Goal: Information Seeking & Learning: Learn about a topic

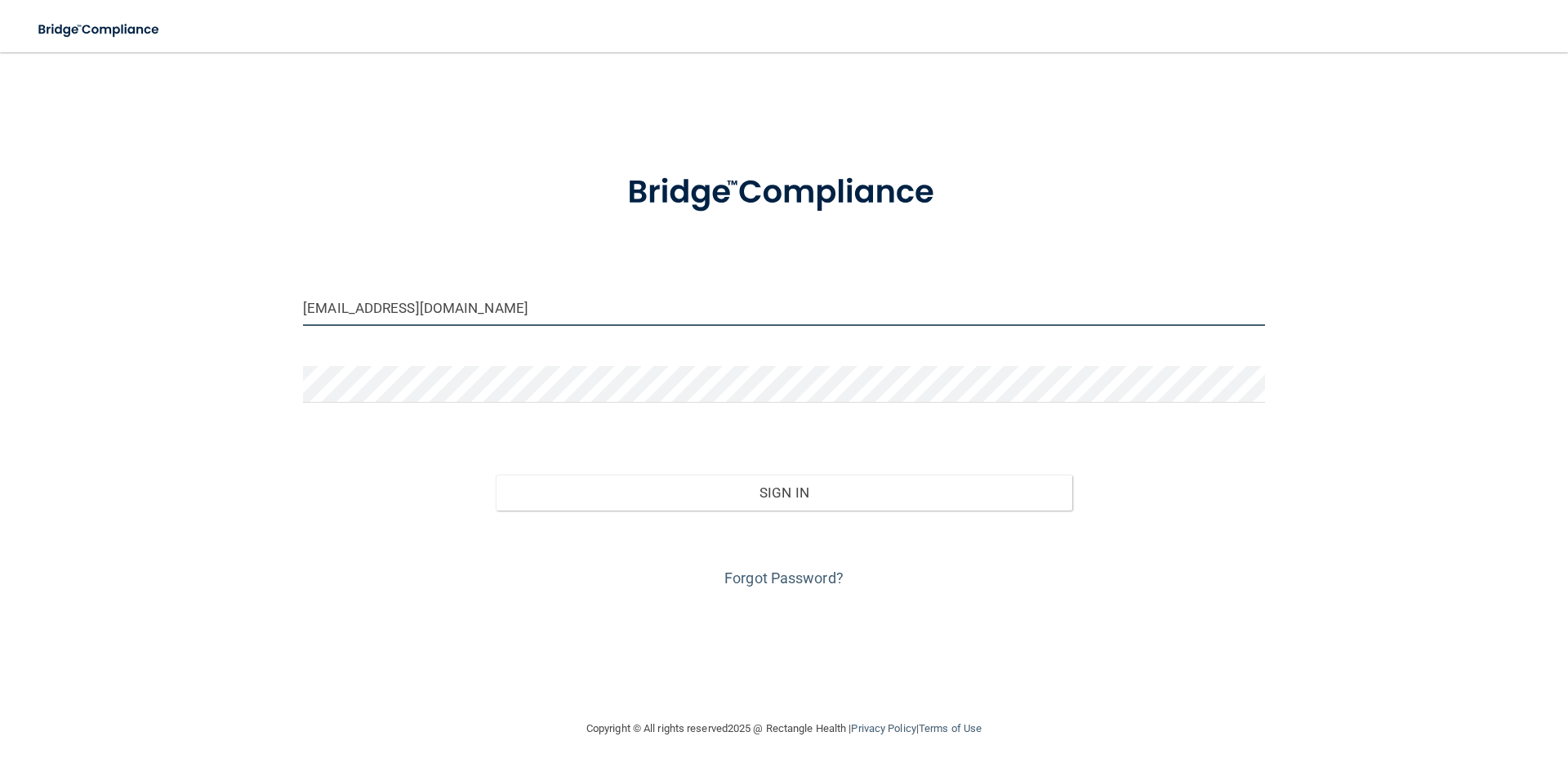
click at [445, 307] on input "rweatherford@vsmmgt.com" at bounding box center [784, 308] width 963 height 37
drag, startPoint x: 490, startPoint y: 305, endPoint x: 266, endPoint y: 305, distance: 224.0
click at [273, 305] on div "rweatherford@vsmmgt.com Invalid email/password. You don't have permission to ac…" at bounding box center [784, 386] width 1502 height 634
type input "[EMAIL_ADDRESS][DOMAIN_NAME]"
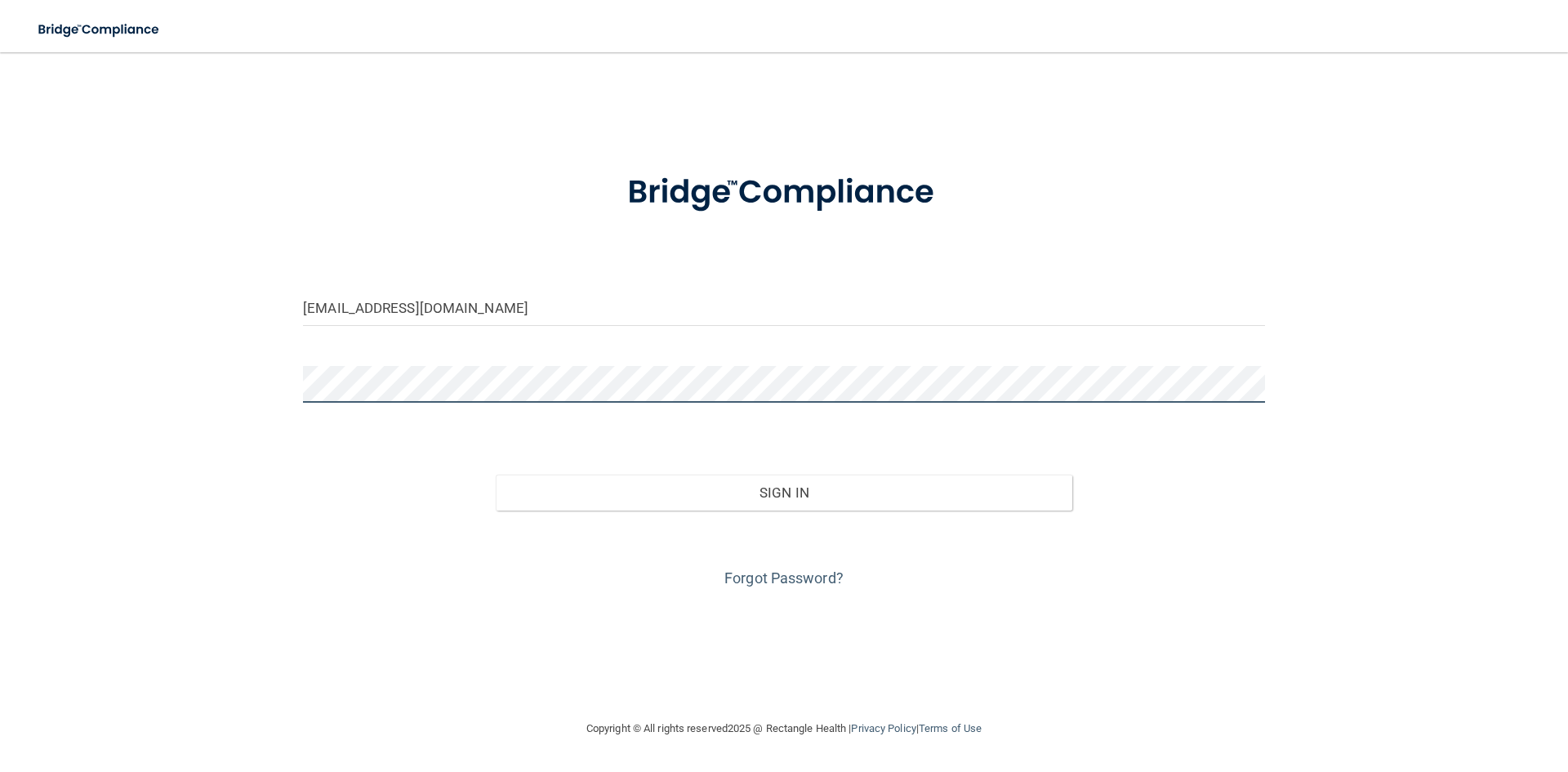
click at [239, 382] on div "wandbrw9@aol.com Invalid email/password. You don't have permission to access th…" at bounding box center [784, 386] width 1502 height 634
click at [742, 580] on link "Forgot Password?" at bounding box center [784, 578] width 119 height 18
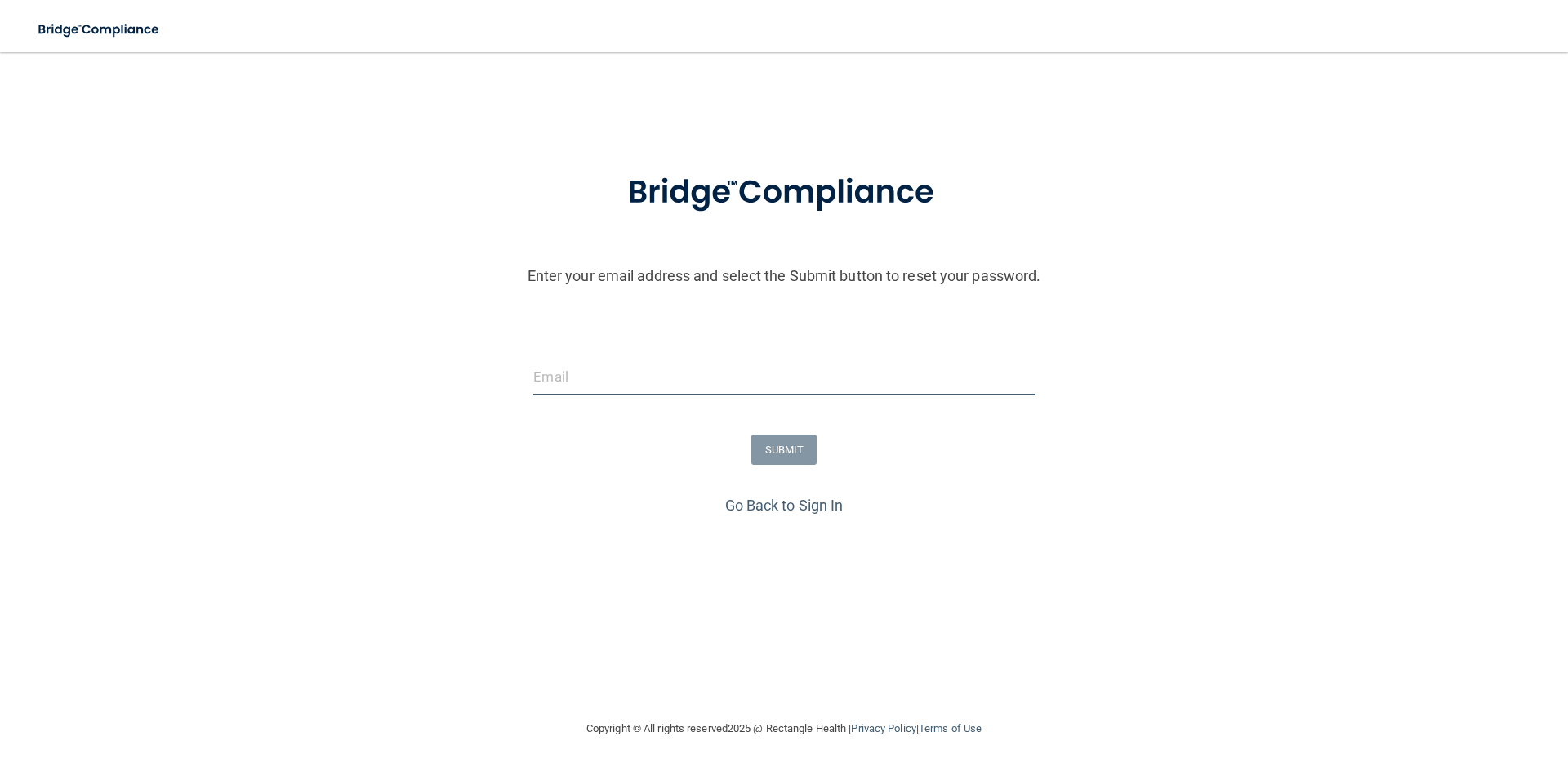
click at [574, 375] on input "email" at bounding box center [784, 378] width 501 height 37
type input "[EMAIL_ADDRESS][DOMAIN_NAME]"
click at [790, 462] on button "SUBMIT" at bounding box center [784, 449] width 67 height 30
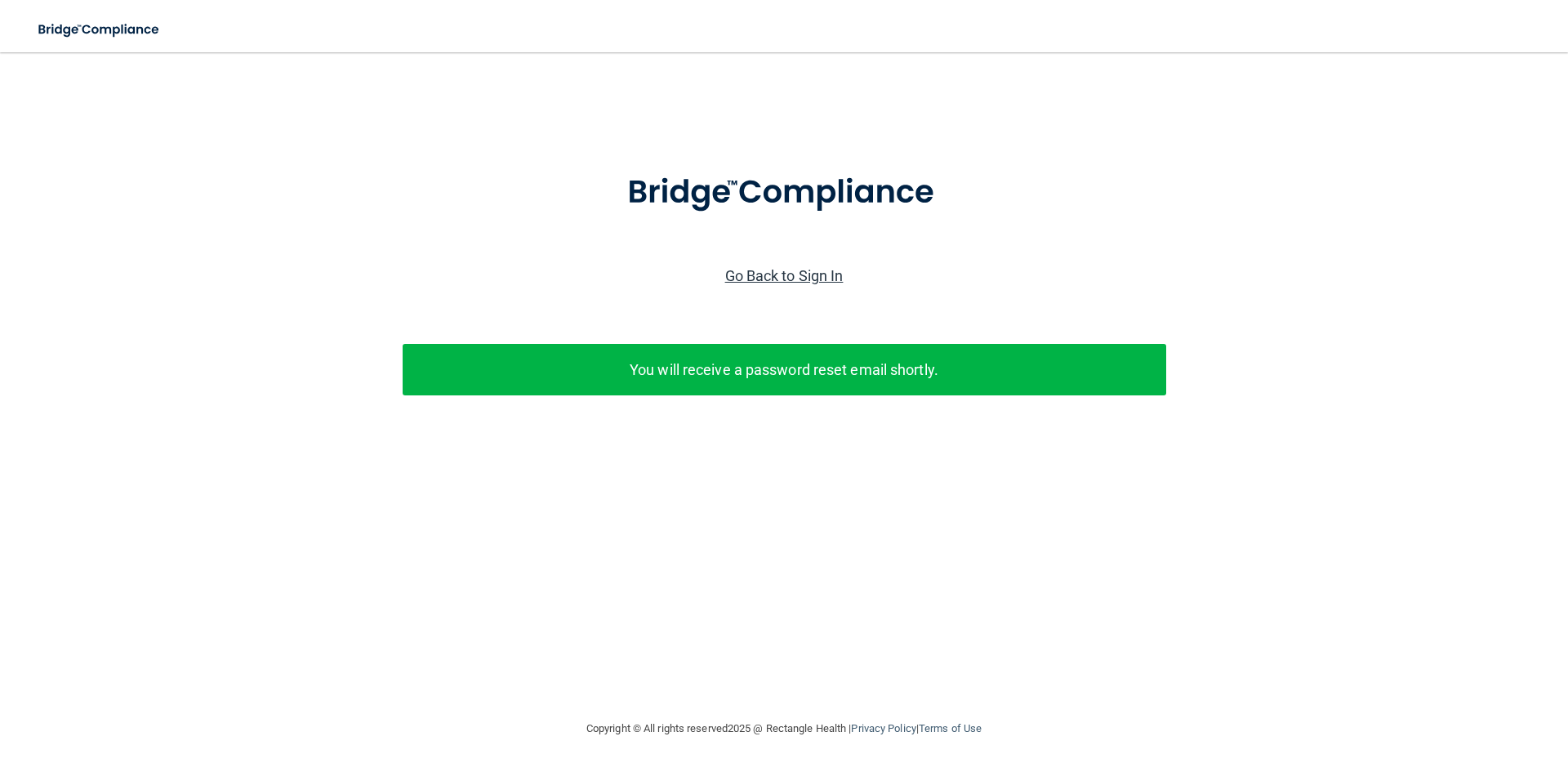
click at [725, 270] on link "Go Back to Sign In" at bounding box center [784, 276] width 118 height 18
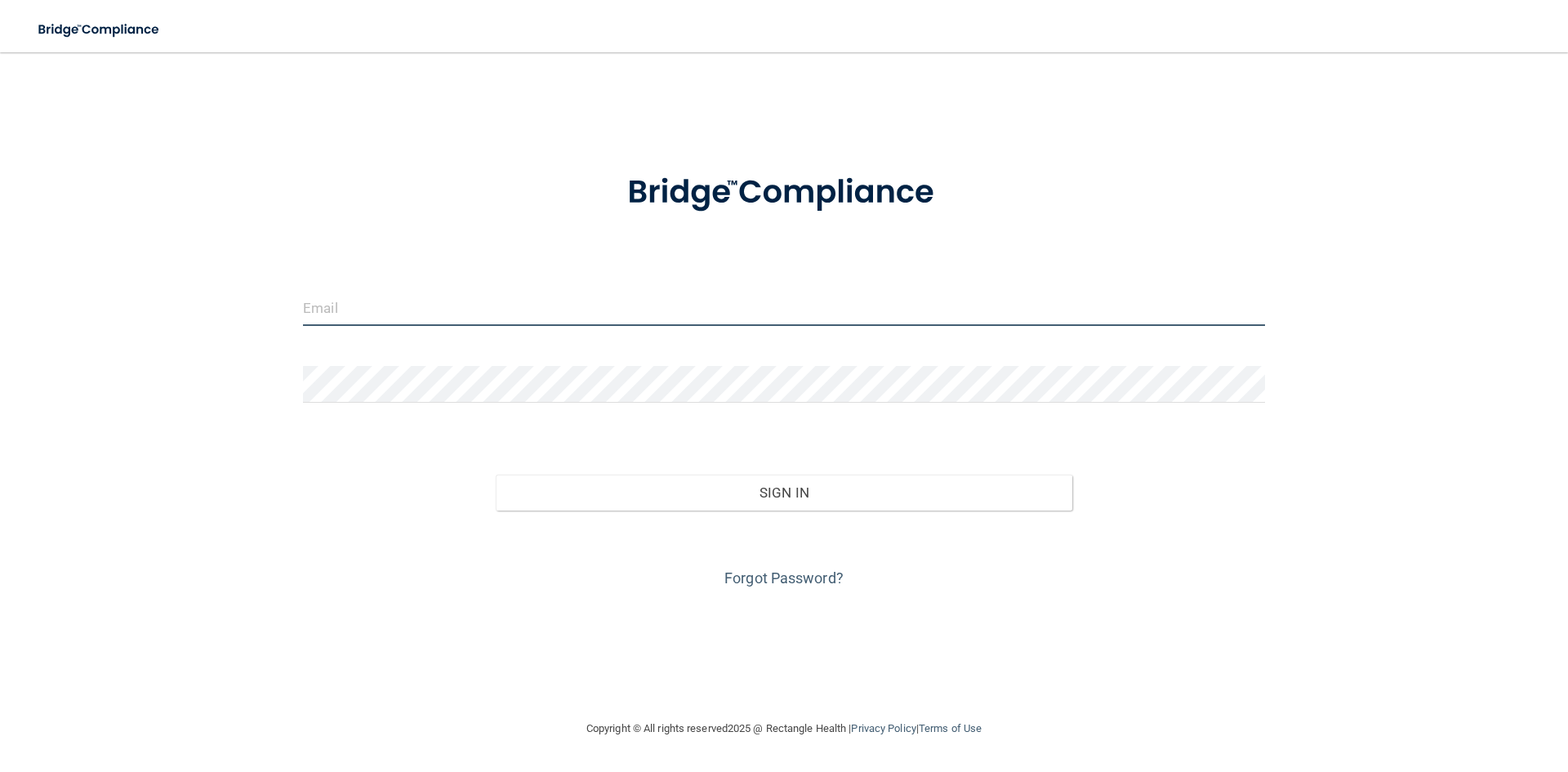
type input "rweatherford@vsmmgt.com"
drag, startPoint x: 488, startPoint y: 301, endPoint x: 251, endPoint y: 302, distance: 237.0
click at [251, 302] on div "rweatherford@vsmmgt.com Invalid email/password. You don't have permission to ac…" at bounding box center [784, 386] width 1502 height 634
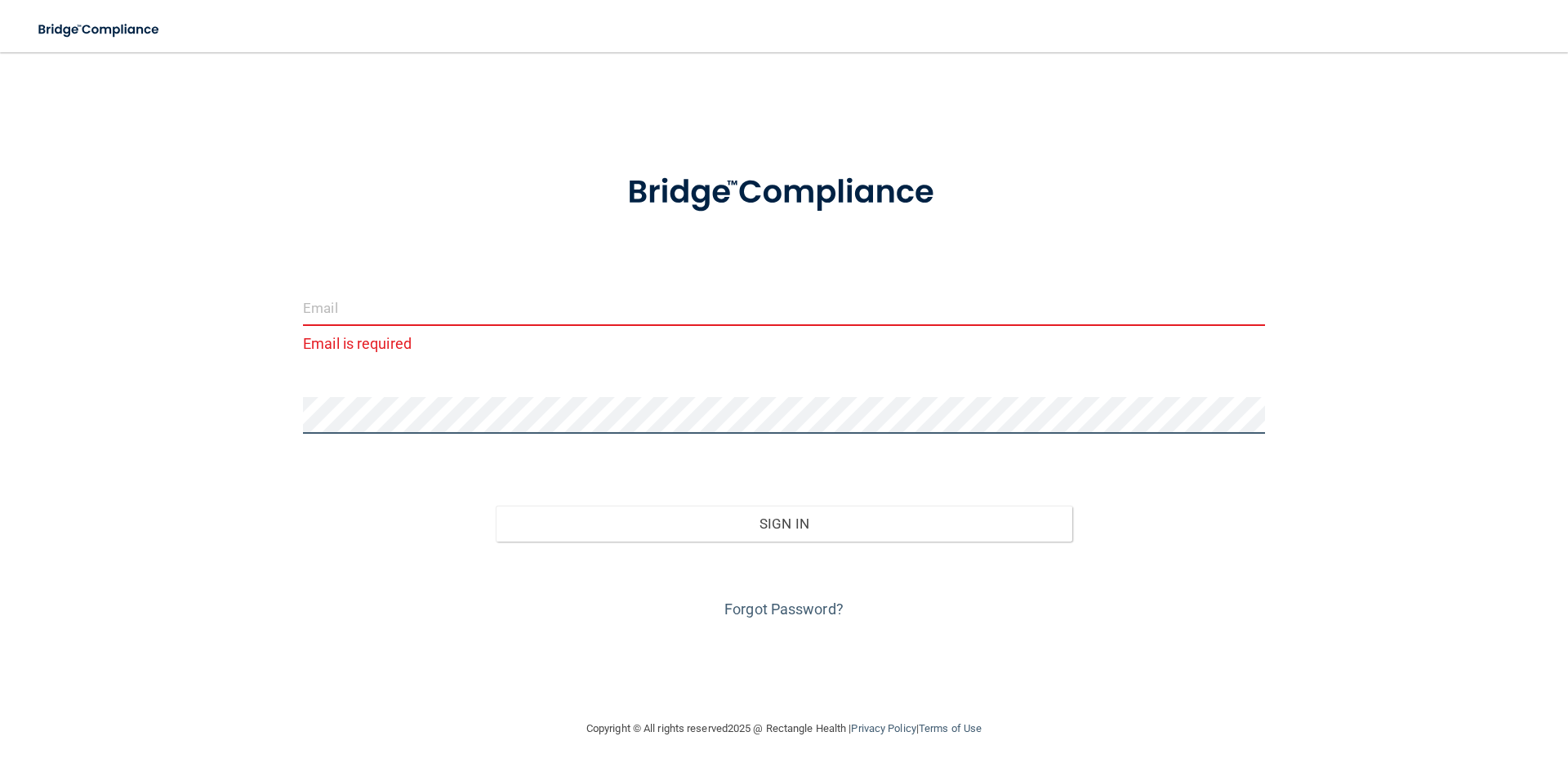
click at [250, 408] on div "Email is required Invalid email/password. You don't have permission to access t…" at bounding box center [784, 386] width 1502 height 634
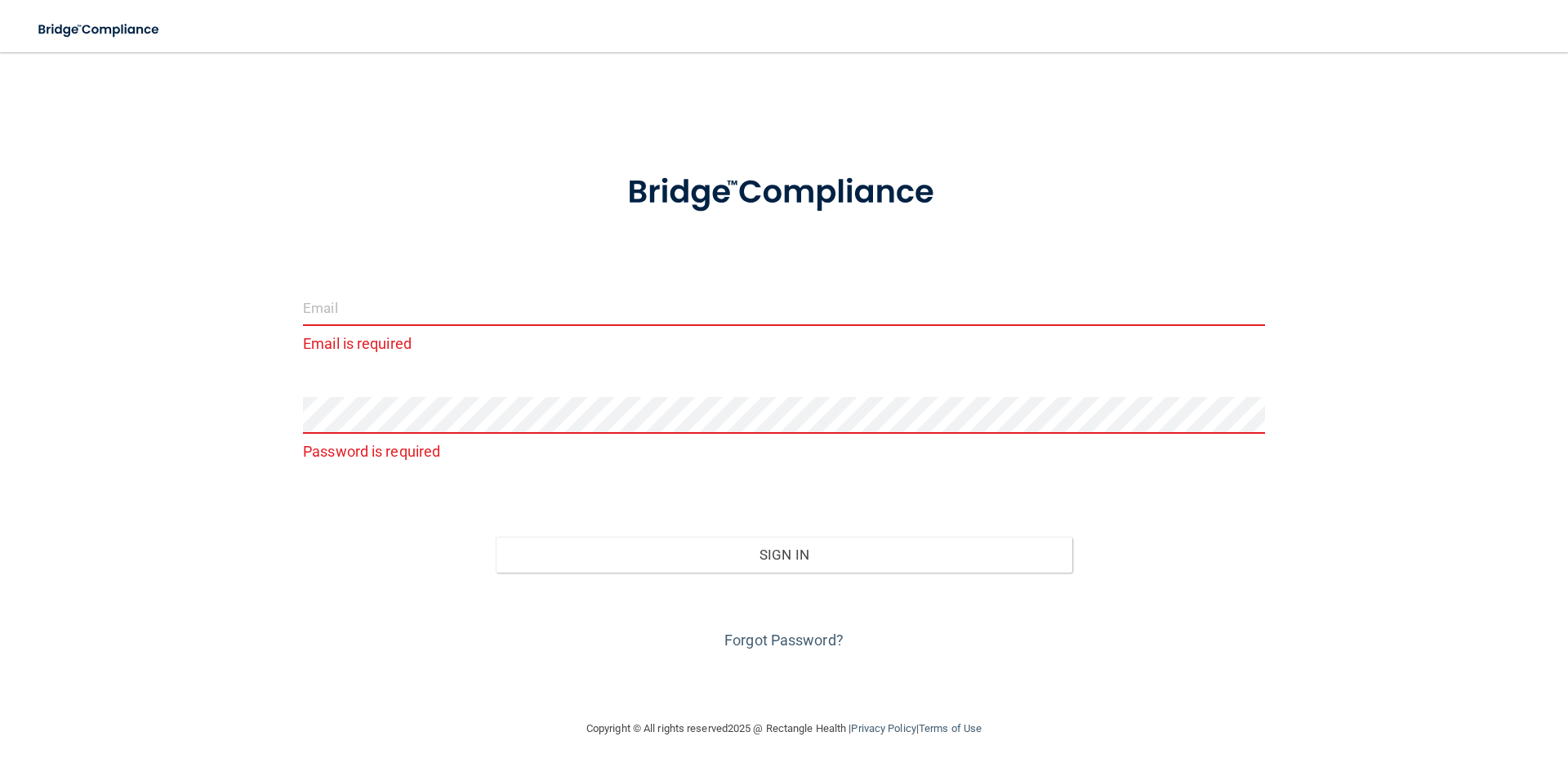
click at [340, 309] on input "email" at bounding box center [784, 308] width 963 height 37
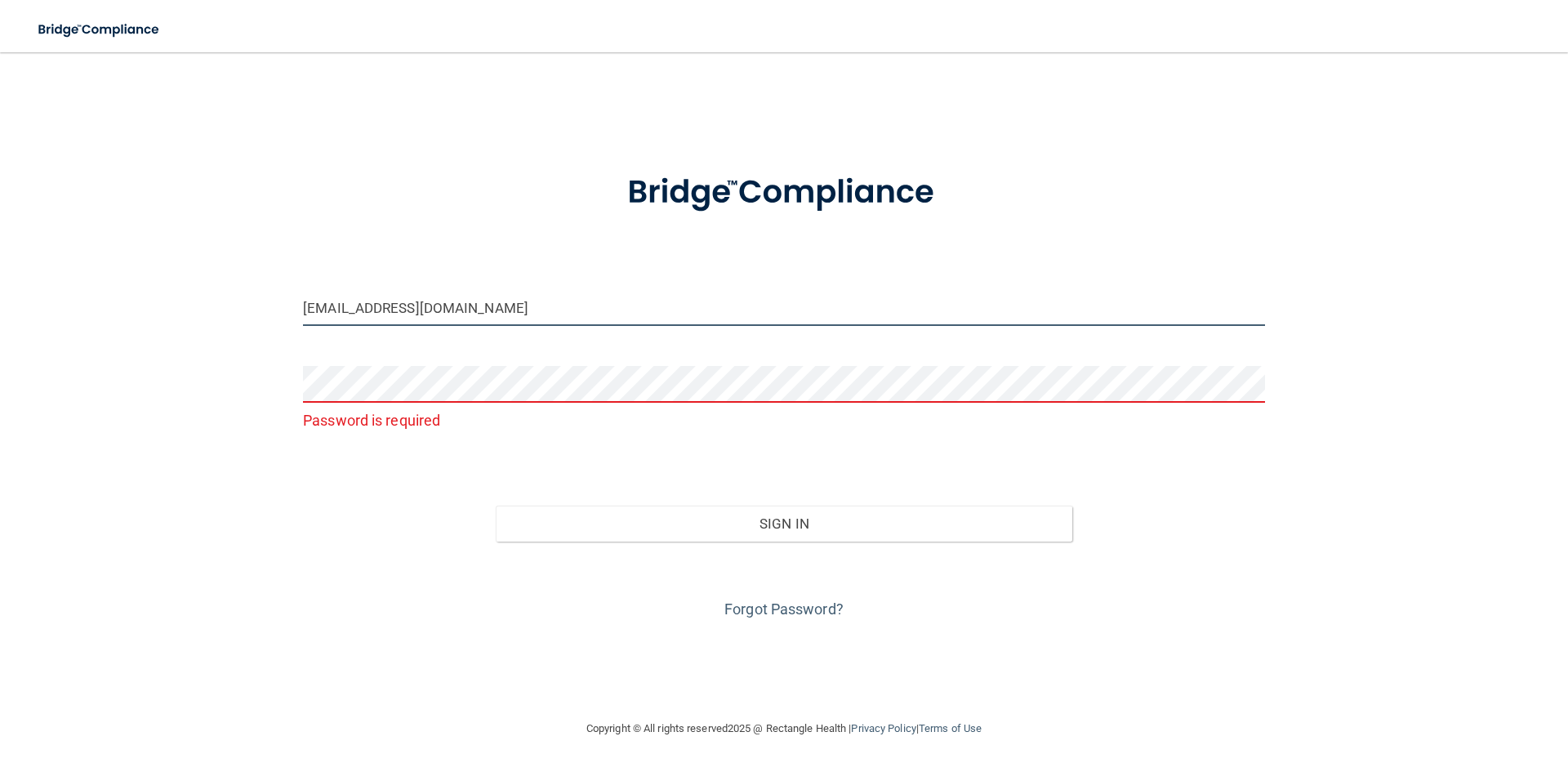
type input "[EMAIL_ADDRESS][DOMAIN_NAME]"
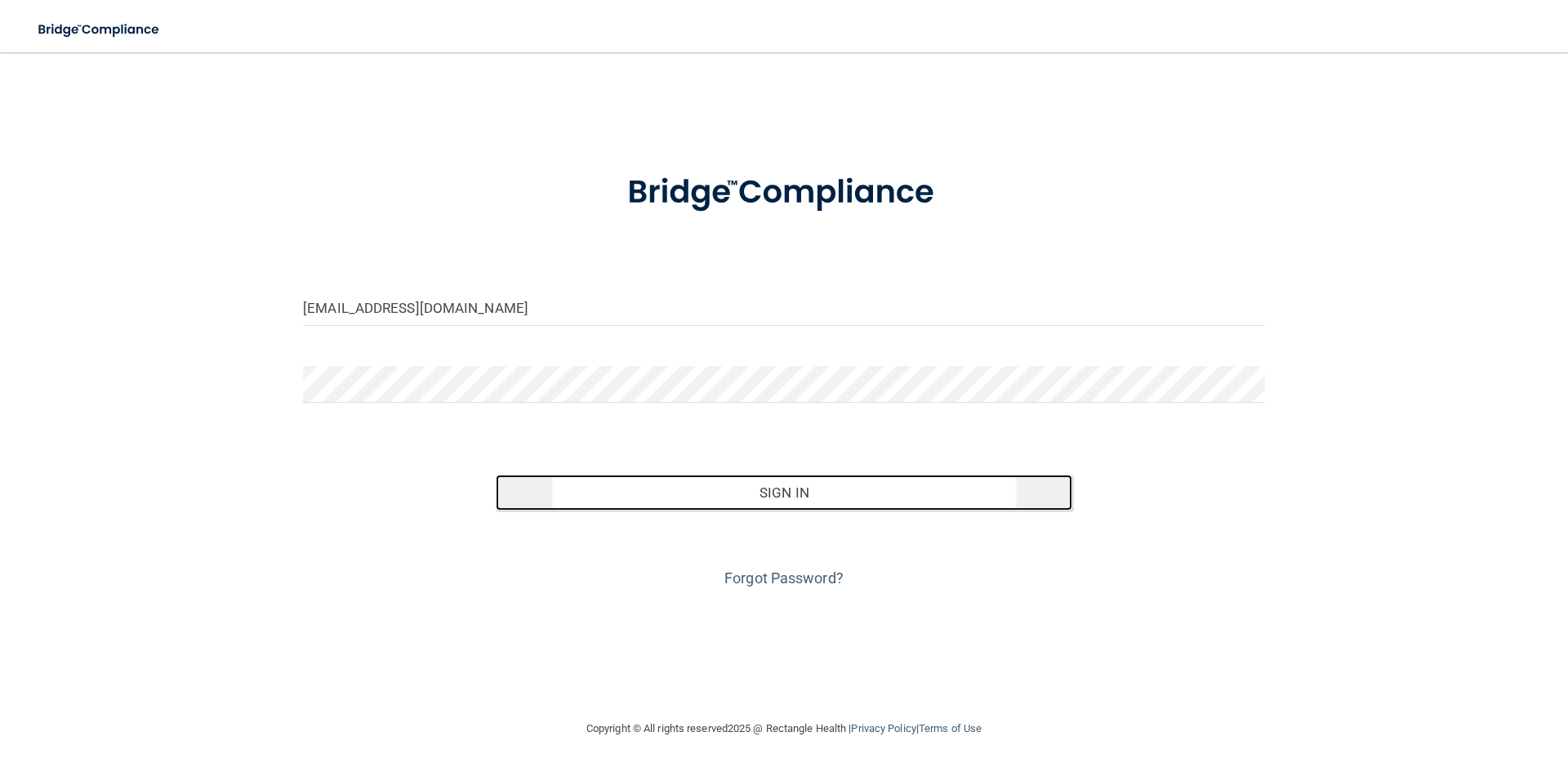
click at [685, 499] on button "Sign In" at bounding box center [784, 492] width 577 height 36
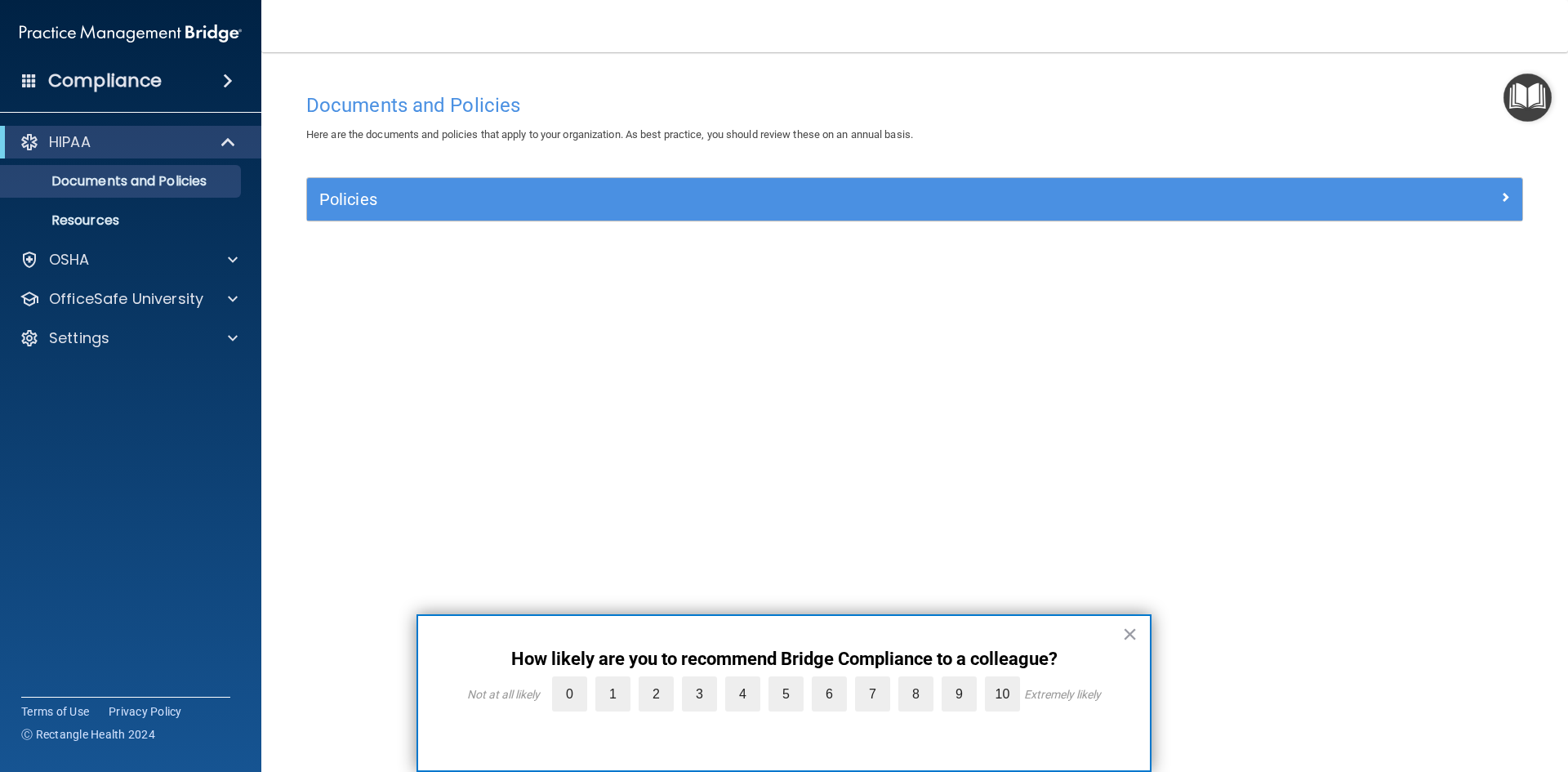
click at [225, 82] on span at bounding box center [228, 81] width 10 height 20
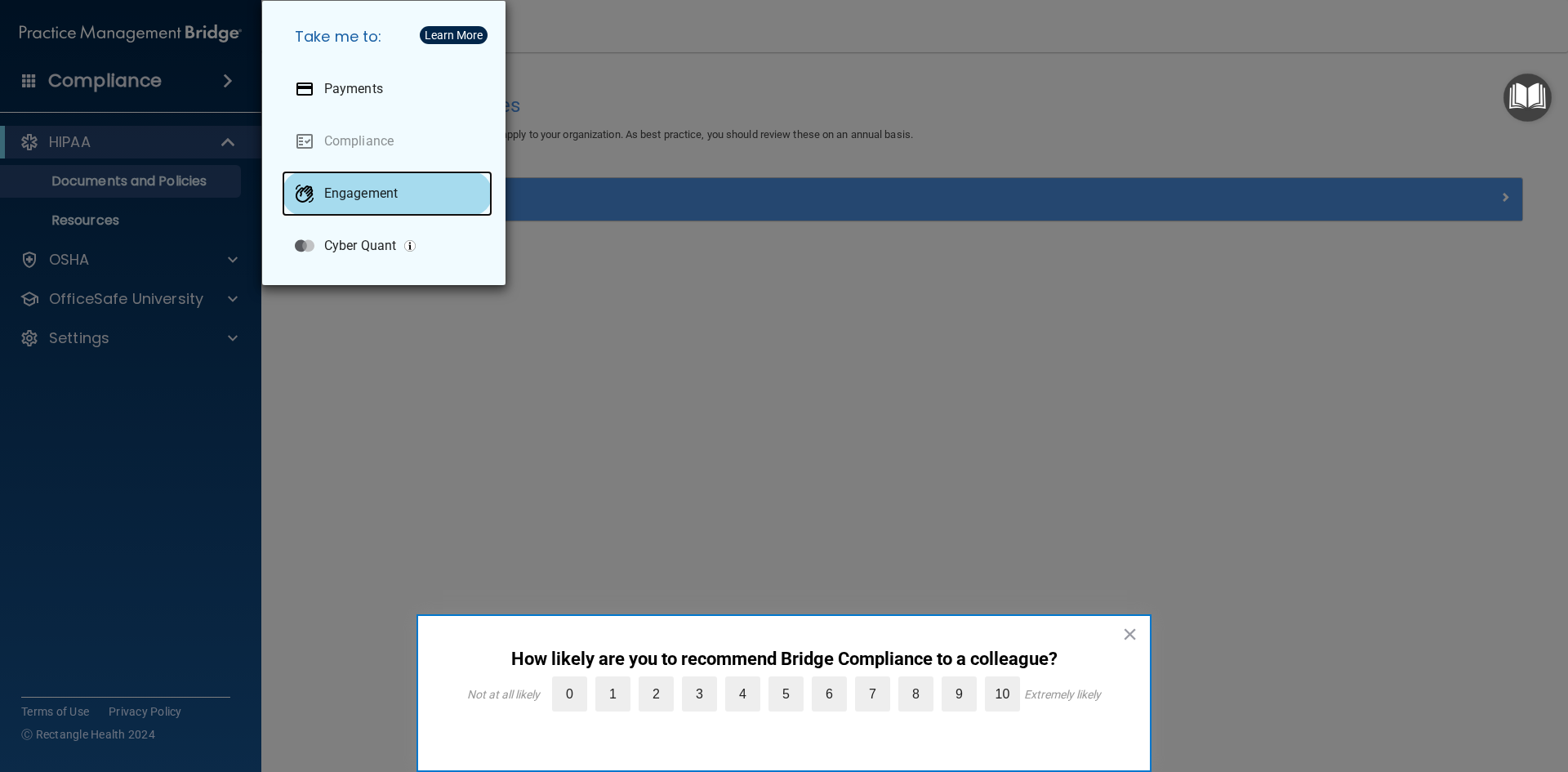
click at [338, 195] on p "Engagement" at bounding box center [361, 194] width 73 height 17
click at [224, 297] on div "Take me to: Payments Compliance Engagement Cyber Quant" at bounding box center [784, 386] width 1568 height 772
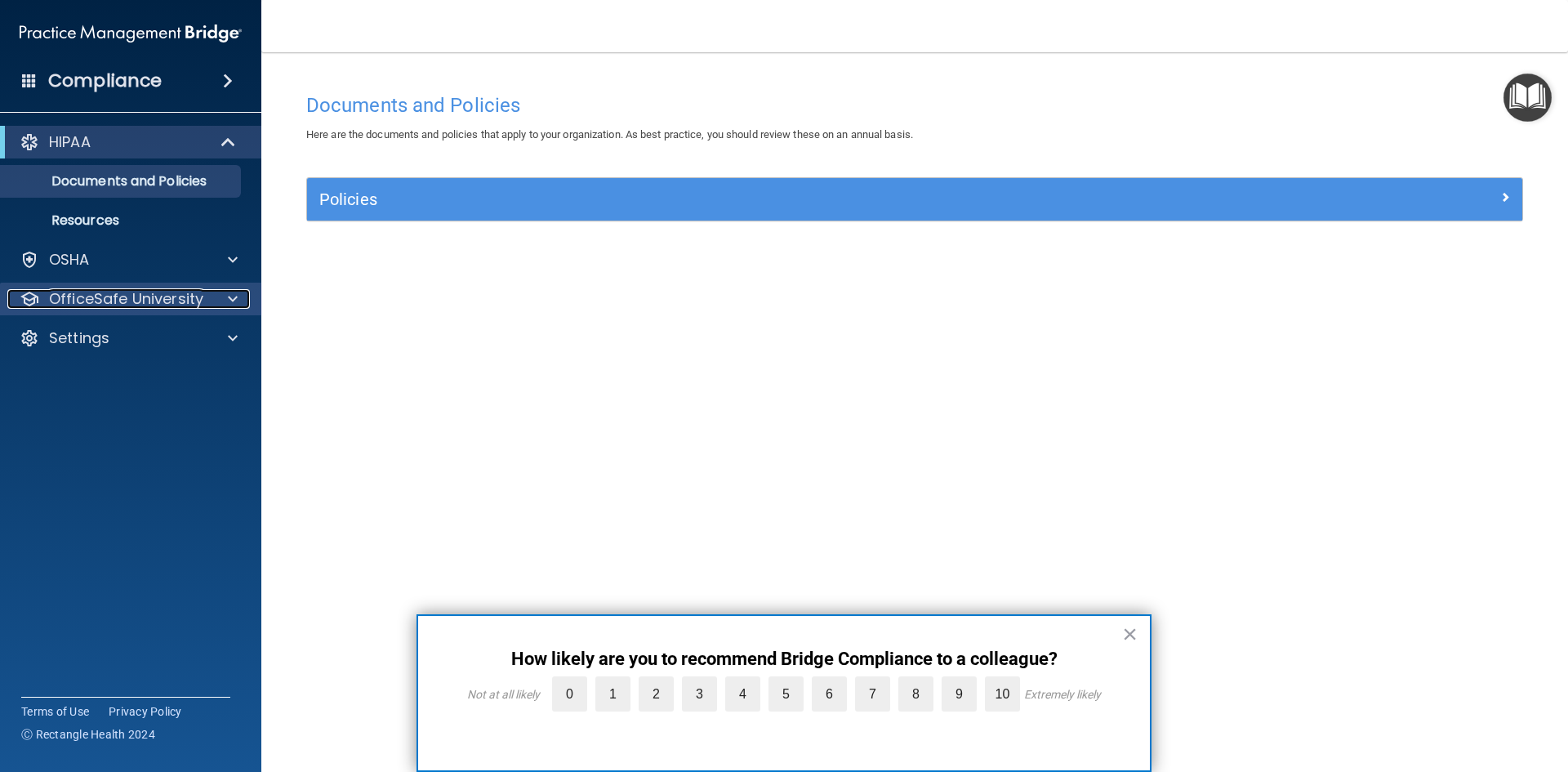
click at [215, 295] on div at bounding box center [231, 299] width 41 height 20
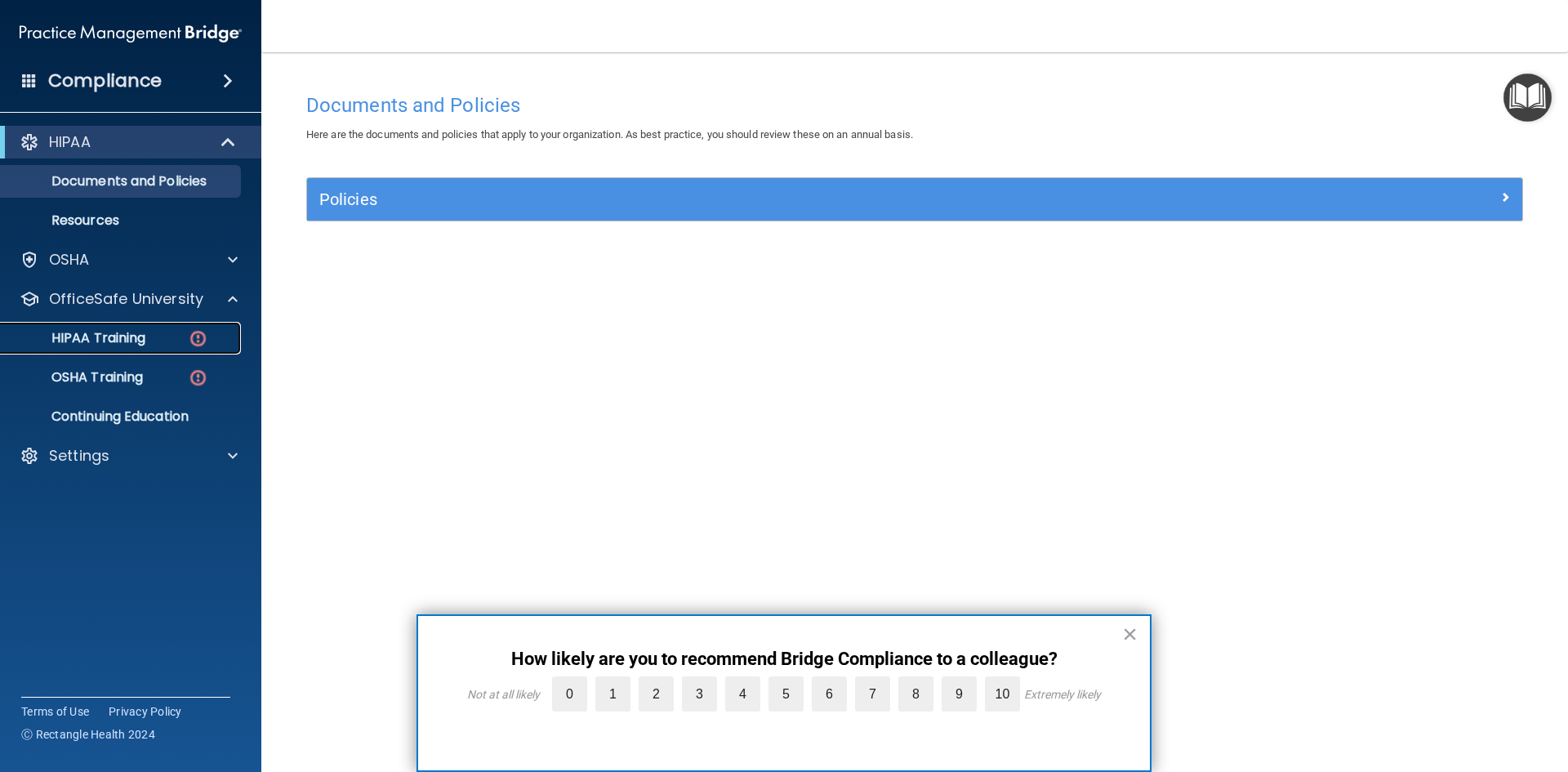
click at [165, 335] on div "HIPAA Training" at bounding box center [122, 338] width 223 height 17
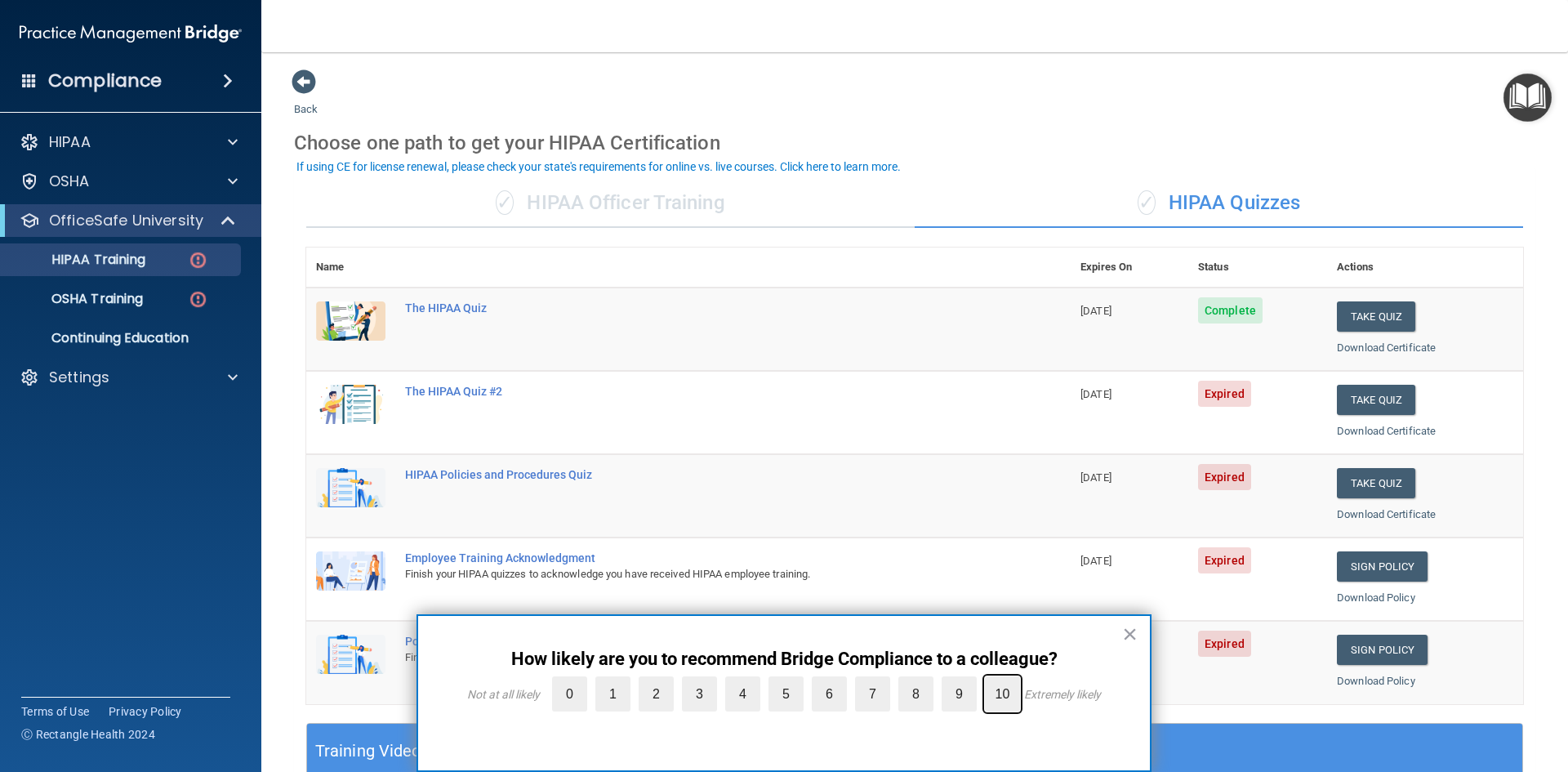
drag, startPoint x: 967, startPoint y: 685, endPoint x: 966, endPoint y: 674, distance: 11.0
click at [964, 681] on input "10" at bounding box center [964, 681] width 0 height 0
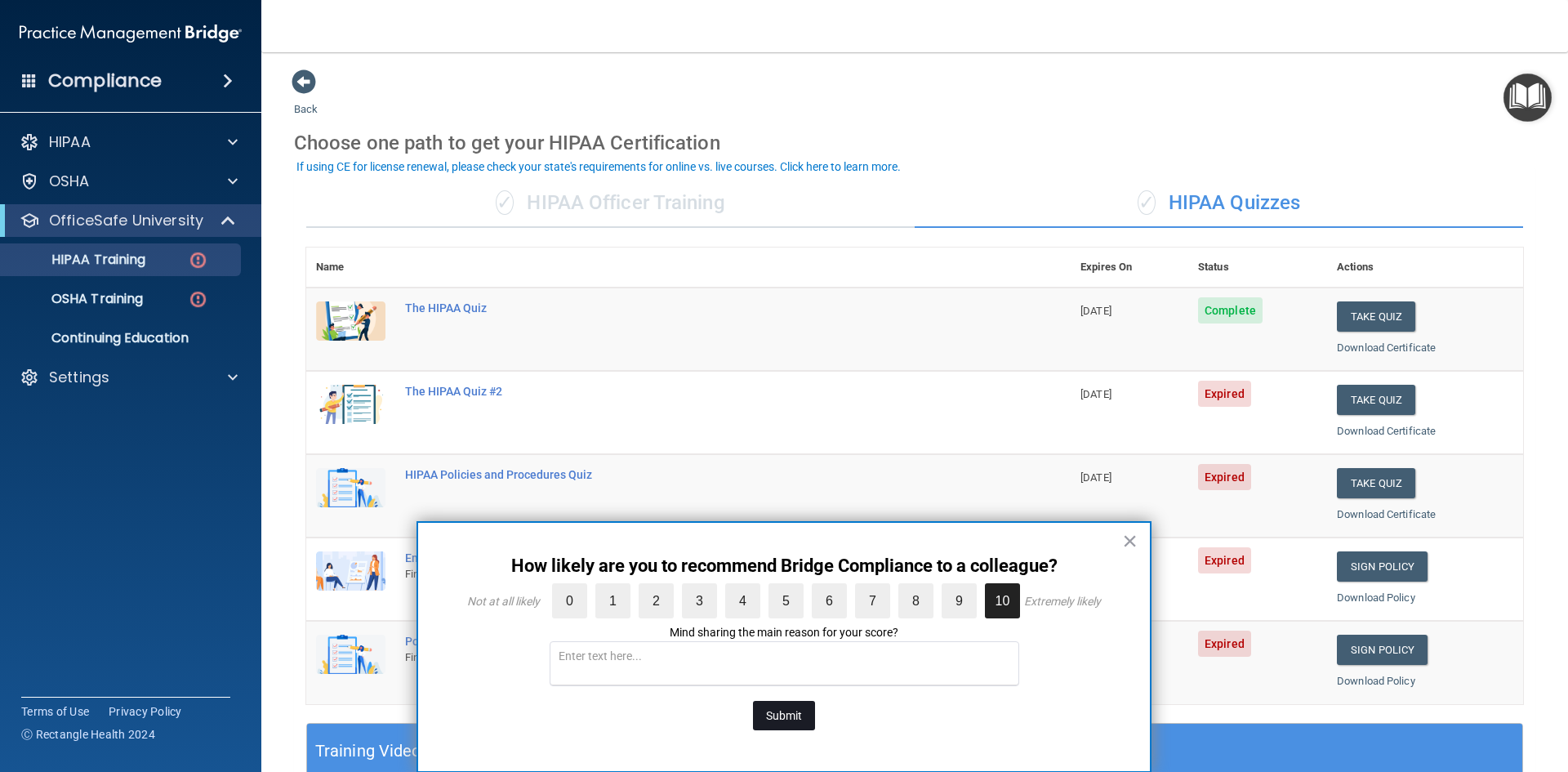
click at [810, 701] on button "Submit" at bounding box center [784, 715] width 62 height 29
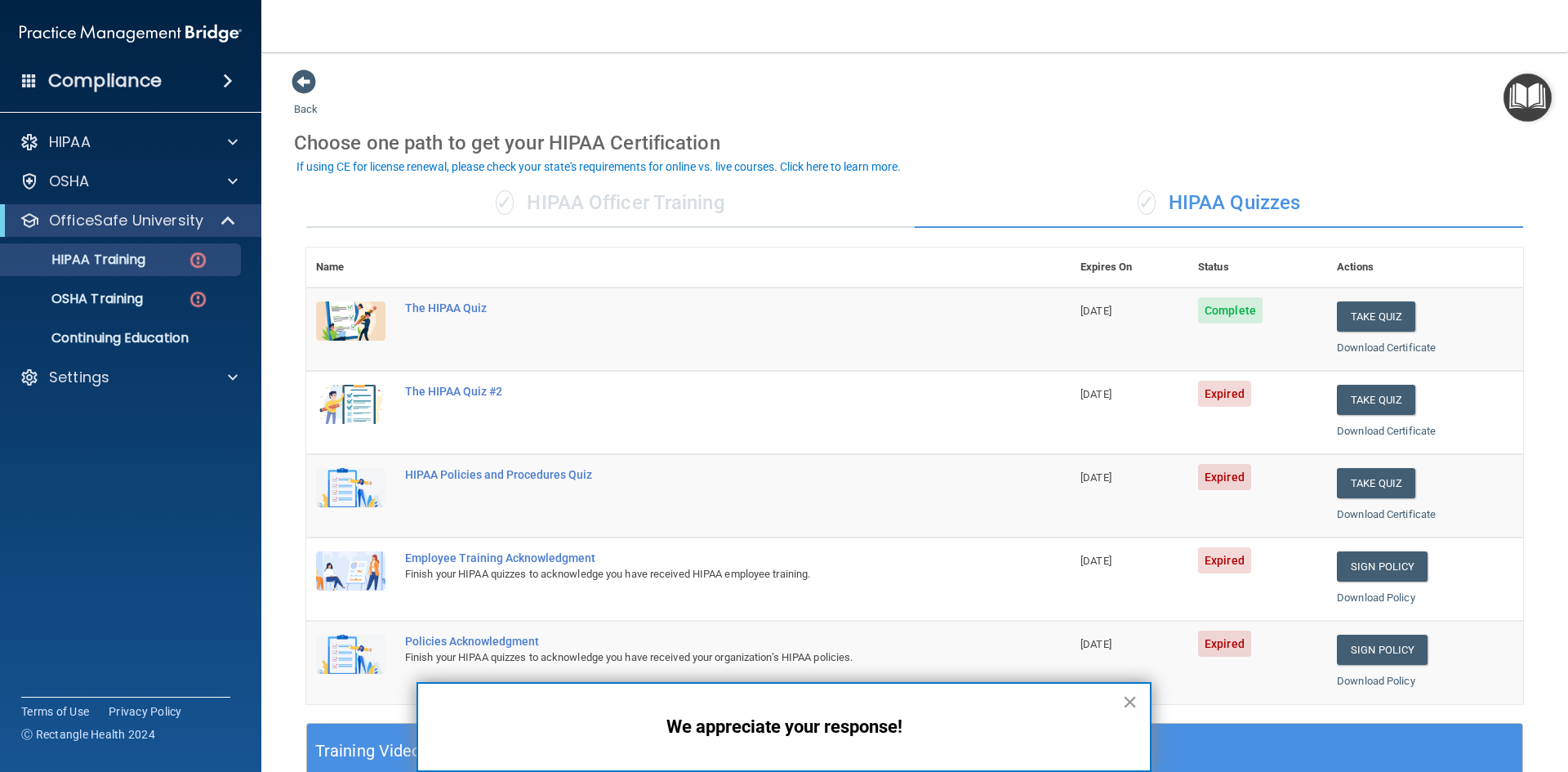
click at [1129, 702] on button "×" at bounding box center [1130, 702] width 16 height 26
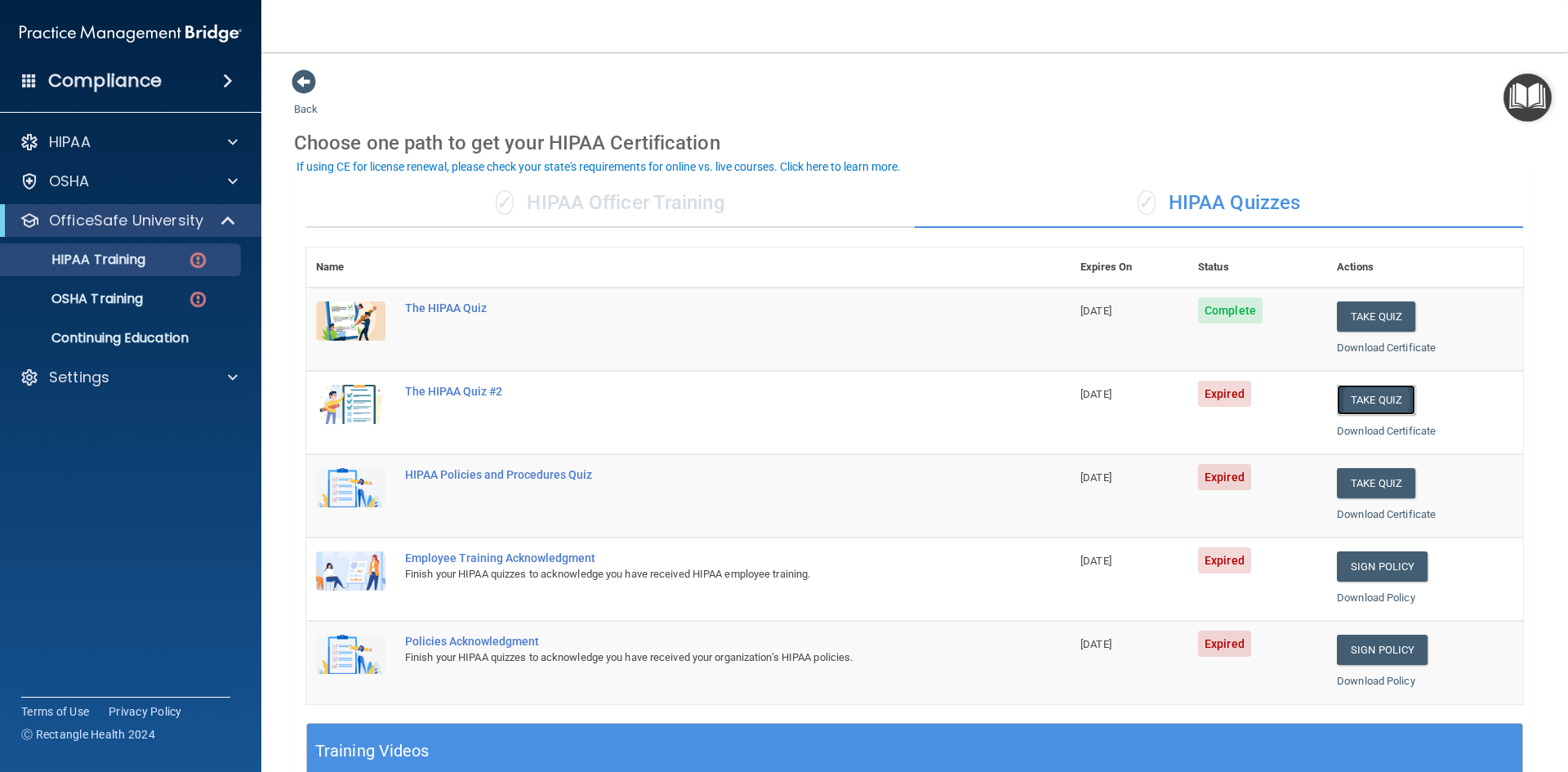
click at [1360, 398] on button "Take Quiz" at bounding box center [1376, 399] width 78 height 30
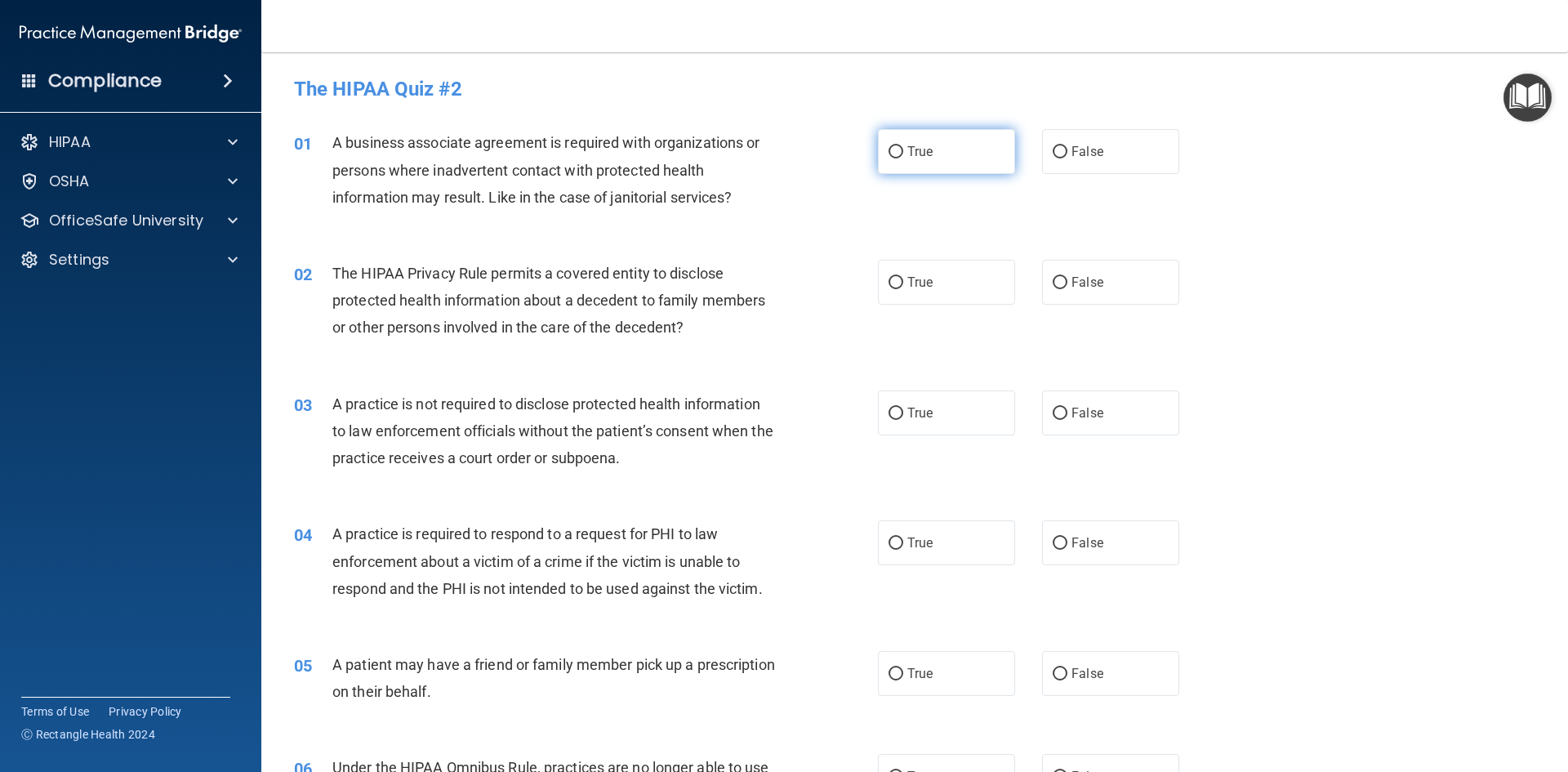
click at [889, 152] on input "True" at bounding box center [896, 152] width 15 height 13
radio input "true"
click at [1058, 280] on input "False" at bounding box center [1059, 283] width 15 height 13
radio input "true"
click at [1053, 414] on input "False" at bounding box center [1059, 414] width 15 height 13
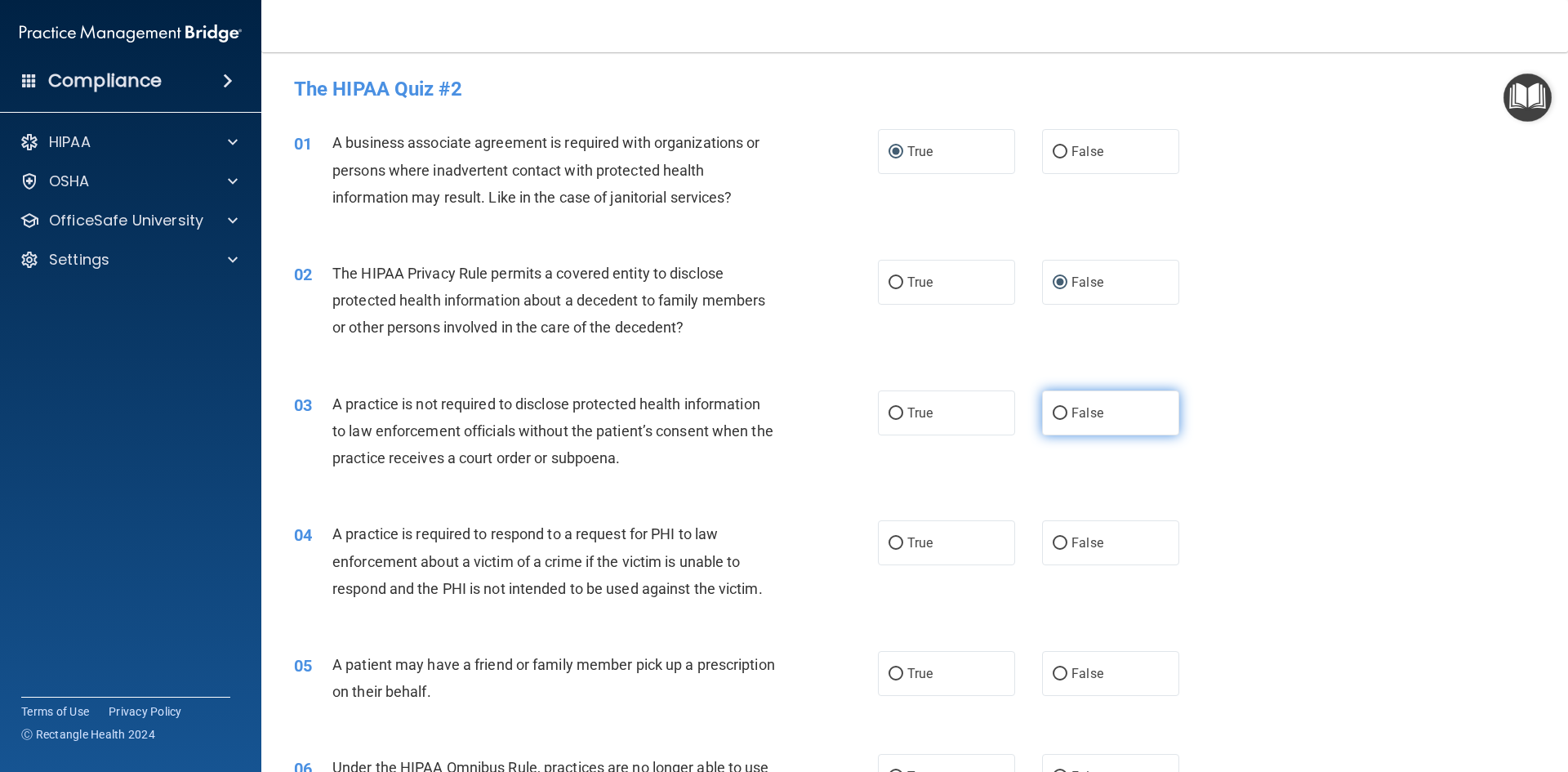
radio input "true"
click at [889, 537] on input "True" at bounding box center [896, 543] width 15 height 13
radio input "true"
click at [897, 666] on label "True" at bounding box center [947, 674] width 137 height 45
click at [897, 668] on input "True" at bounding box center [896, 674] width 15 height 13
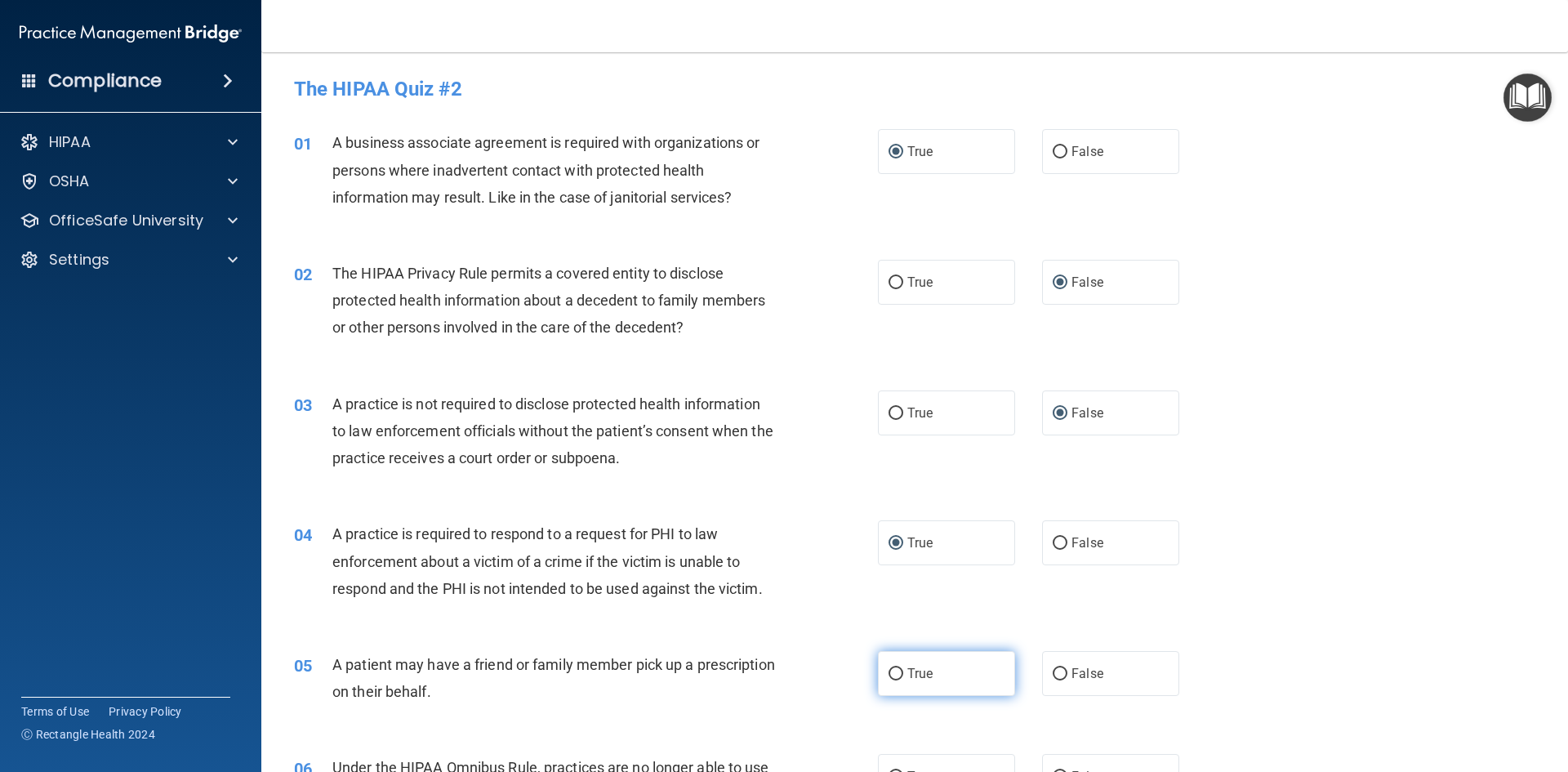
radio input "true"
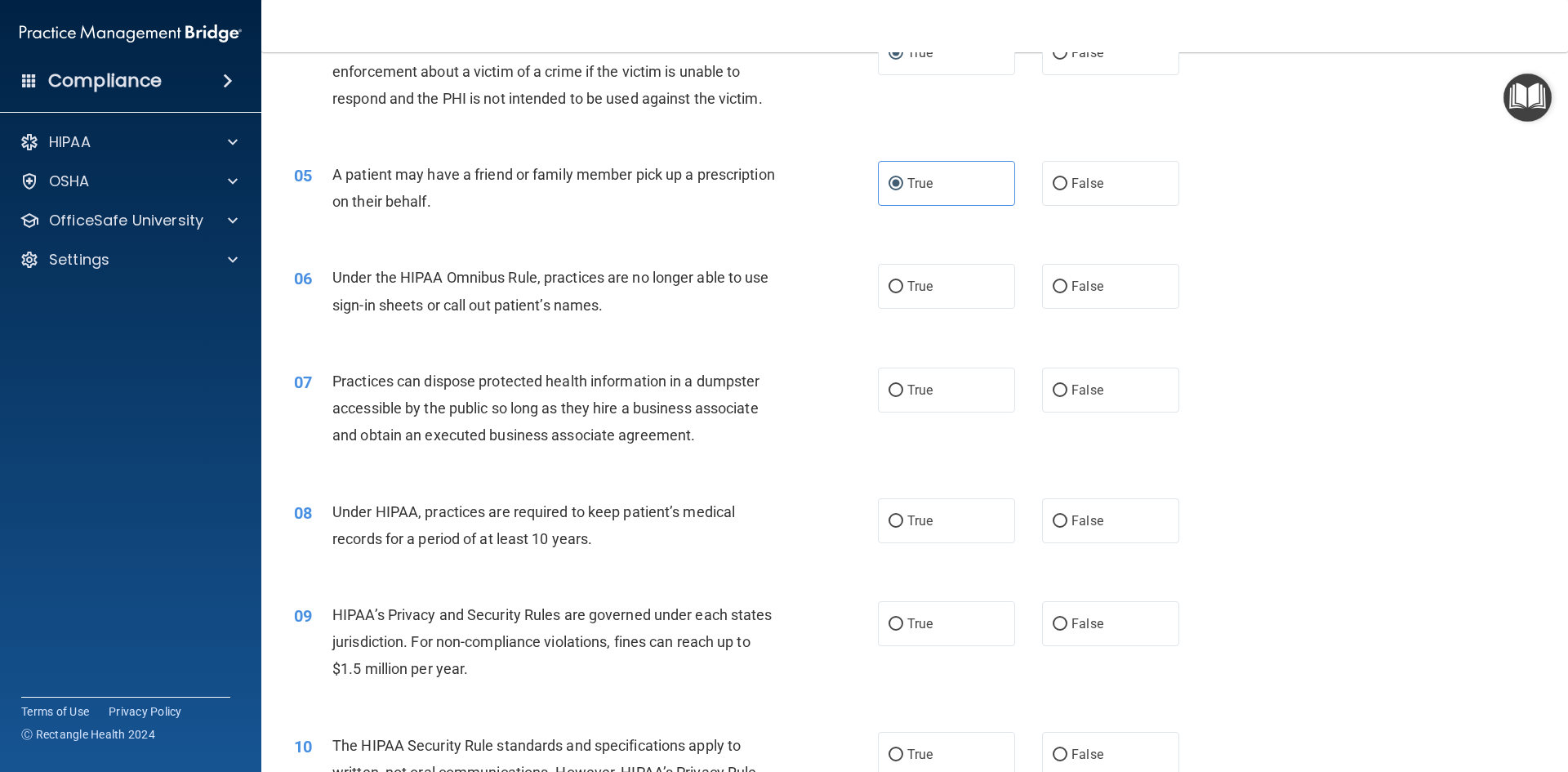
scroll to position [567, 0]
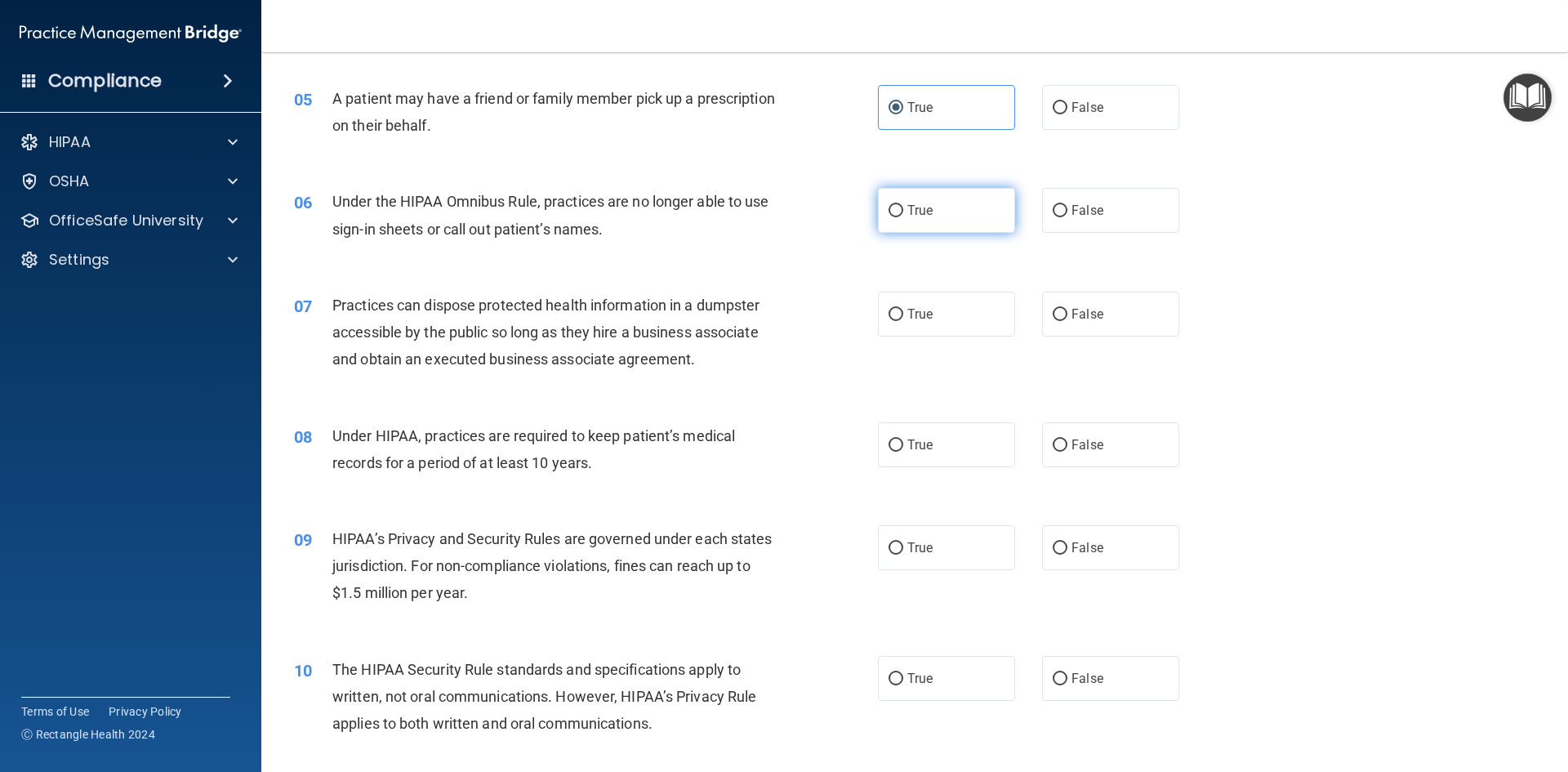
click at [889, 212] on input "True" at bounding box center [896, 211] width 15 height 13
radio input "true"
click at [1053, 313] on input "False" at bounding box center [1059, 315] width 15 height 13
radio input "true"
click at [894, 445] on input "True" at bounding box center [896, 445] width 15 height 13
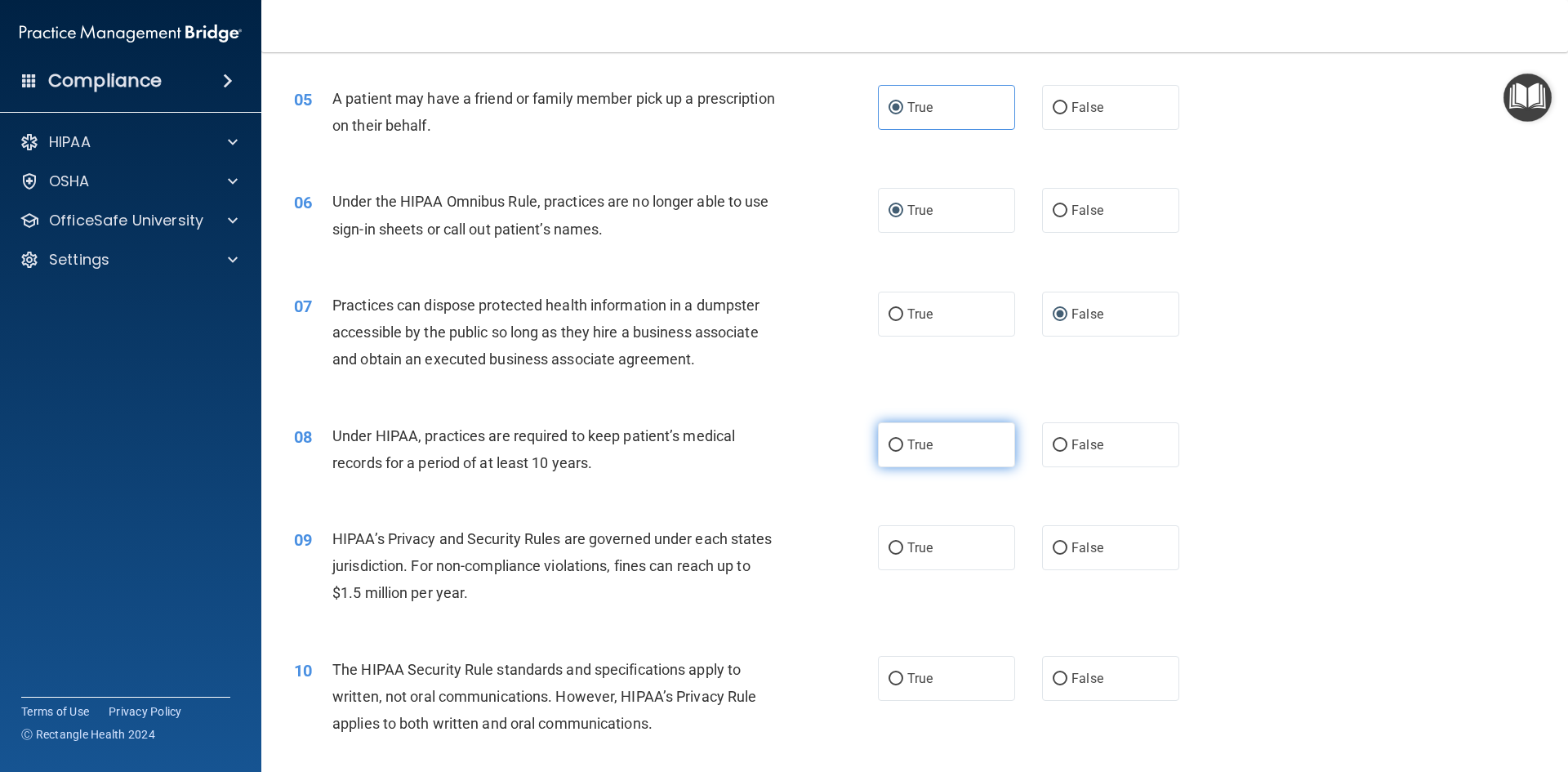
radio input "true"
click at [889, 546] on input "True" at bounding box center [896, 548] width 15 height 13
radio input "true"
click at [1053, 679] on input "False" at bounding box center [1059, 679] width 15 height 13
radio input "true"
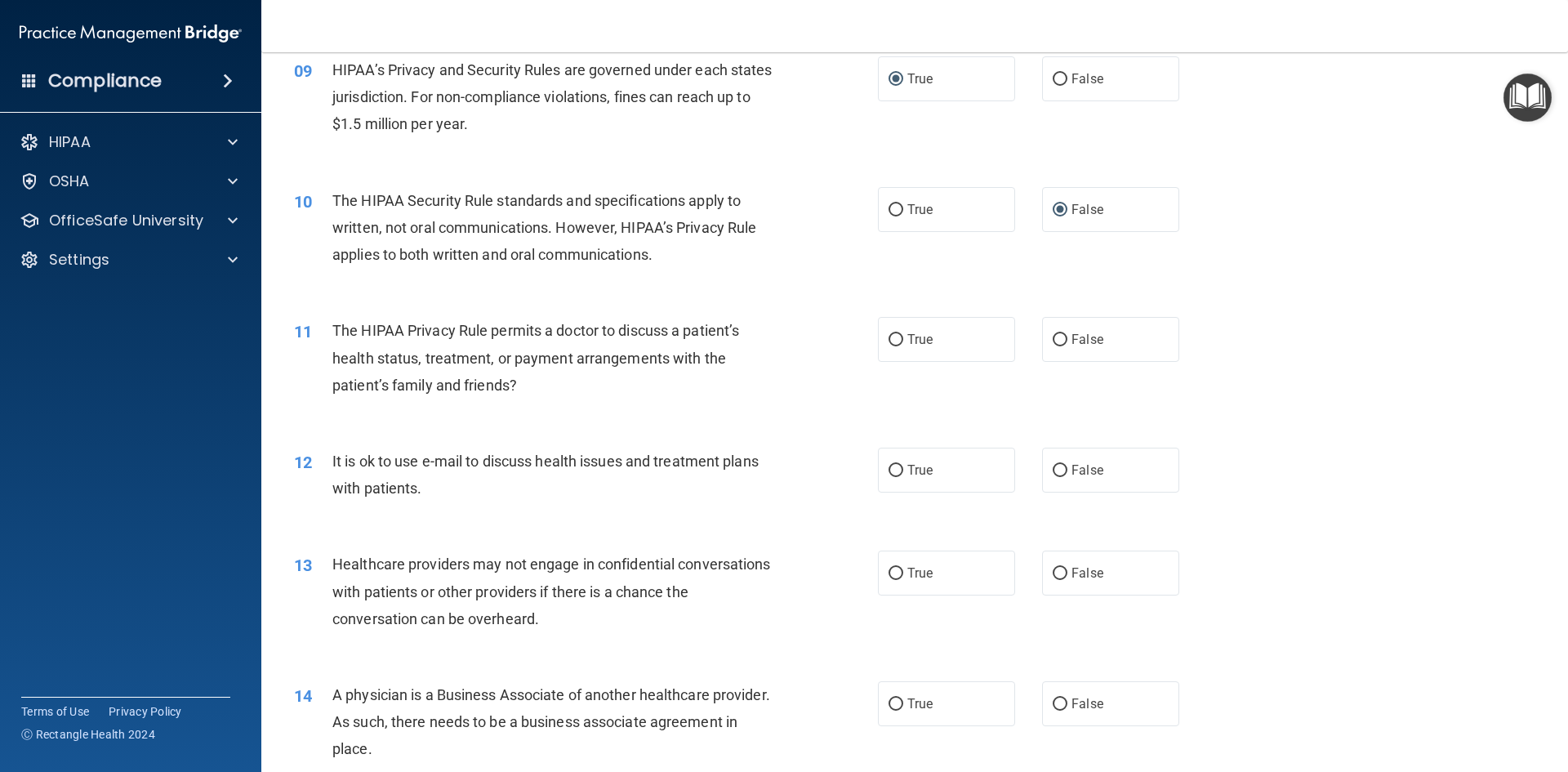
scroll to position [1057, 0]
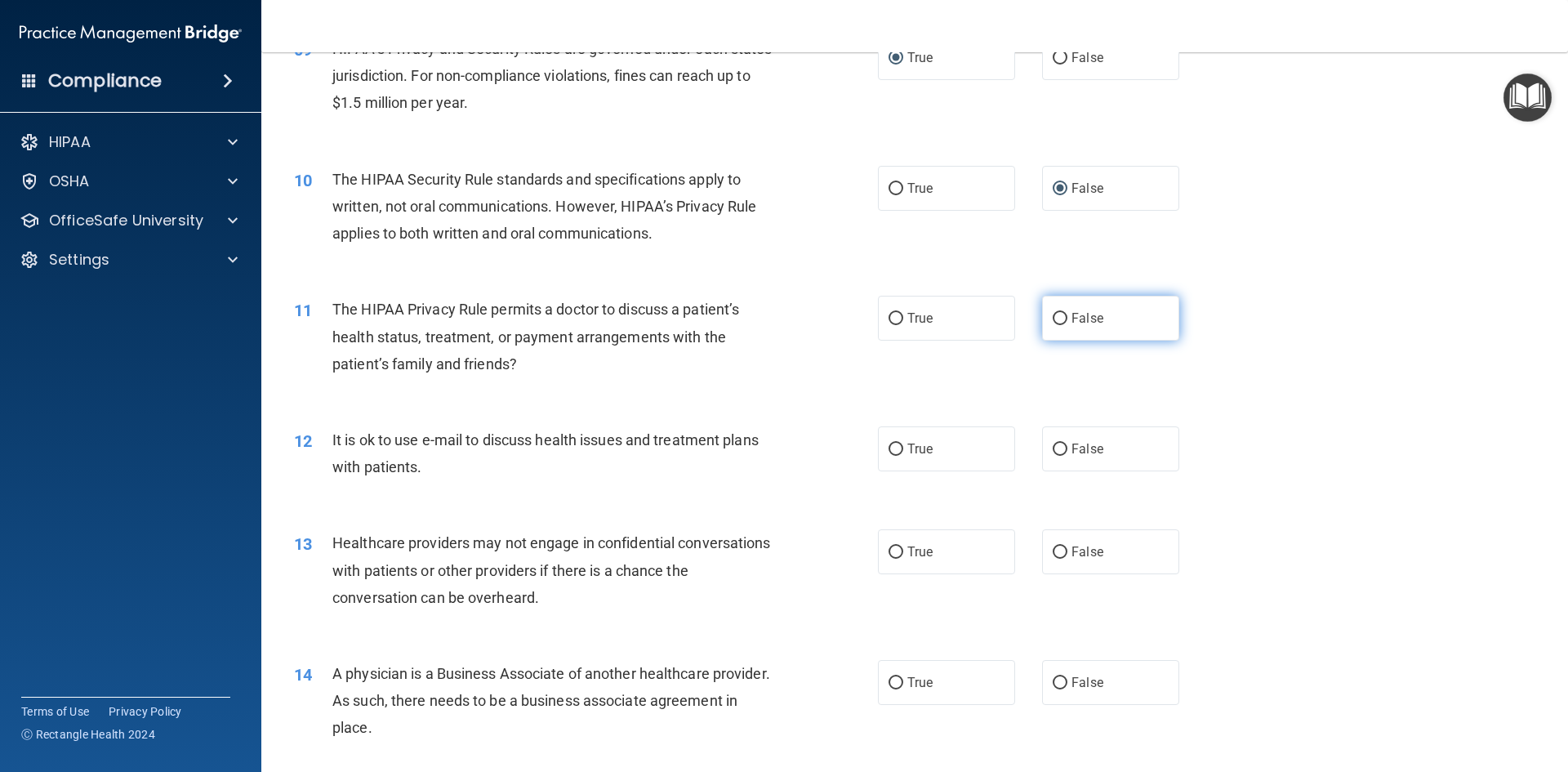
click at [1053, 319] on input "False" at bounding box center [1059, 319] width 15 height 13
radio input "true"
click at [889, 453] on input "True" at bounding box center [896, 449] width 15 height 13
radio input "true"
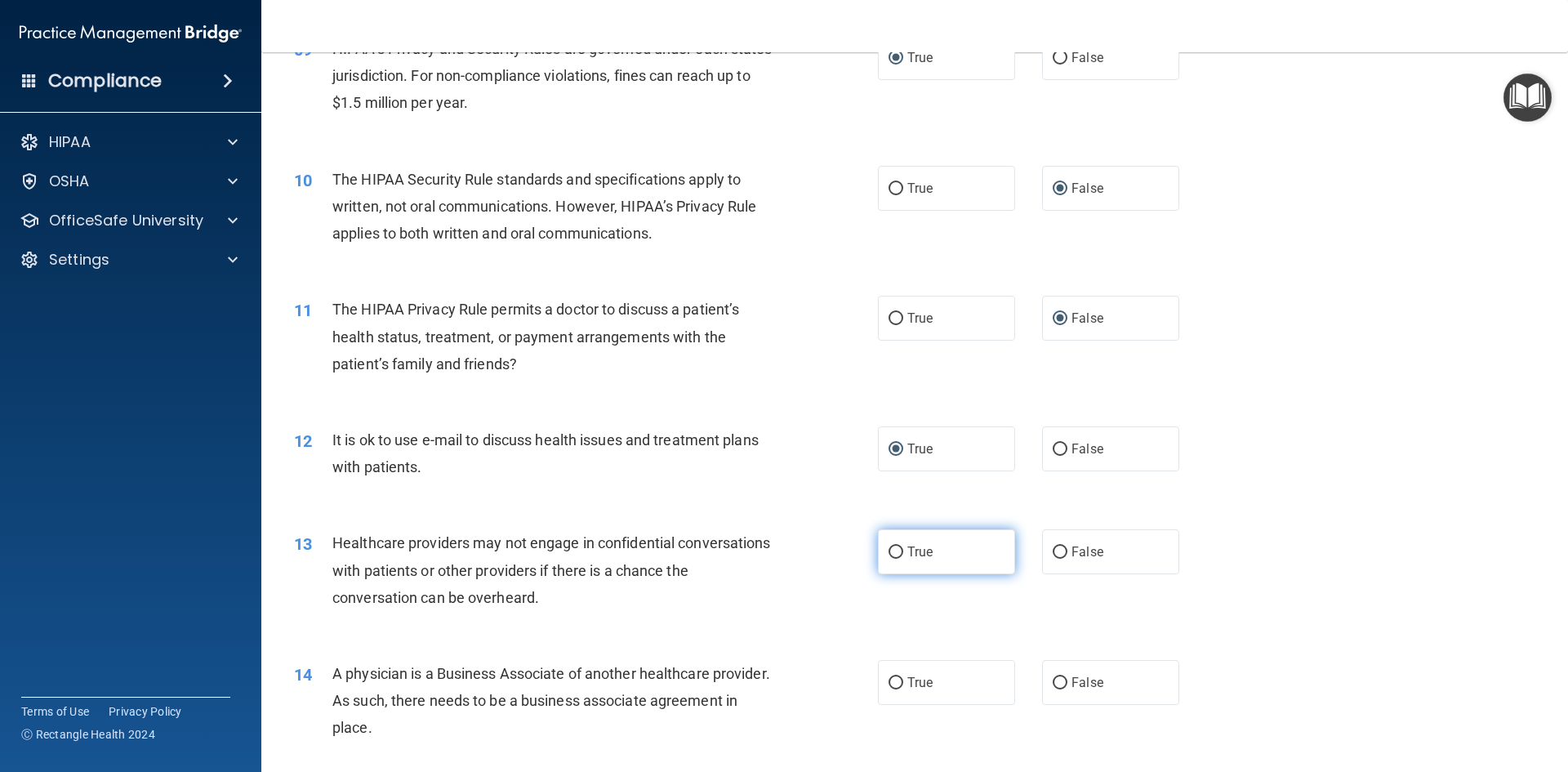
click at [889, 547] on input "True" at bounding box center [896, 553] width 15 height 13
radio input "true"
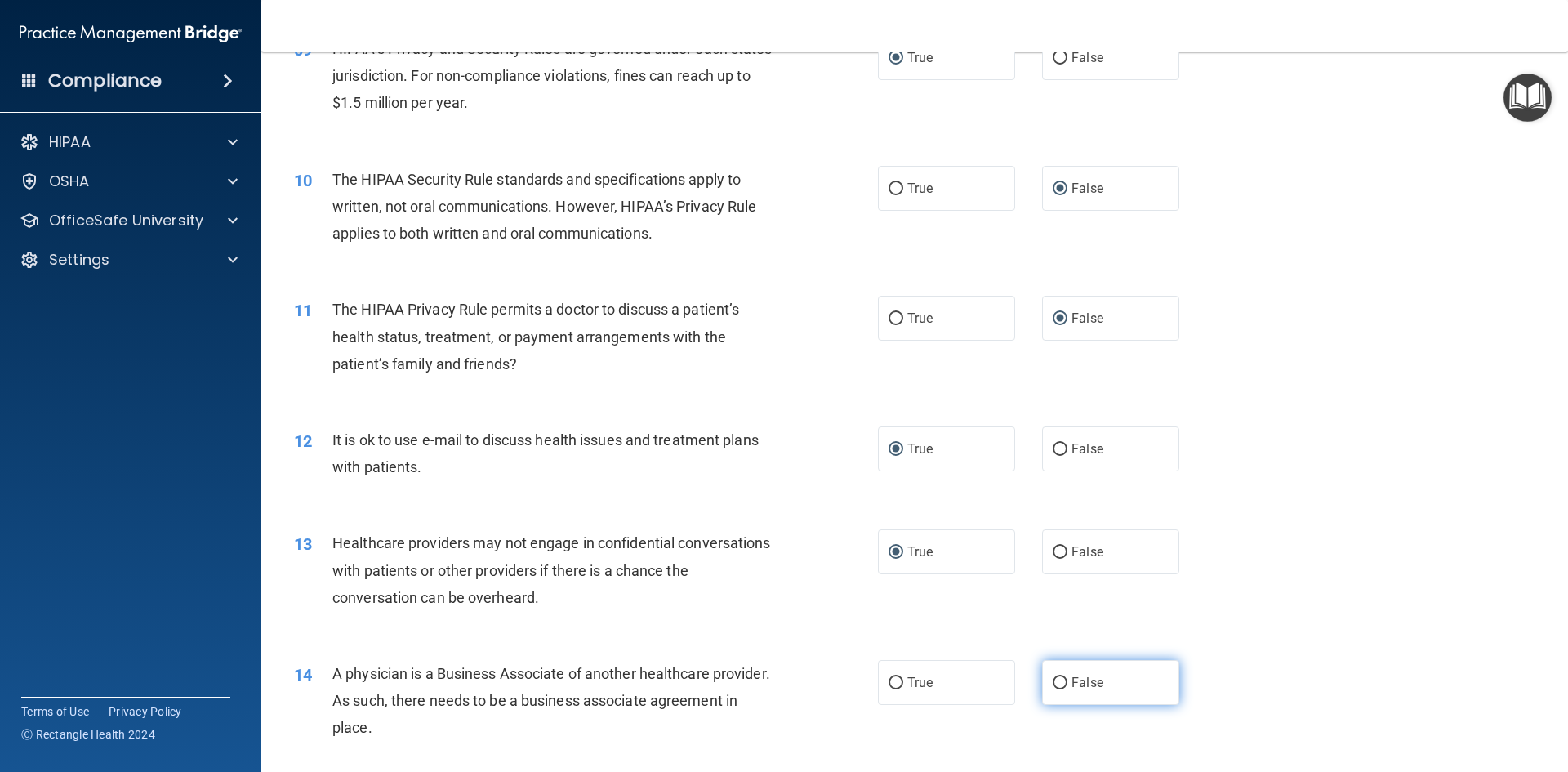
click at [1053, 683] on input "False" at bounding box center [1059, 683] width 15 height 13
radio input "true"
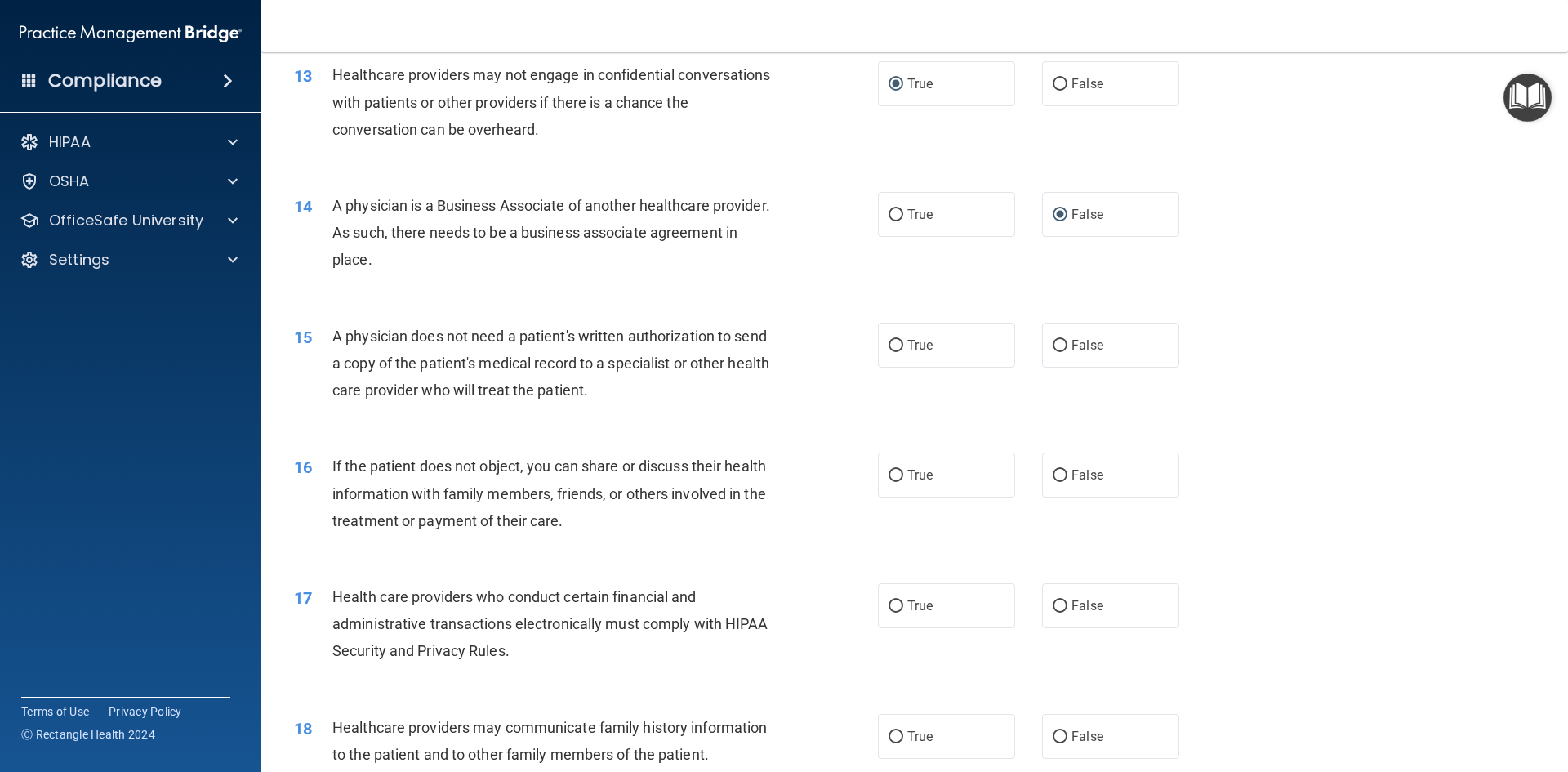
scroll to position [1645, 0]
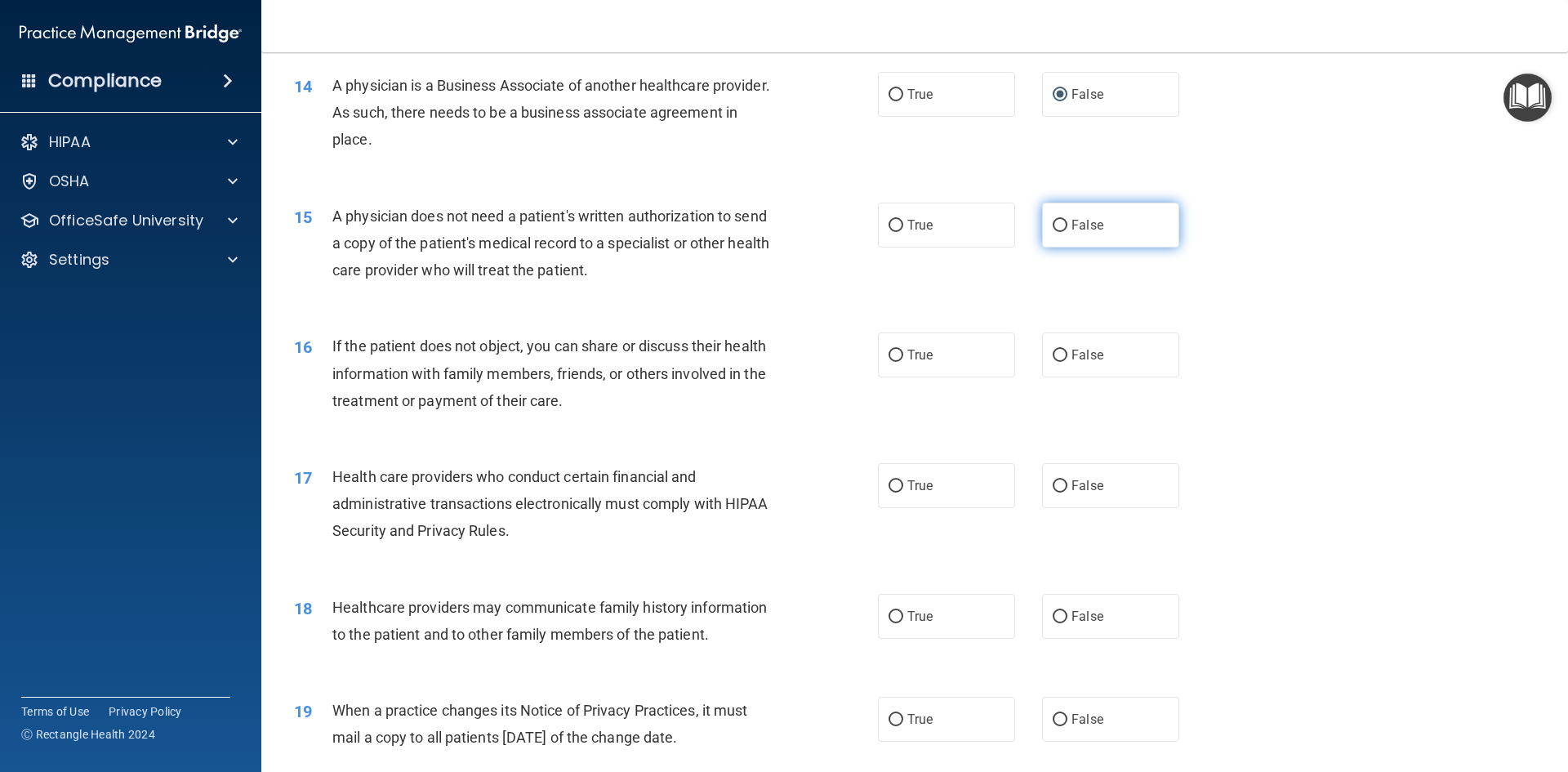
click at [1053, 225] on input "False" at bounding box center [1059, 226] width 15 height 13
radio input "true"
click at [1053, 352] on input "False" at bounding box center [1059, 355] width 15 height 13
radio input "true"
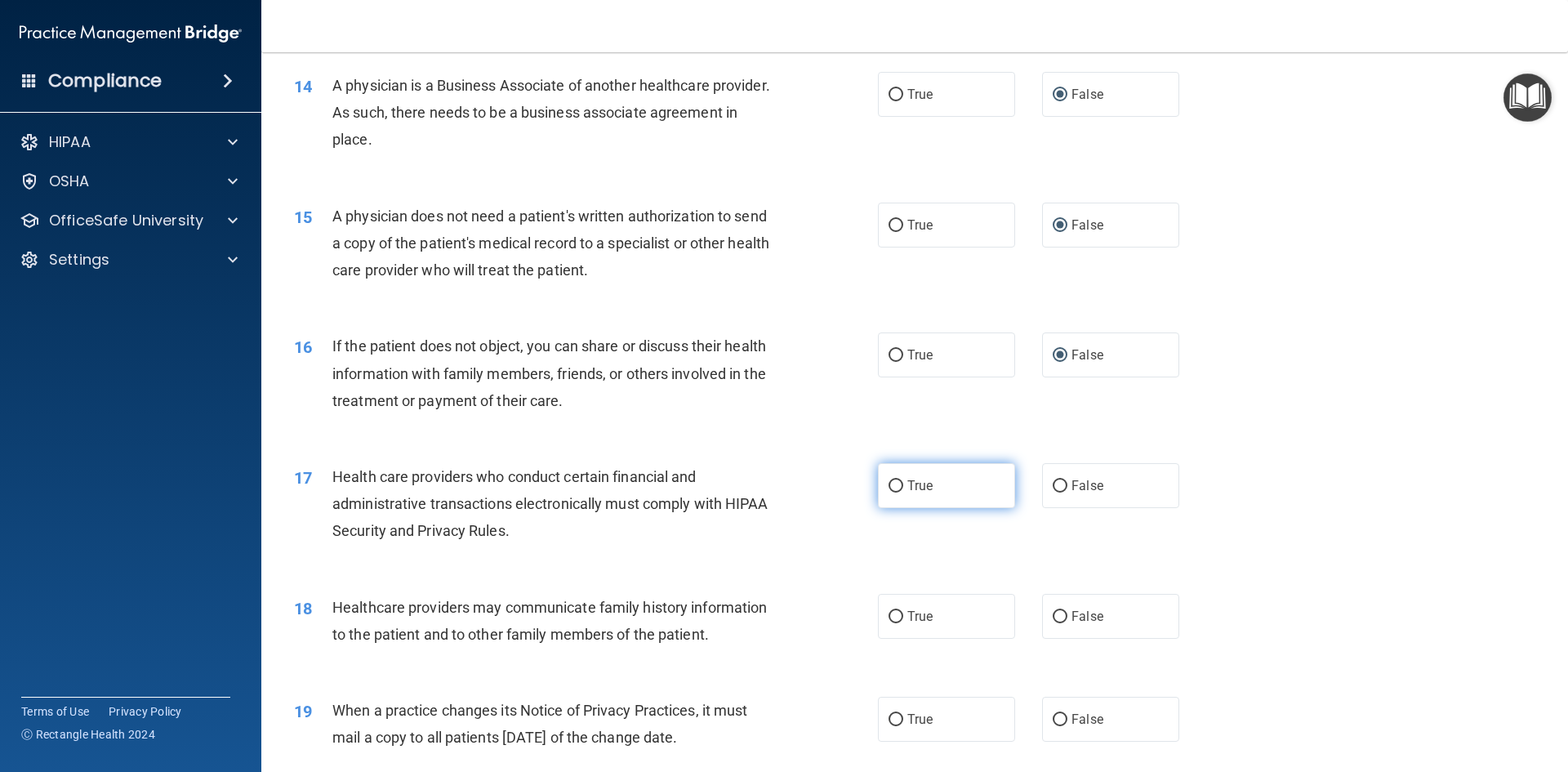
click at [889, 482] on input "True" at bounding box center [896, 486] width 15 height 13
radio input "true"
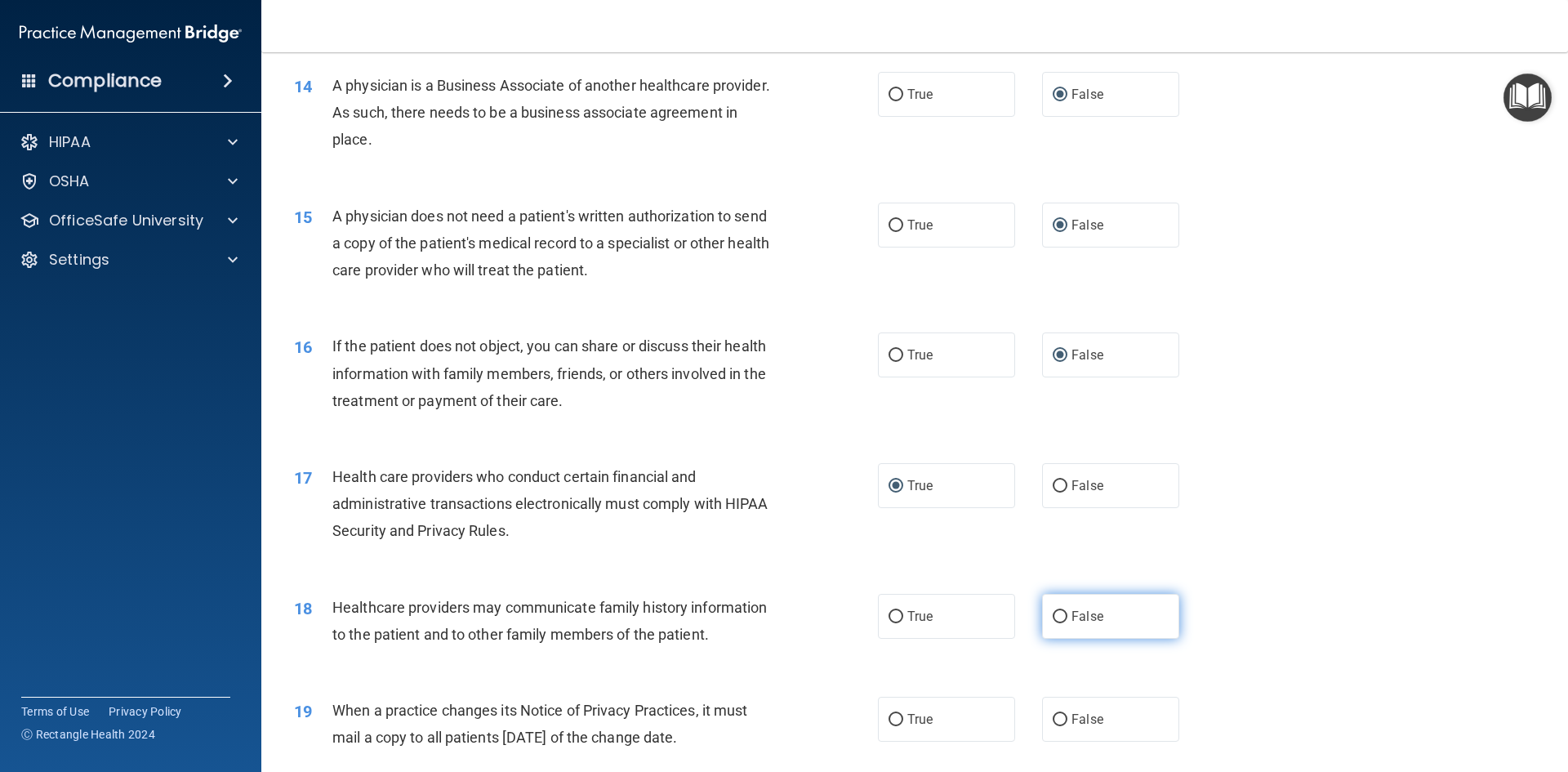
click at [1056, 617] on input "False" at bounding box center [1059, 617] width 15 height 13
radio input "true"
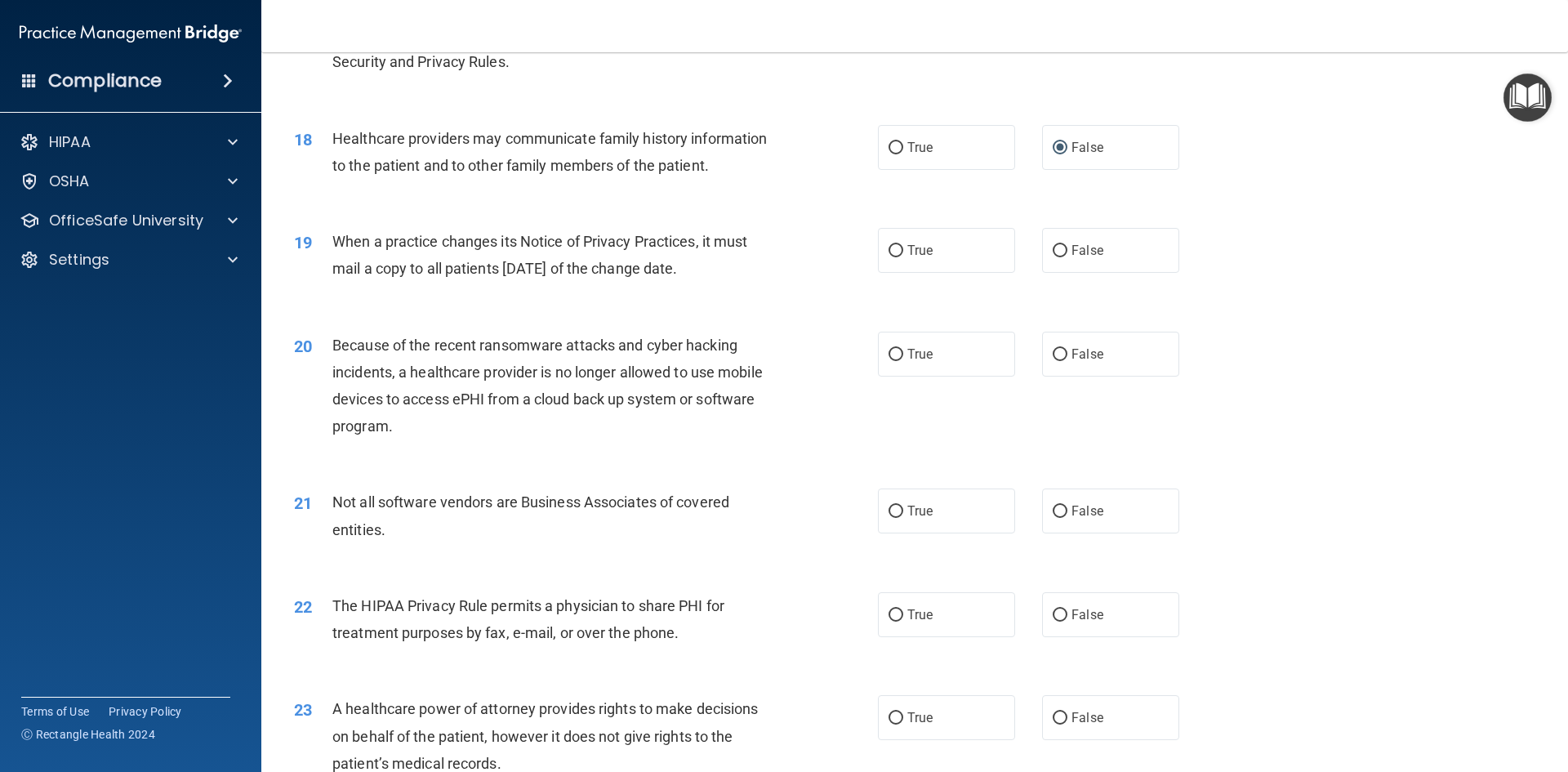
scroll to position [2146, 0]
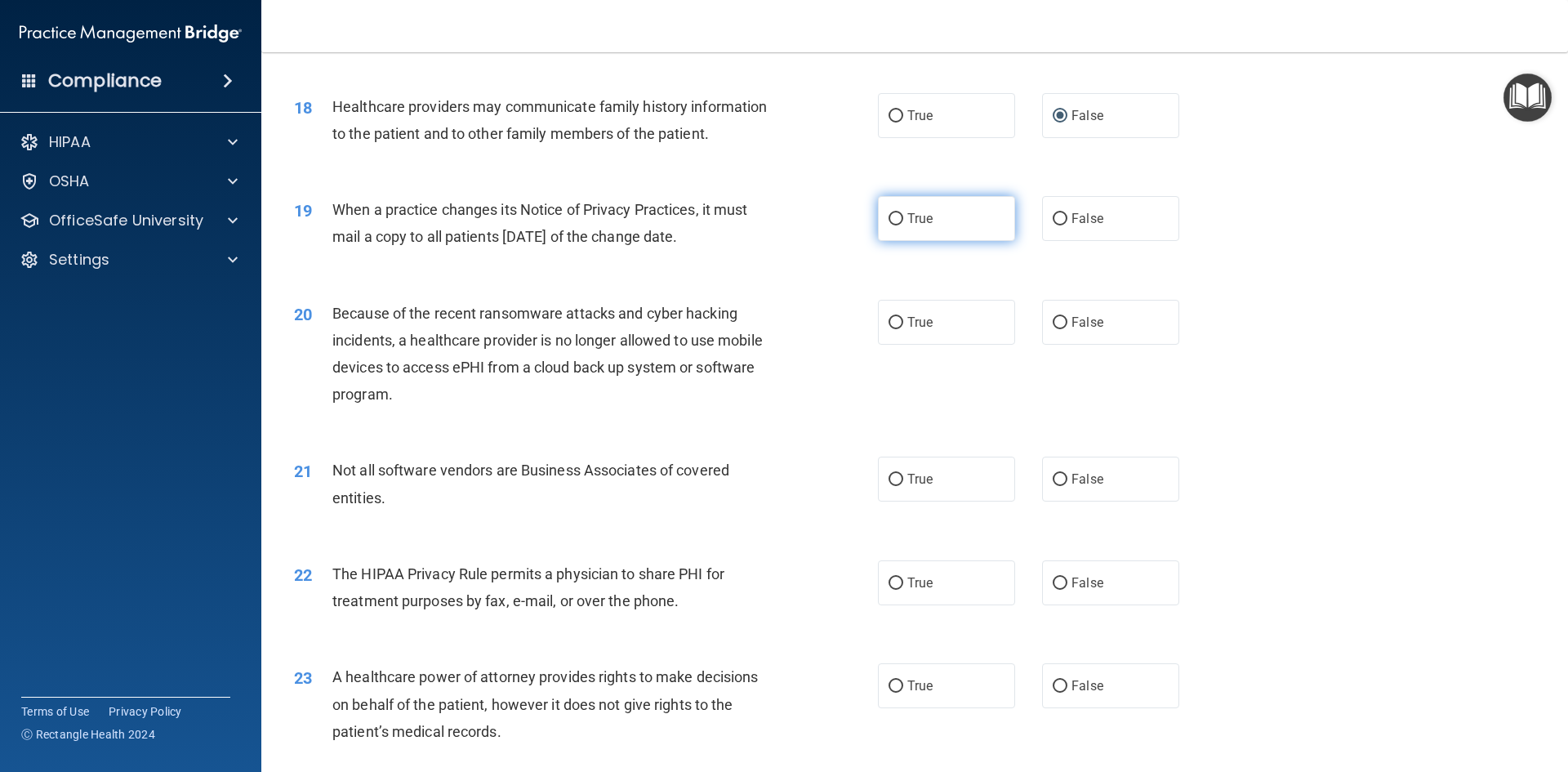
click at [889, 215] on input "True" at bounding box center [896, 219] width 15 height 13
radio input "true"
click at [1054, 322] on input "False" at bounding box center [1059, 323] width 15 height 13
radio input "true"
click at [889, 479] on input "True" at bounding box center [896, 479] width 15 height 13
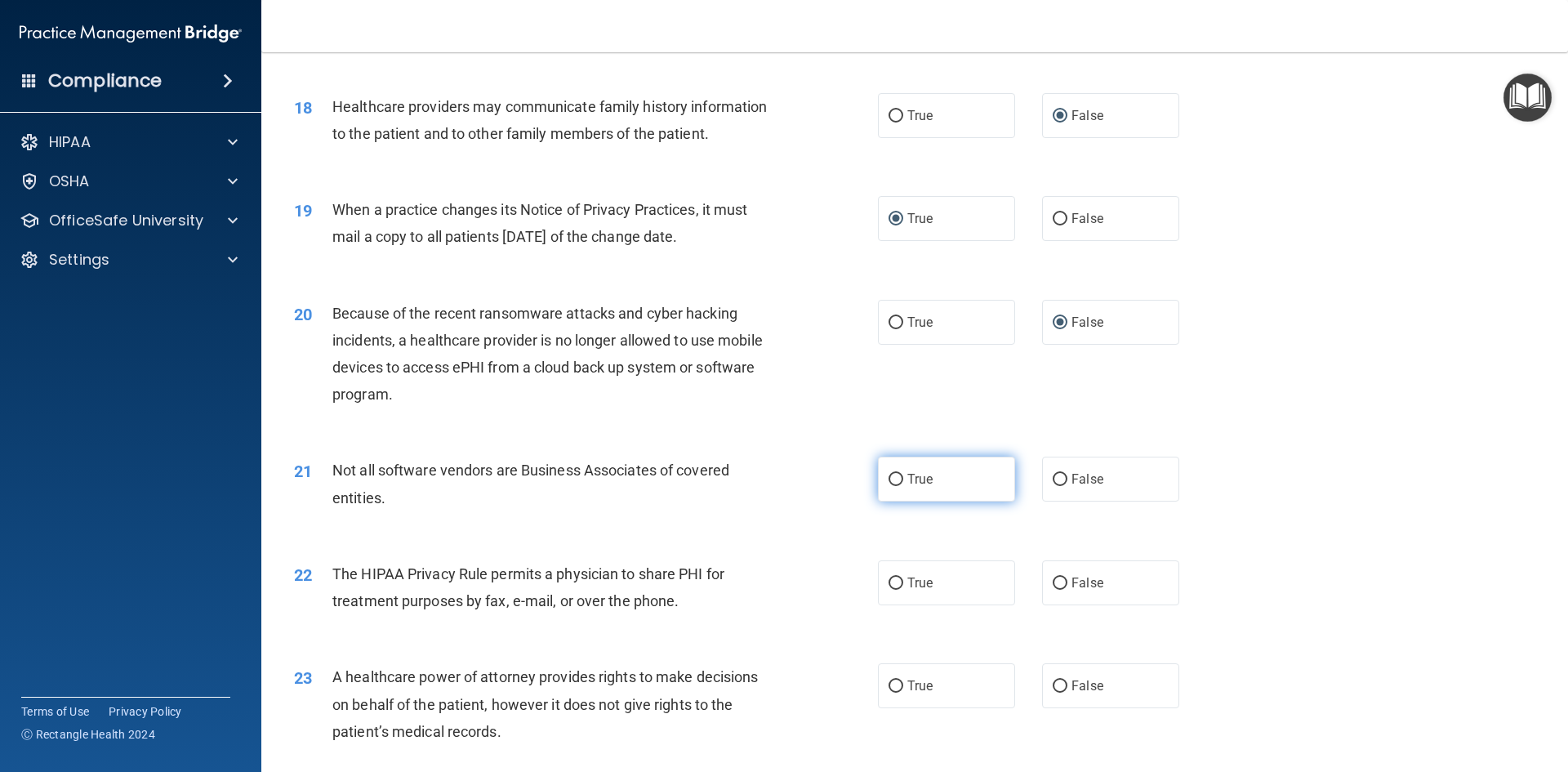
radio input "true"
click at [1053, 579] on input "False" at bounding box center [1059, 583] width 15 height 13
radio input "true"
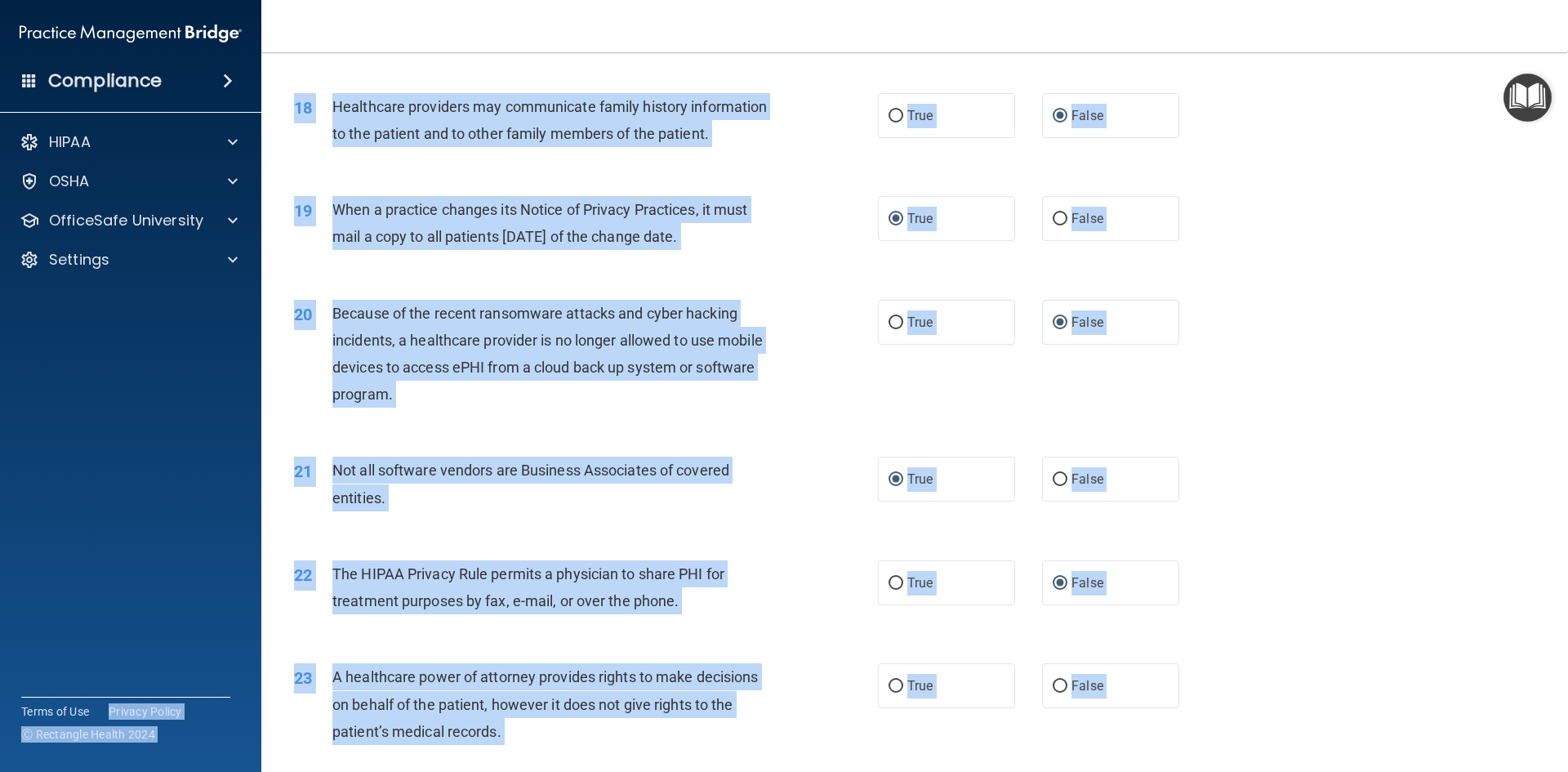
drag, startPoint x: 140, startPoint y: 737, endPoint x: 801, endPoint y: 810, distance: 665.0
click at [801, 771] on html "Compliance HIPAA Documents and Policies Report an Incident Business Associates …" at bounding box center [784, 386] width 1568 height 772
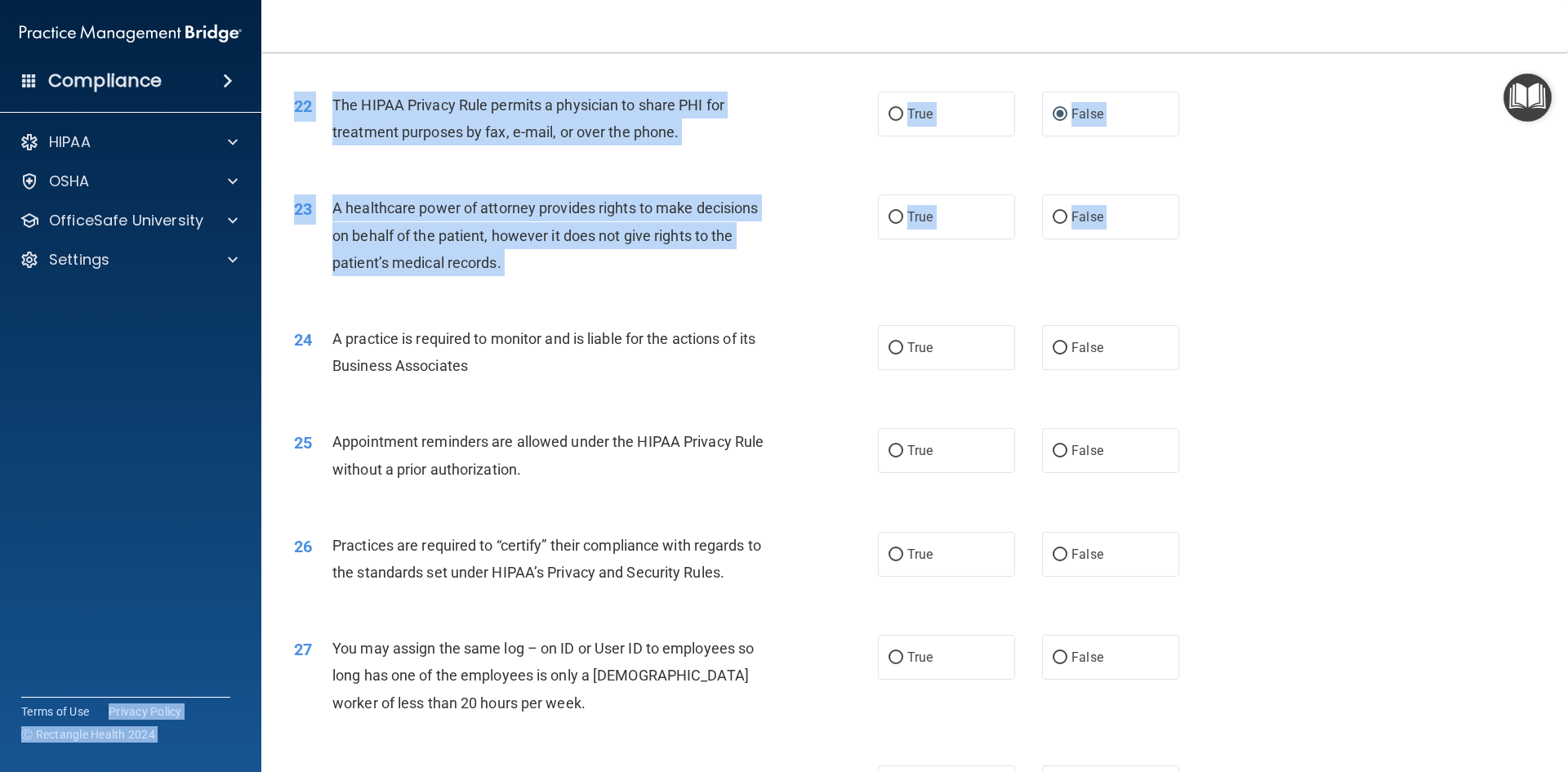
scroll to position [2625, 0]
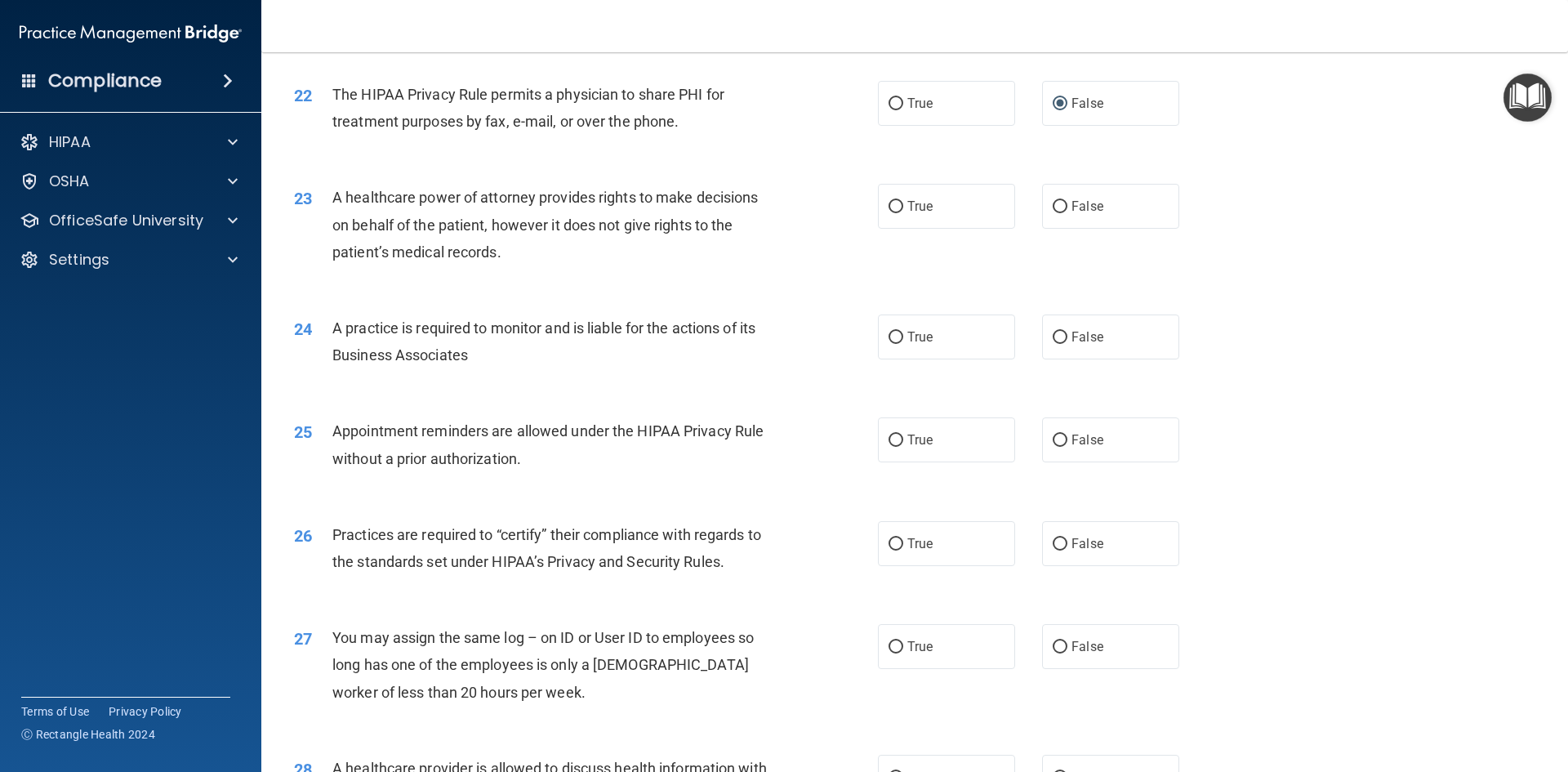
click at [1415, 588] on div "26 Practices are required to “certify” their compliance with regards to the sta…" at bounding box center [915, 552] width 1266 height 103
click at [881, 204] on label "True" at bounding box center [947, 206] width 137 height 45
click at [889, 204] on input "True" at bounding box center [896, 206] width 15 height 13
radio input "true"
click at [890, 342] on input "True" at bounding box center [896, 338] width 15 height 13
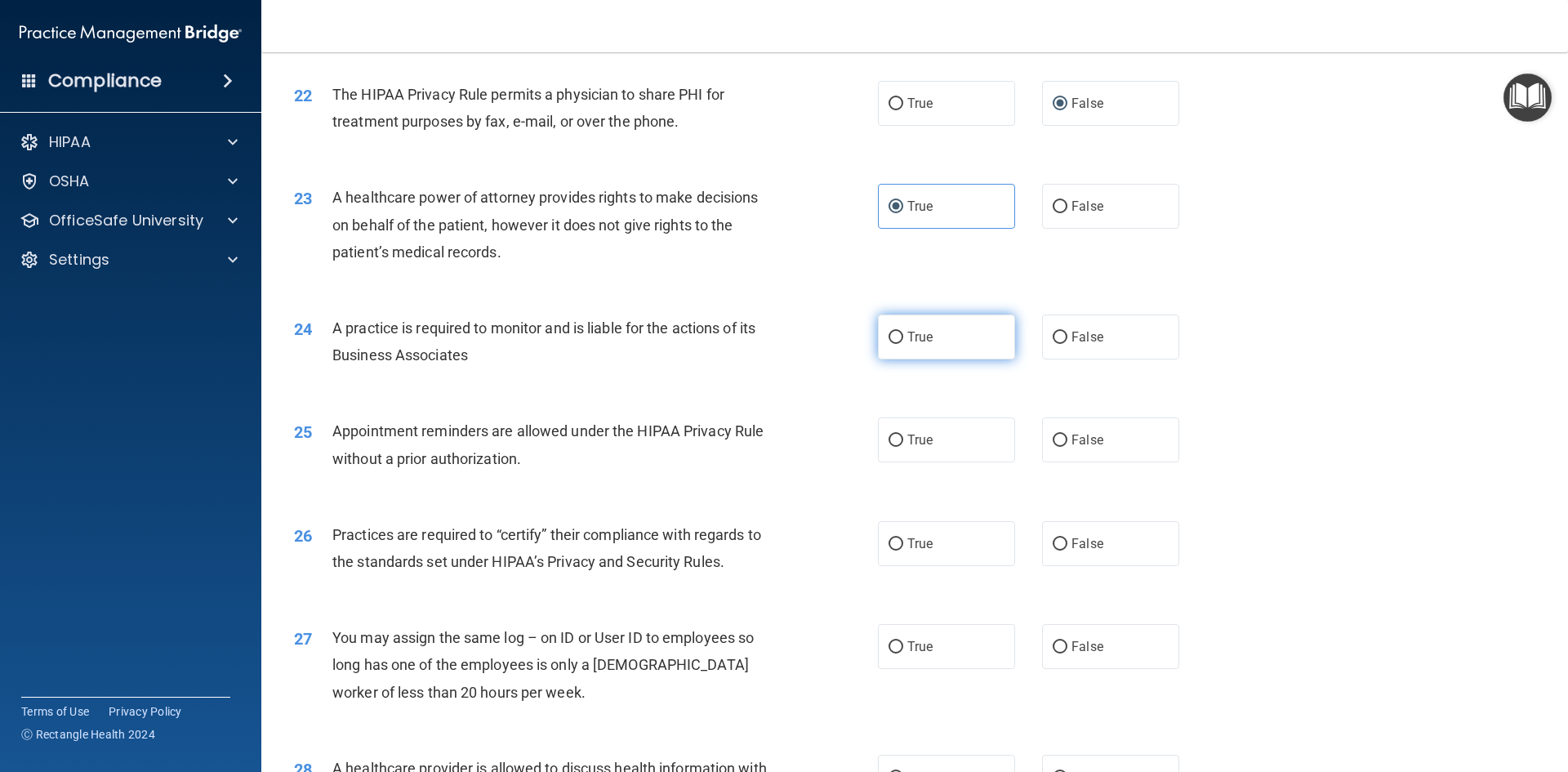
radio input "true"
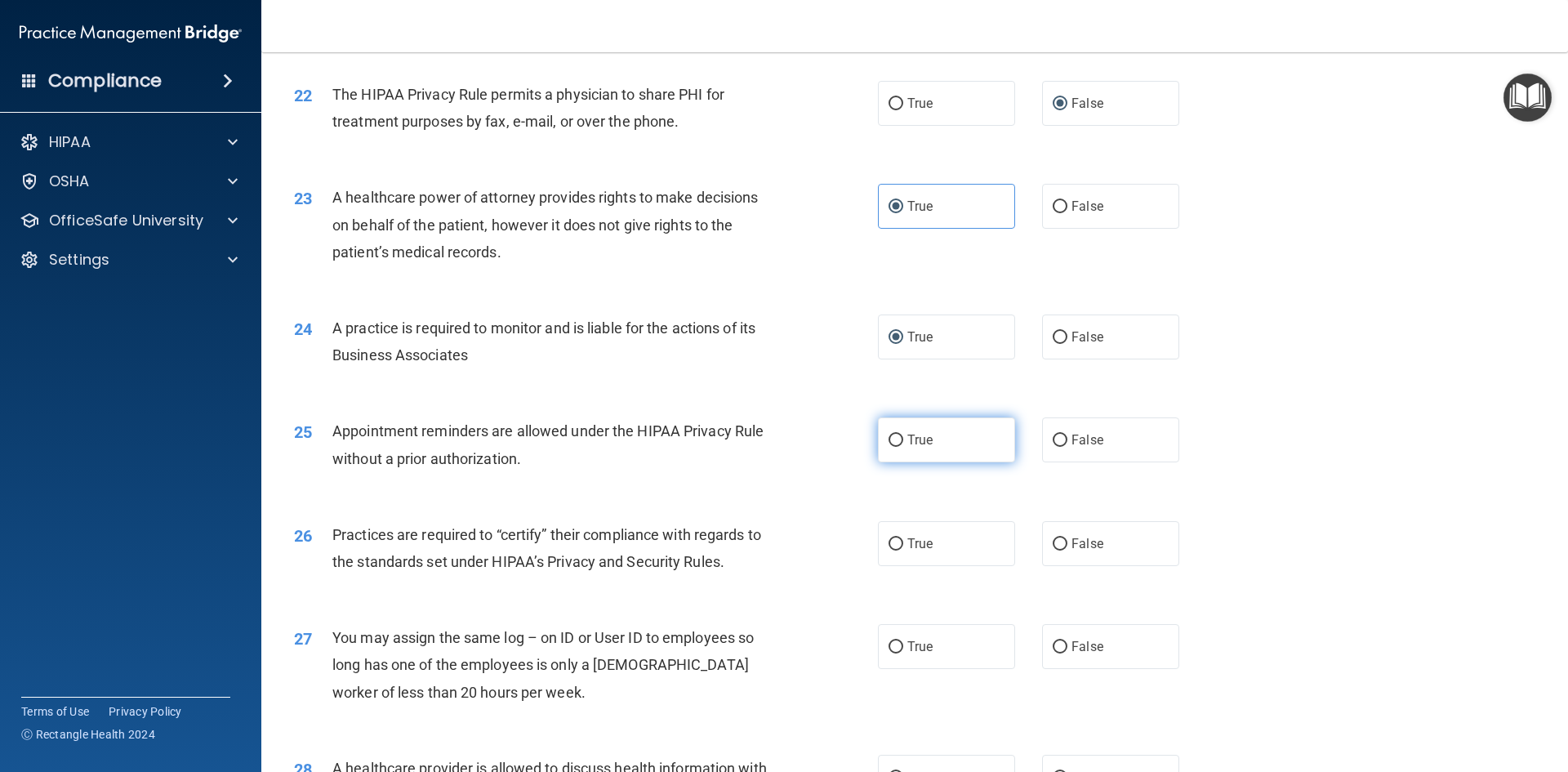
click at [890, 439] on input "True" at bounding box center [896, 440] width 15 height 13
radio input "true"
click at [891, 545] on input "True" at bounding box center [896, 544] width 15 height 13
radio input "true"
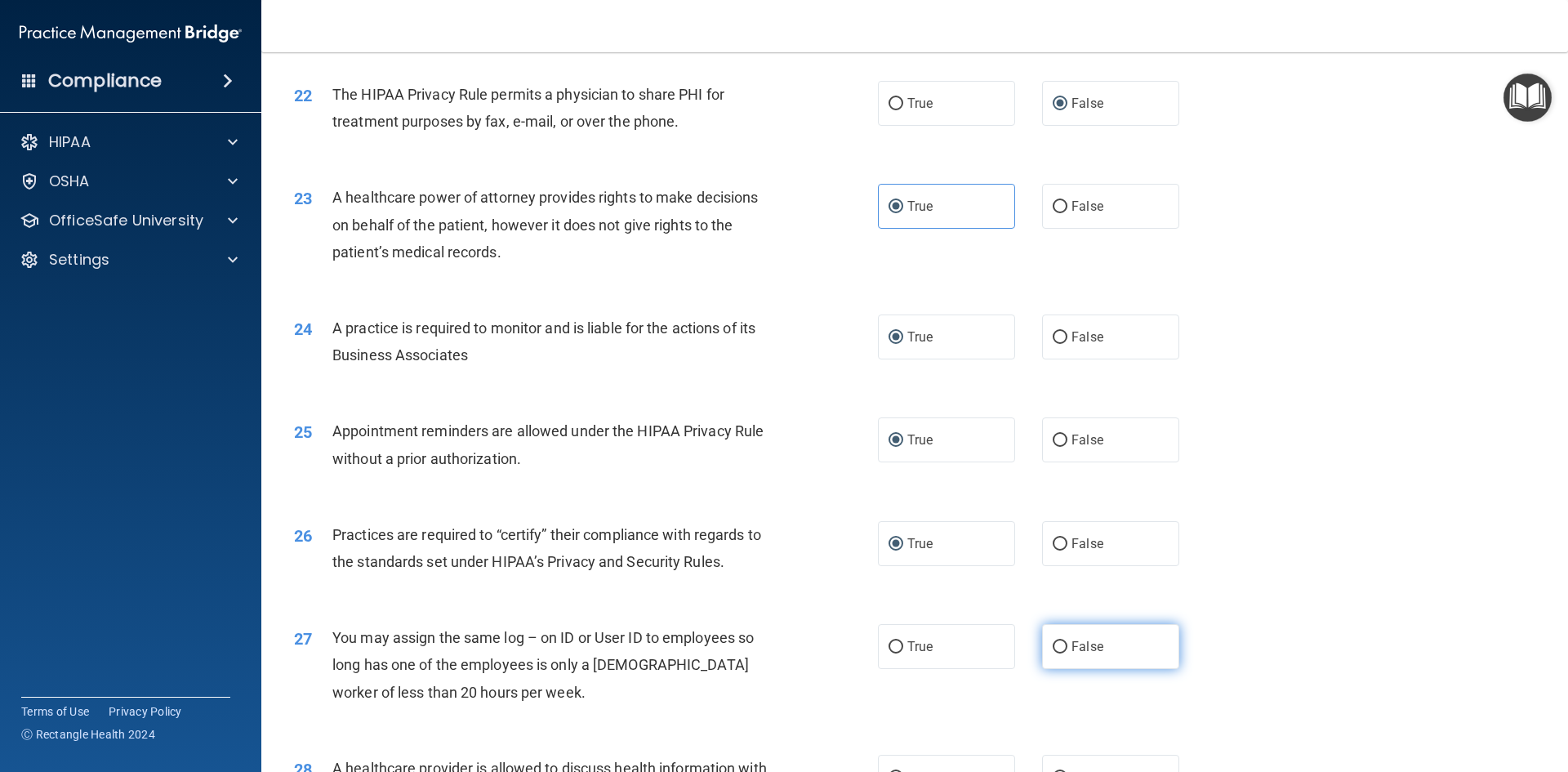
click at [1053, 648] on input "False" at bounding box center [1059, 647] width 15 height 13
radio input "true"
click at [1555, 763] on main "- The HIPAA Quiz #2 This quiz doesn’t expire until 06/12/2025. Are you sure you…" at bounding box center [915, 412] width 1307 height 720
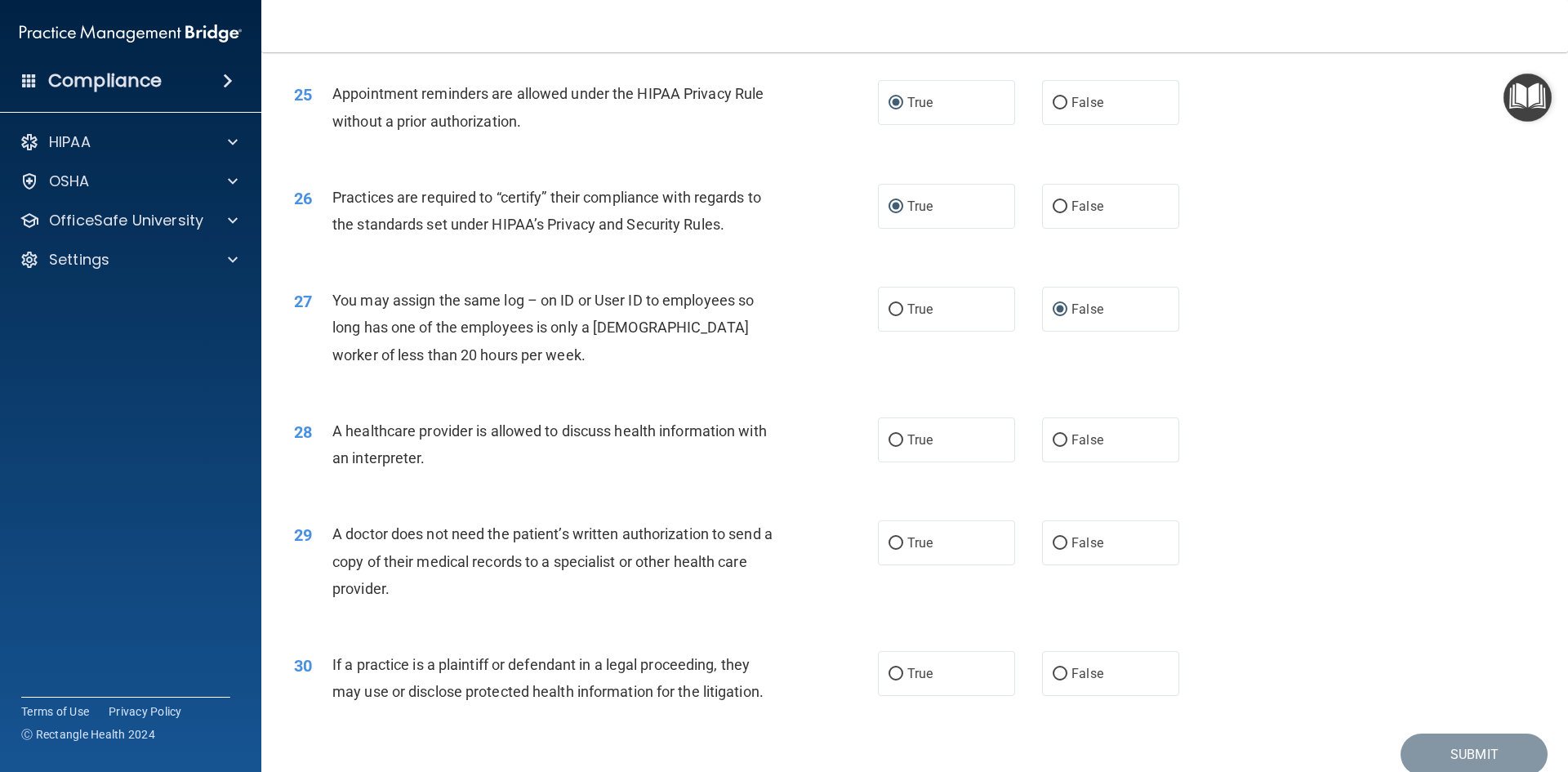
scroll to position [3031, 0]
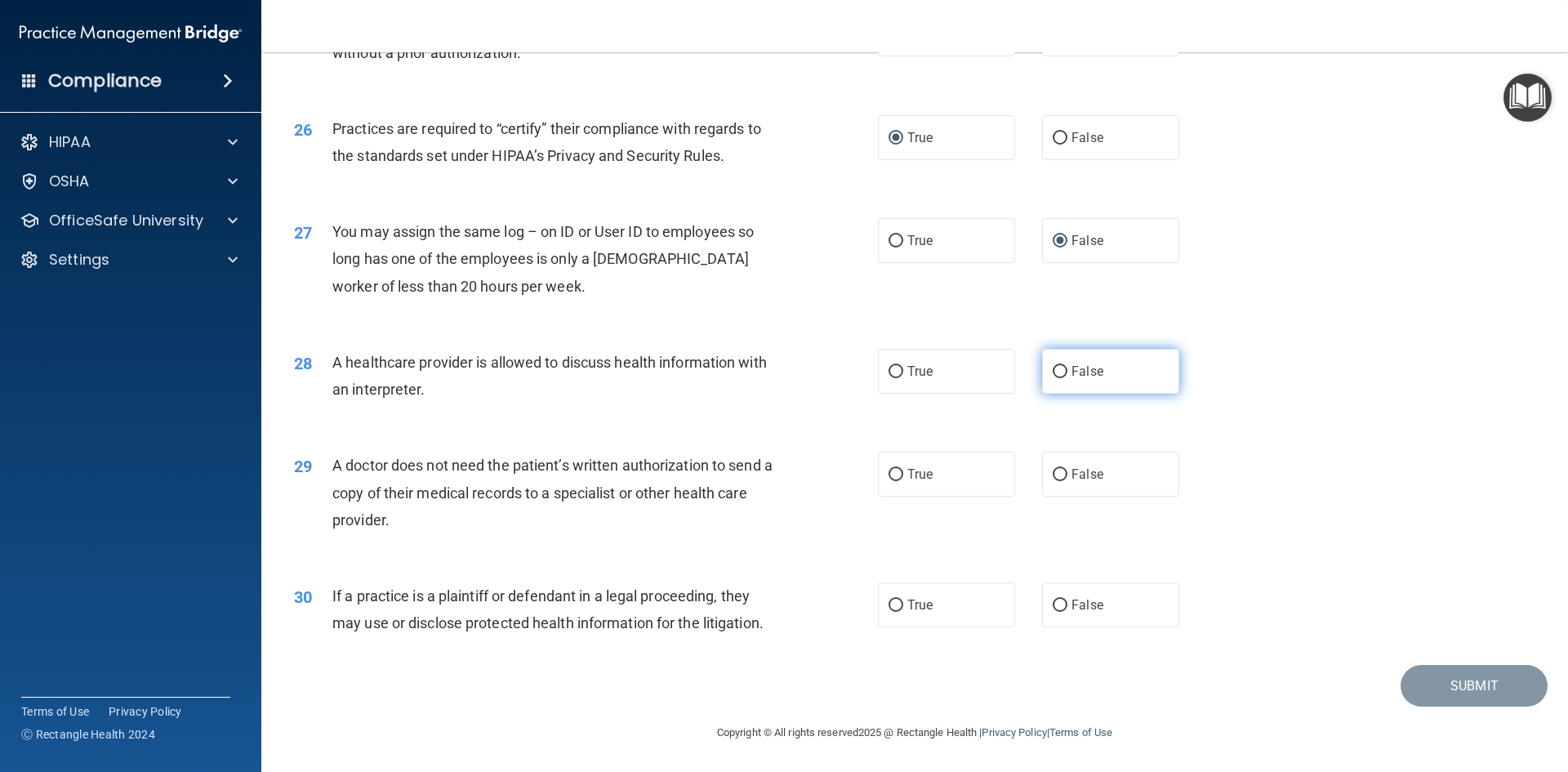
click at [1057, 369] on input "False" at bounding box center [1059, 372] width 15 height 13
radio input "true"
click at [898, 472] on label "True" at bounding box center [947, 475] width 137 height 45
click at [898, 472] on input "True" at bounding box center [896, 475] width 15 height 13
radio input "true"
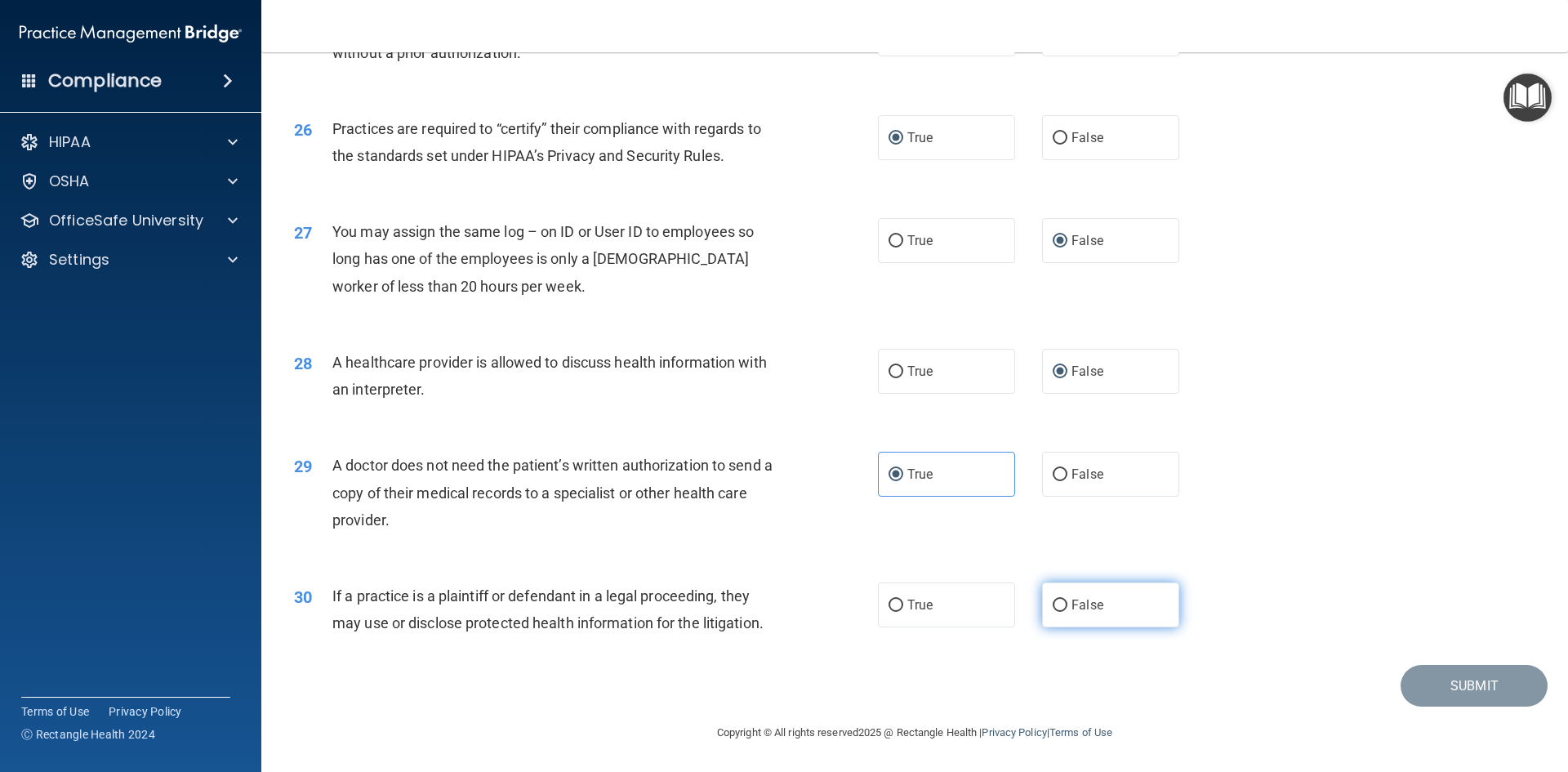
click at [1053, 603] on input "False" at bounding box center [1059, 606] width 15 height 13
radio input "true"
click at [1468, 684] on button "Submit" at bounding box center [1474, 686] width 147 height 42
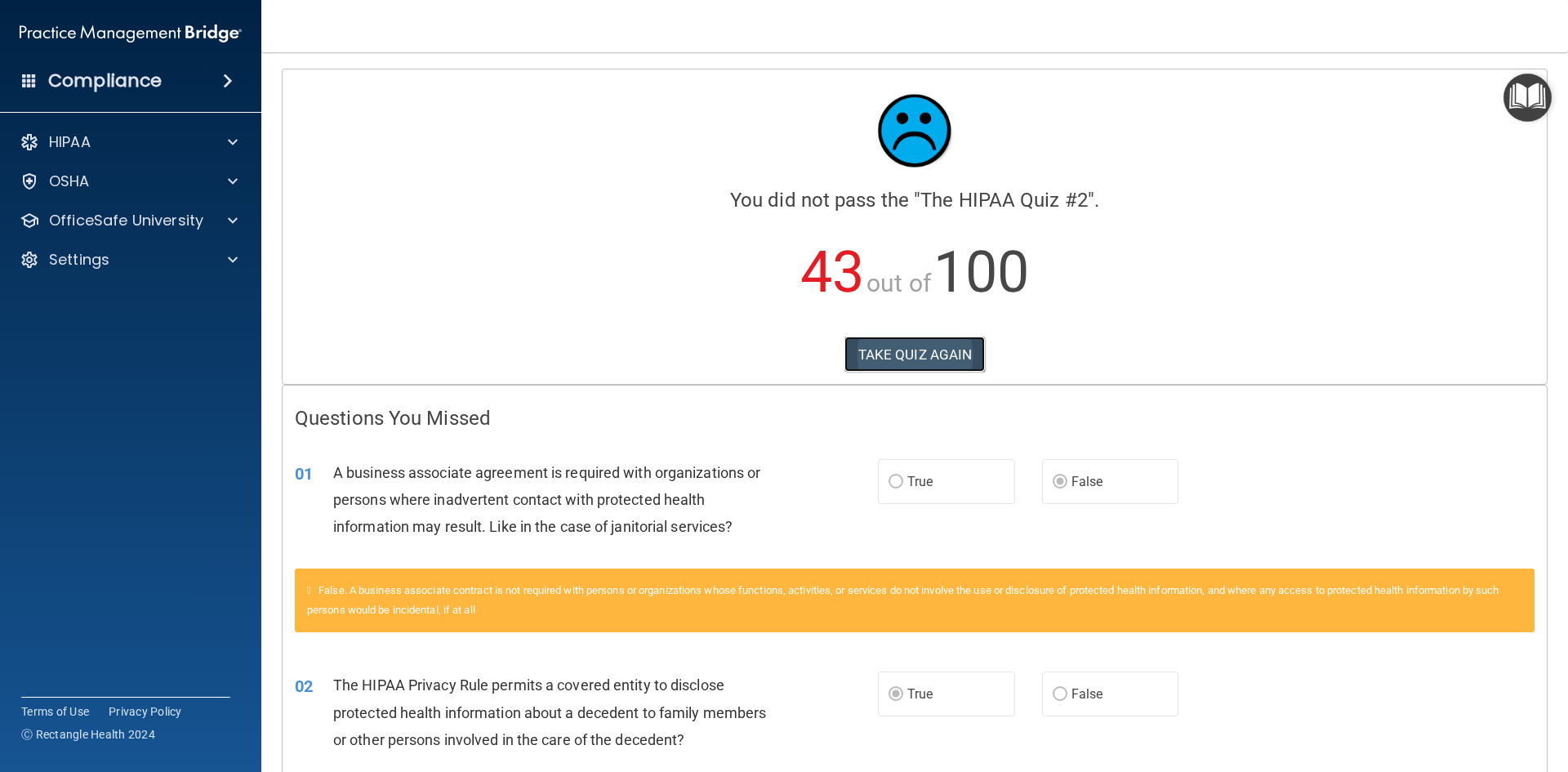
click at [883, 352] on button "TAKE QUIZ AGAIN" at bounding box center [915, 354] width 141 height 36
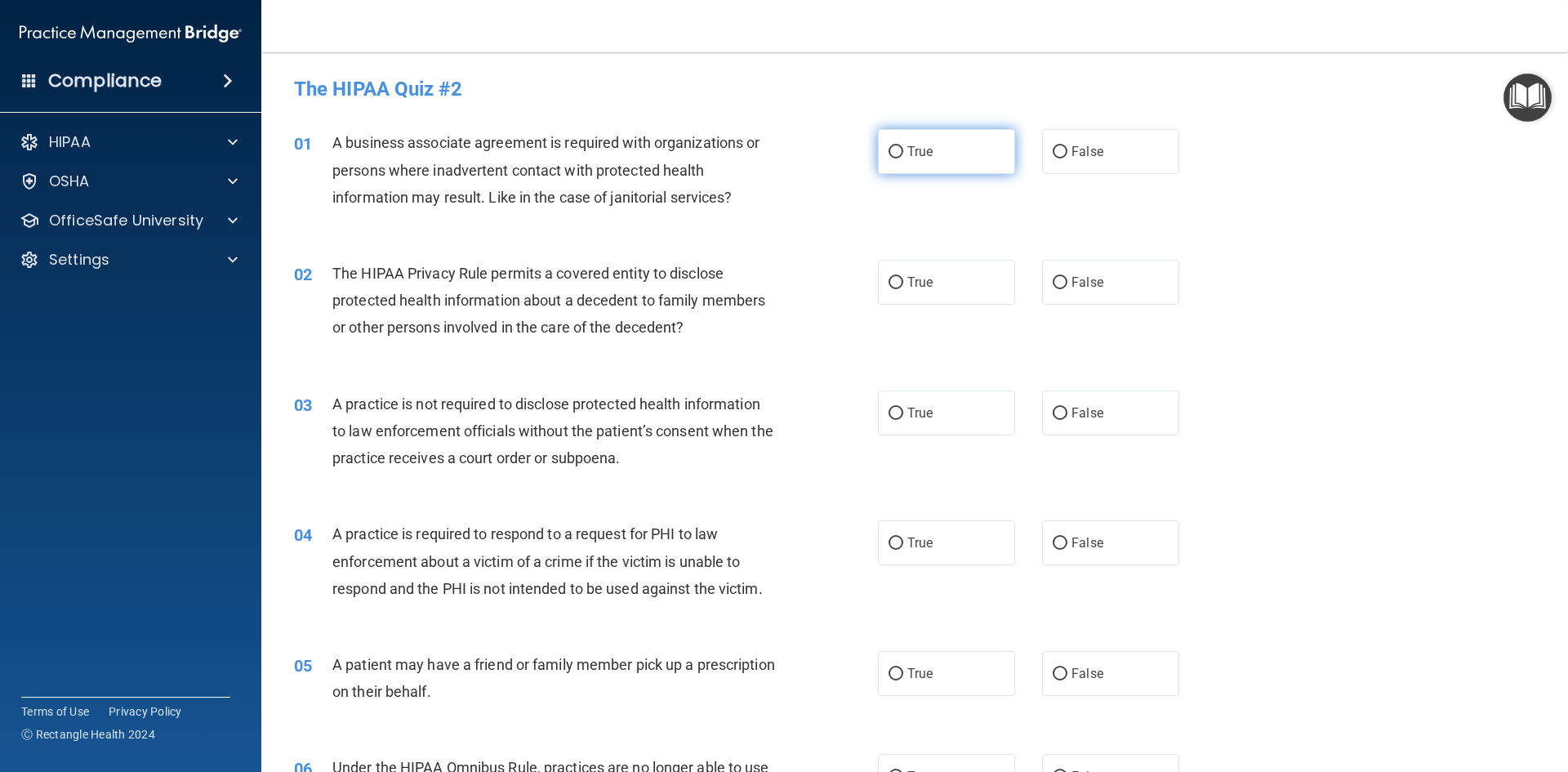
click at [896, 148] on input "True" at bounding box center [896, 152] width 15 height 13
radio input "true"
click at [894, 278] on input "True" at bounding box center [896, 283] width 15 height 13
radio input "true"
click at [1053, 412] on input "False" at bounding box center [1059, 414] width 15 height 13
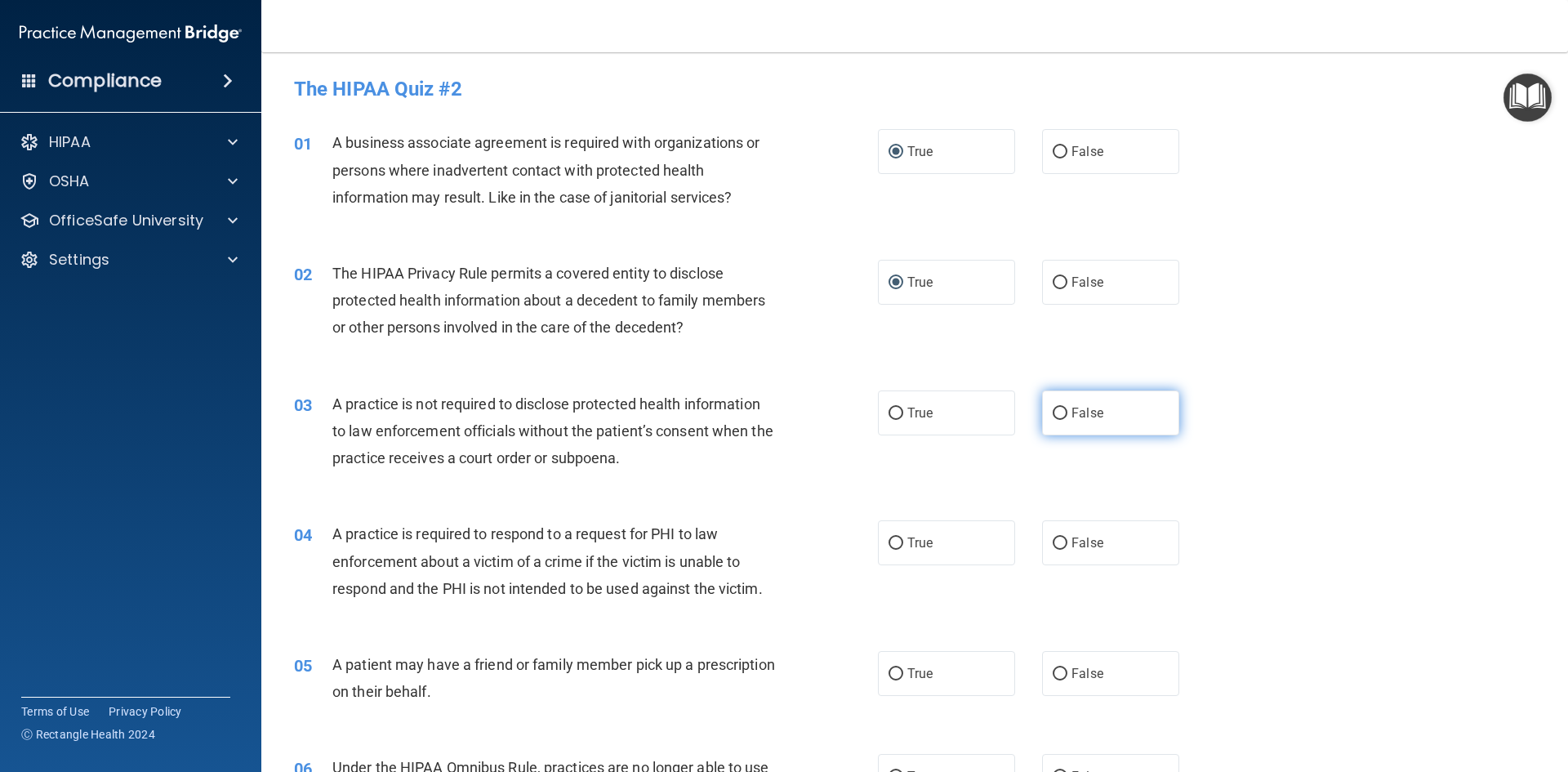
radio input "true"
click at [889, 543] on input "True" at bounding box center [896, 543] width 15 height 13
radio input "true"
click at [889, 670] on input "True" at bounding box center [896, 674] width 15 height 13
radio input "true"
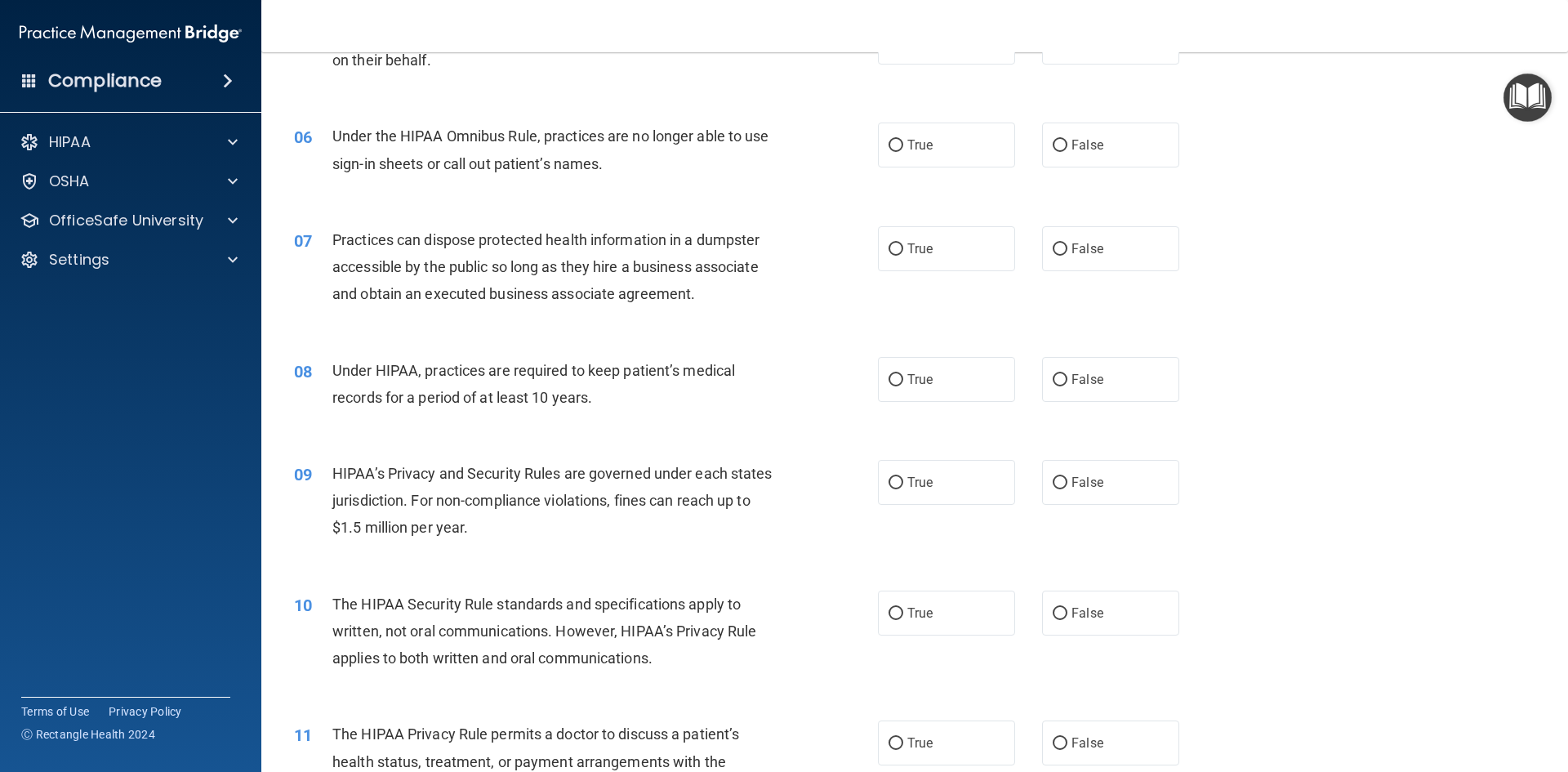
scroll to position [697, 0]
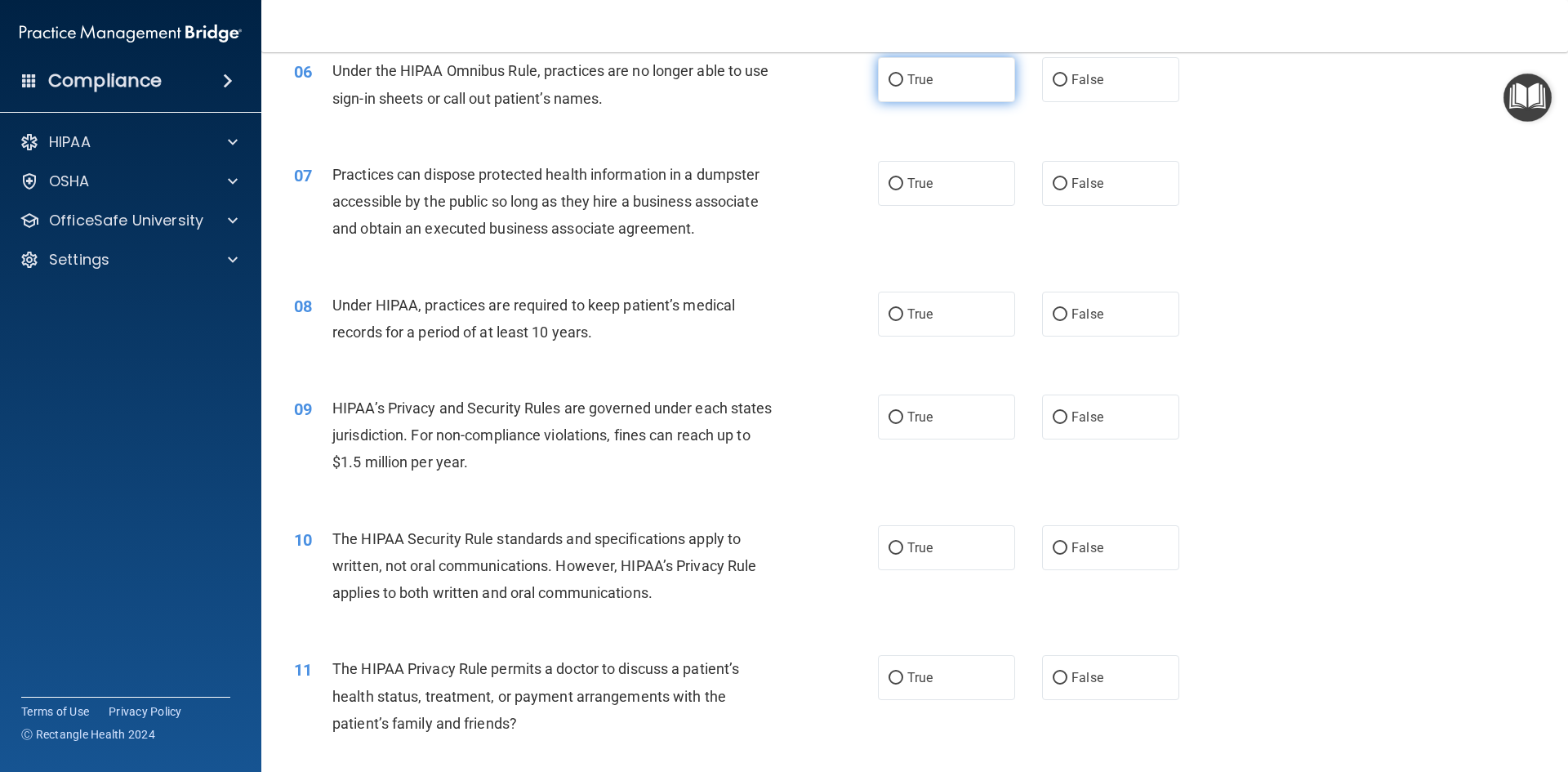
click at [889, 76] on input "True" at bounding box center [896, 80] width 15 height 13
radio input "true"
click at [1053, 179] on input "False" at bounding box center [1059, 184] width 15 height 13
radio input "true"
click at [883, 306] on label "True" at bounding box center [947, 314] width 137 height 45
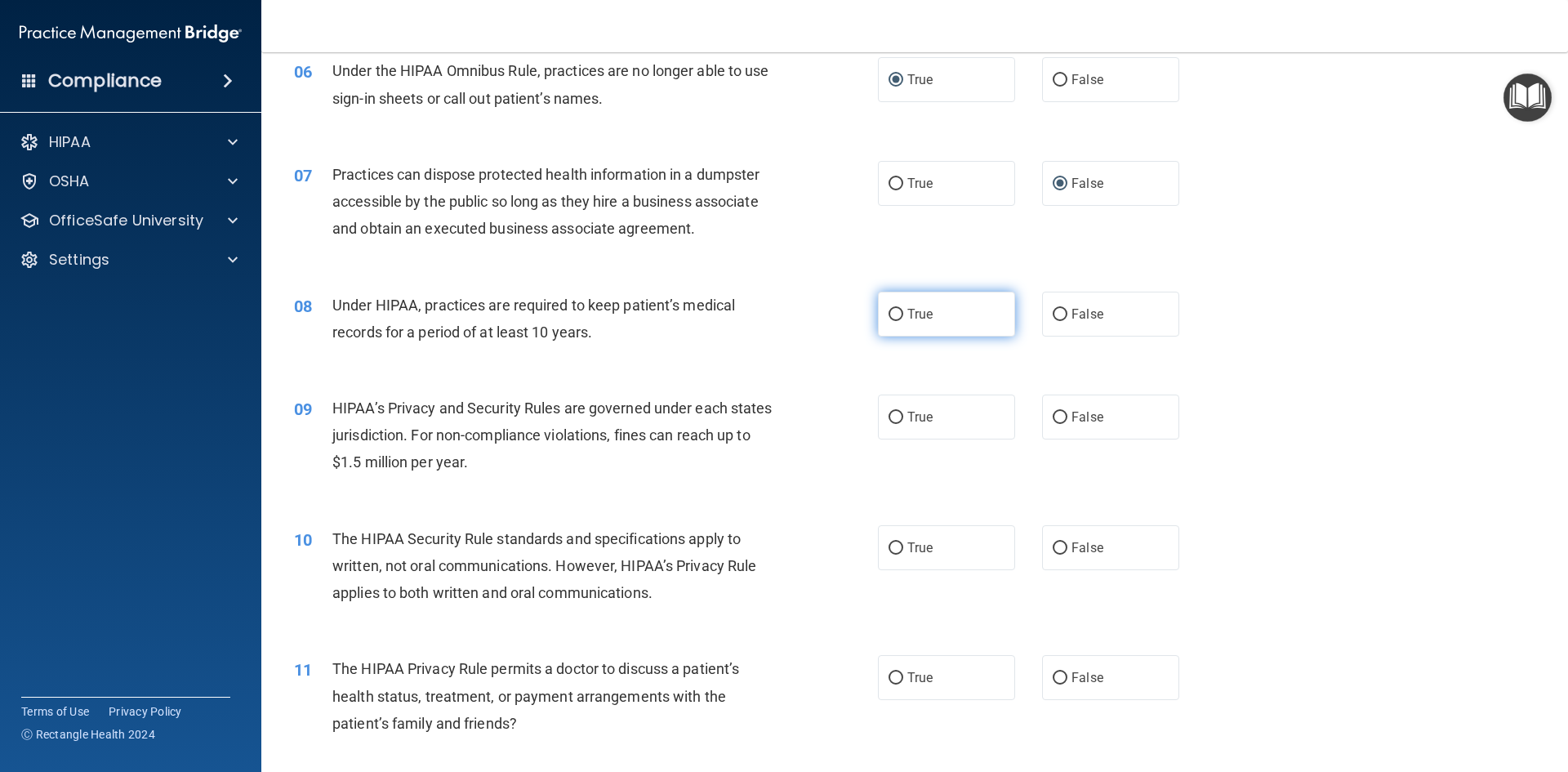
click at [889, 309] on input "True" at bounding box center [896, 315] width 15 height 13
radio input "true"
click at [889, 416] on input "True" at bounding box center [896, 418] width 15 height 13
radio input "true"
click at [1053, 413] on input "False" at bounding box center [1059, 418] width 15 height 13
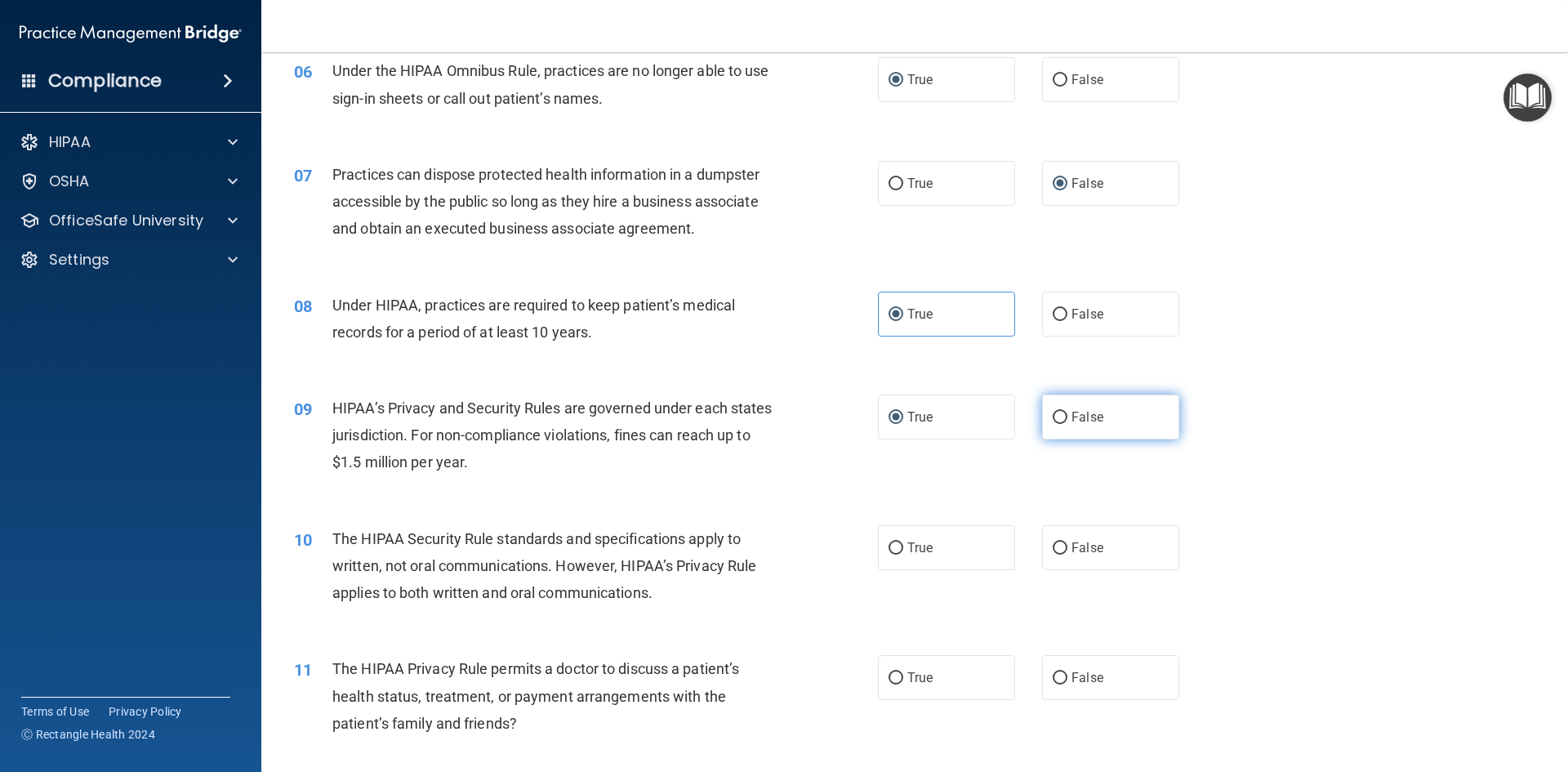
radio input "true"
radio input "false"
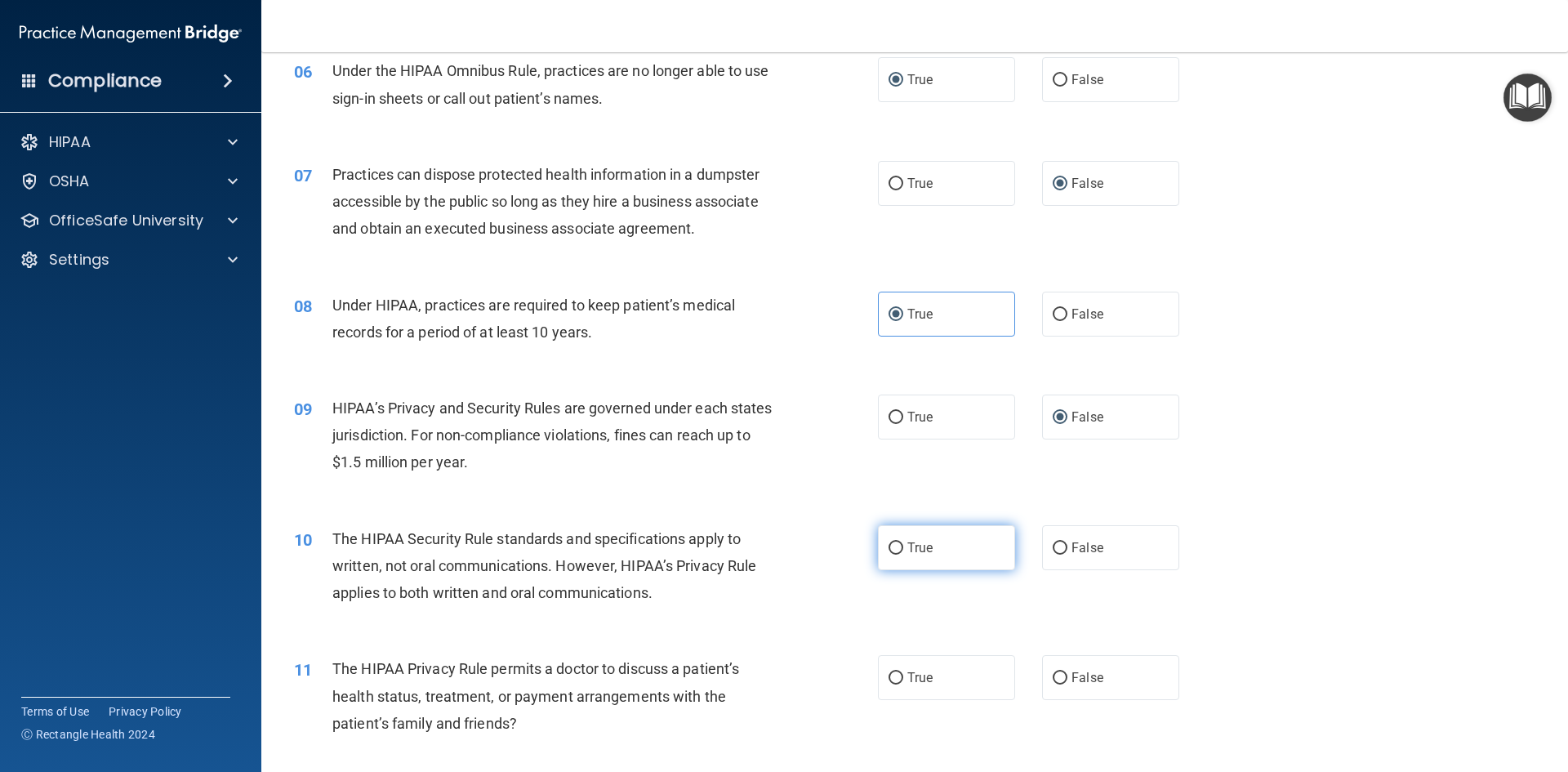
click at [889, 542] on input "True" at bounding box center [896, 548] width 15 height 13
radio input "true"
click at [1053, 674] on input "False" at bounding box center [1059, 678] width 15 height 13
radio input "true"
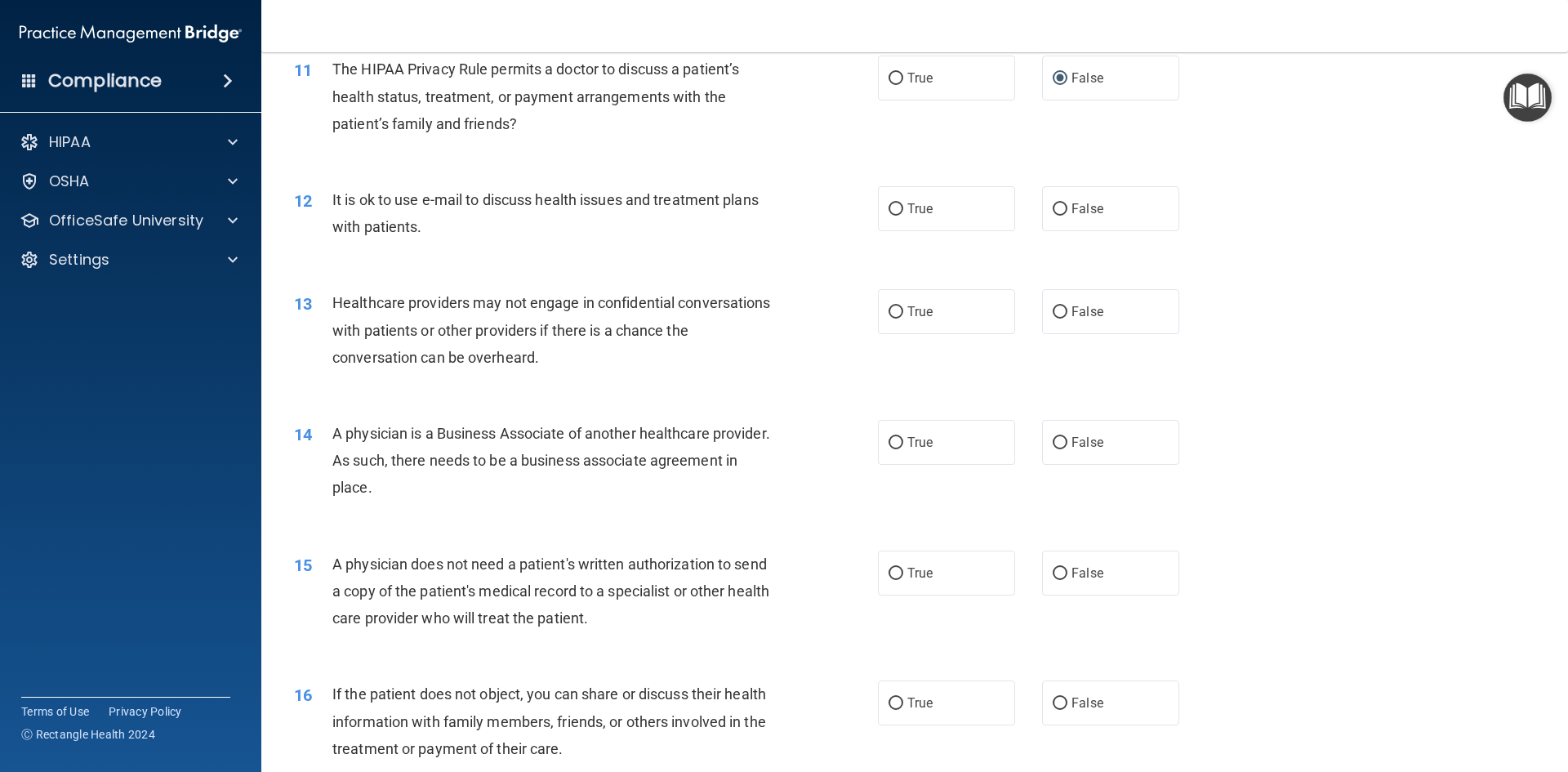
scroll to position [1187, 0]
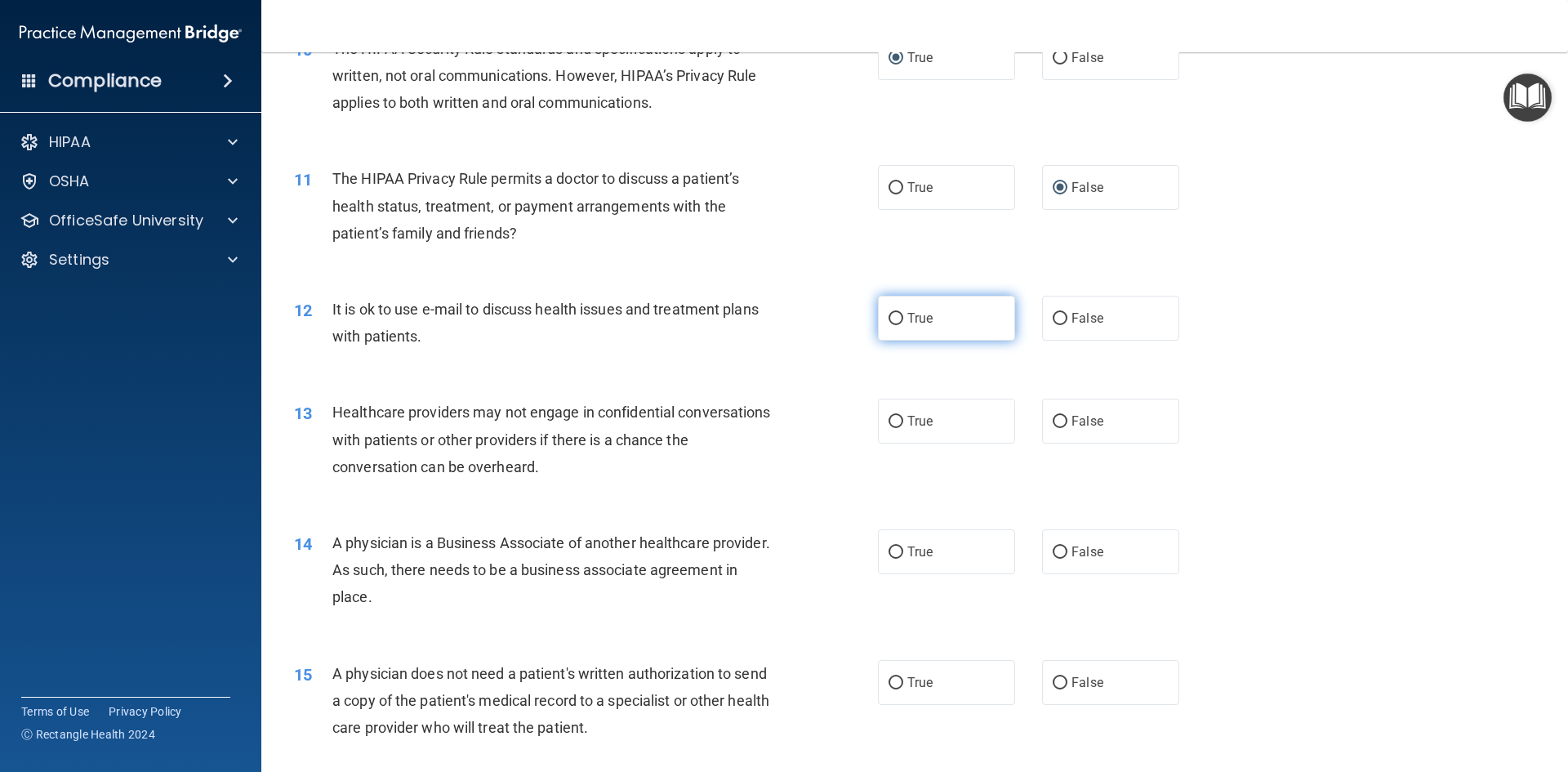
click at [889, 316] on input "True" at bounding box center [896, 319] width 15 height 13
radio input "true"
click at [894, 419] on input "True" at bounding box center [896, 422] width 15 height 13
radio input "true"
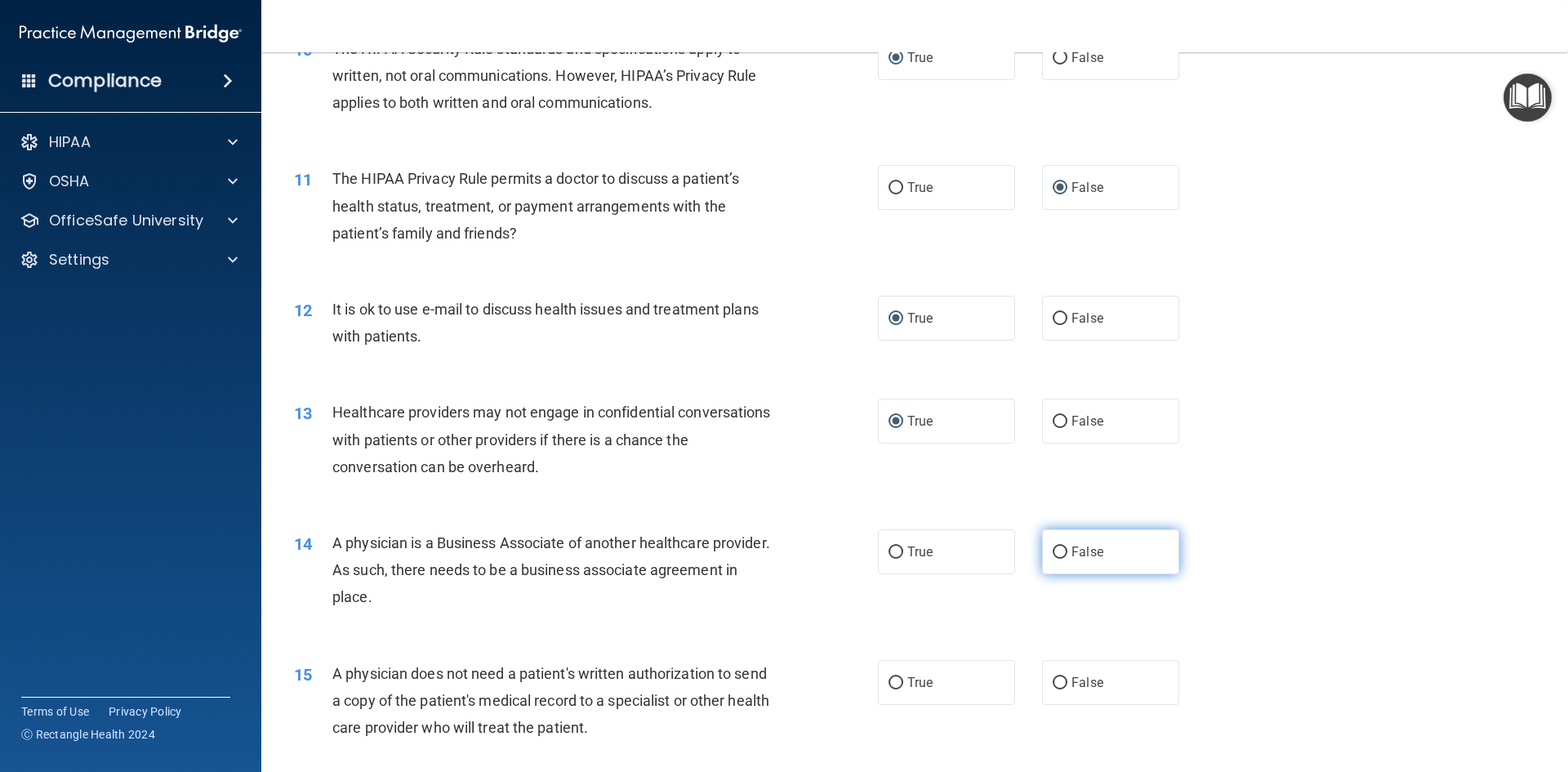
click at [1053, 547] on input "False" at bounding box center [1059, 553] width 15 height 13
radio input "true"
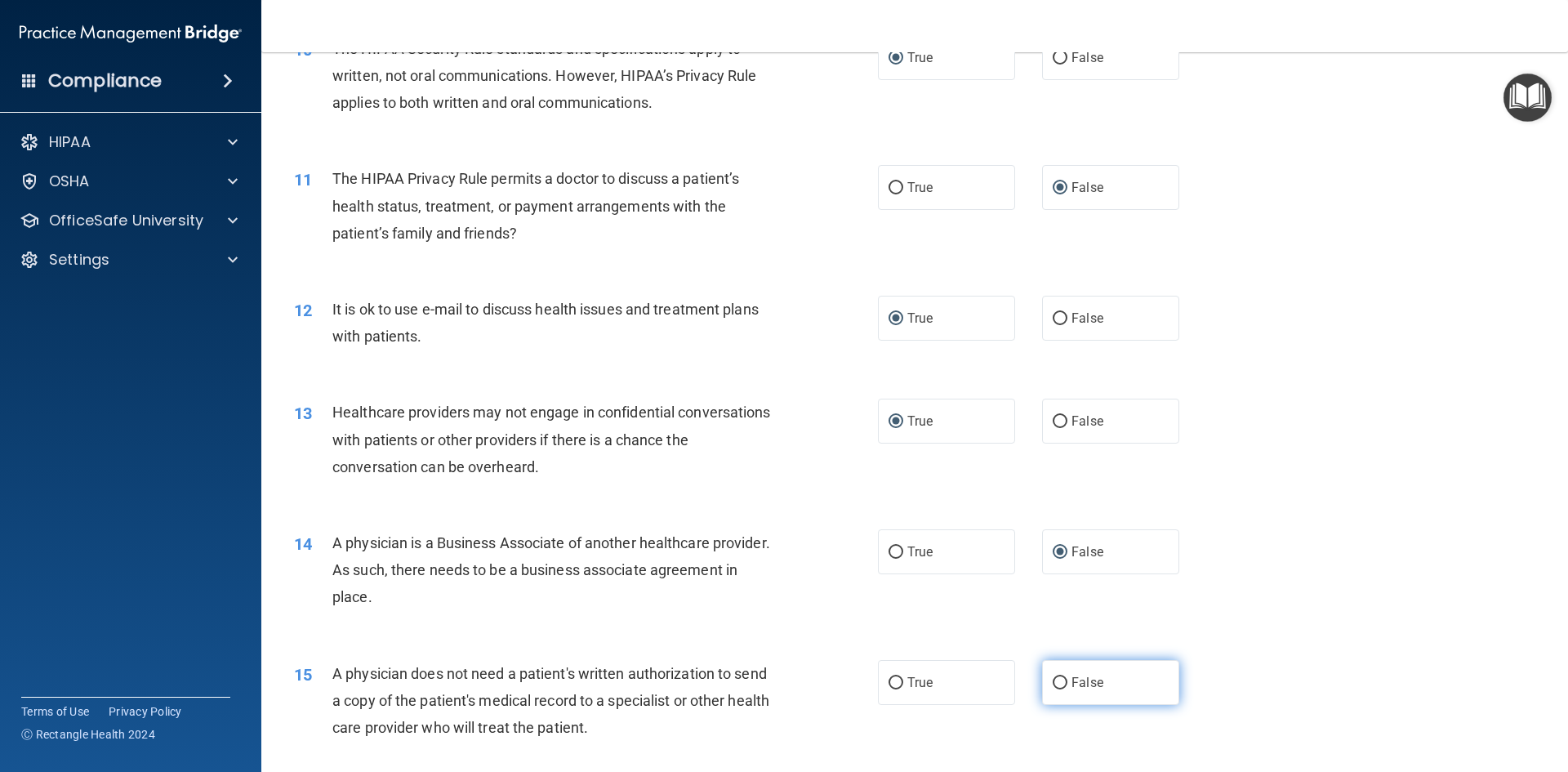
click at [1053, 683] on input "False" at bounding box center [1059, 683] width 15 height 13
radio input "true"
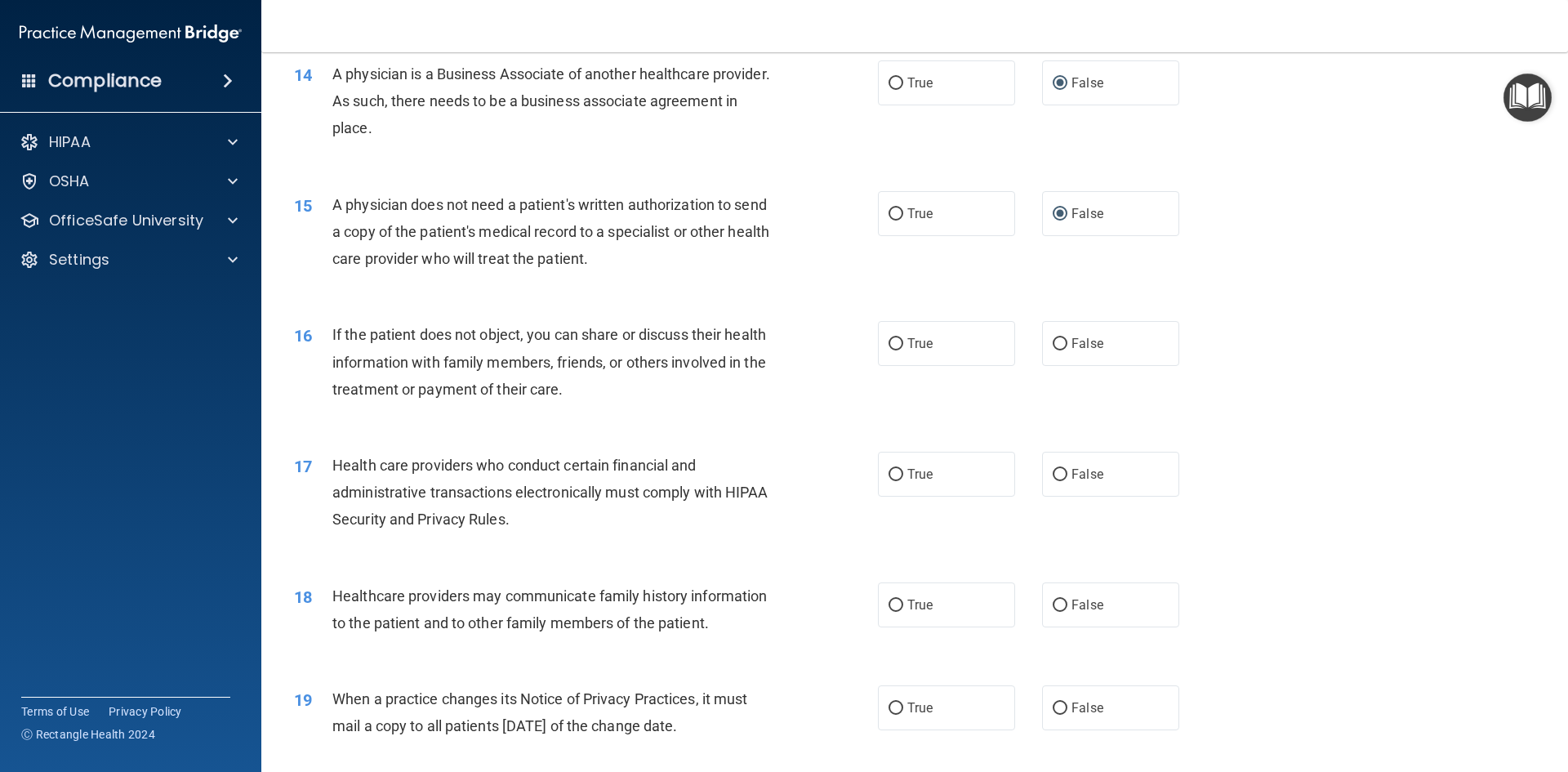
scroll to position [1677, 0]
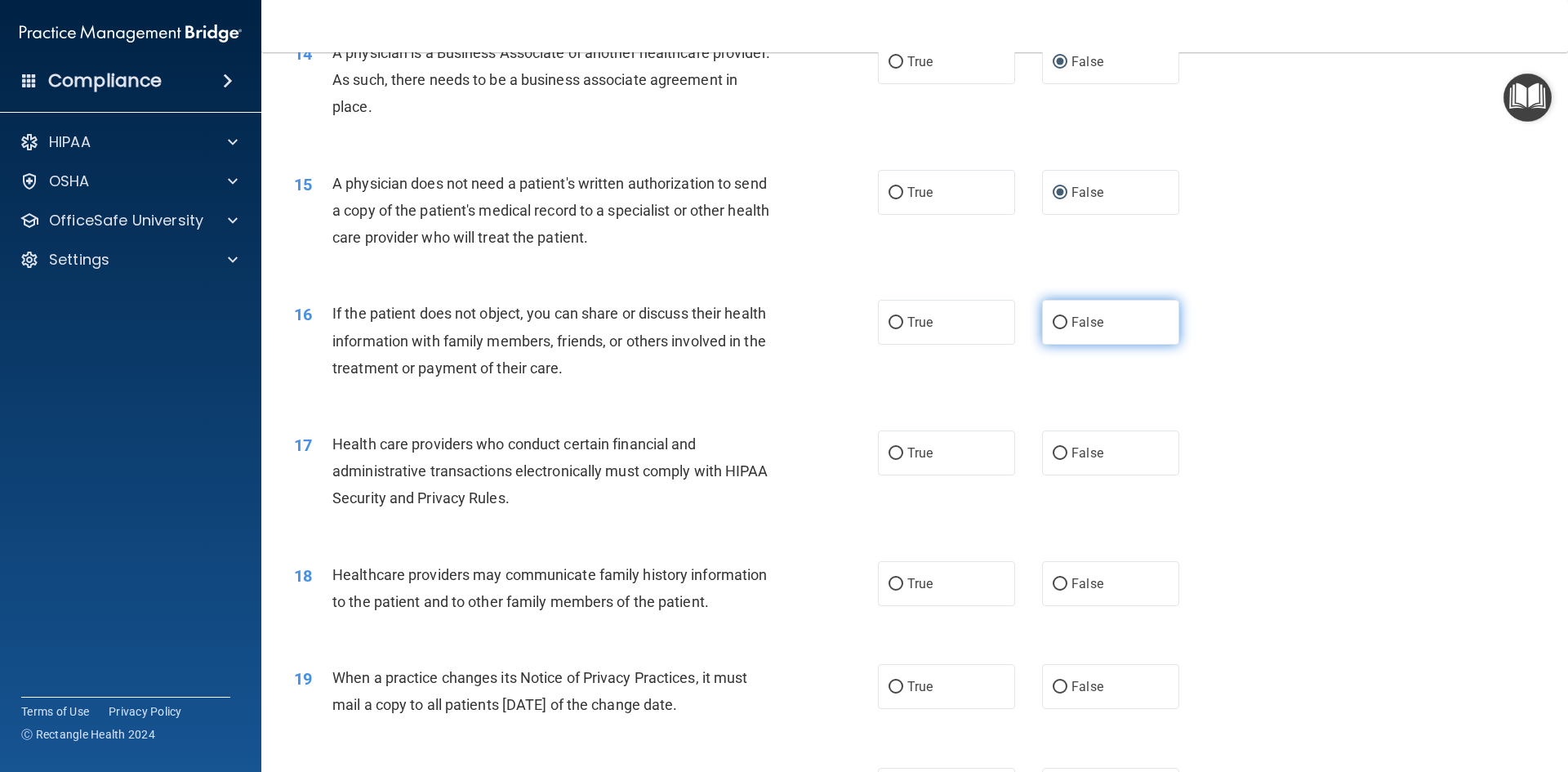
click at [1053, 319] on input "False" at bounding box center [1059, 323] width 15 height 13
radio input "true"
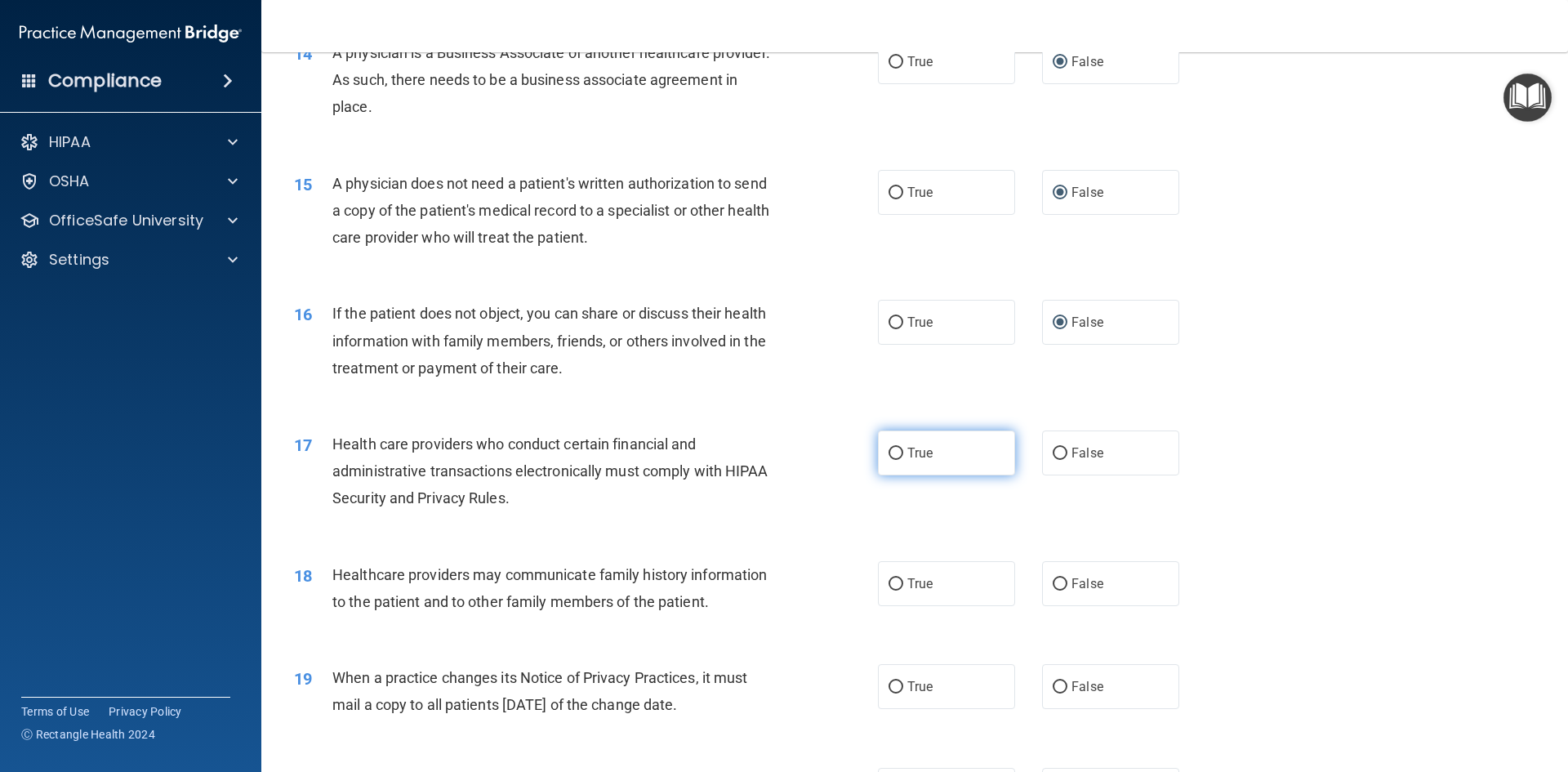
click at [894, 450] on input "True" at bounding box center [896, 454] width 15 height 13
radio input "true"
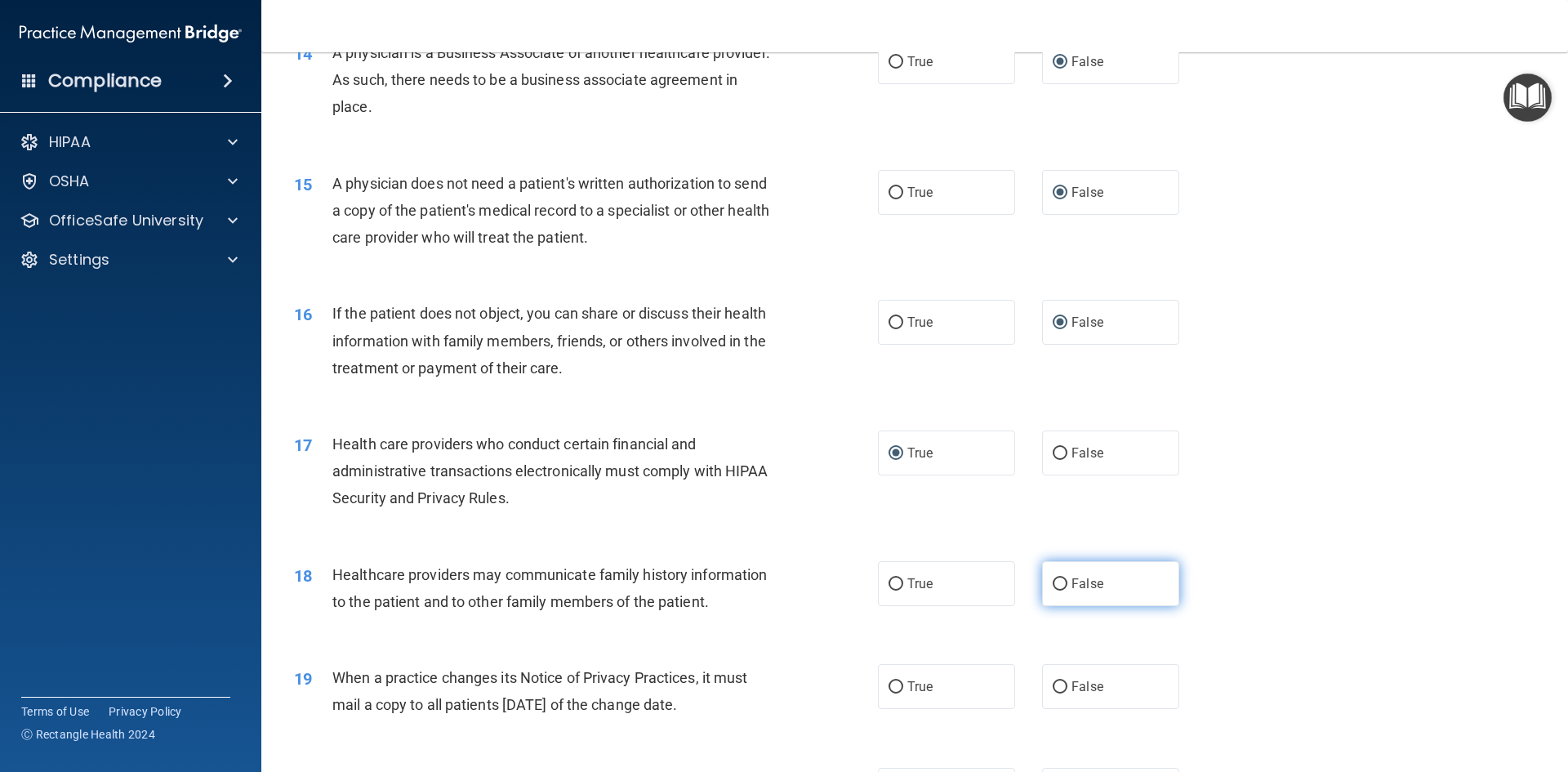
click at [1053, 582] on input "False" at bounding box center [1059, 584] width 15 height 13
radio input "true"
click at [889, 682] on input "True" at bounding box center [896, 687] width 15 height 13
radio input "true"
click at [1044, 688] on label "False" at bounding box center [1110, 687] width 137 height 45
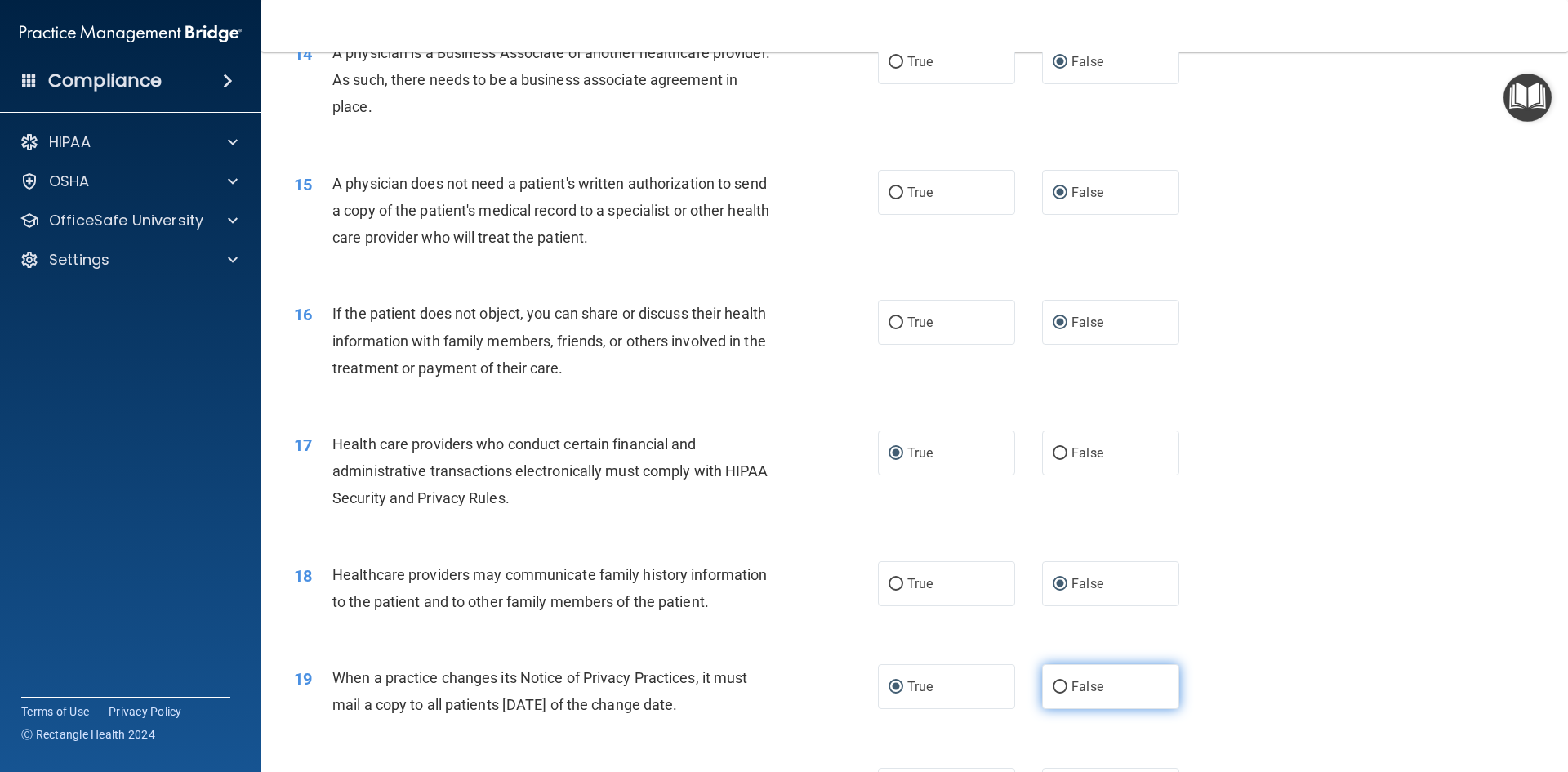
click at [1053, 688] on input "False" at bounding box center [1059, 687] width 15 height 13
radio input "true"
radio input "false"
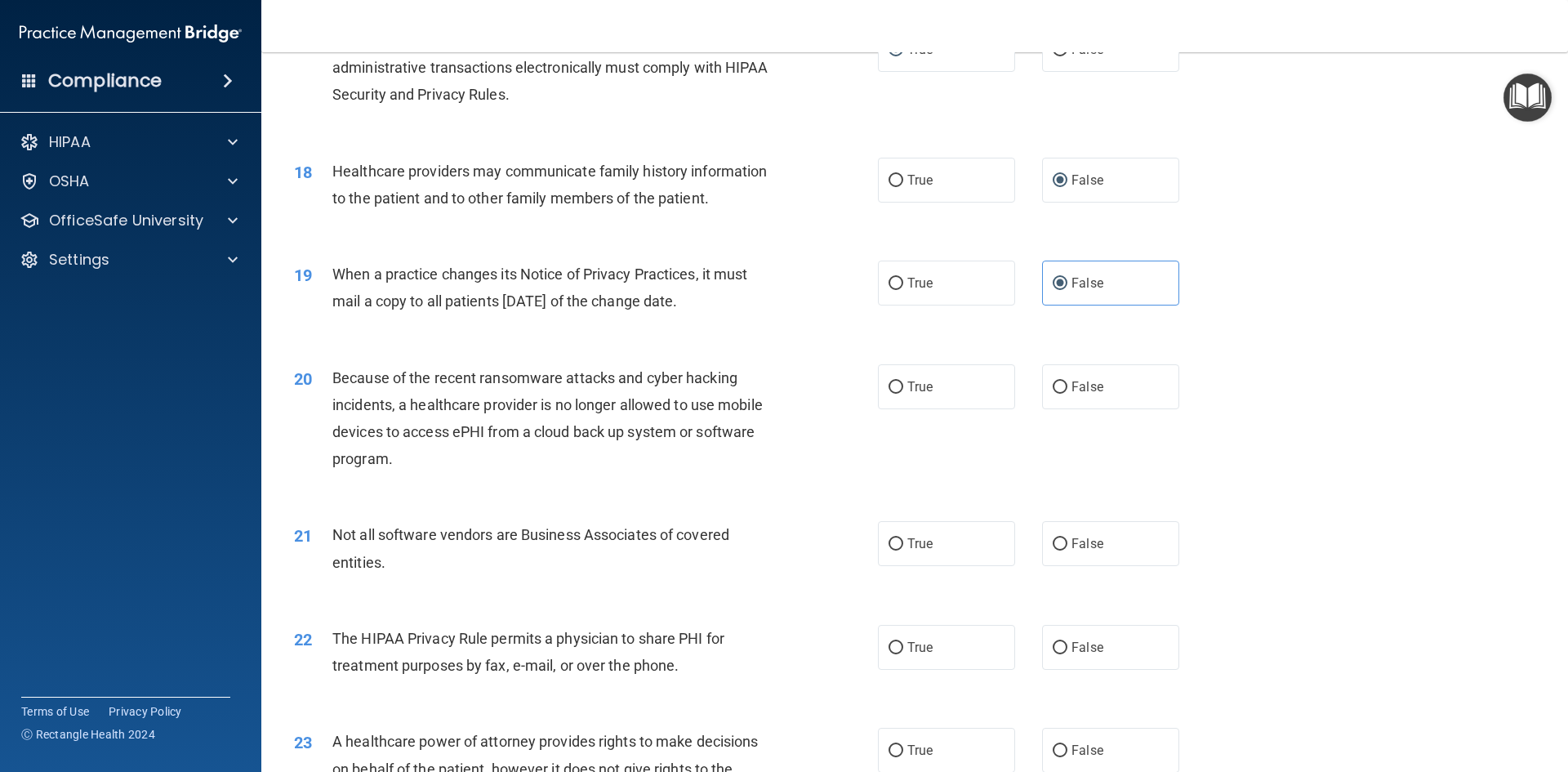
scroll to position [2157, 0]
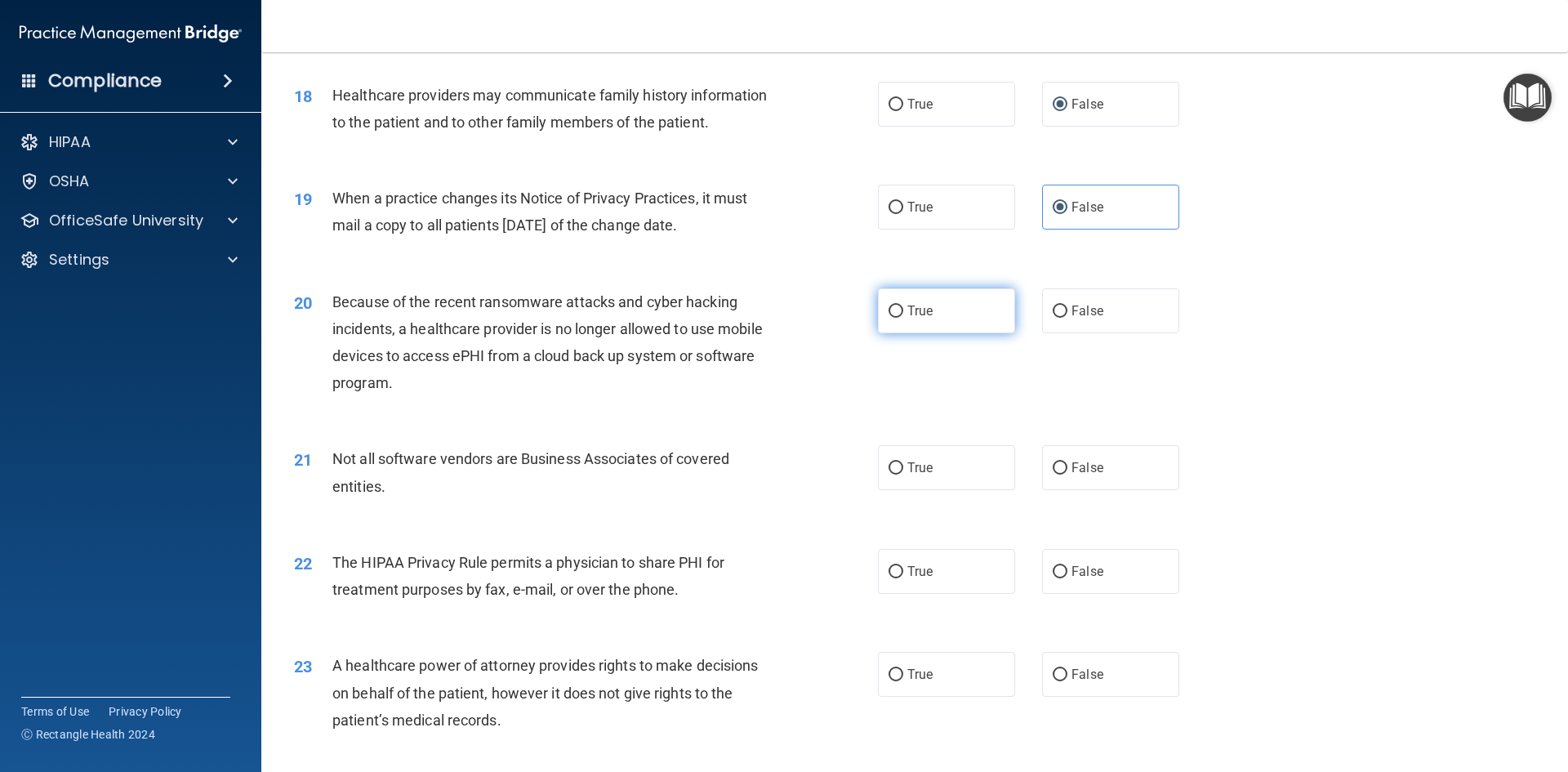
click at [889, 309] on input "True" at bounding box center [896, 311] width 15 height 13
radio input "true"
click at [889, 465] on input "True" at bounding box center [896, 469] width 15 height 13
radio input "true"
click at [889, 571] on input "True" at bounding box center [896, 572] width 15 height 13
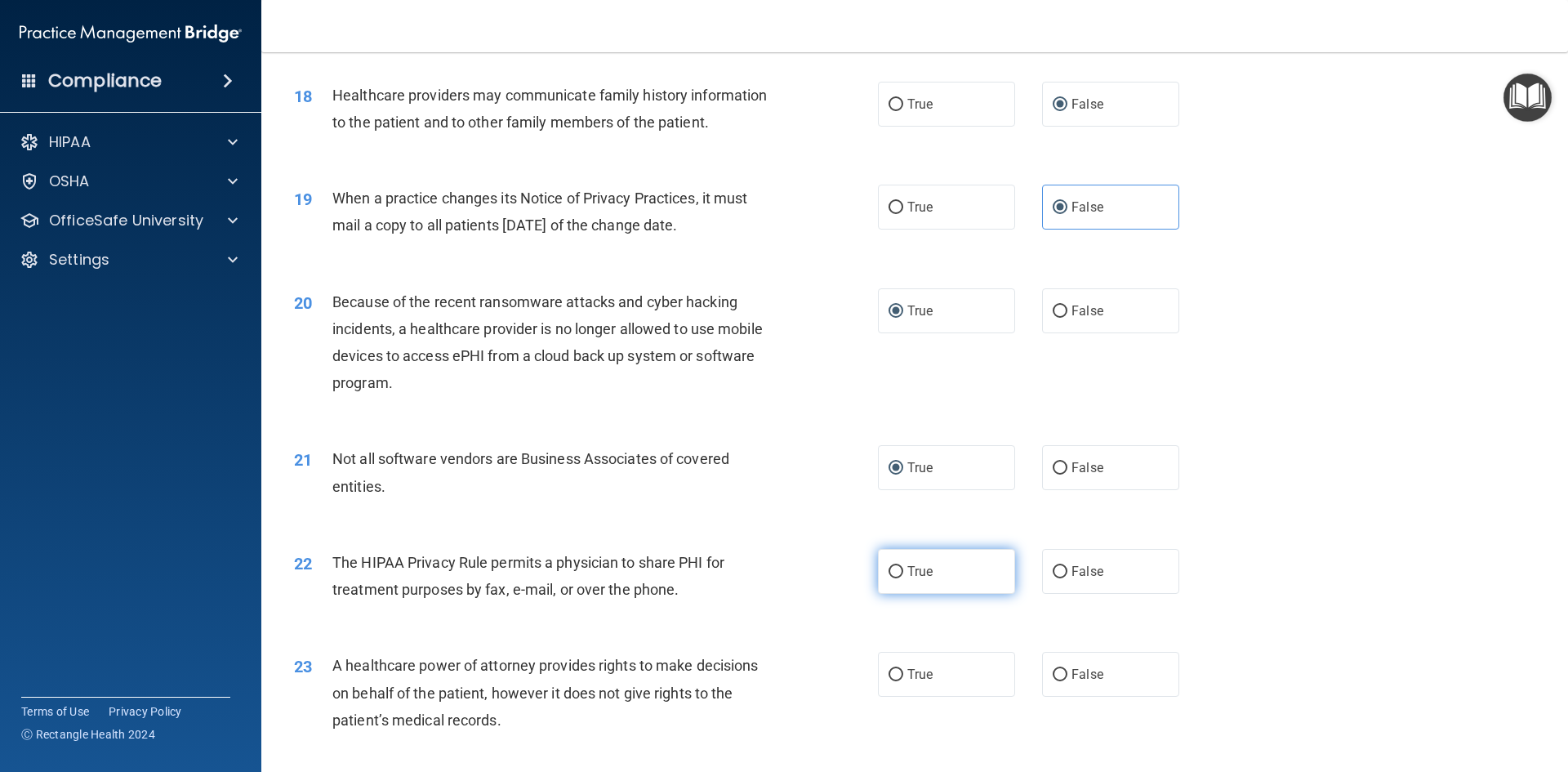
radio input "true"
click at [1053, 676] on input "False" at bounding box center [1059, 675] width 15 height 13
radio input "true"
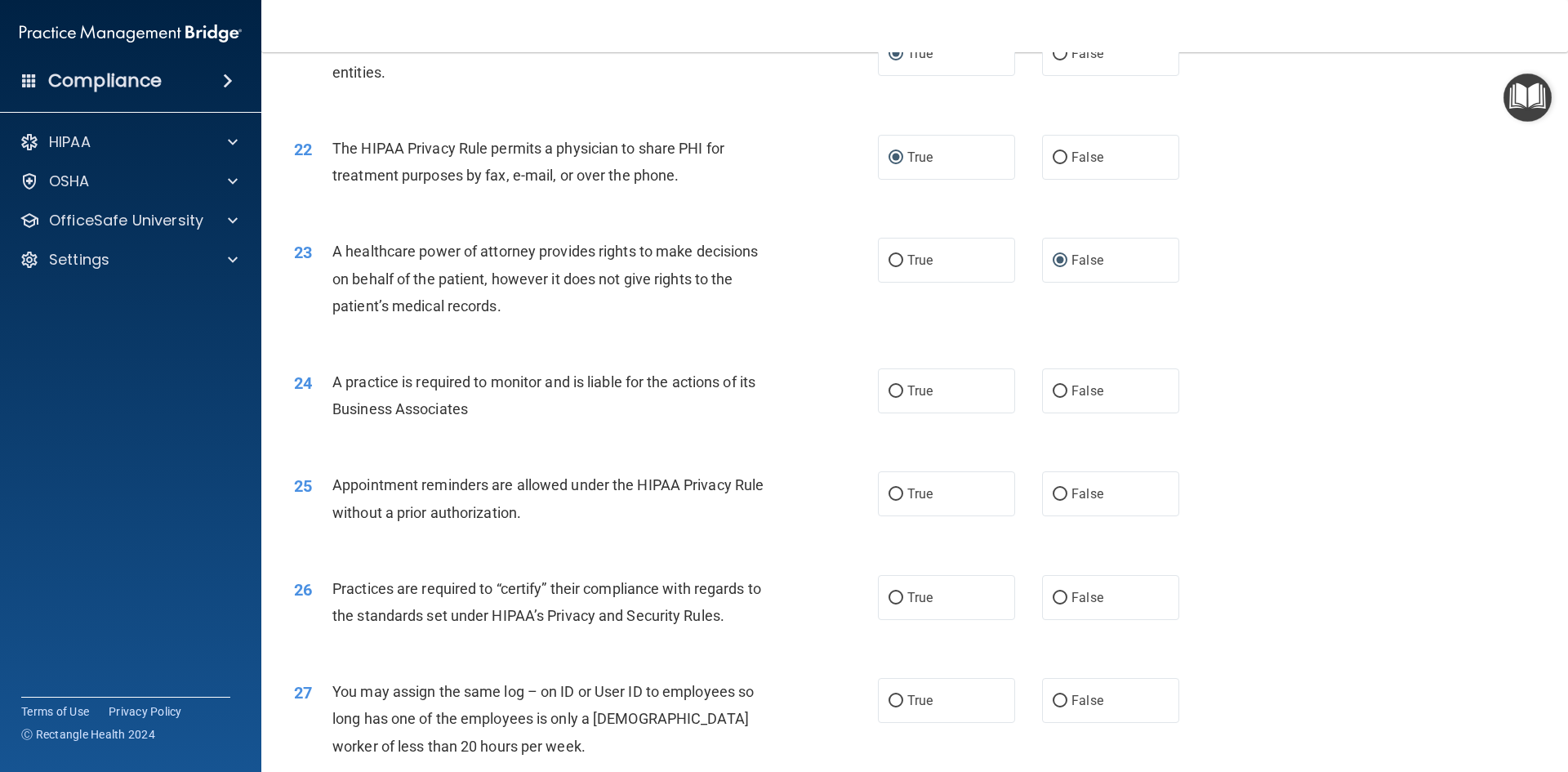
scroll to position [2637, 0]
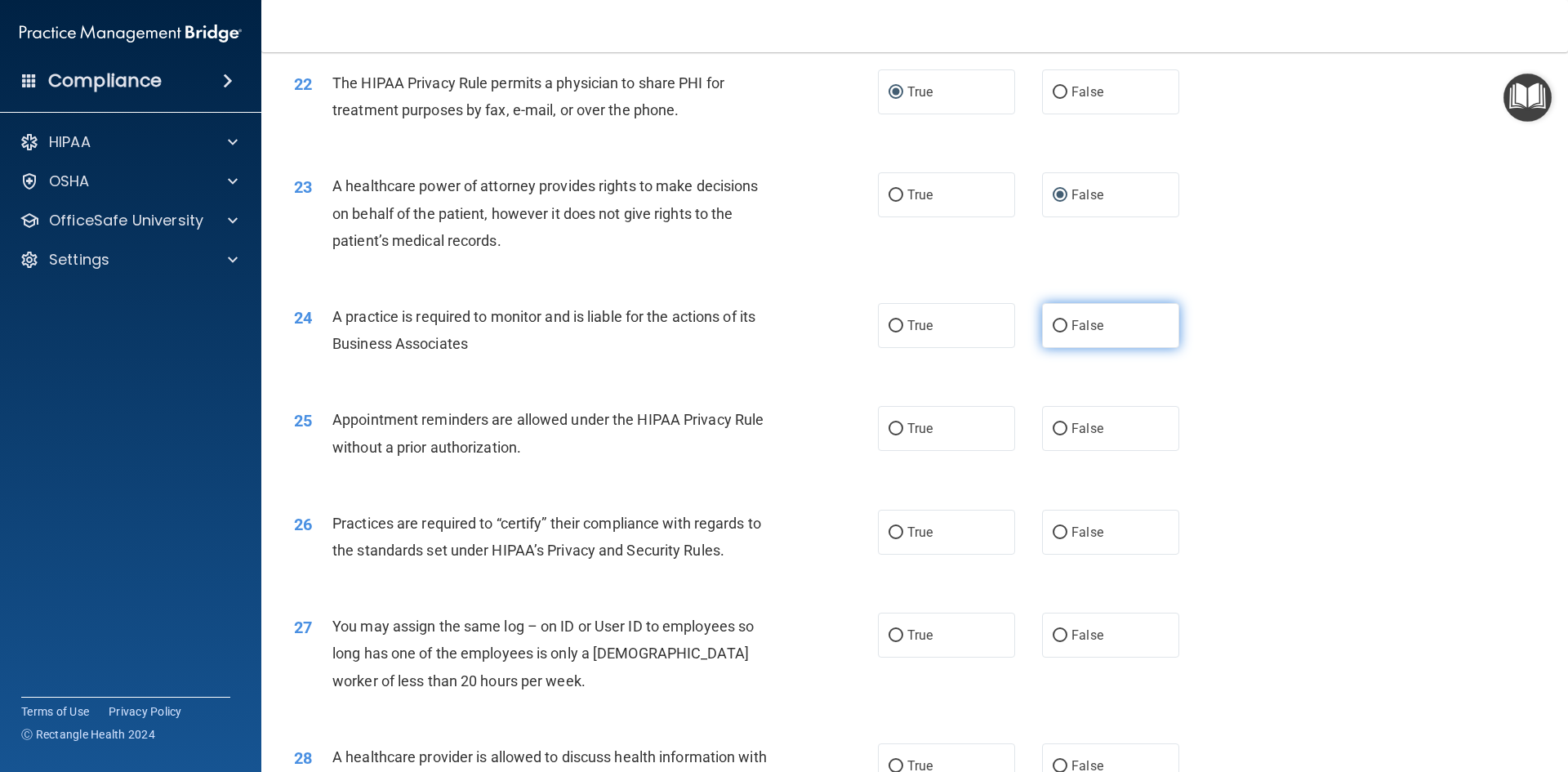
click at [1056, 323] on input "False" at bounding box center [1059, 326] width 15 height 13
radio input "true"
click at [889, 424] on input "True" at bounding box center [896, 430] width 15 height 13
radio input "true"
click at [894, 529] on input "True" at bounding box center [896, 533] width 15 height 13
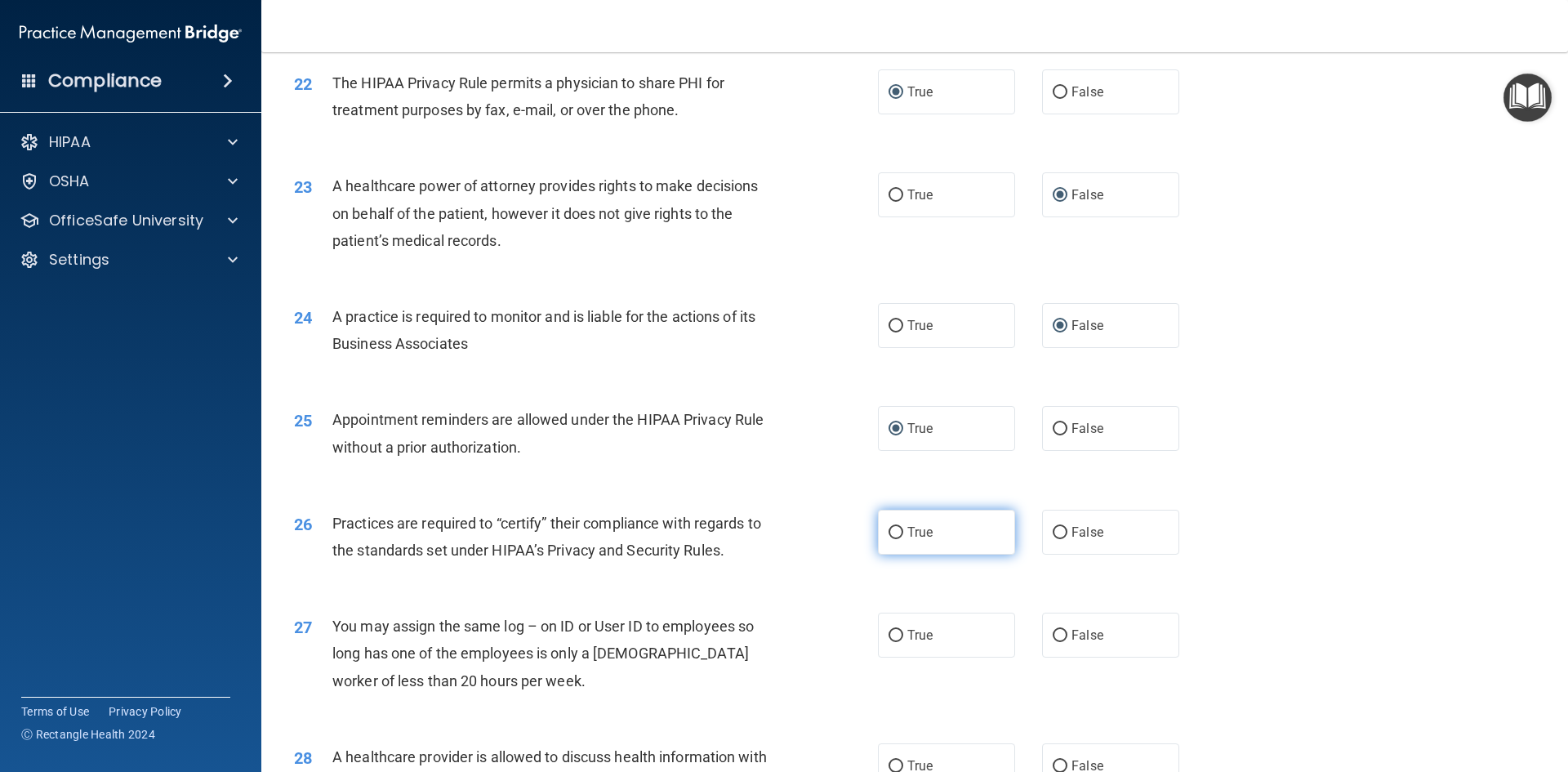
radio input "true"
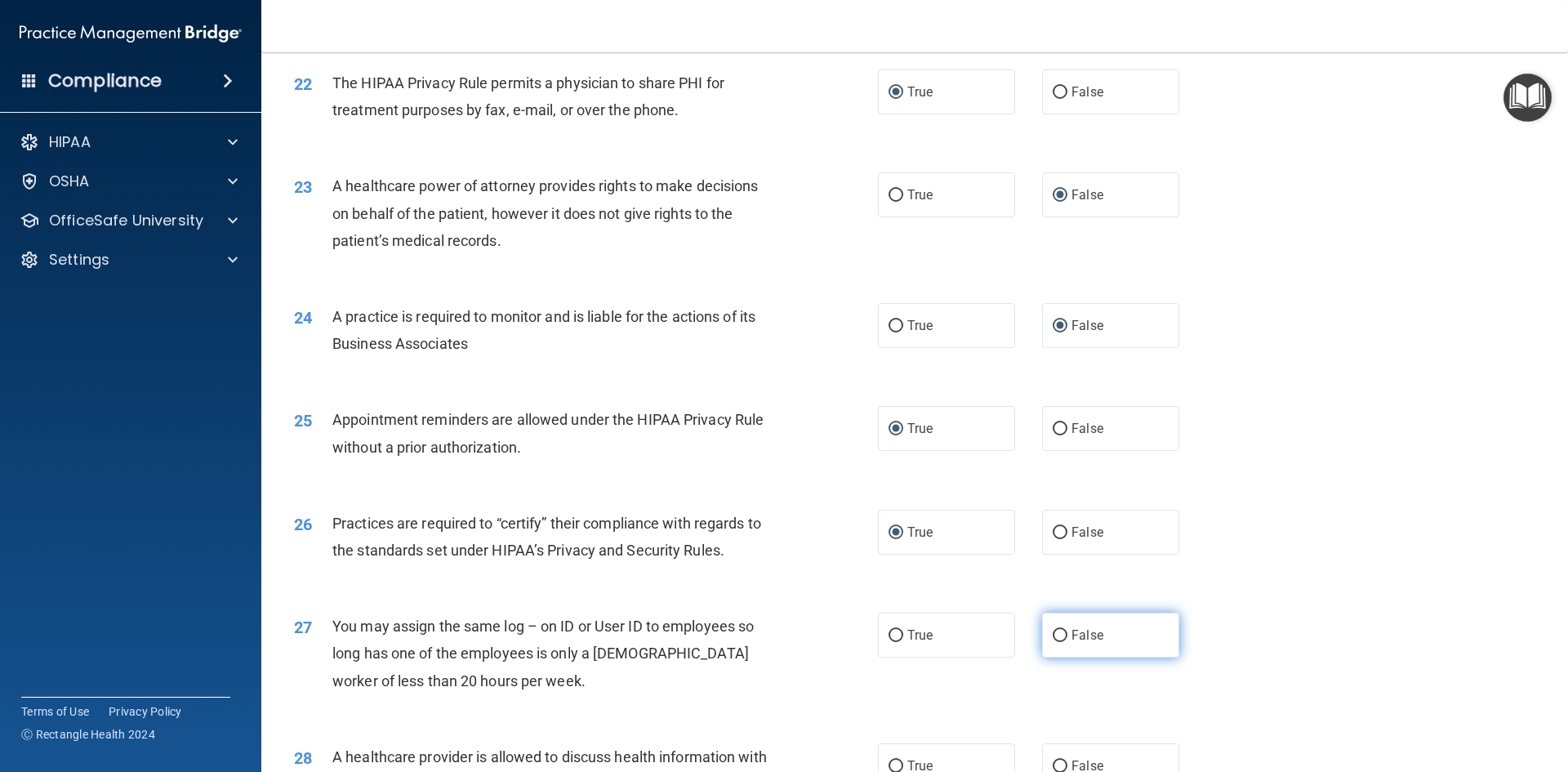
click at [1057, 632] on input "False" at bounding box center [1059, 636] width 15 height 13
radio input "true"
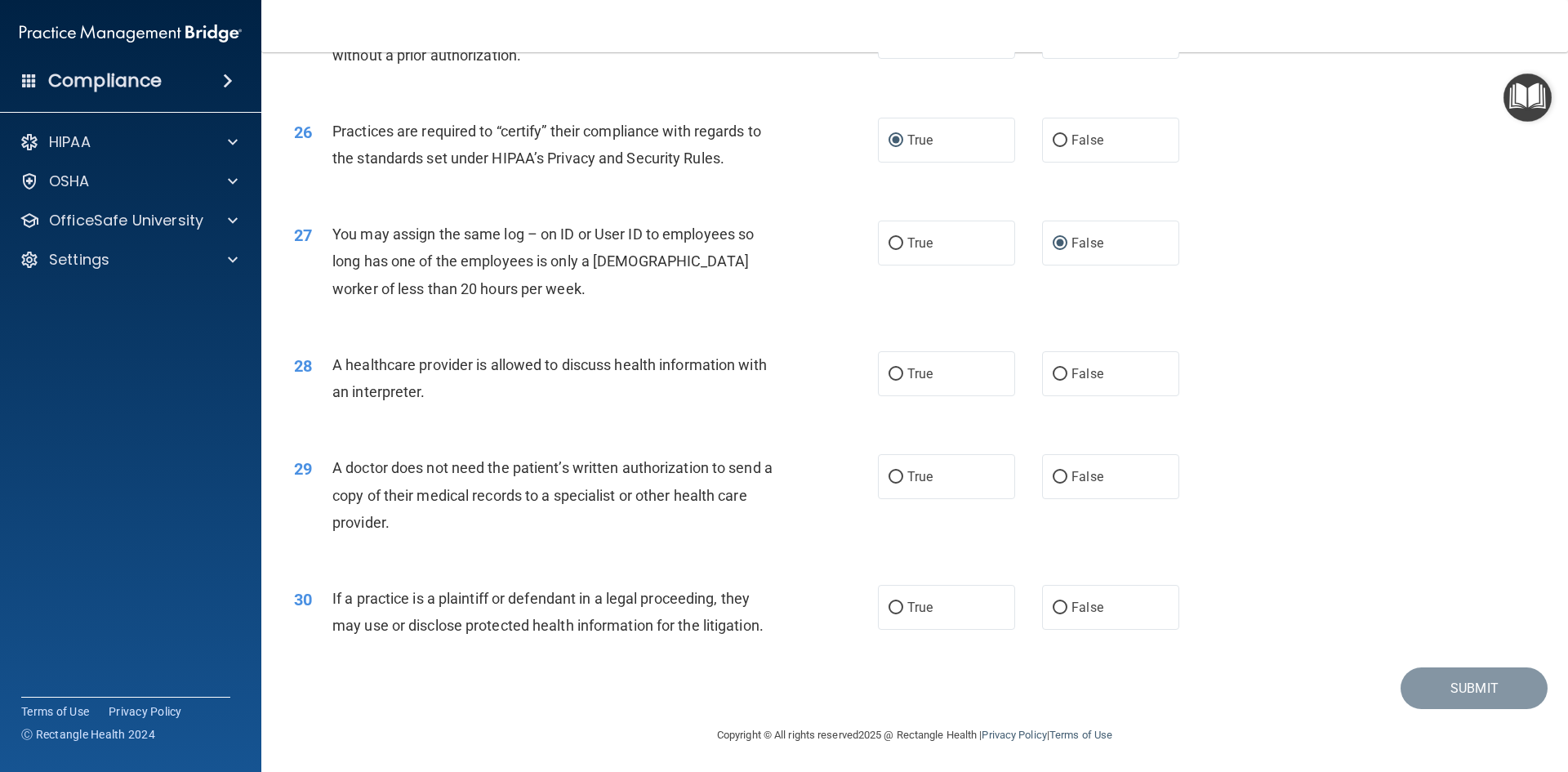
scroll to position [3031, 0]
click at [1053, 371] on input "False" at bounding box center [1059, 372] width 15 height 13
radio input "true"
click at [889, 470] on input "True" at bounding box center [896, 475] width 15 height 13
radio input "true"
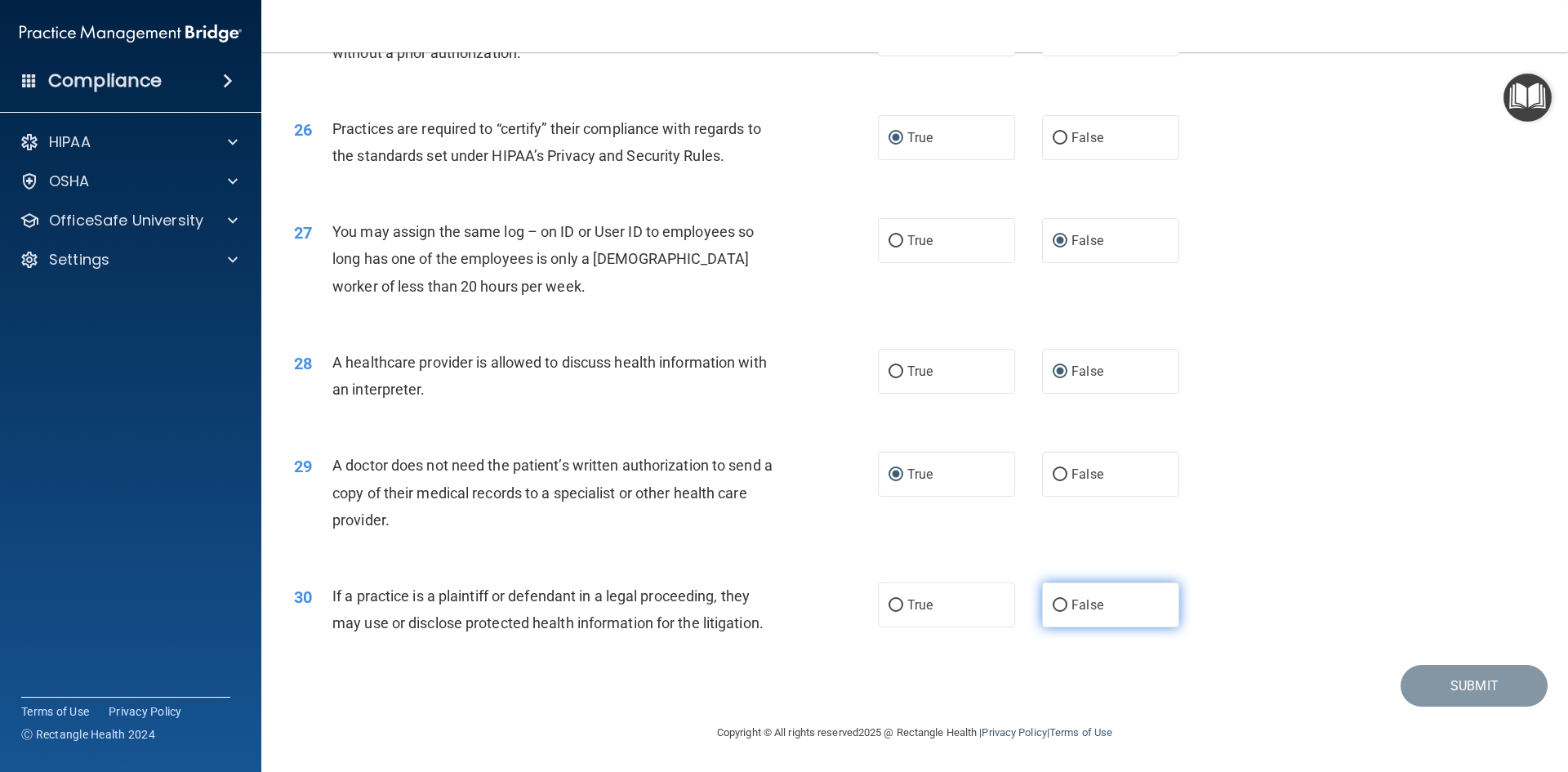
click at [1053, 602] on input "False" at bounding box center [1059, 606] width 15 height 13
radio input "true"
drag, startPoint x: 1438, startPoint y: 690, endPoint x: 1412, endPoint y: 673, distance: 31.1
click at [1432, 681] on button "Submit" at bounding box center [1474, 686] width 147 height 42
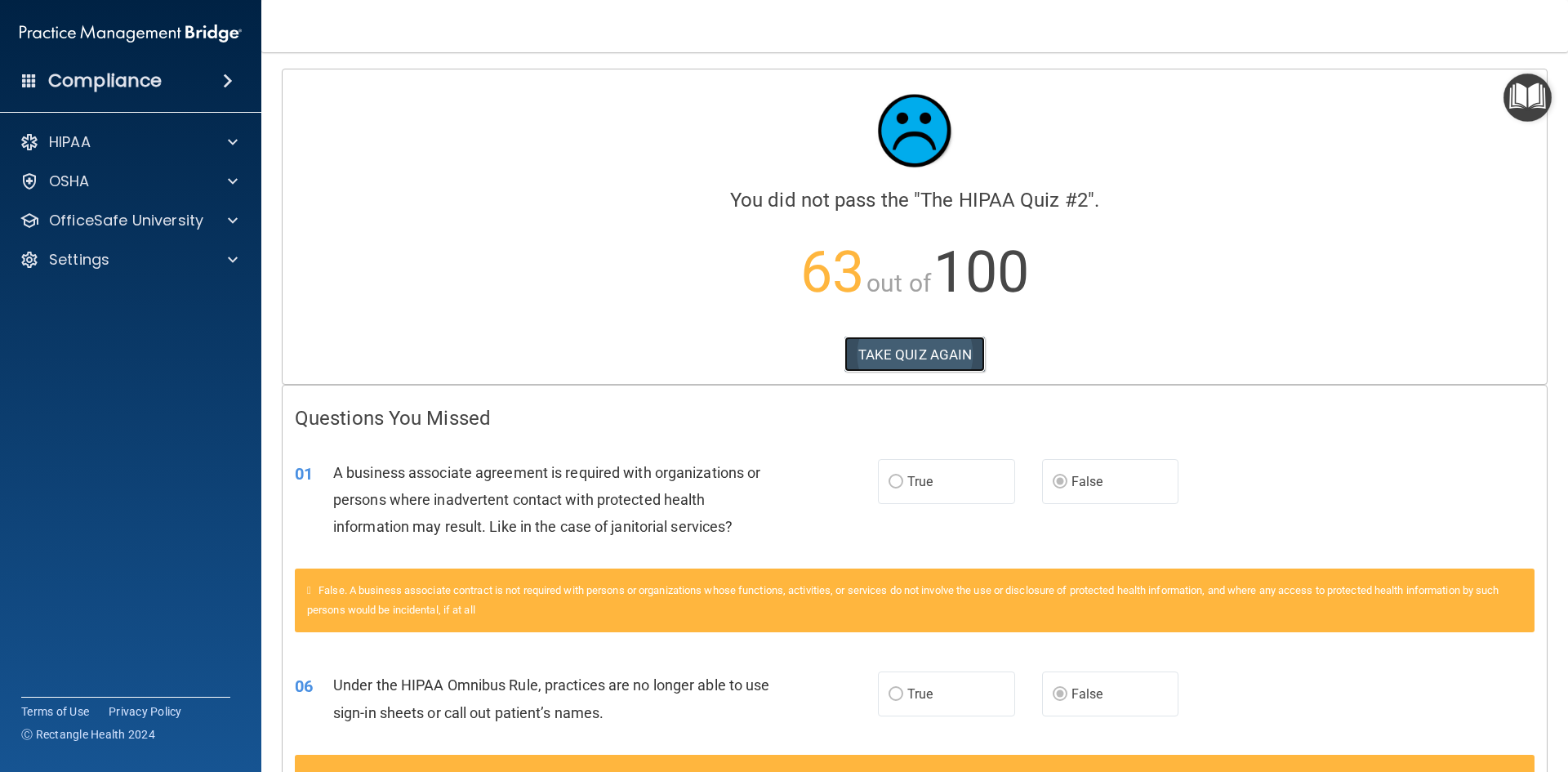
click at [907, 352] on button "TAKE QUIZ AGAIN" at bounding box center [915, 354] width 141 height 36
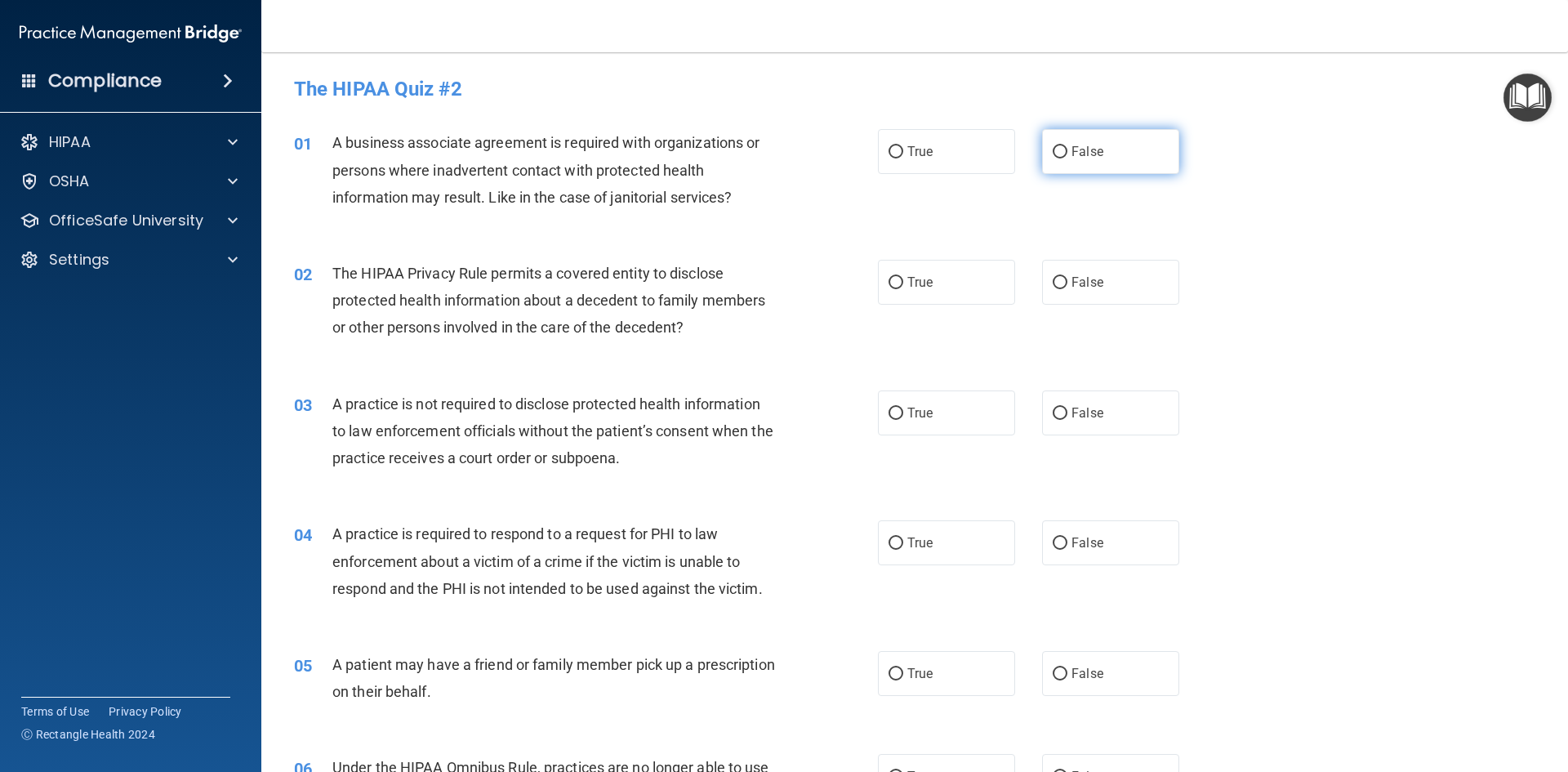
click at [1058, 152] on input "False" at bounding box center [1059, 152] width 15 height 13
radio input "true"
click at [890, 282] on input "True" at bounding box center [896, 283] width 15 height 13
radio input "true"
click at [1053, 417] on input "False" at bounding box center [1059, 414] width 15 height 13
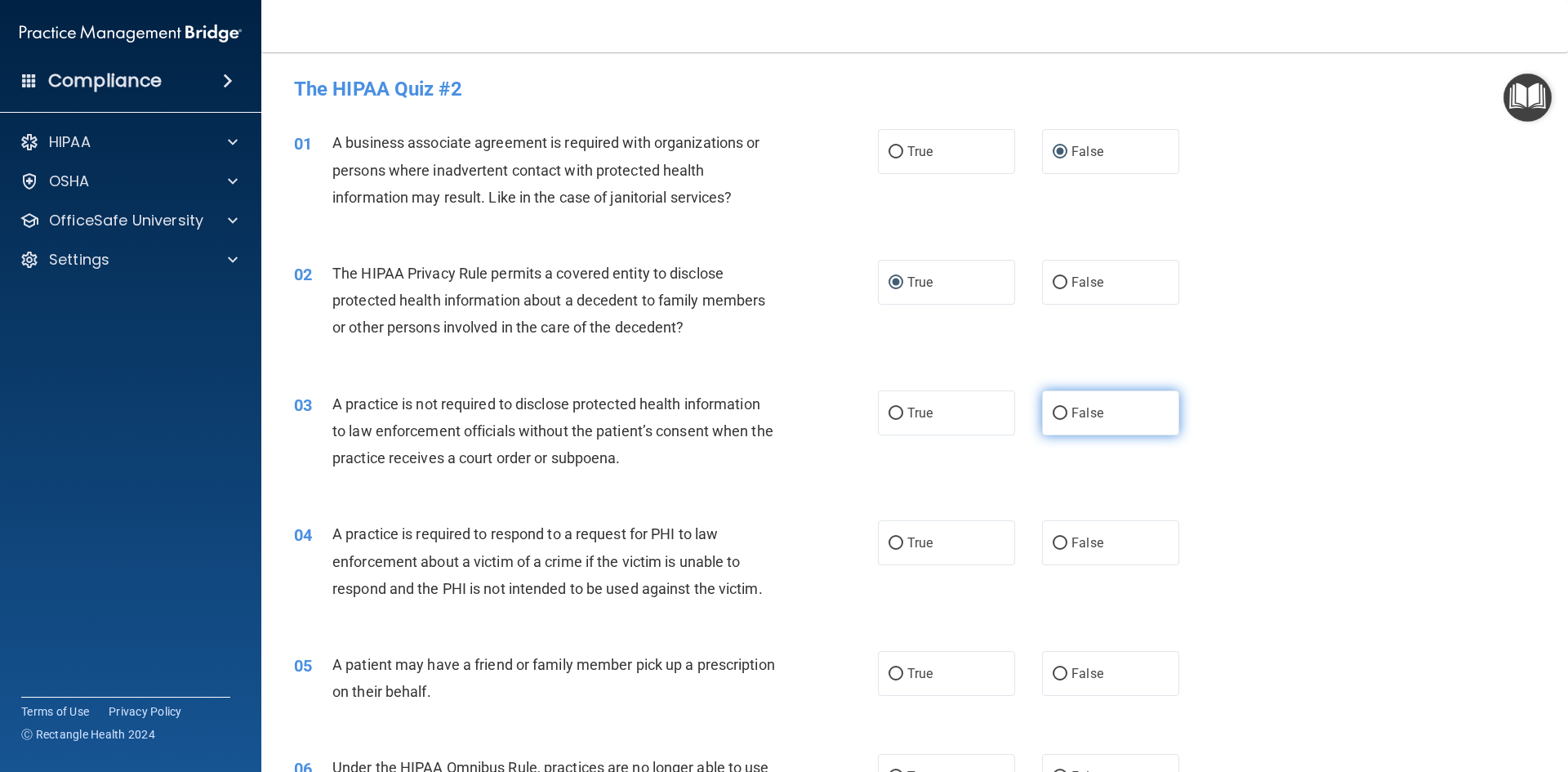
radio input "true"
click at [889, 537] on input "True" at bounding box center [896, 543] width 15 height 13
radio input "true"
click at [889, 668] on input "True" at bounding box center [896, 674] width 15 height 13
radio input "true"
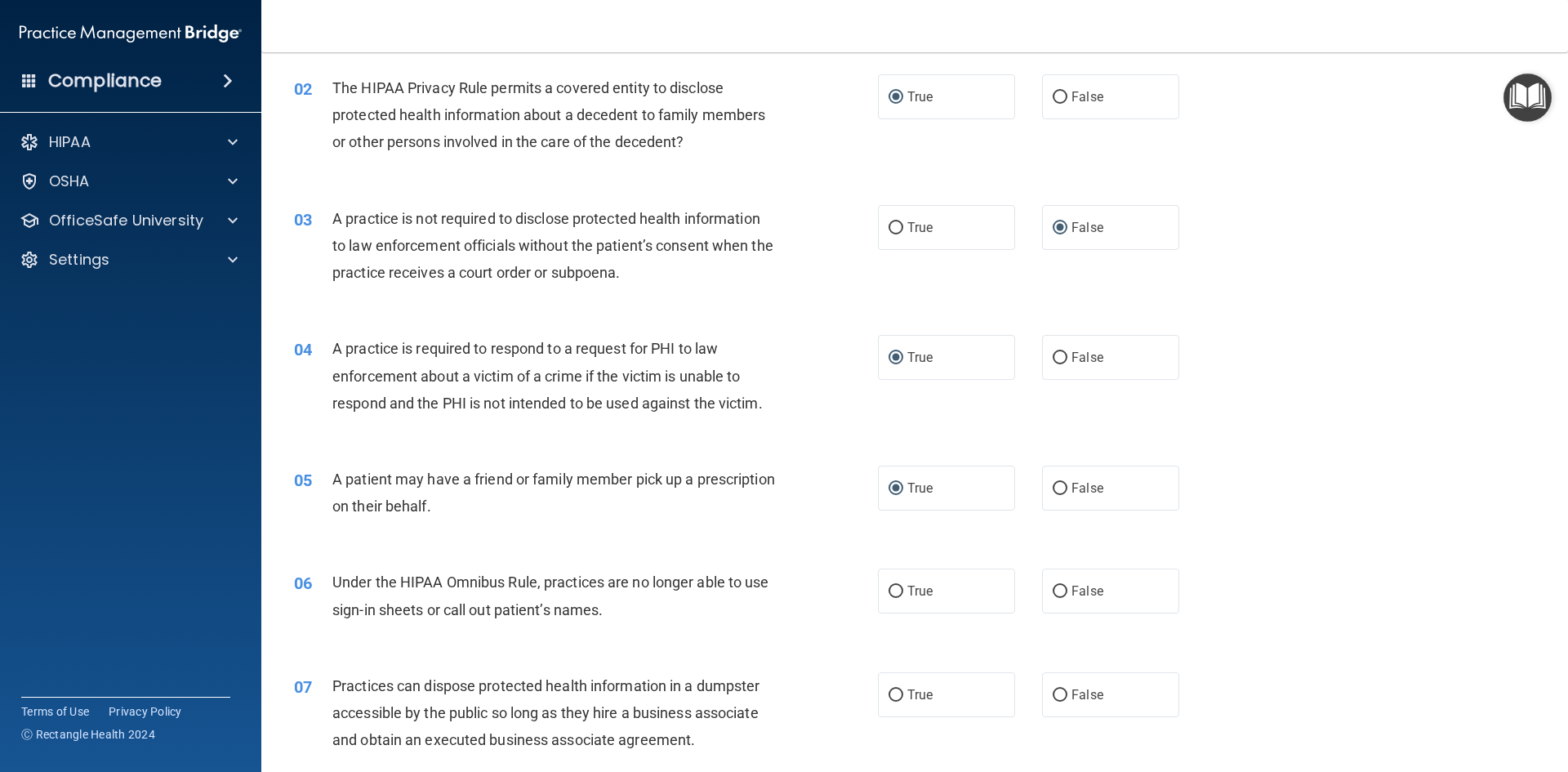
scroll to position [272, 0]
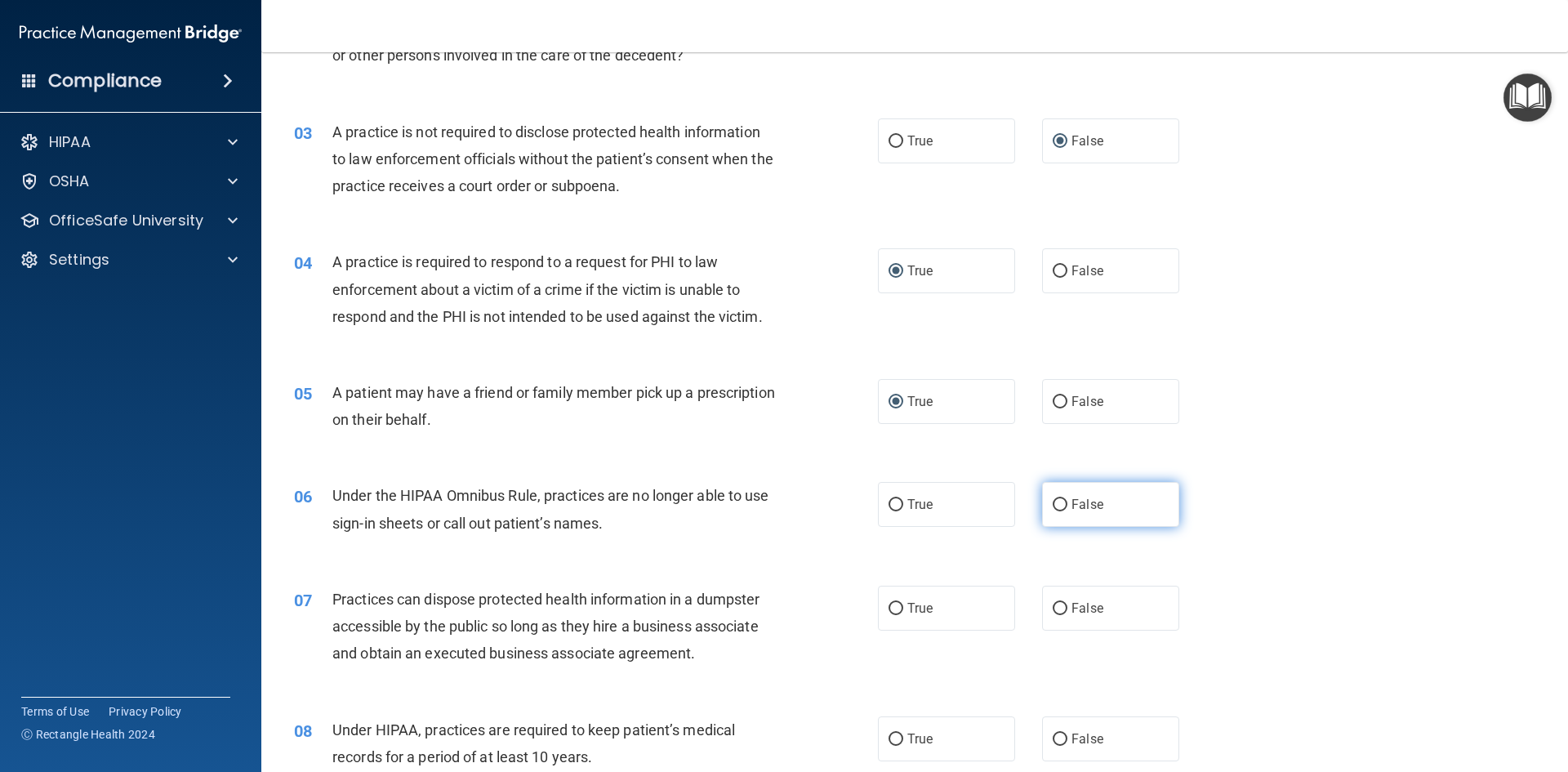
click at [1053, 502] on input "False" at bounding box center [1059, 505] width 15 height 13
radio input "true"
click at [1053, 607] on input "False" at bounding box center [1059, 609] width 15 height 13
radio input "true"
click at [1053, 736] on input "False" at bounding box center [1059, 740] width 15 height 13
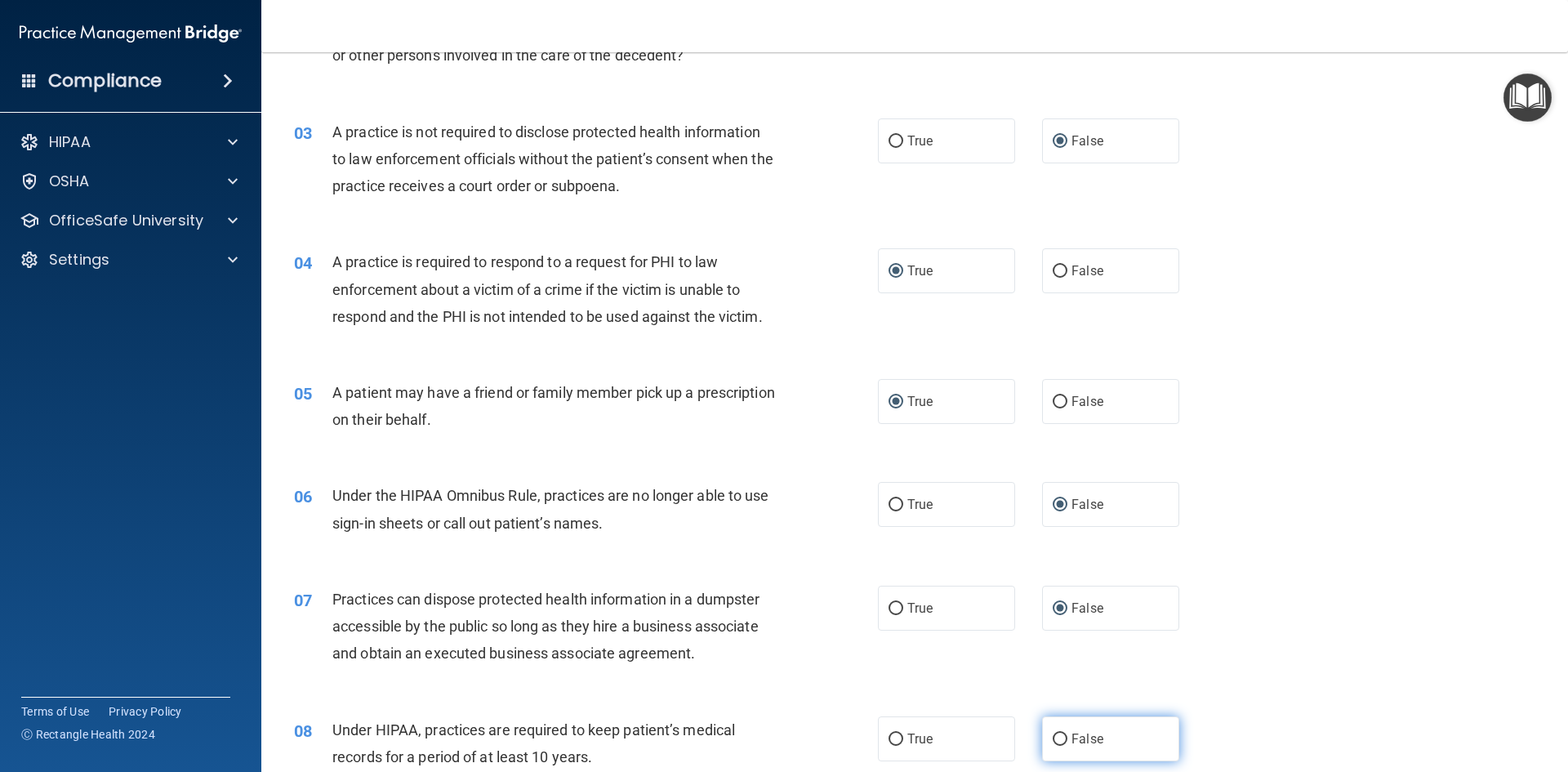
radio input "true"
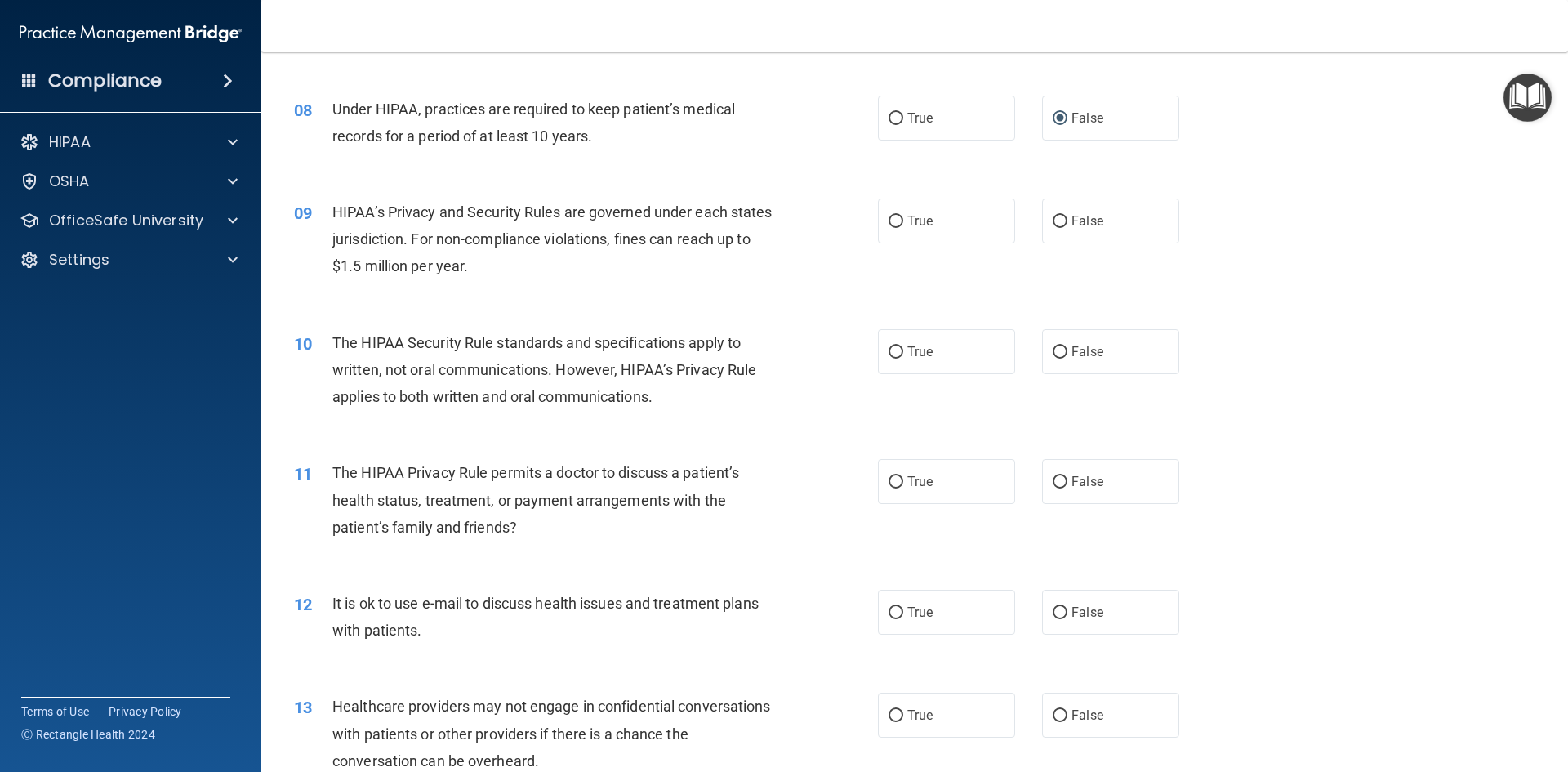
scroll to position [980, 0]
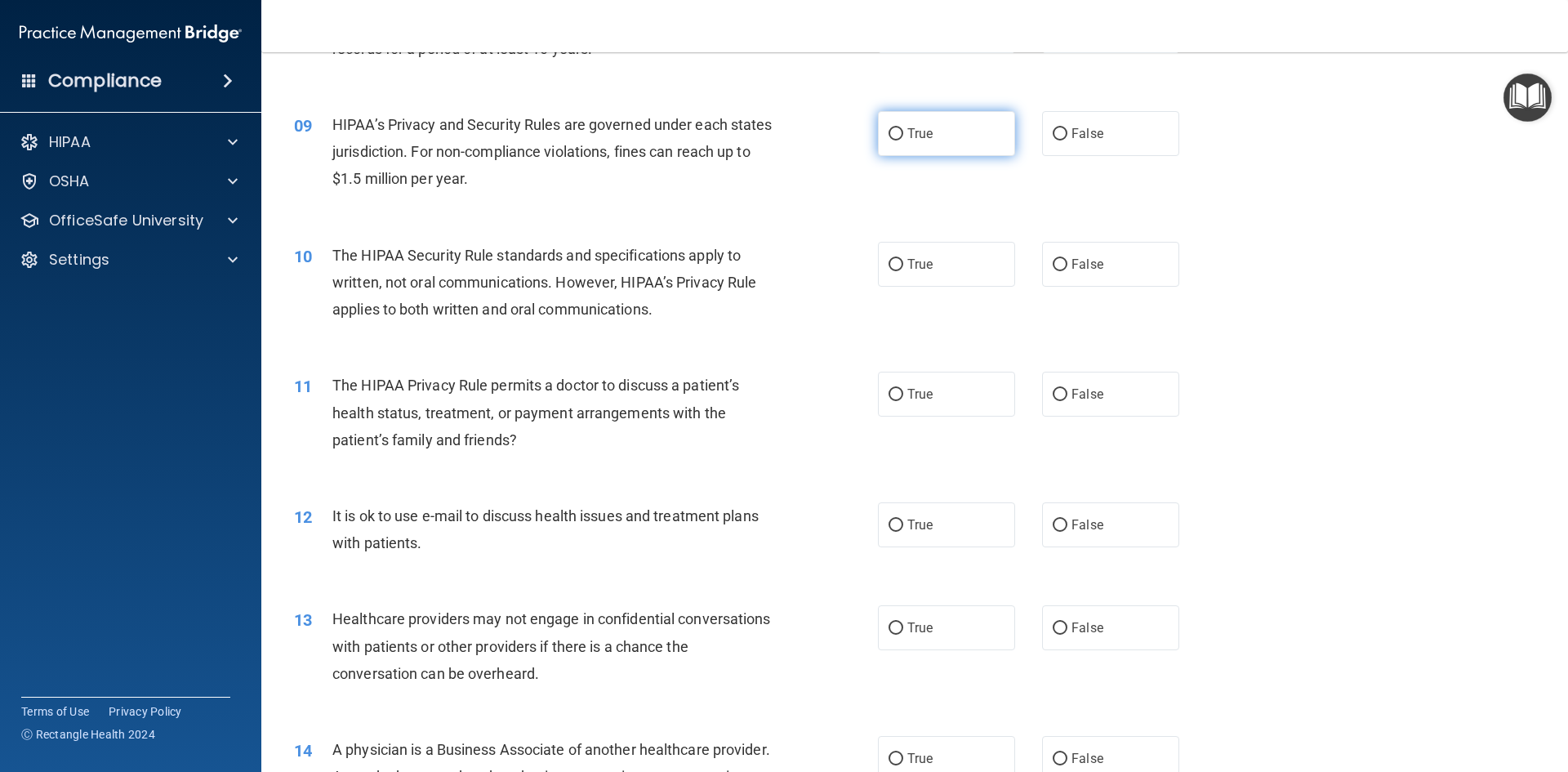
click at [894, 130] on input "True" at bounding box center [896, 134] width 15 height 13
radio input "true"
click at [889, 265] on input "True" at bounding box center [896, 265] width 15 height 13
radio input "true"
click at [889, 395] on input "True" at bounding box center [896, 394] width 15 height 13
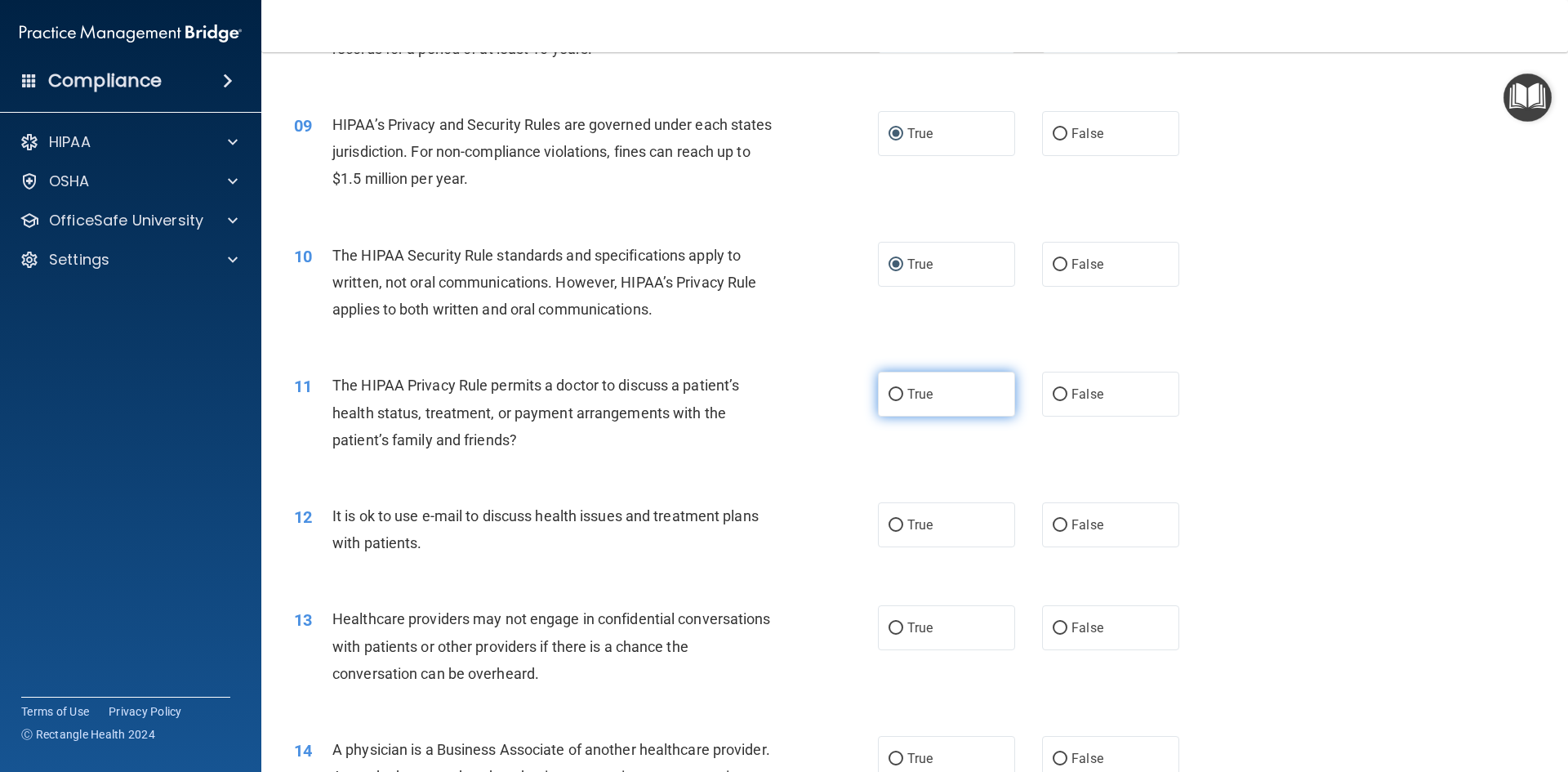
radio input "true"
click at [889, 527] on input "True" at bounding box center [896, 525] width 15 height 13
radio input "true"
click at [1053, 626] on input "False" at bounding box center [1059, 628] width 15 height 13
radio input "true"
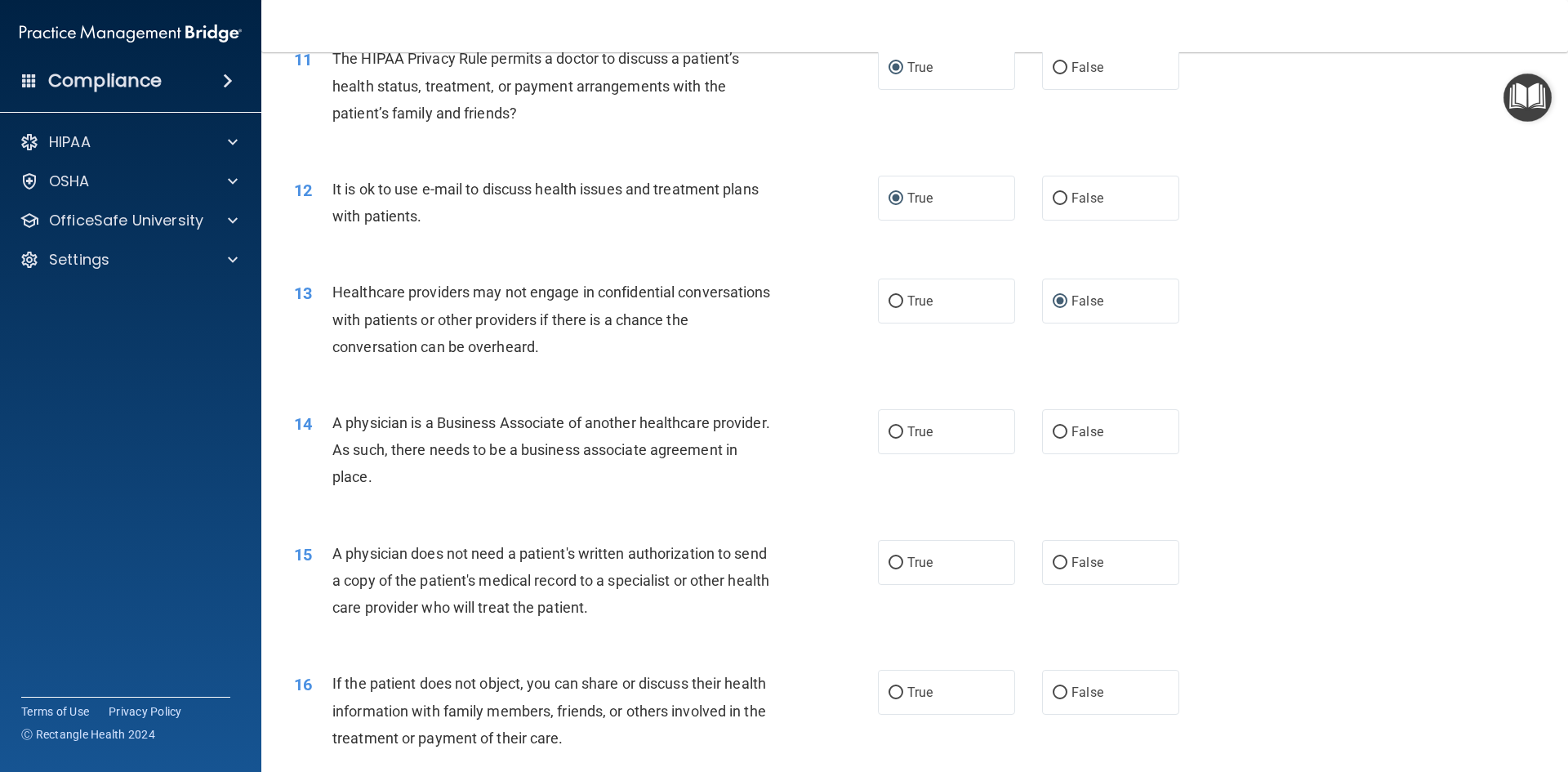
scroll to position [1448, 0]
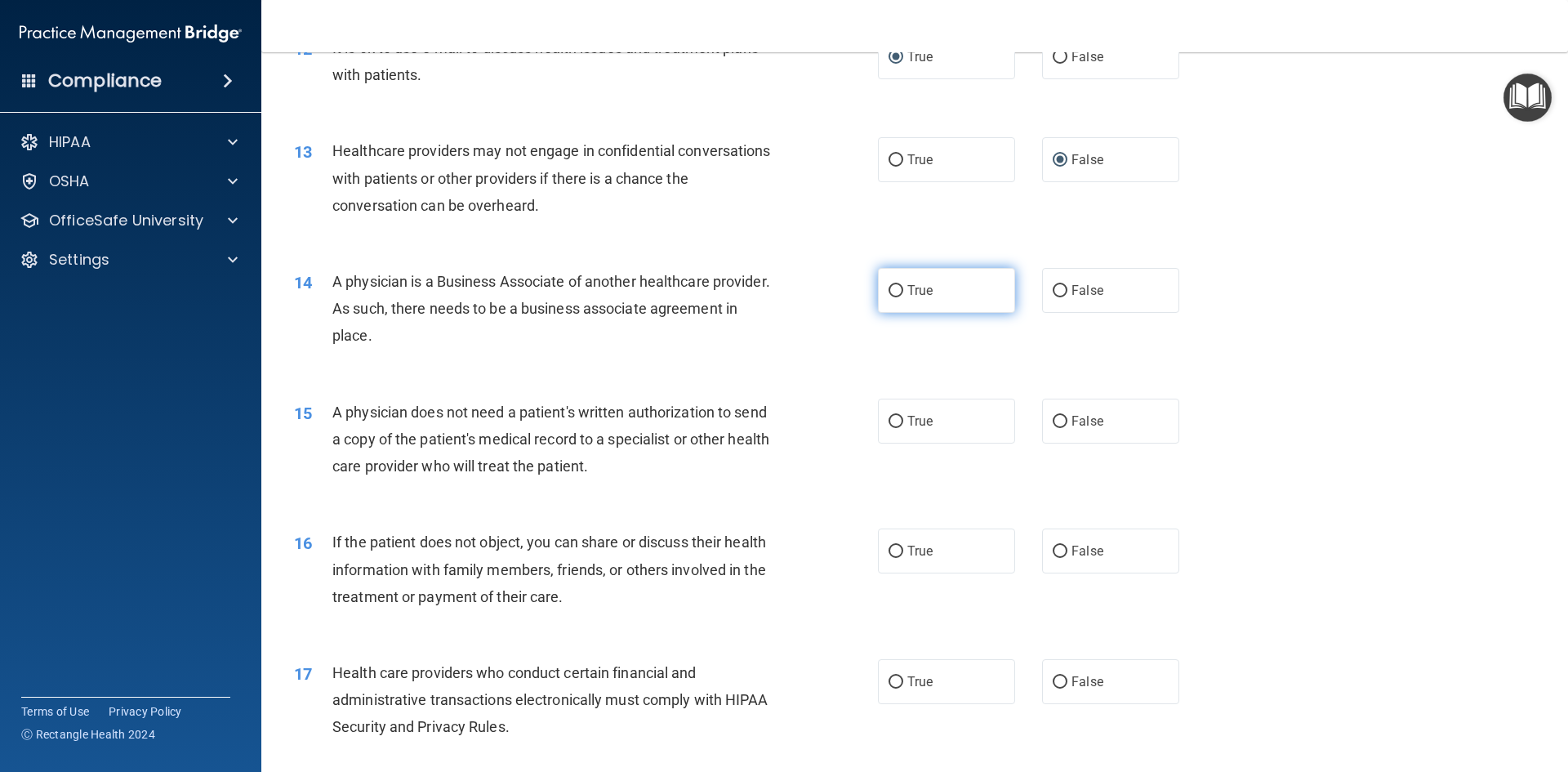
click at [889, 289] on input "True" at bounding box center [896, 291] width 15 height 13
radio input "true"
click at [889, 419] on input "True" at bounding box center [896, 422] width 15 height 13
radio input "true"
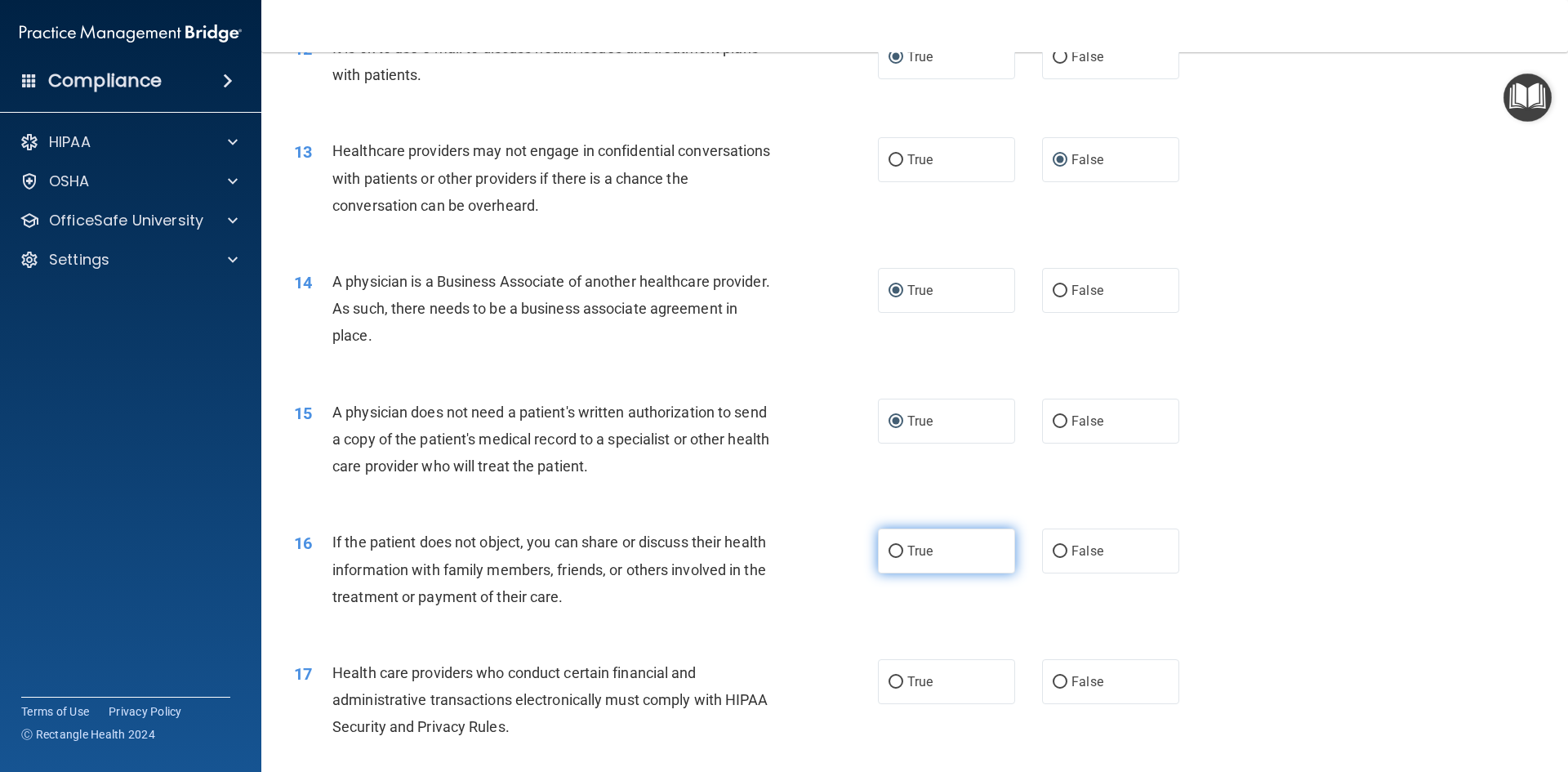
click at [889, 549] on input "True" at bounding box center [896, 552] width 15 height 13
radio input "true"
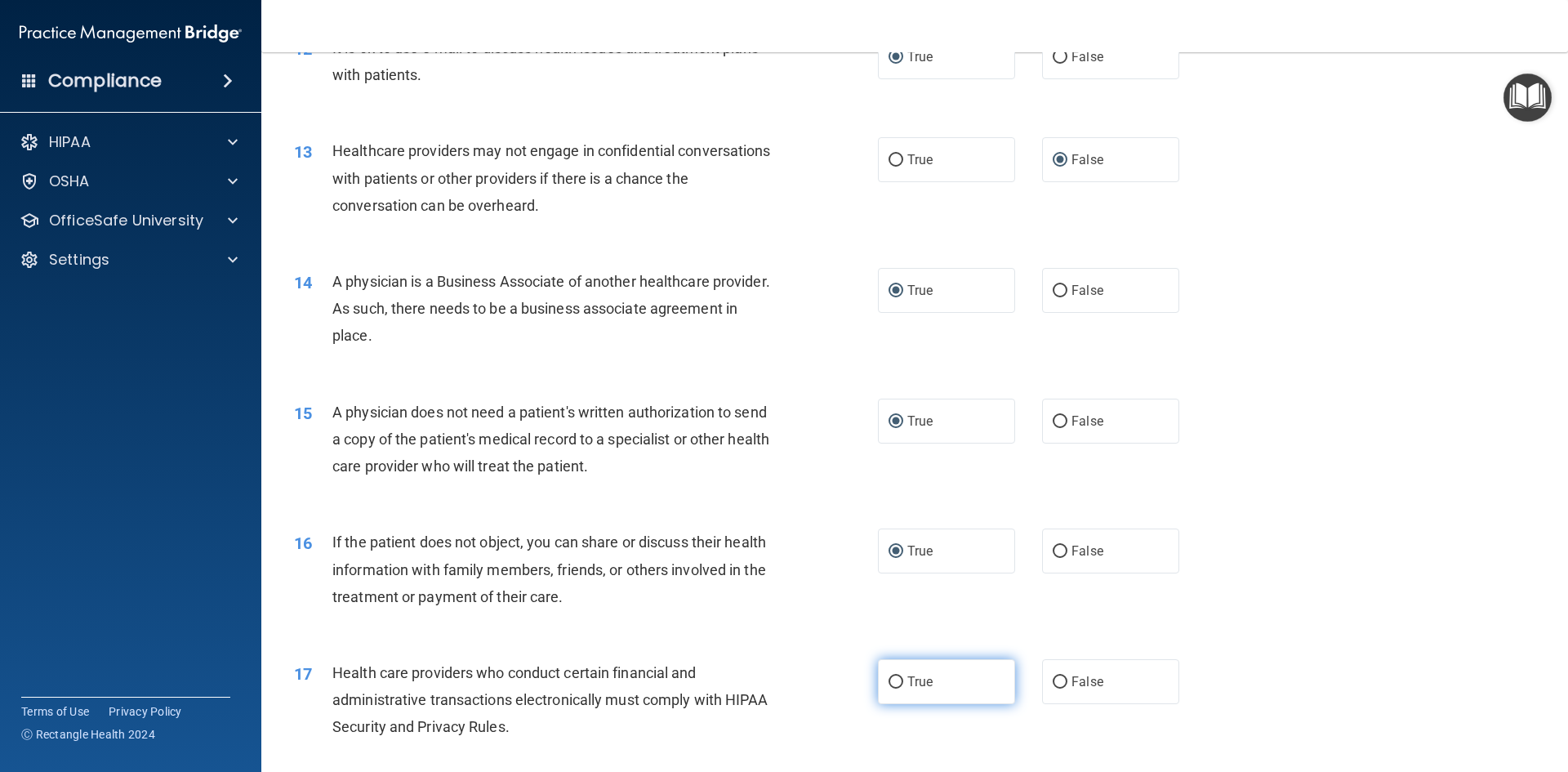
click at [889, 678] on input "True" at bounding box center [896, 682] width 15 height 13
radio input "true"
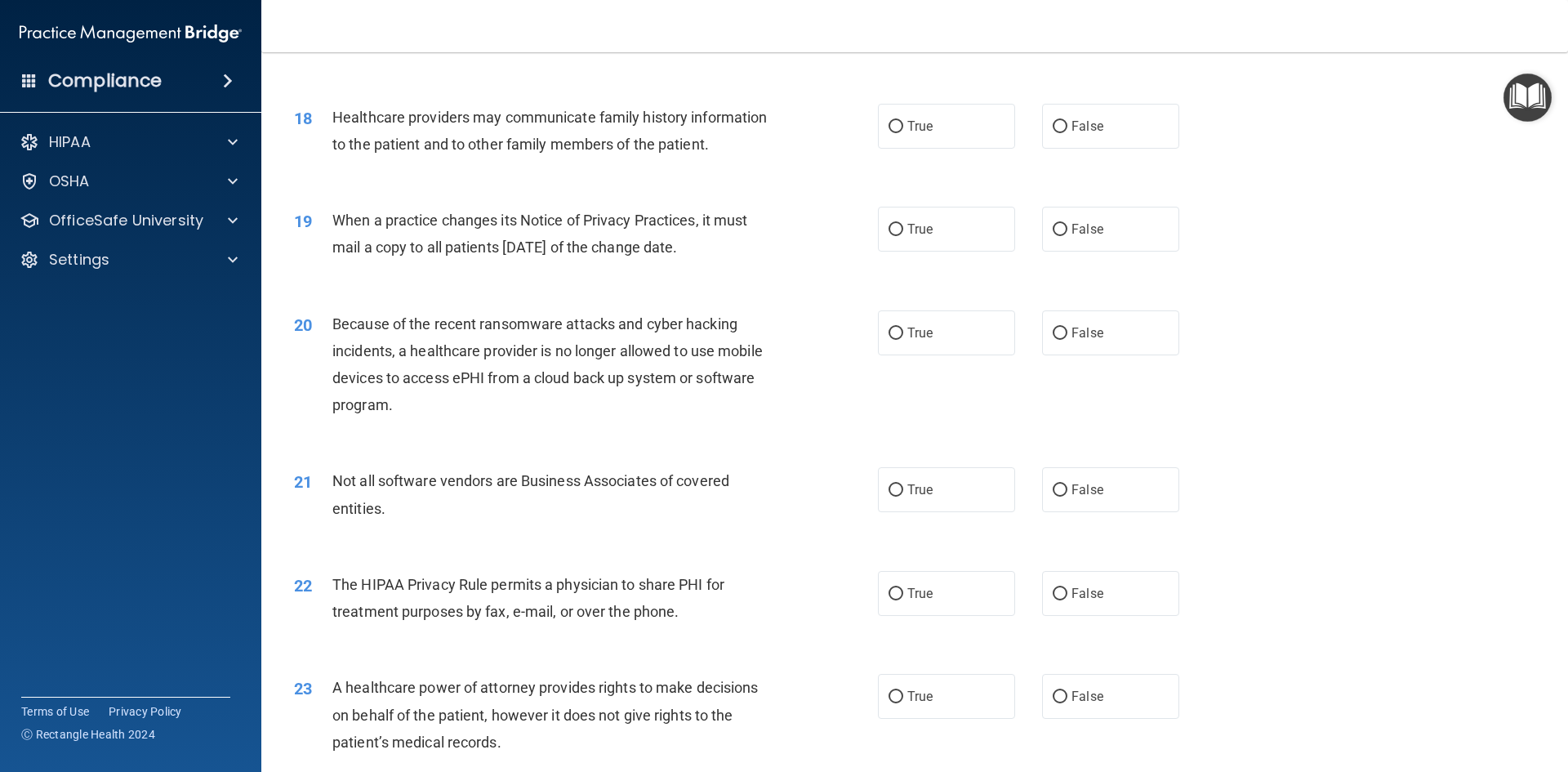
scroll to position [2190, 0]
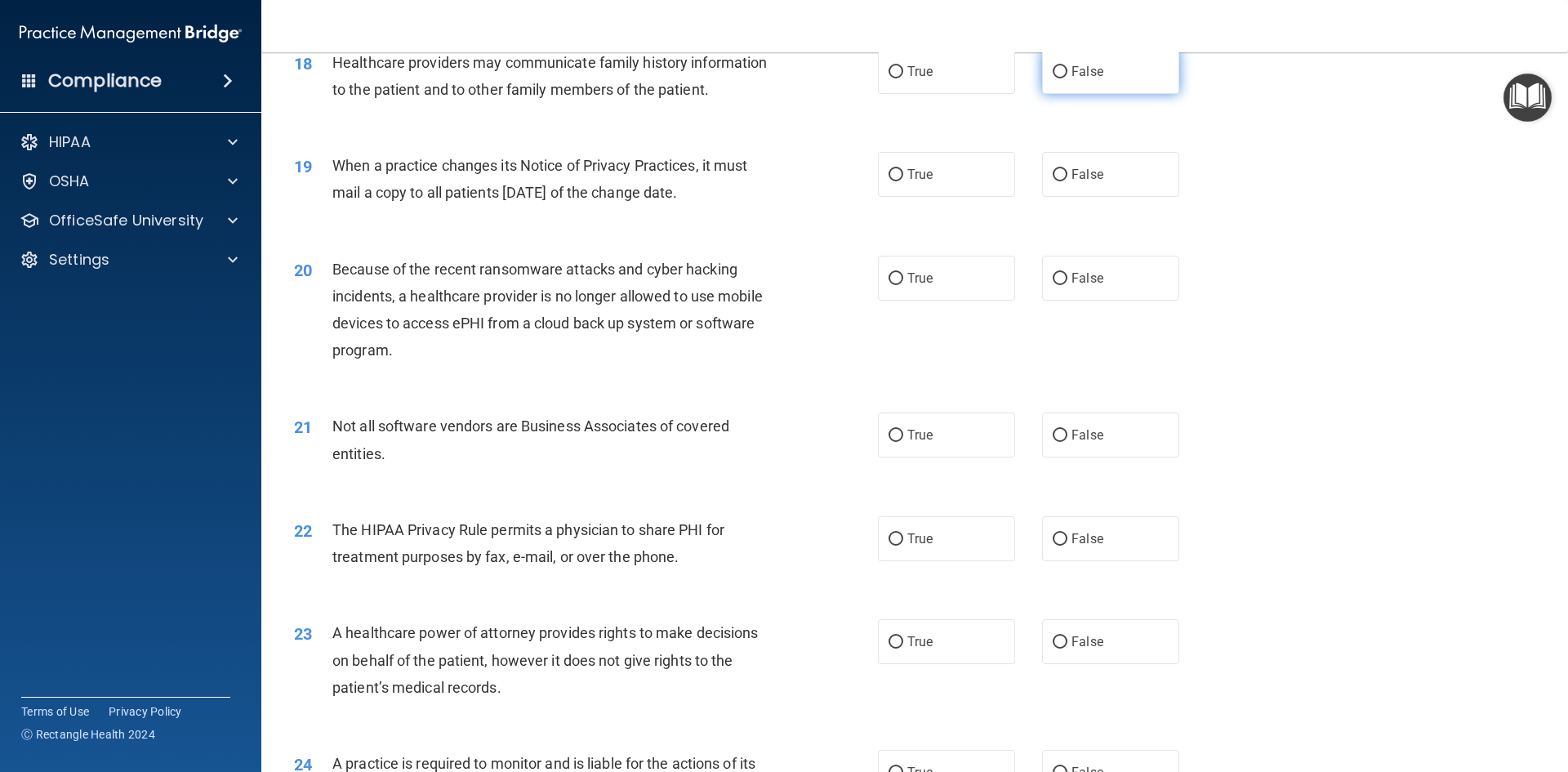
click at [1053, 67] on input "False" at bounding box center [1059, 72] width 15 height 13
radio input "true"
click at [889, 169] on input "True" at bounding box center [896, 175] width 15 height 13
radio input "true"
click at [1053, 274] on input "False" at bounding box center [1059, 279] width 15 height 13
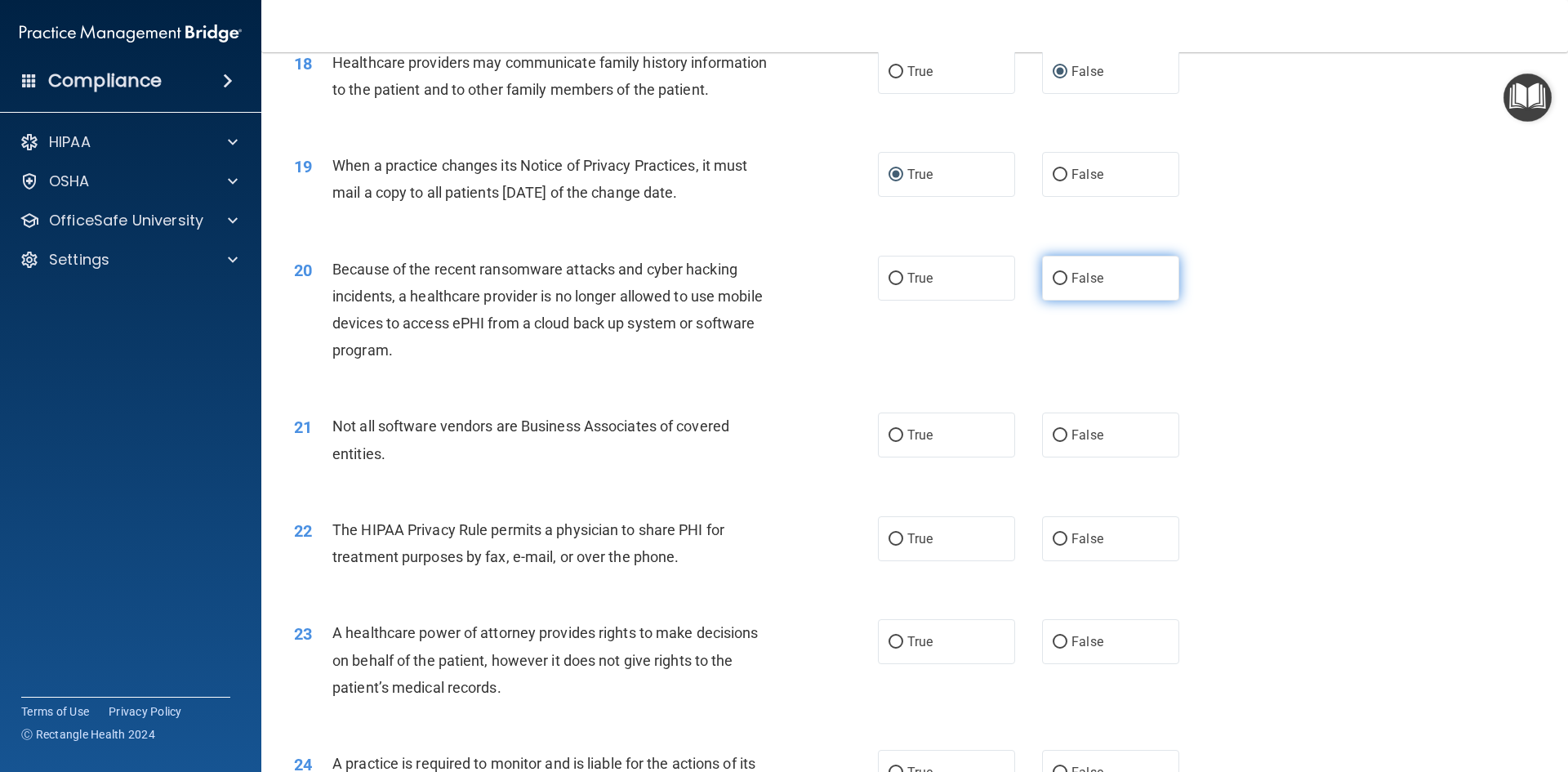
radio input "true"
click at [892, 433] on input "True" at bounding box center [896, 435] width 15 height 13
radio input "true"
drag, startPoint x: 892, startPoint y: 533, endPoint x: 895, endPoint y: 524, distance: 9.5
click at [895, 527] on label "True" at bounding box center [947, 539] width 137 height 45
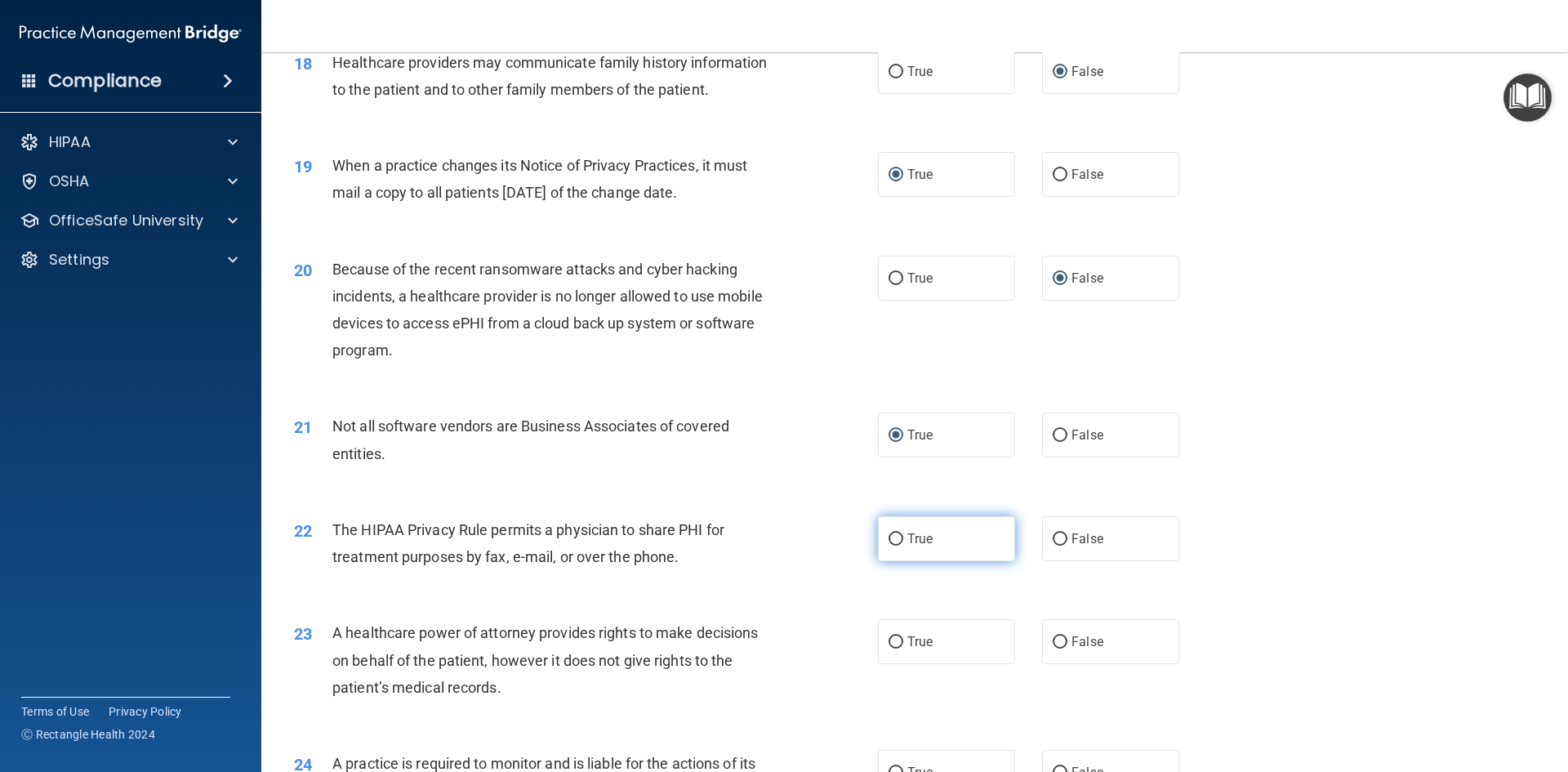
click at [895, 533] on input "True" at bounding box center [896, 539] width 15 height 13
radio input "true"
click at [889, 641] on input "True" at bounding box center [896, 642] width 15 height 13
radio input "true"
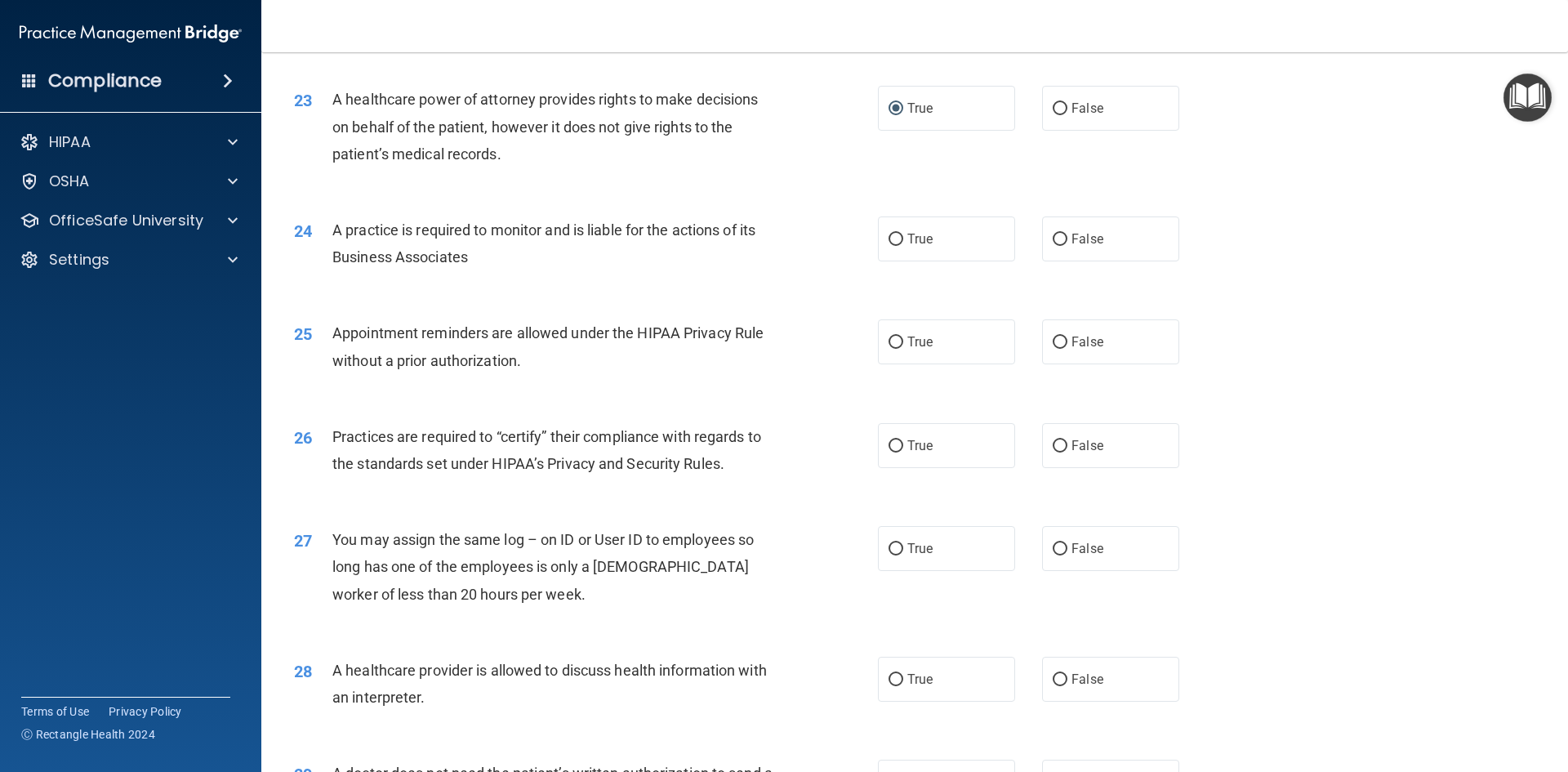
scroll to position [2746, 0]
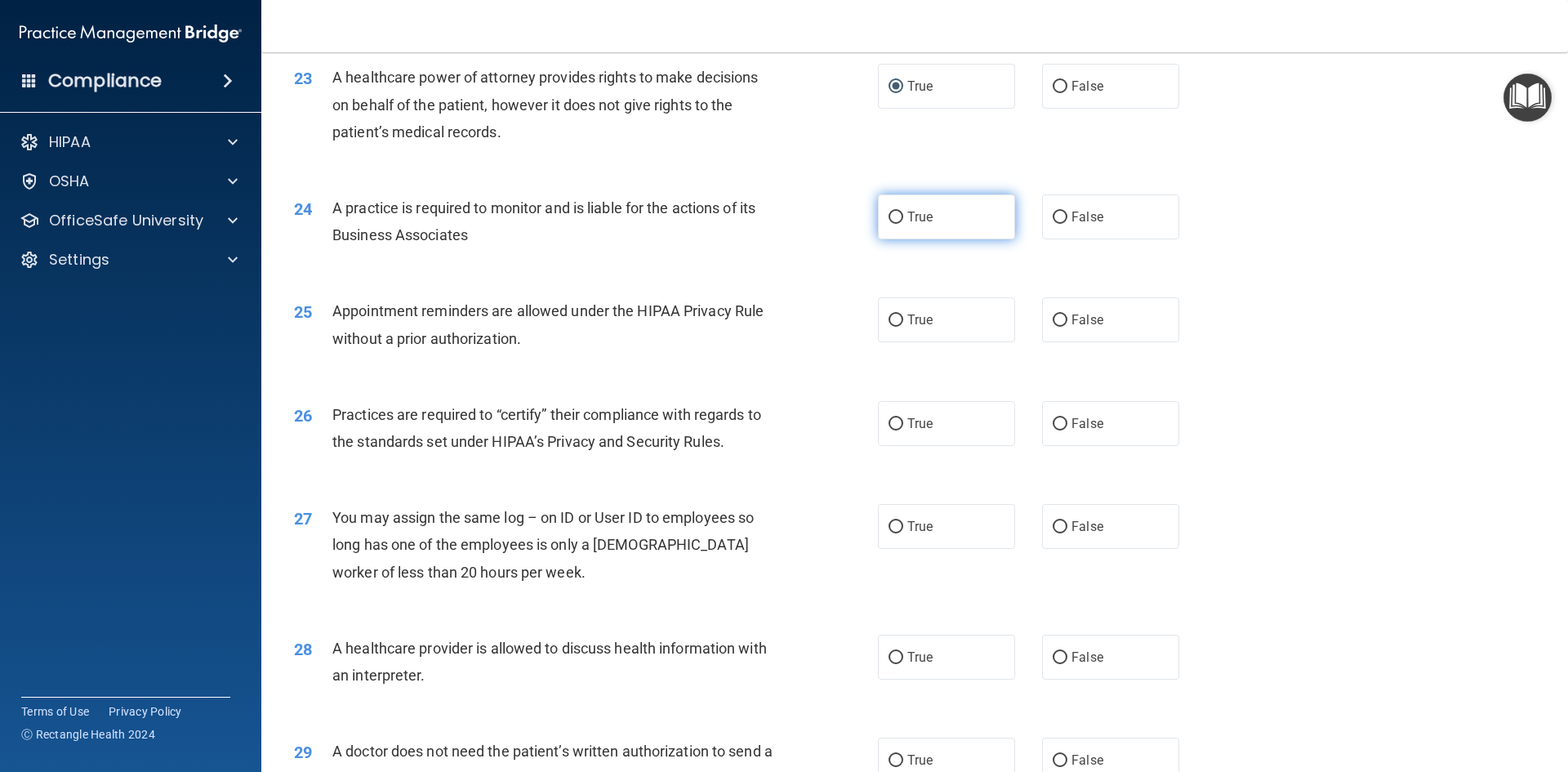
click at [893, 215] on input "True" at bounding box center [896, 217] width 15 height 13
radio input "true"
click at [890, 317] on input "True" at bounding box center [896, 320] width 15 height 13
radio input "true"
click at [1053, 422] on input "False" at bounding box center [1059, 425] width 15 height 13
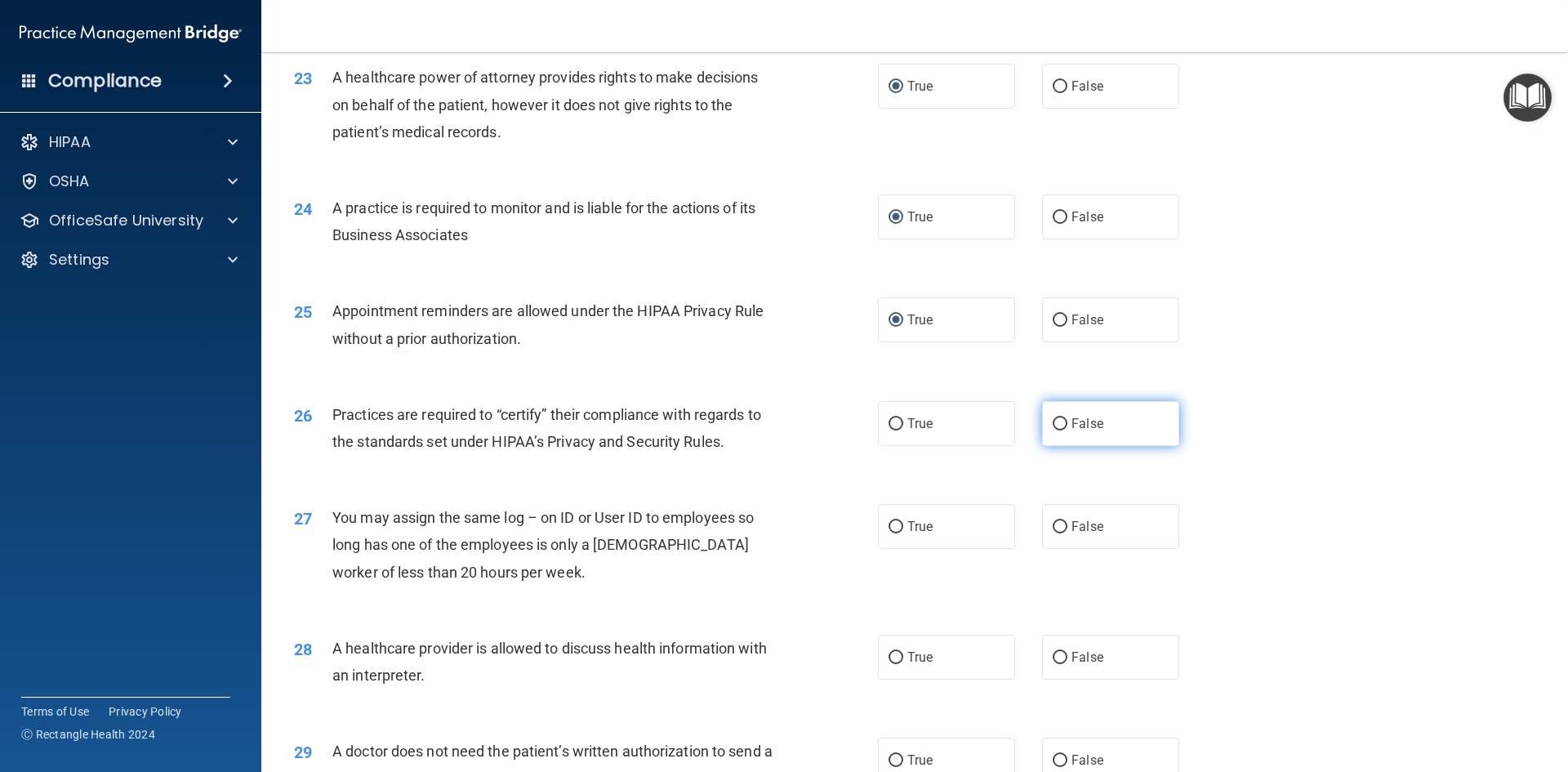
radio input "true"
click at [1055, 524] on input "False" at bounding box center [1059, 527] width 15 height 13
radio input "true"
click at [880, 657] on label "True" at bounding box center [947, 658] width 137 height 45
click at [889, 657] on input "True" at bounding box center [896, 658] width 15 height 13
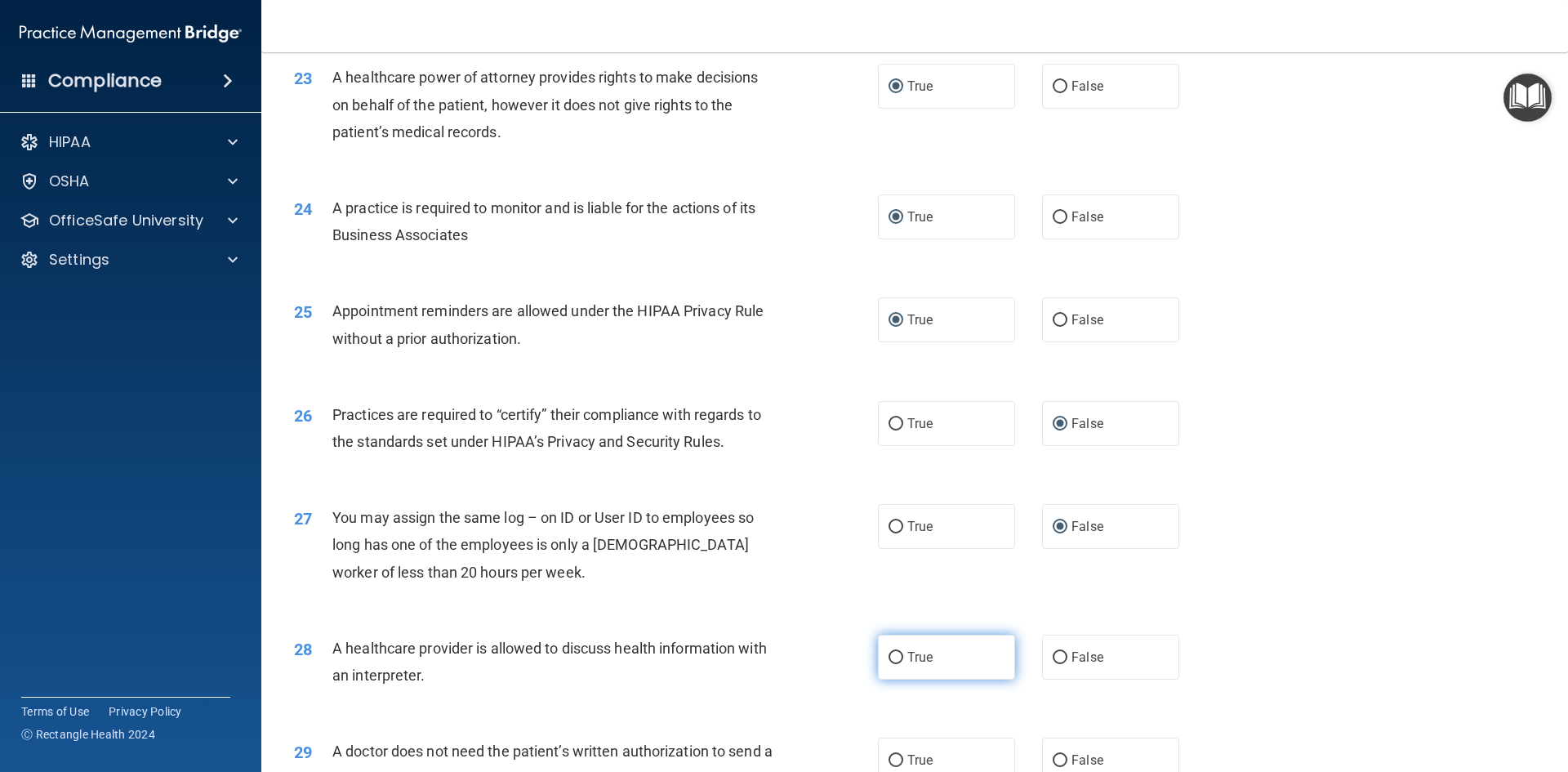
radio input "true"
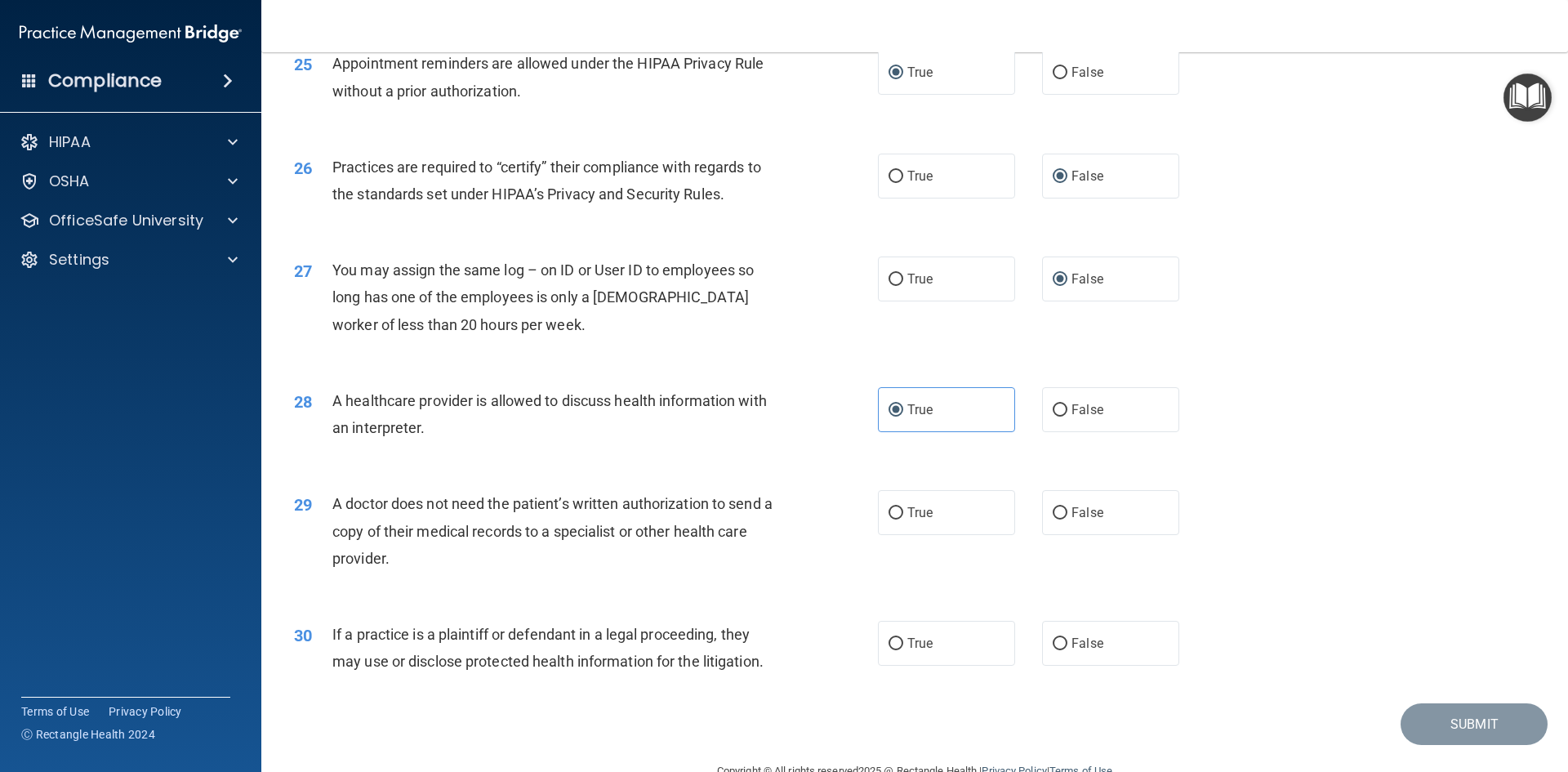
scroll to position [3031, 0]
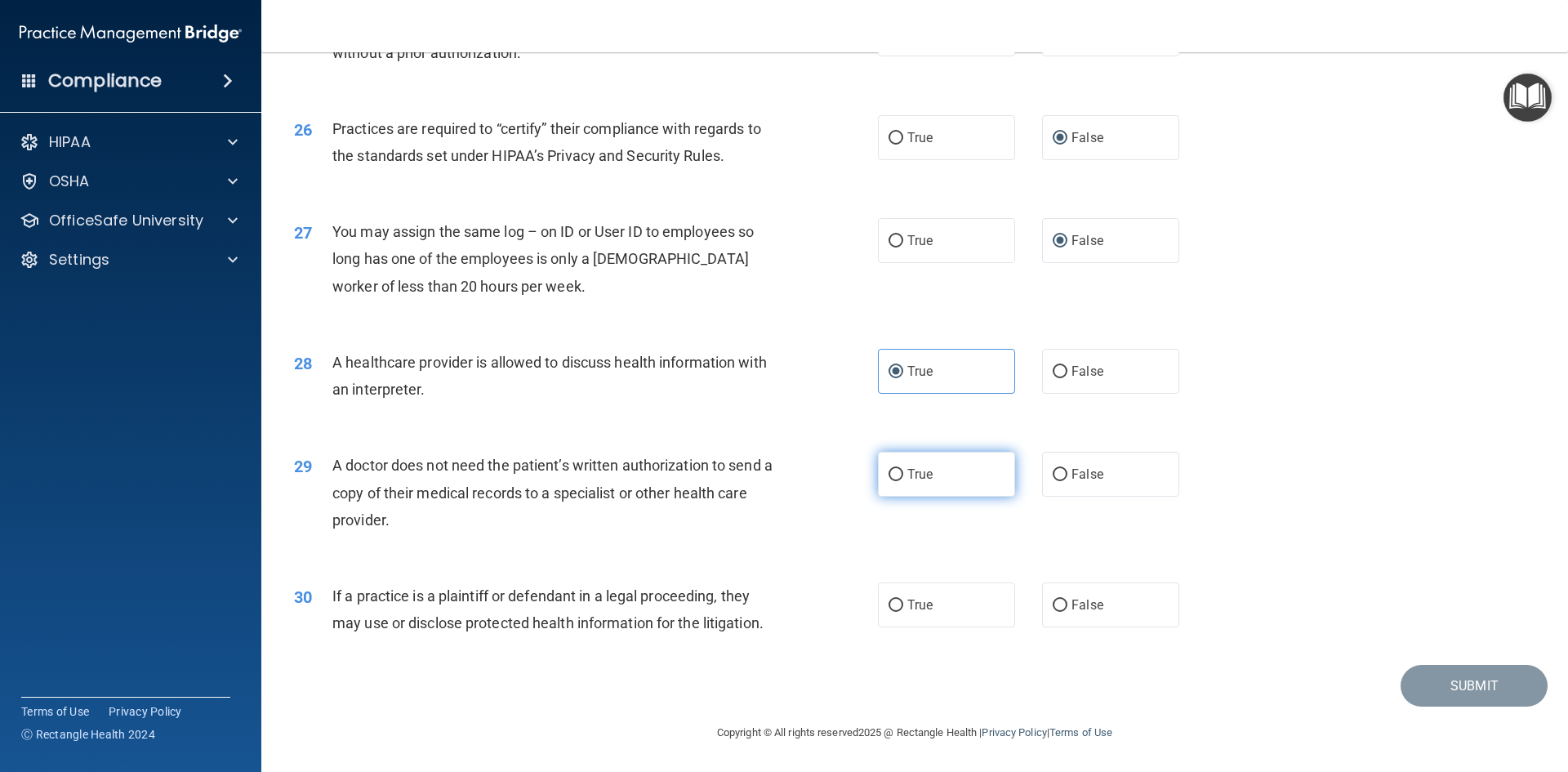
click at [889, 473] on input "True" at bounding box center [896, 475] width 15 height 13
radio input "true"
click at [889, 603] on input "True" at bounding box center [896, 606] width 15 height 13
radio input "true"
click at [1468, 692] on button "Submit" at bounding box center [1474, 686] width 147 height 42
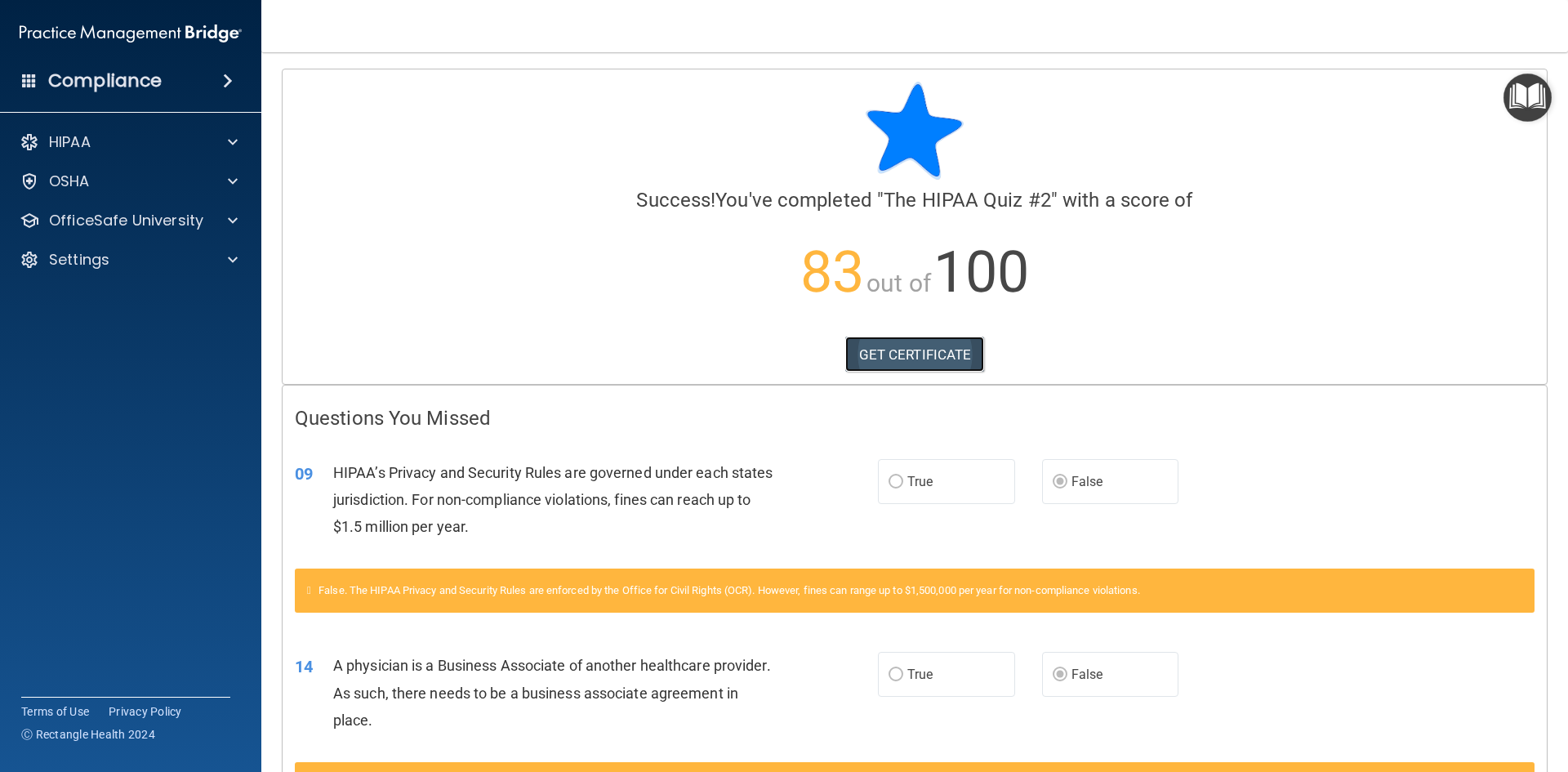
click at [884, 356] on link "GET CERTIFICATE" at bounding box center [915, 354] width 140 height 36
click at [225, 146] on div at bounding box center [231, 142] width 41 height 20
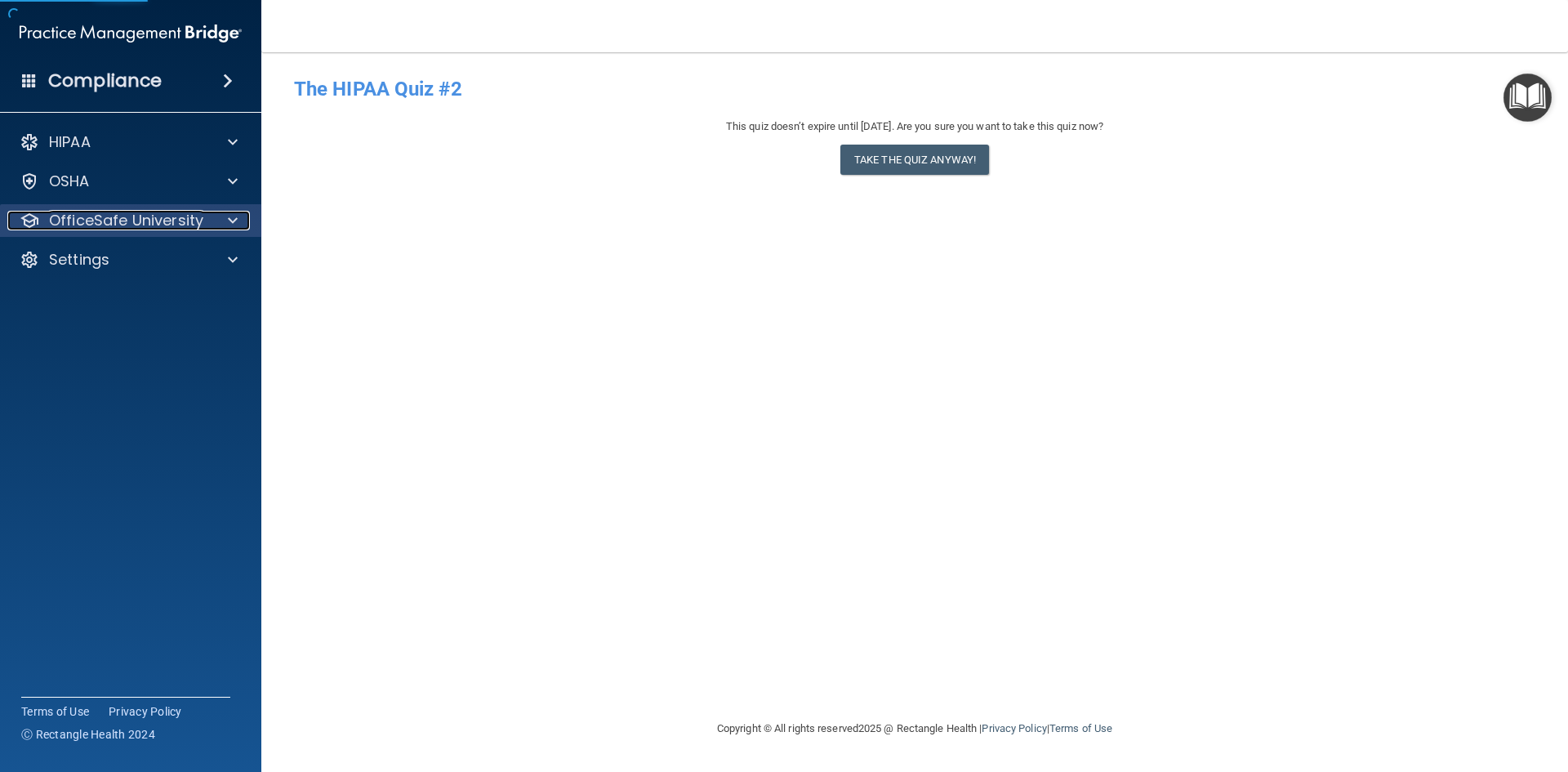
click at [213, 220] on div at bounding box center [231, 220] width 41 height 20
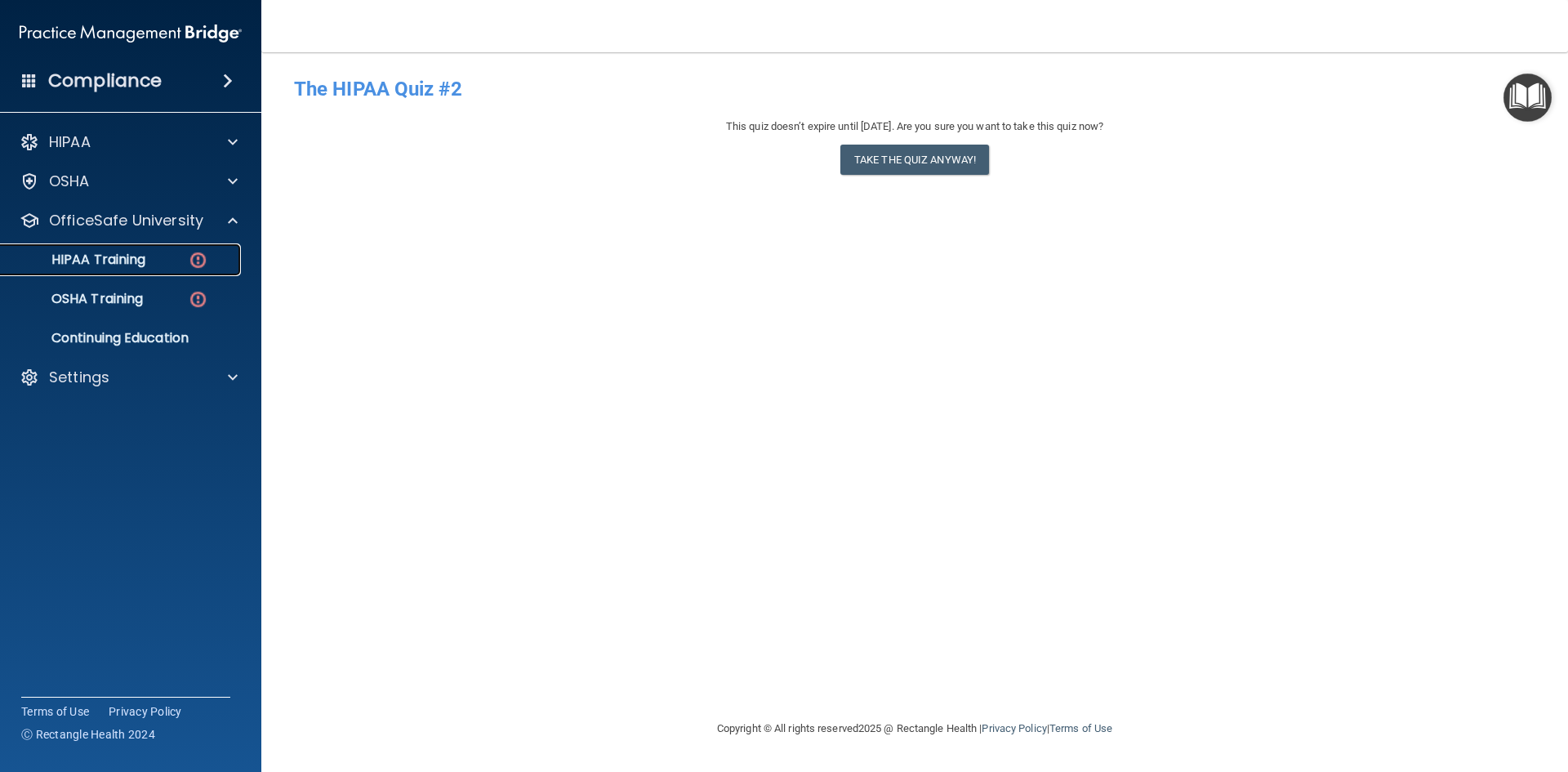
click at [202, 258] on img at bounding box center [198, 260] width 21 height 21
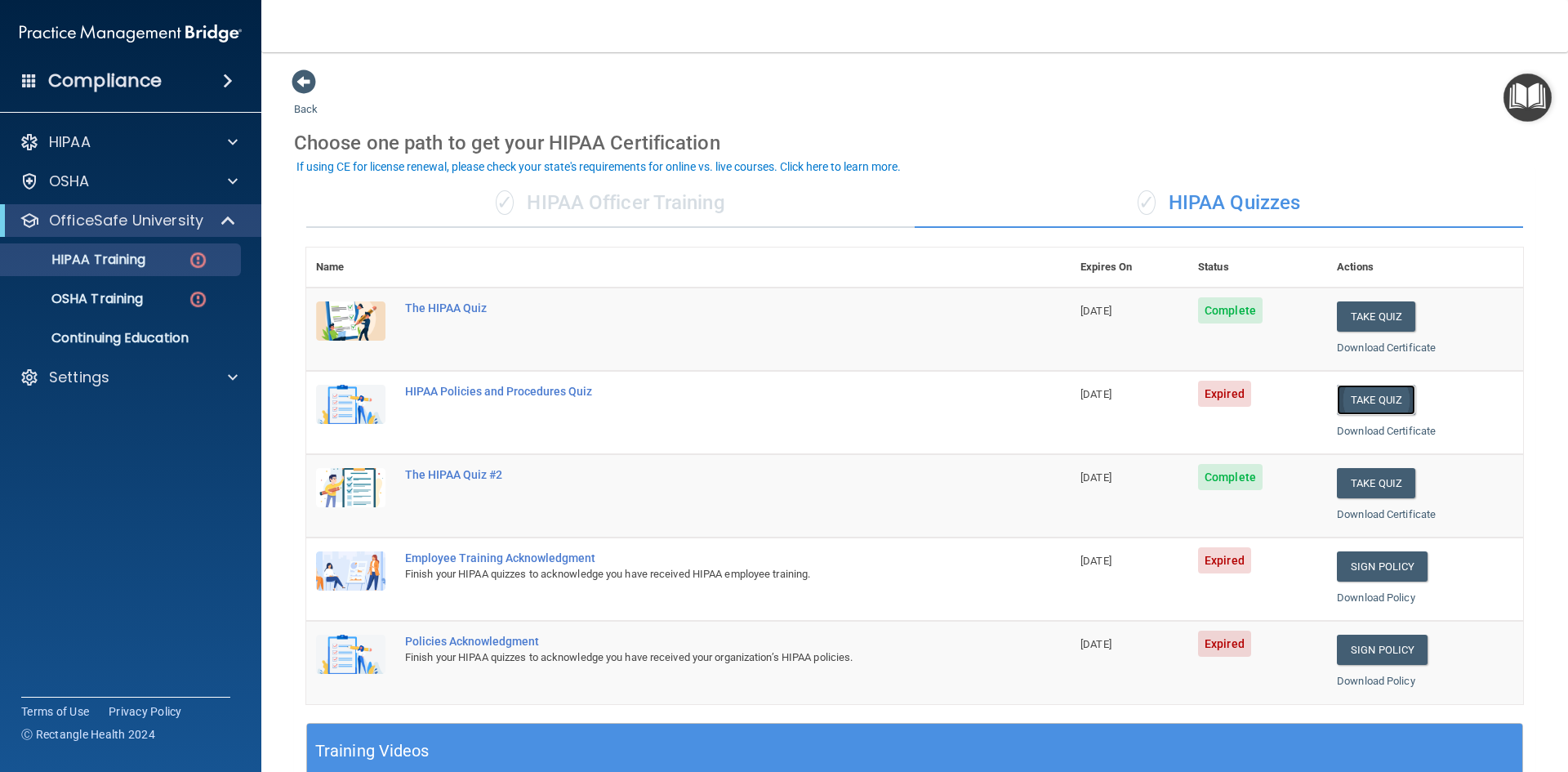
click at [1353, 399] on button "Take Quiz" at bounding box center [1376, 399] width 78 height 30
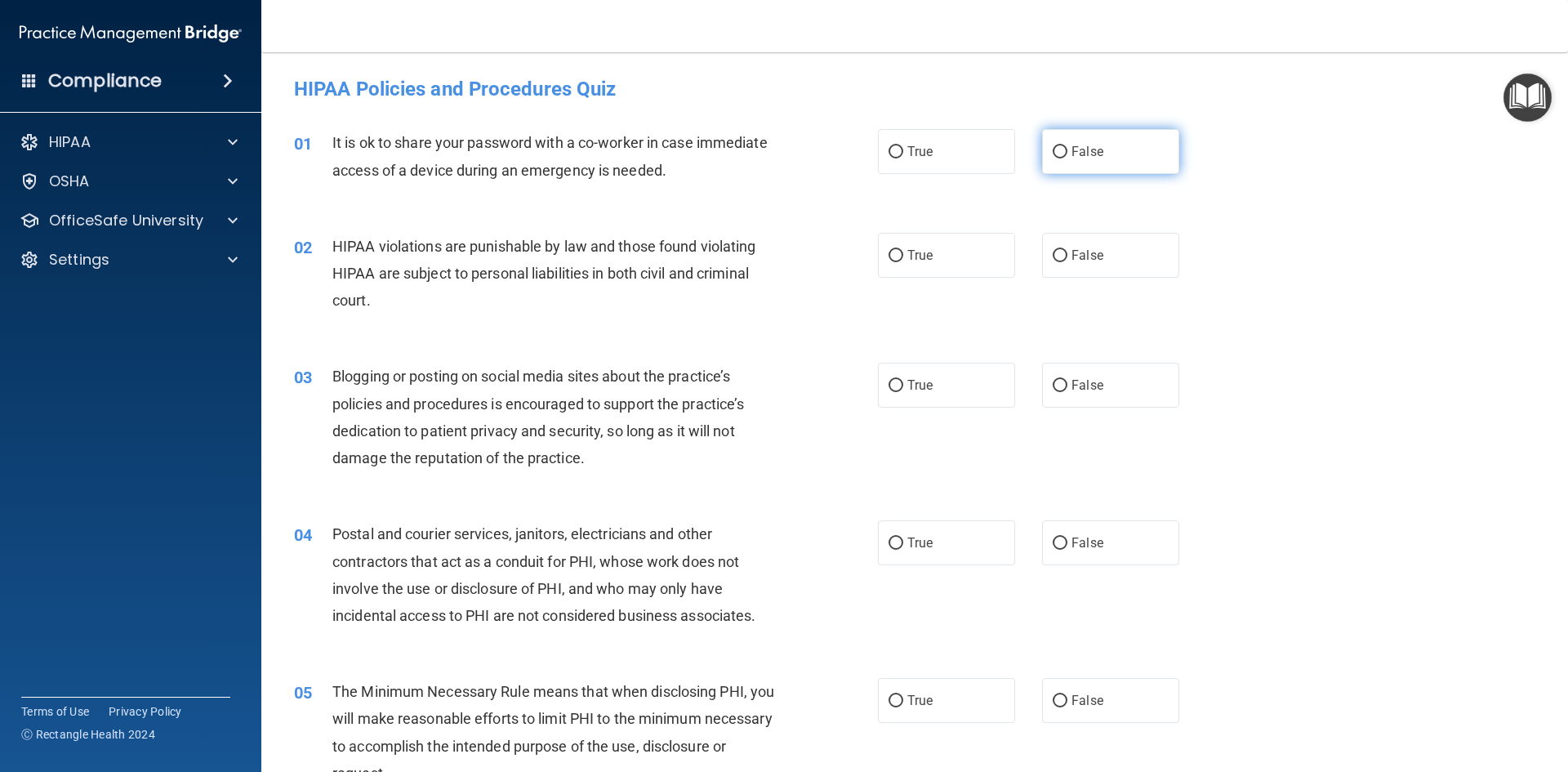
click at [1053, 151] on input "False" at bounding box center [1059, 152] width 15 height 13
radio input "true"
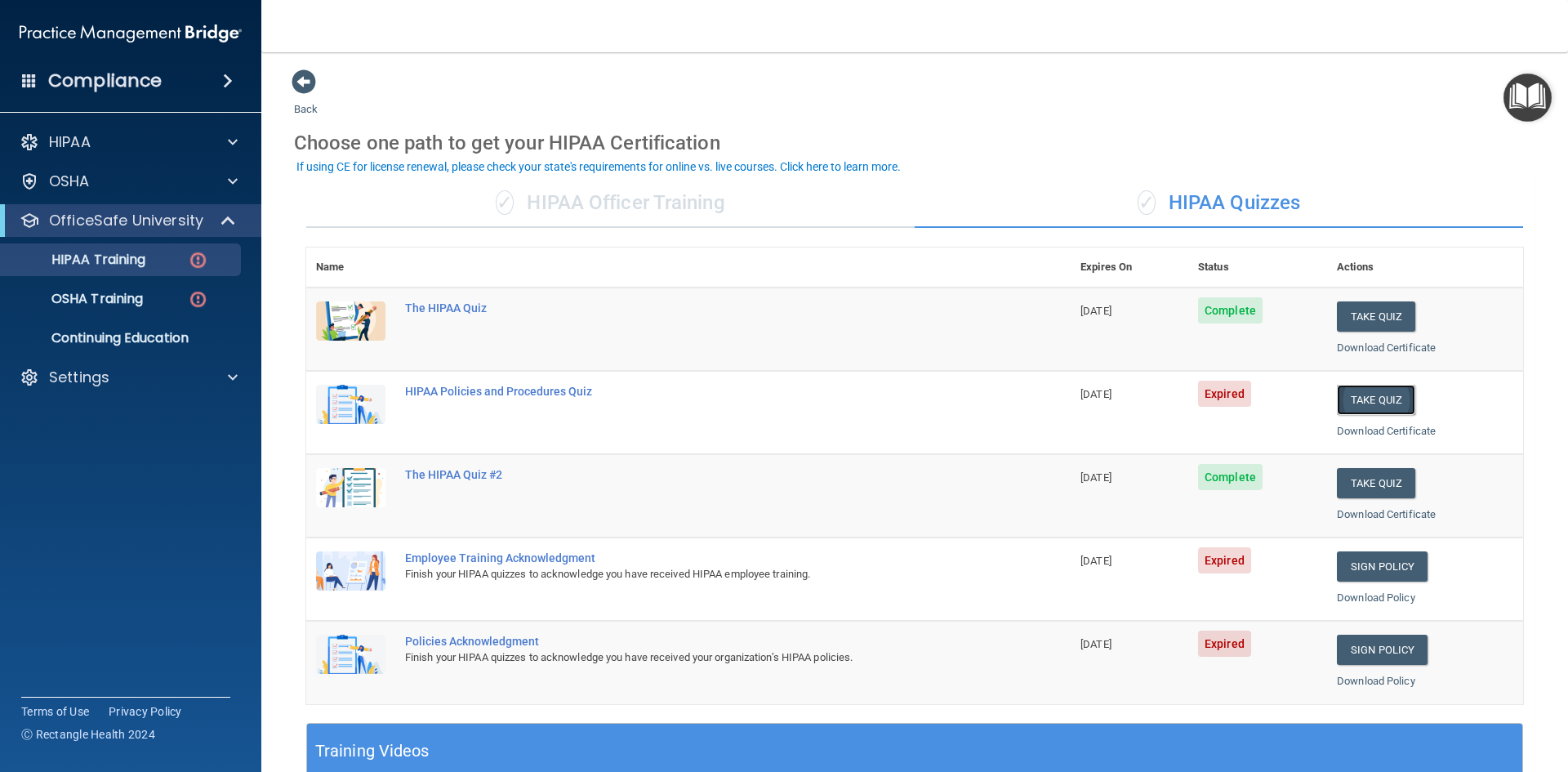
click at [1355, 399] on button "Take Quiz" at bounding box center [1376, 399] width 78 height 30
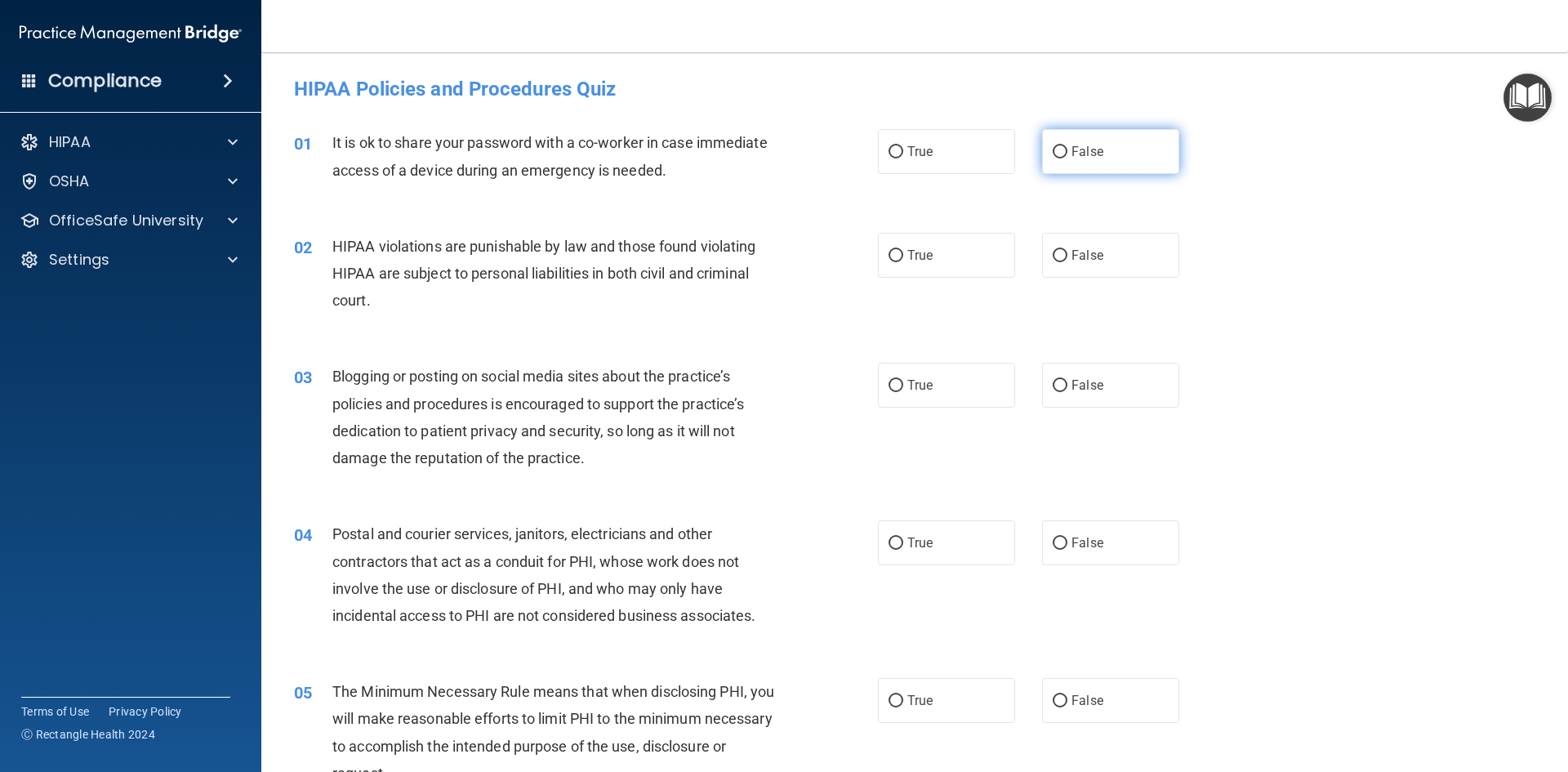
click at [1053, 149] on input "False" at bounding box center [1059, 152] width 15 height 13
radio input "true"
click at [897, 250] on input "True" at bounding box center [896, 256] width 15 height 13
radio input "true"
click at [1053, 384] on input "False" at bounding box center [1059, 386] width 15 height 13
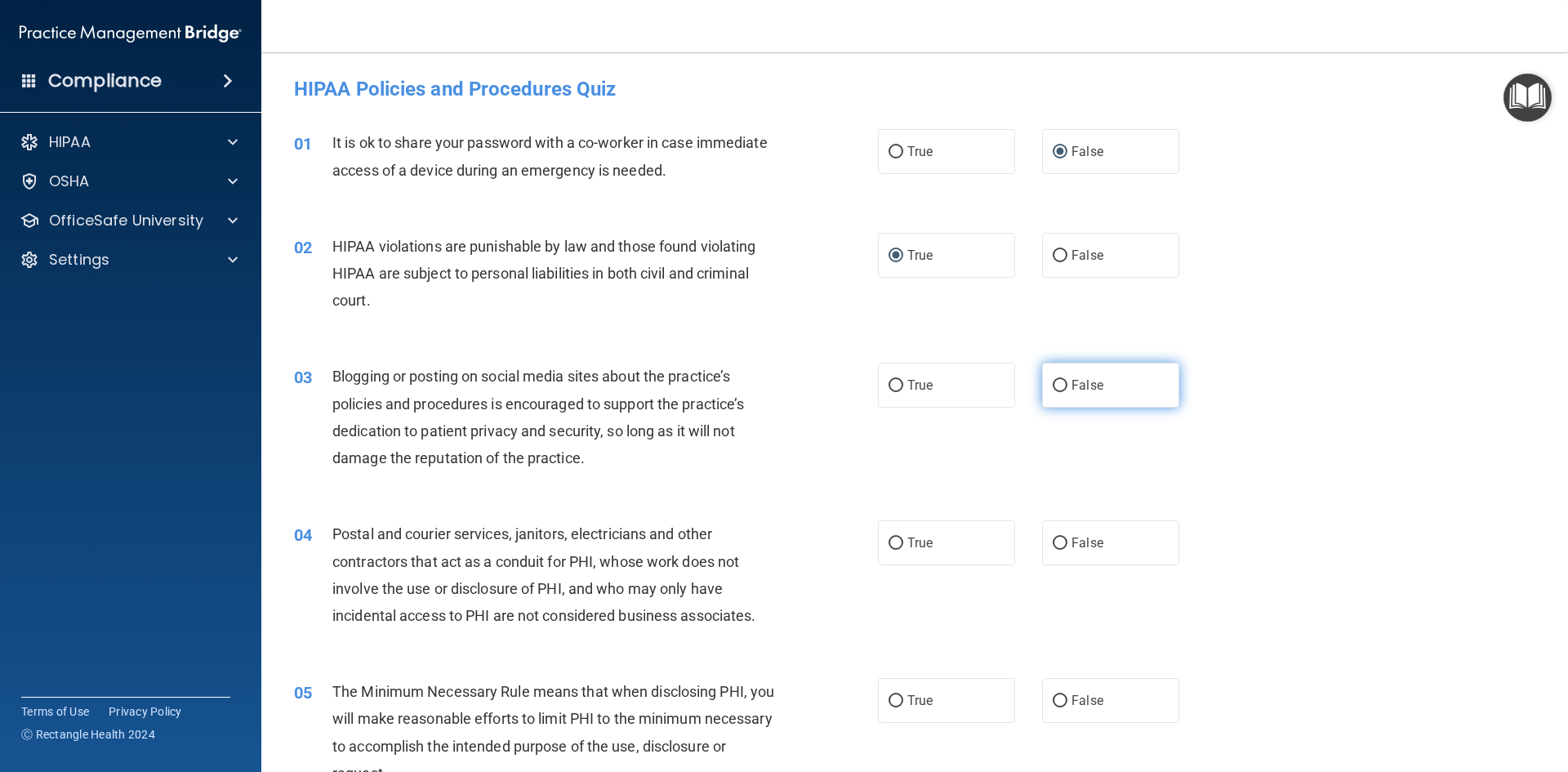
radio input "true"
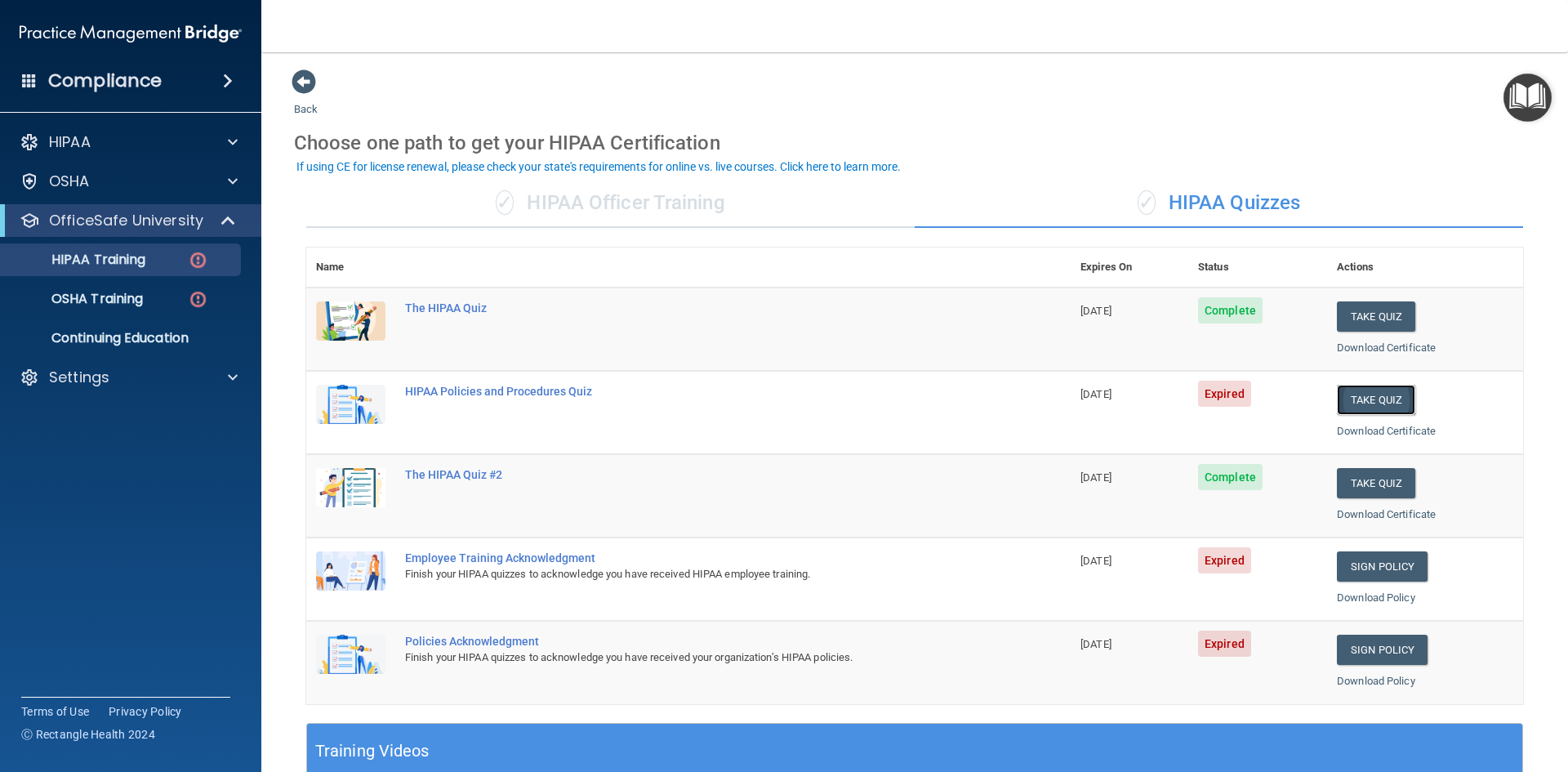
click at [1364, 407] on button "Take Quiz" at bounding box center [1376, 399] width 78 height 30
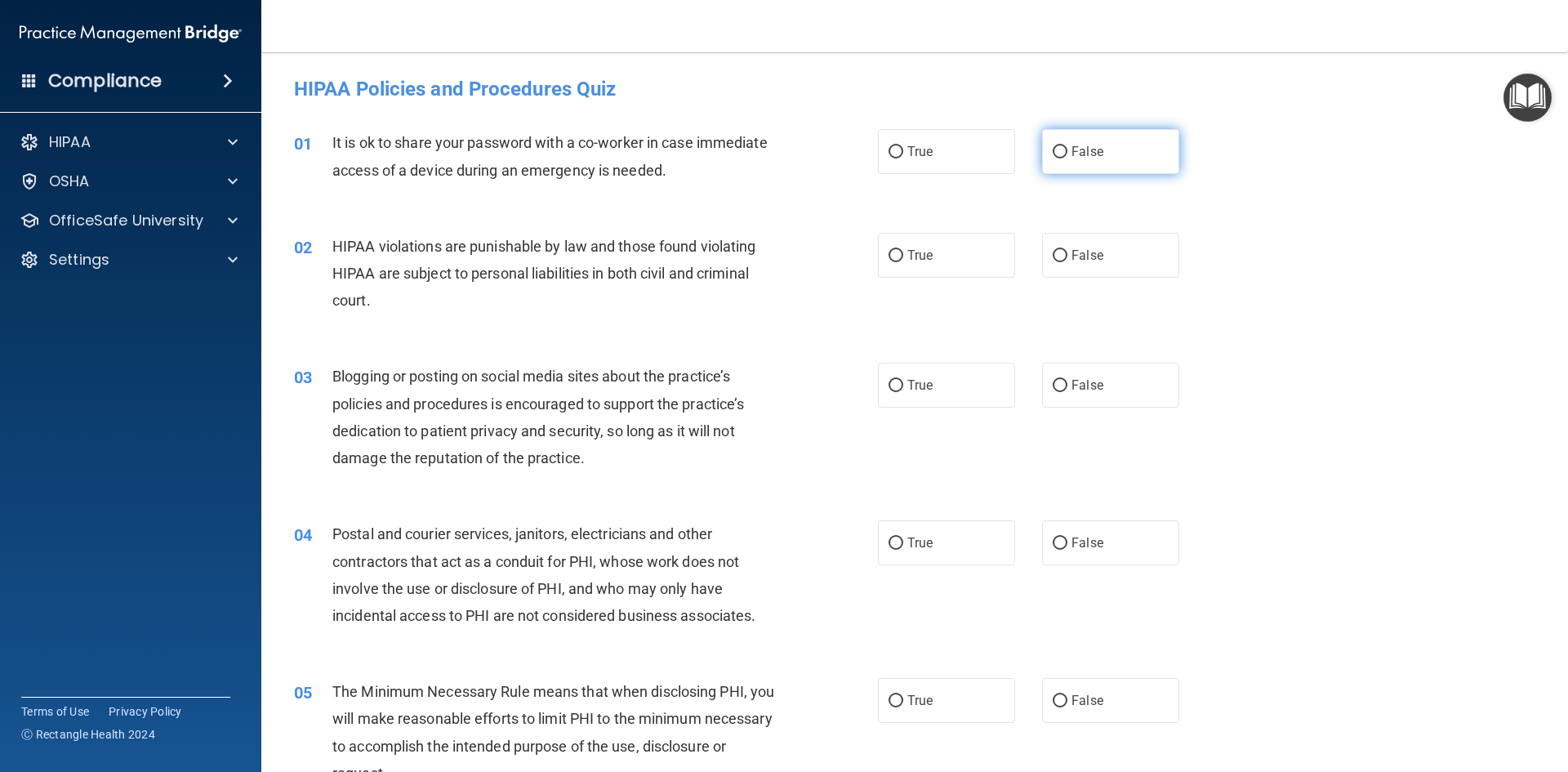
click at [1053, 149] on input "False" at bounding box center [1059, 152] width 15 height 13
radio input "true"
click at [891, 253] on input "True" at bounding box center [896, 256] width 15 height 13
radio input "true"
click at [1053, 380] on input "False" at bounding box center [1059, 386] width 15 height 13
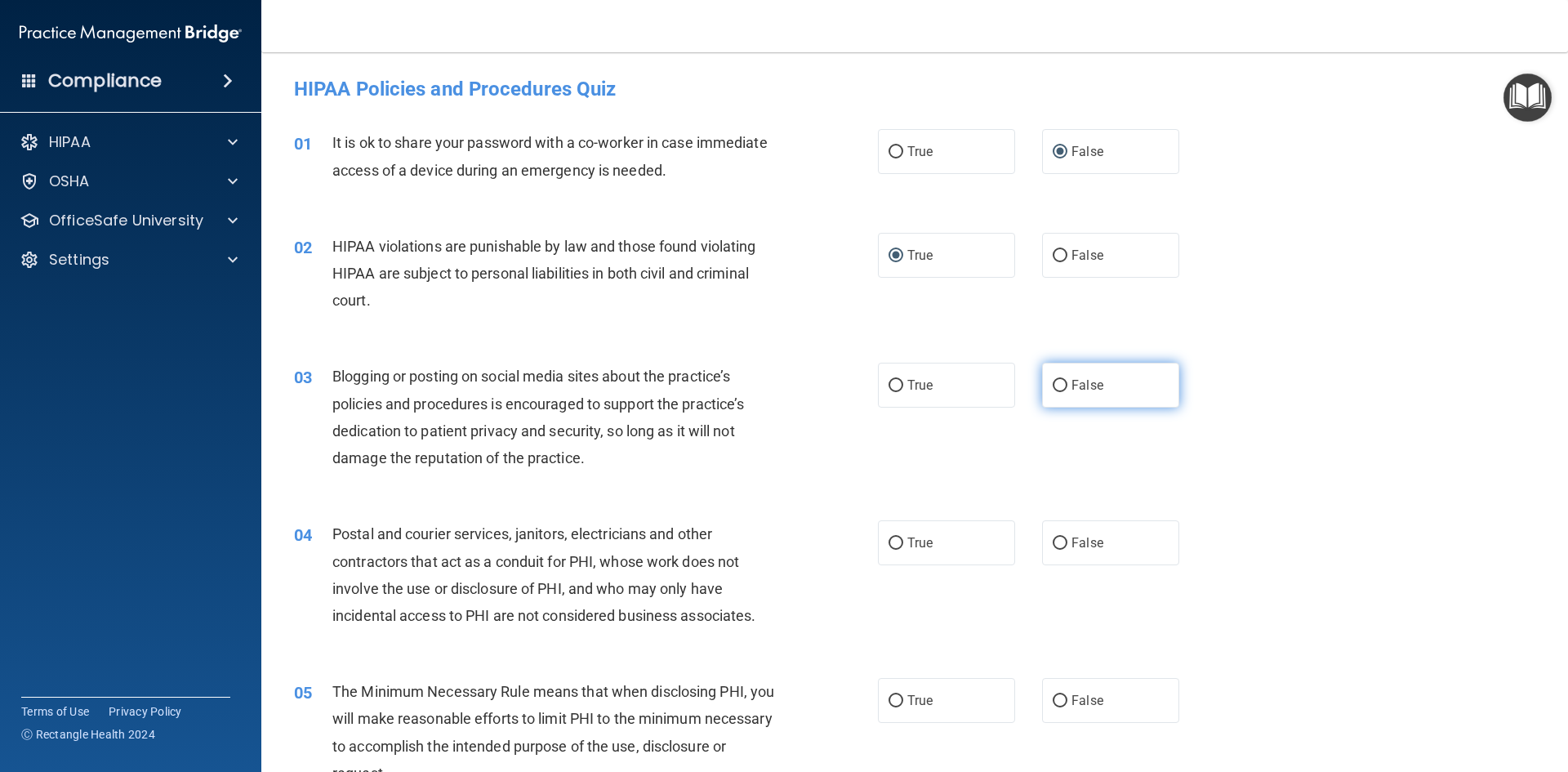
radio input "true"
click at [889, 538] on input "True" at bounding box center [896, 543] width 15 height 13
radio input "true"
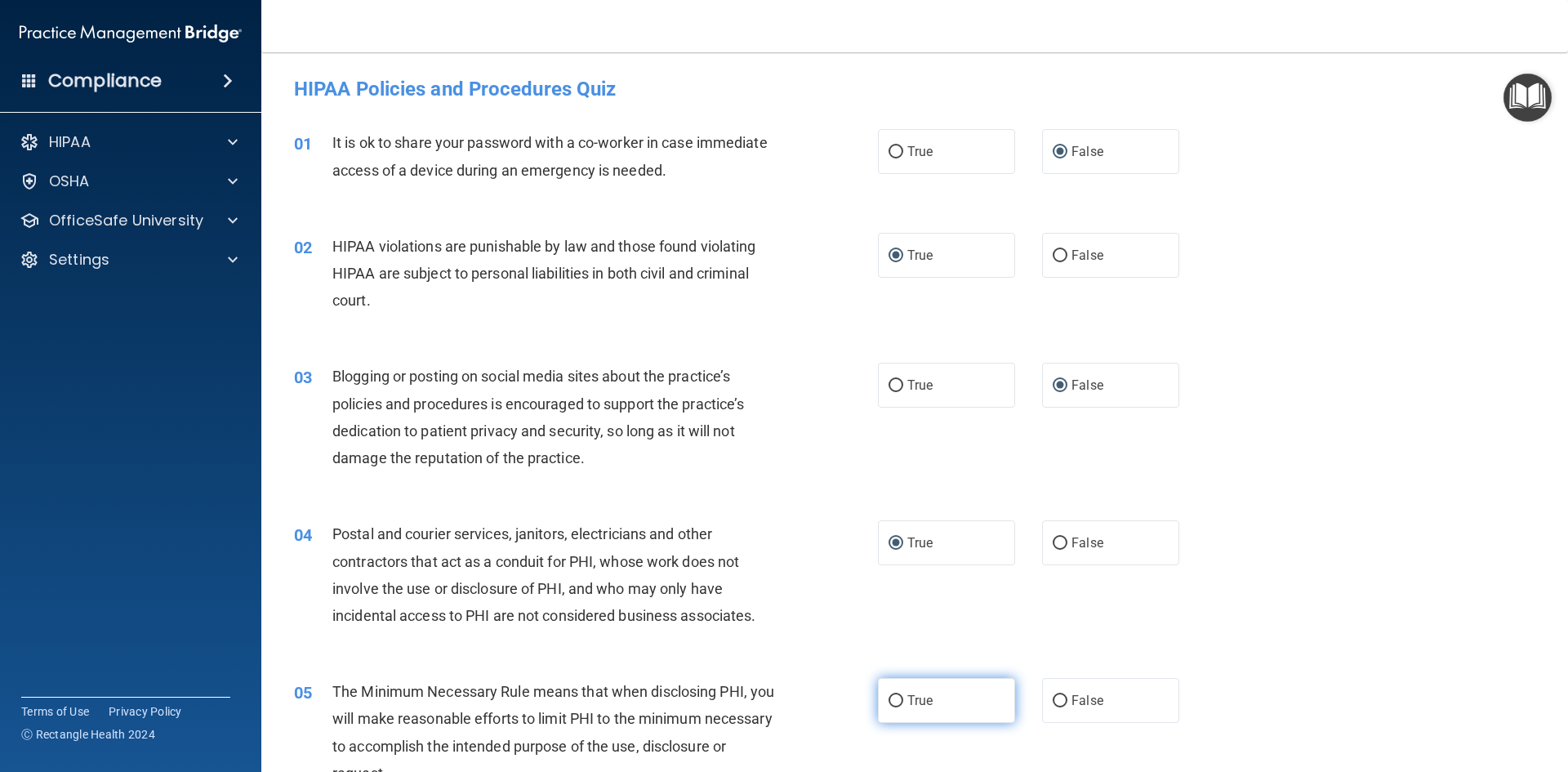
click at [885, 681] on label "True" at bounding box center [947, 701] width 137 height 45
click at [889, 696] on input "True" at bounding box center [896, 702] width 15 height 13
radio input "true"
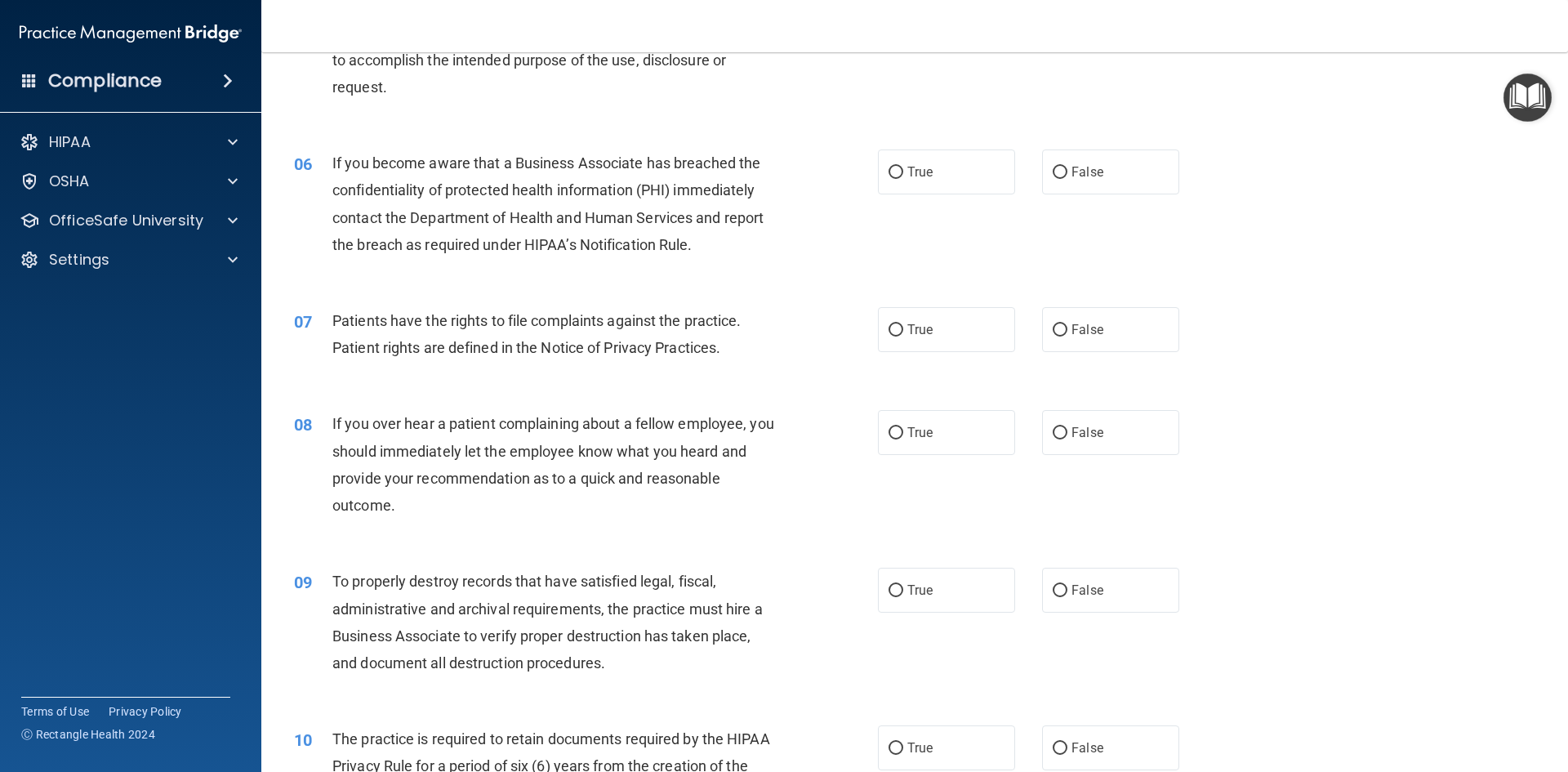
scroll to position [708, 0]
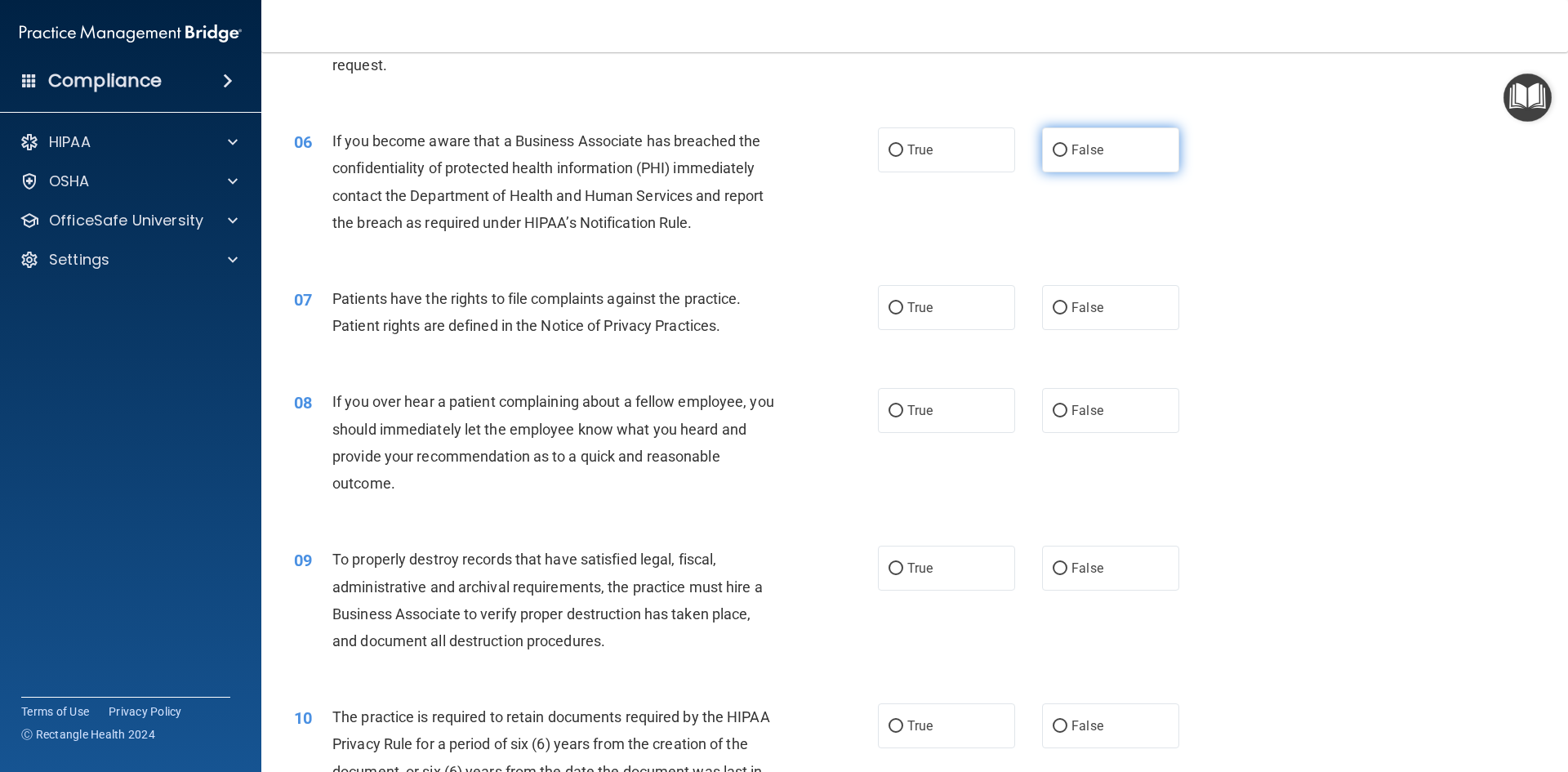
click at [1053, 157] on input "False" at bounding box center [1059, 151] width 15 height 13
radio input "true"
click at [889, 304] on input "True" at bounding box center [896, 308] width 15 height 13
radio input "true"
click at [1053, 414] on input "False" at bounding box center [1059, 411] width 15 height 13
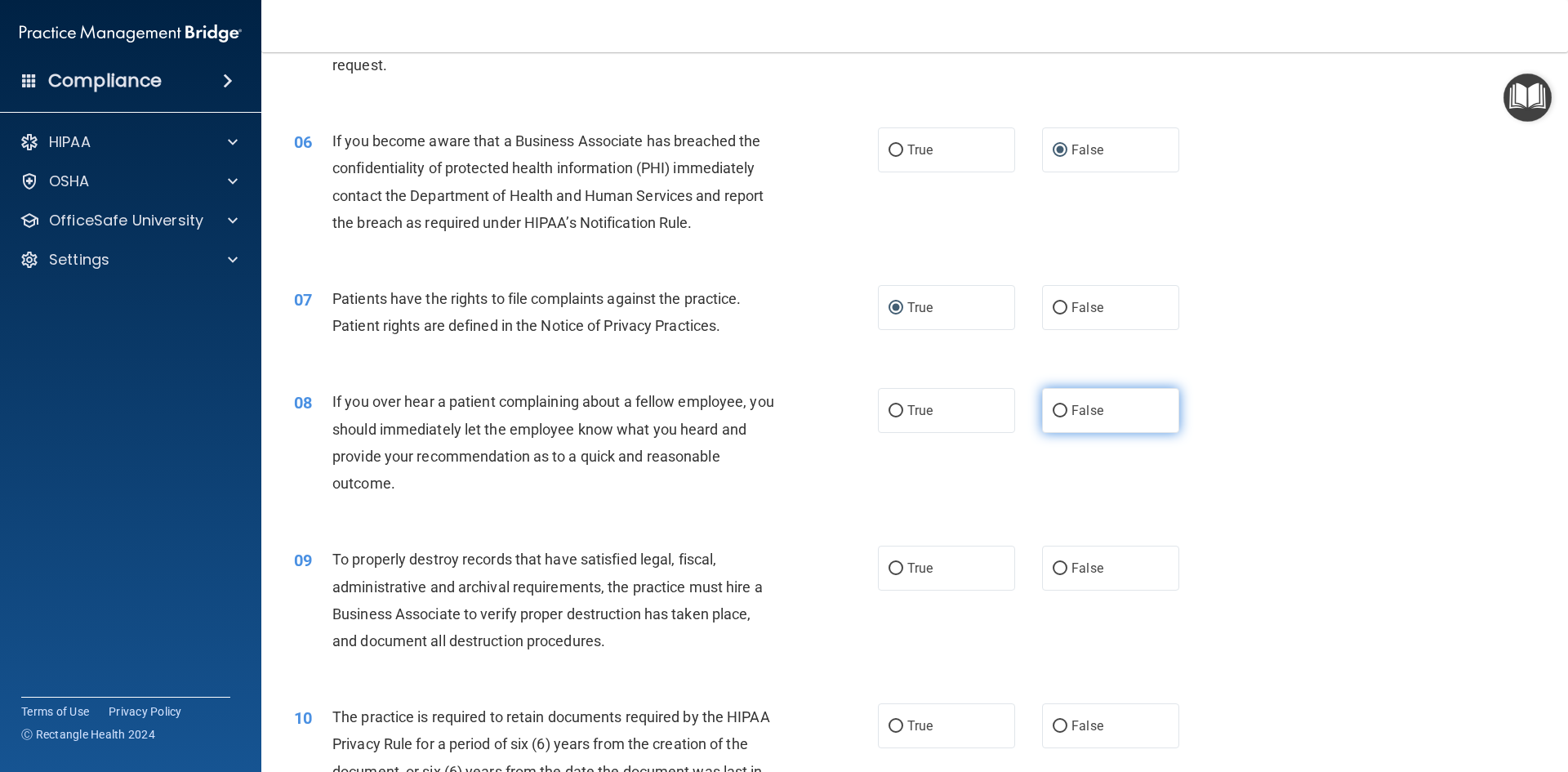
radio input "true"
click at [889, 549] on label "True" at bounding box center [947, 568] width 137 height 45
click at [889, 563] on input "True" at bounding box center [896, 568] width 15 height 13
radio input "true"
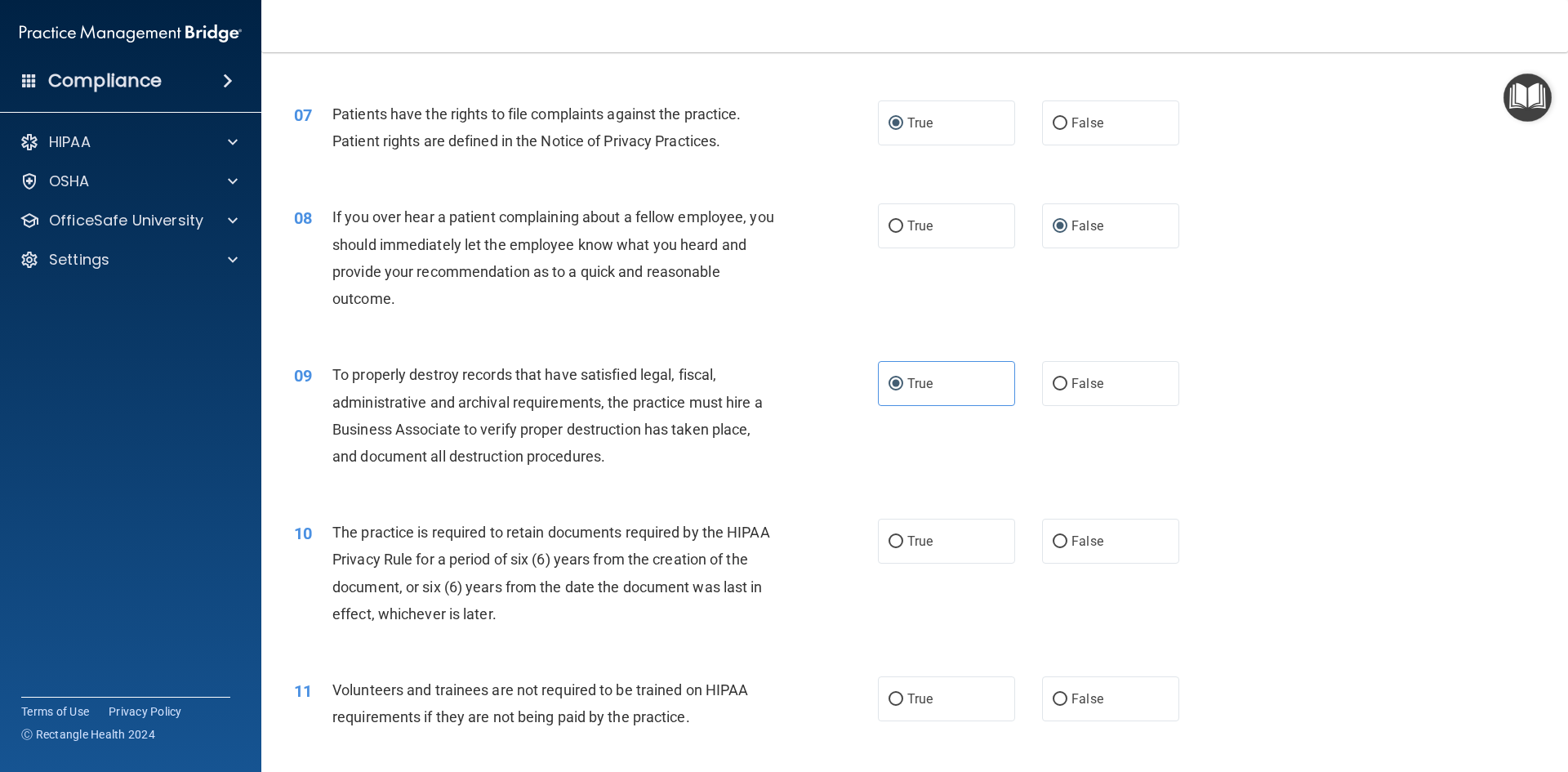
scroll to position [991, 0]
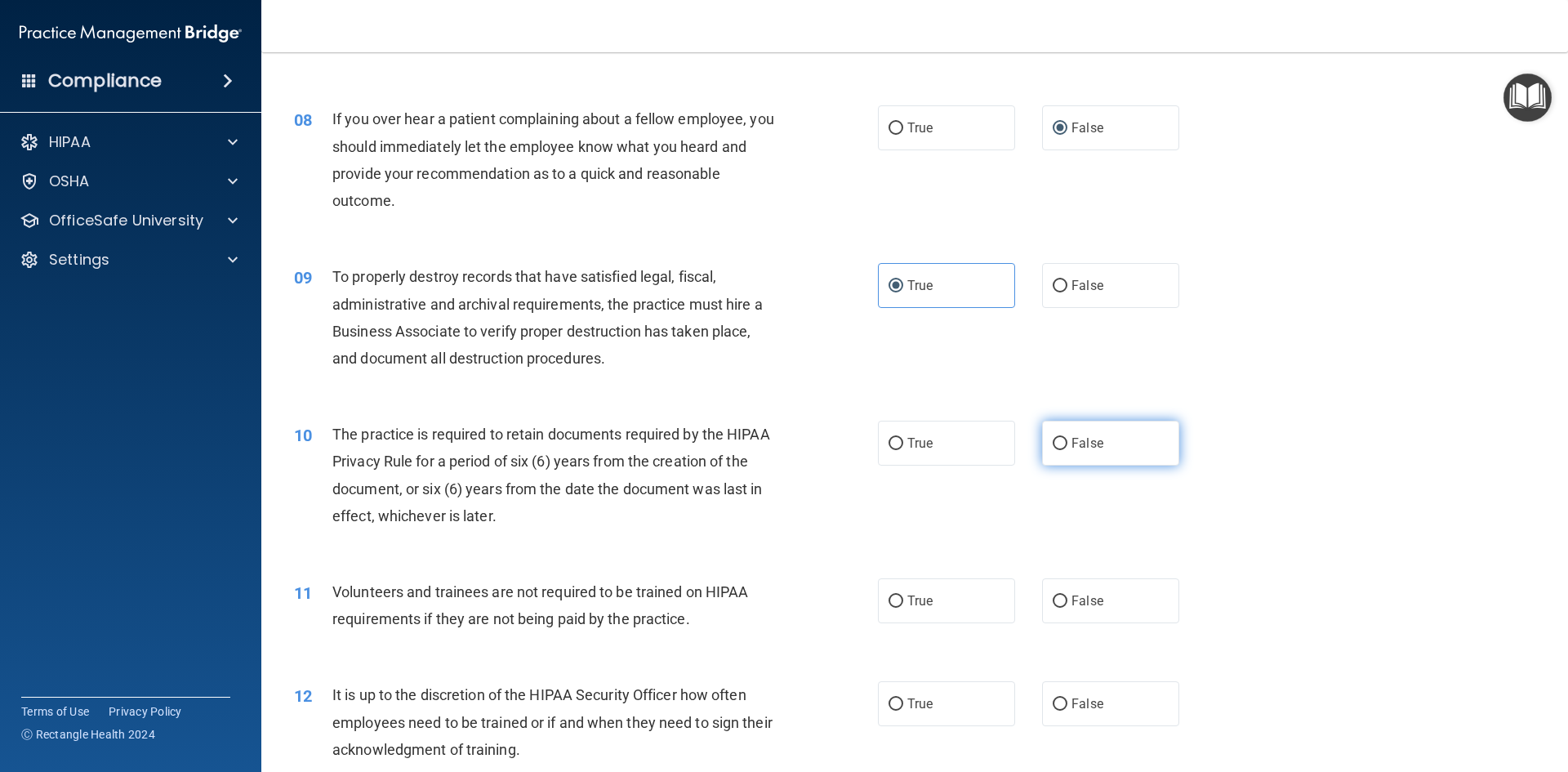
click at [1054, 439] on input "False" at bounding box center [1059, 444] width 15 height 13
radio input "true"
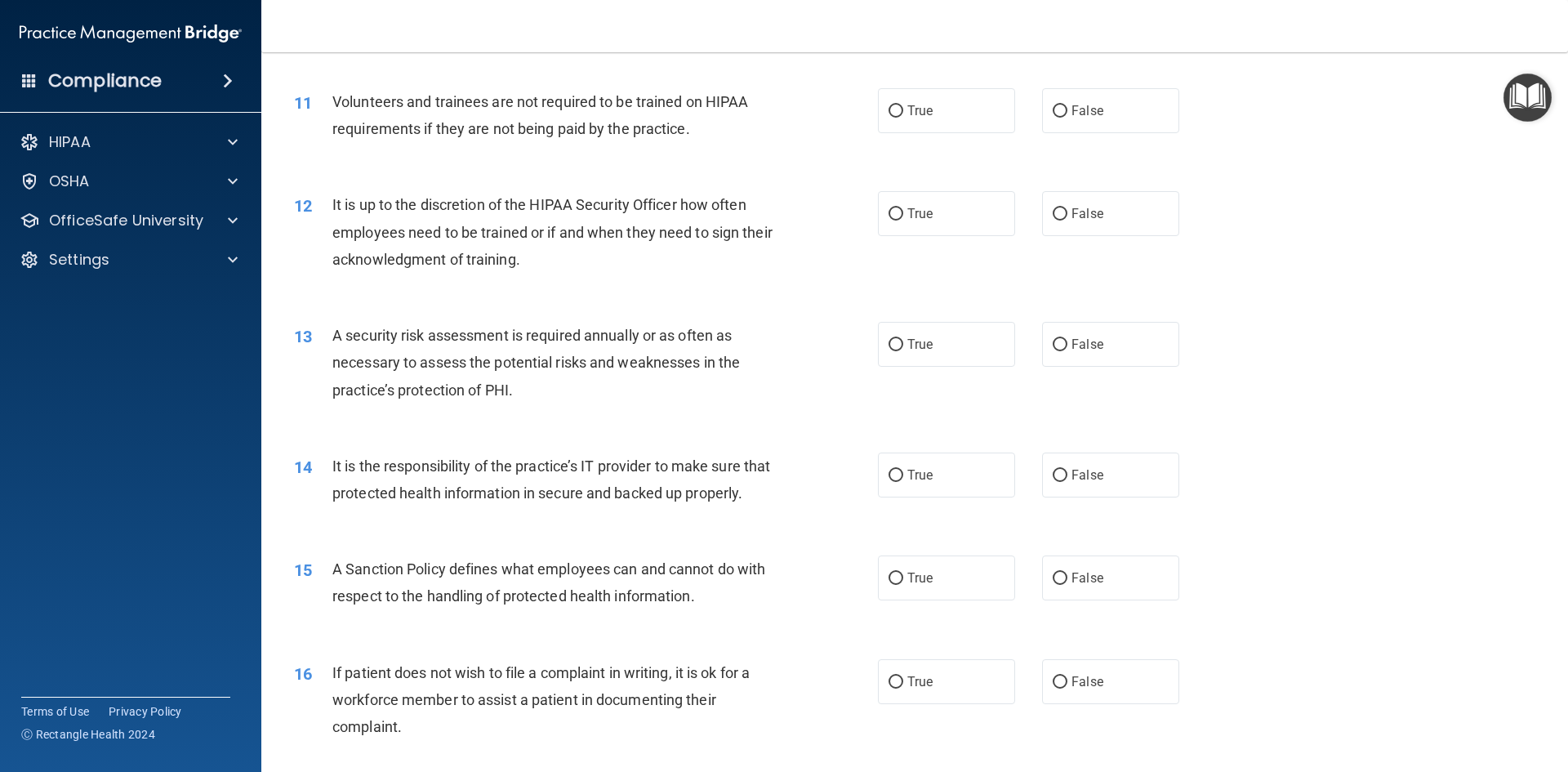
scroll to position [1514, 0]
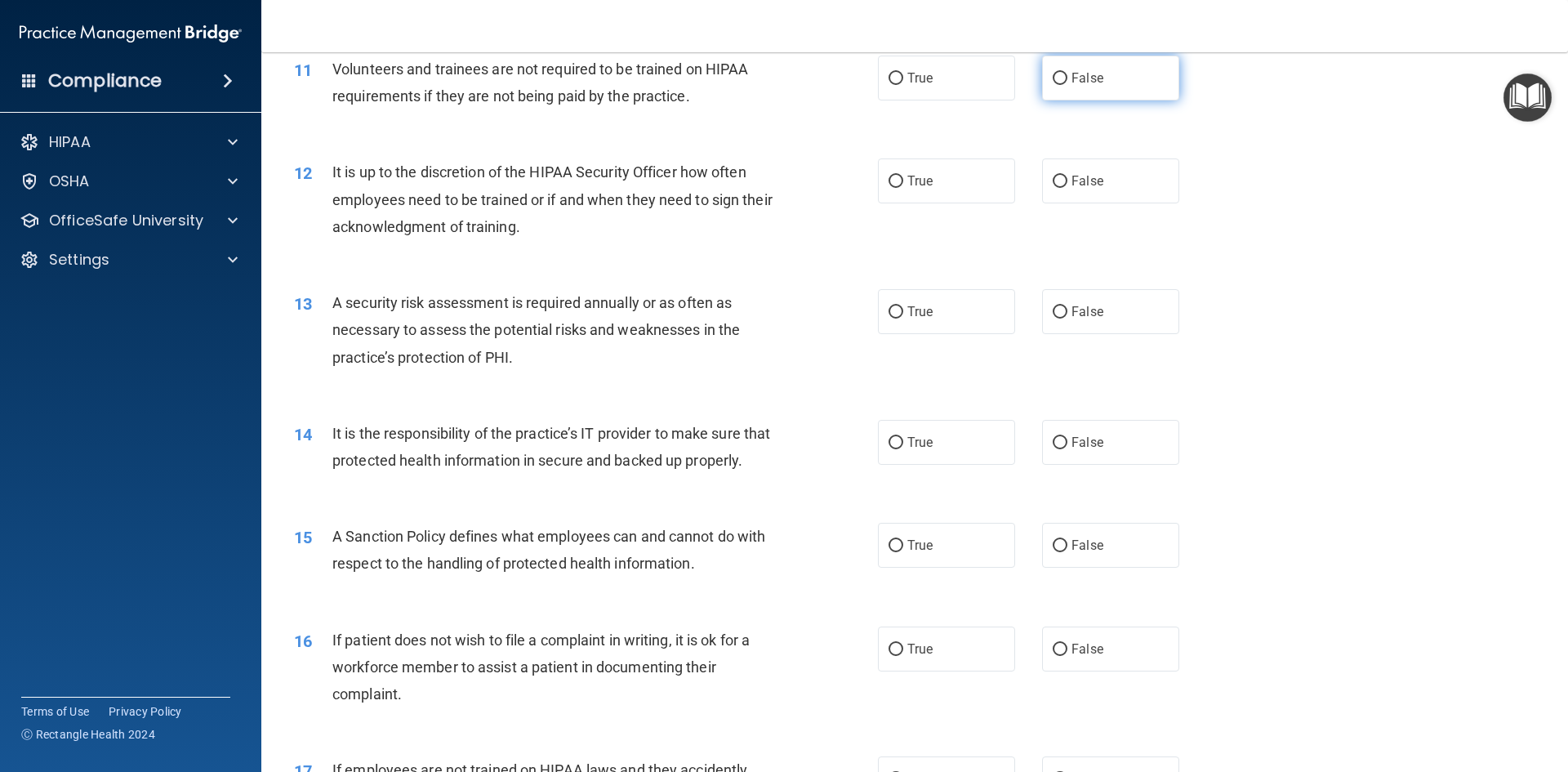
click at [1053, 78] on input "False" at bounding box center [1059, 78] width 15 height 13
radio input "true"
click at [1053, 177] on input "False" at bounding box center [1059, 182] width 15 height 13
radio input "true"
click at [889, 309] on input "True" at bounding box center [896, 312] width 15 height 13
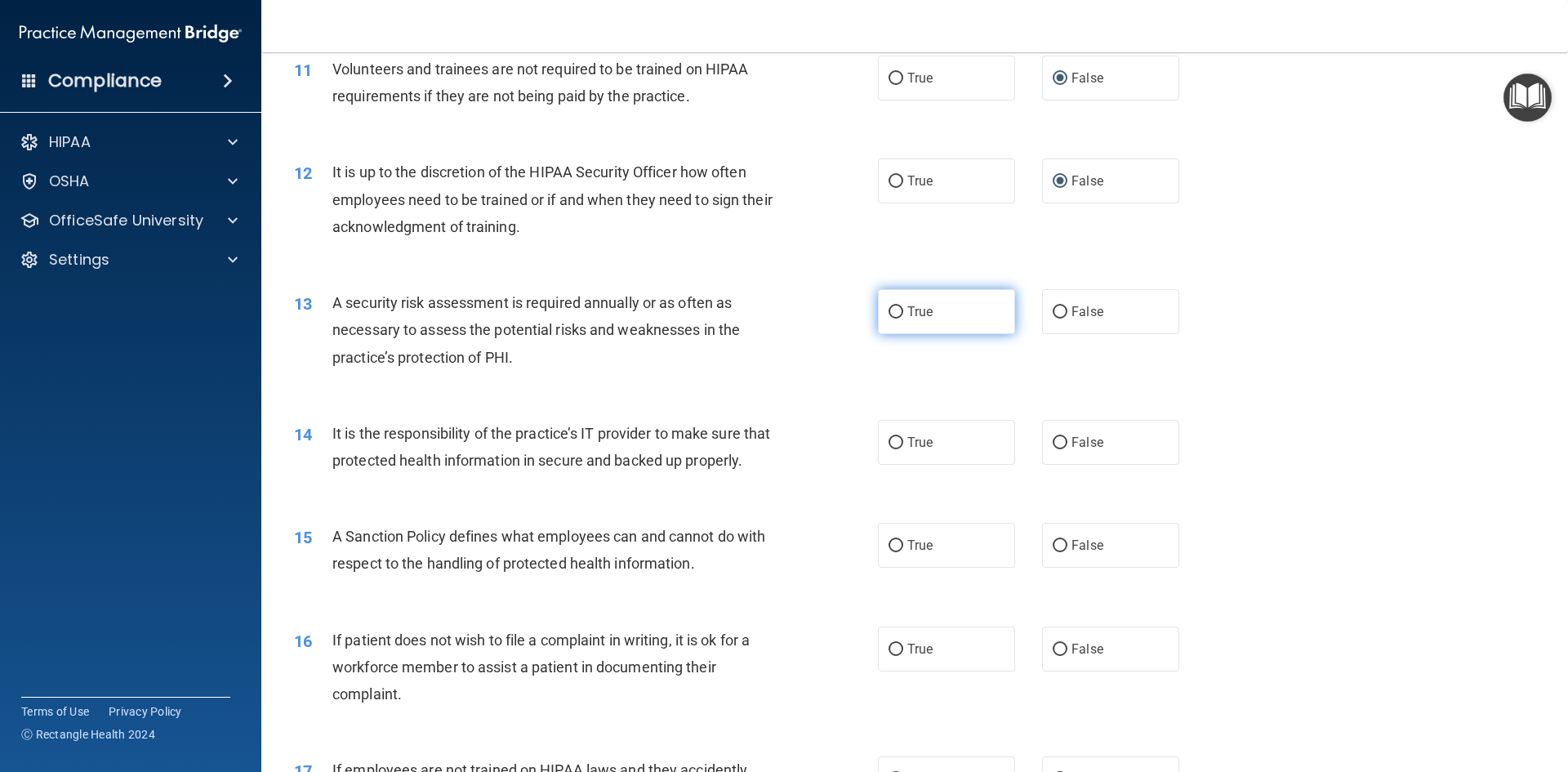
radio input "true"
click at [889, 443] on input "True" at bounding box center [896, 443] width 15 height 13
radio input "true"
click at [889, 552] on input "True" at bounding box center [896, 546] width 15 height 13
radio input "true"
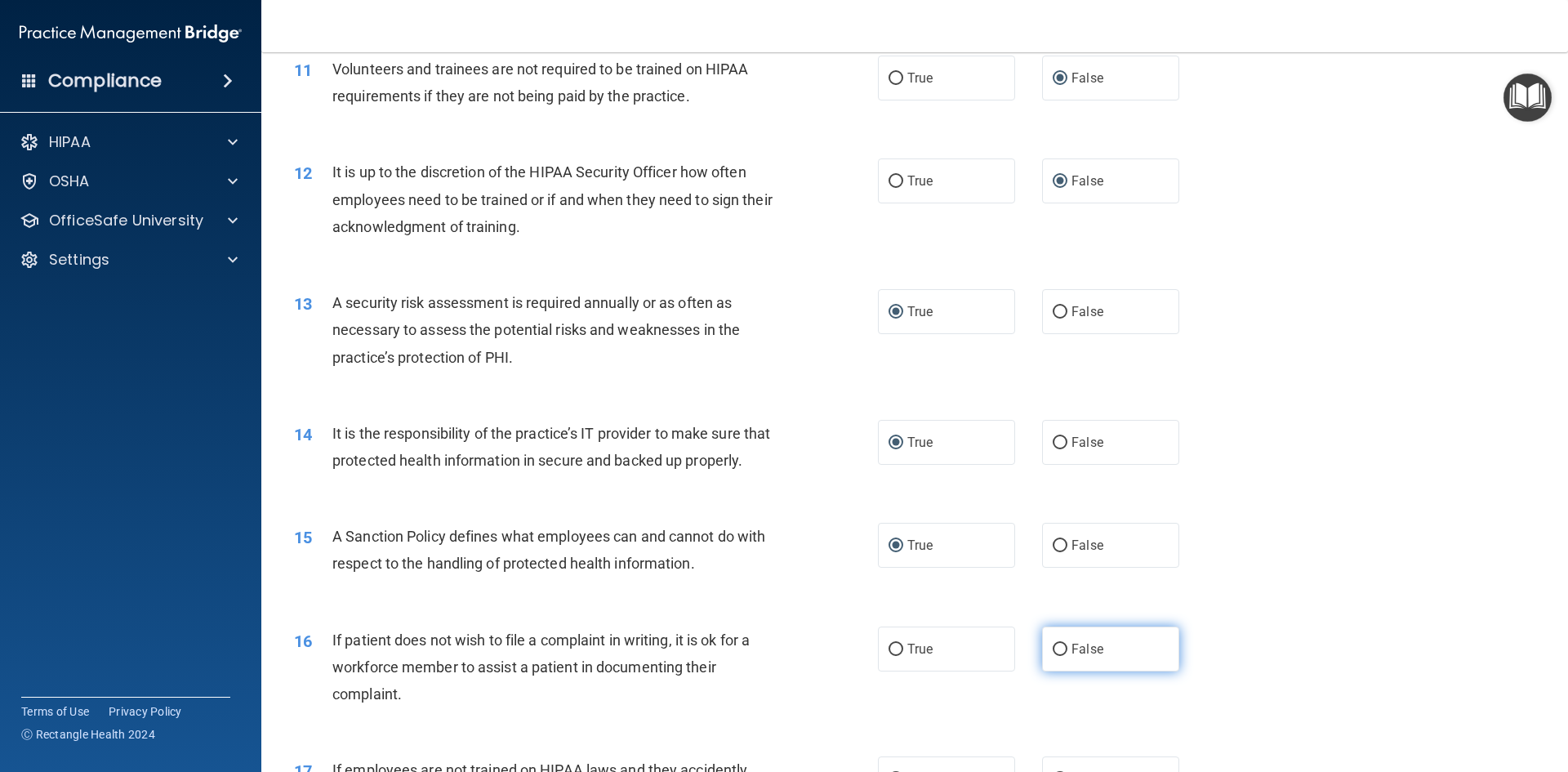
click at [1060, 671] on label "False" at bounding box center [1110, 649] width 137 height 45
click at [1060, 657] on input "False" at bounding box center [1059, 650] width 15 height 13
radio input "true"
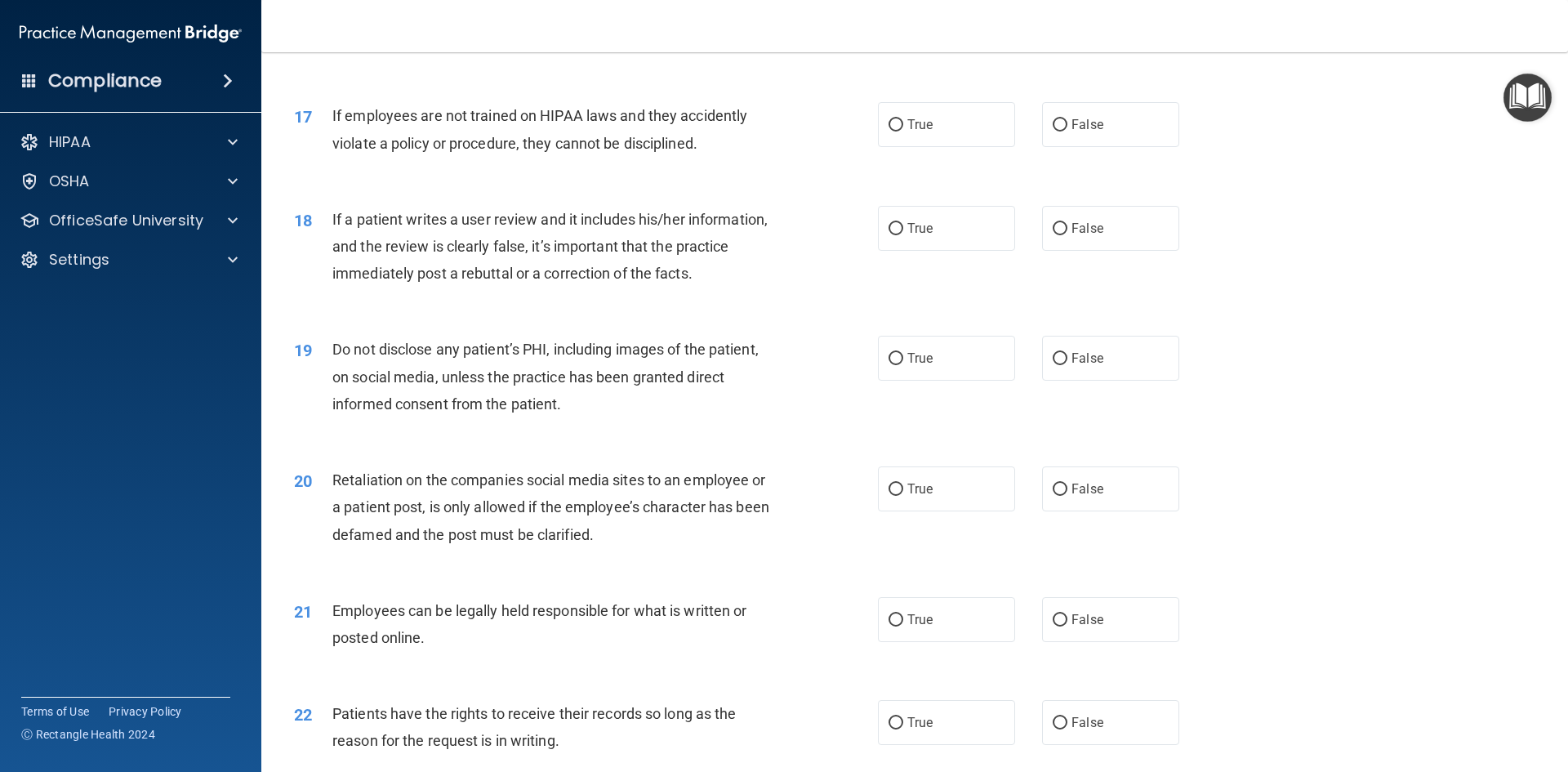
scroll to position [2147, 0]
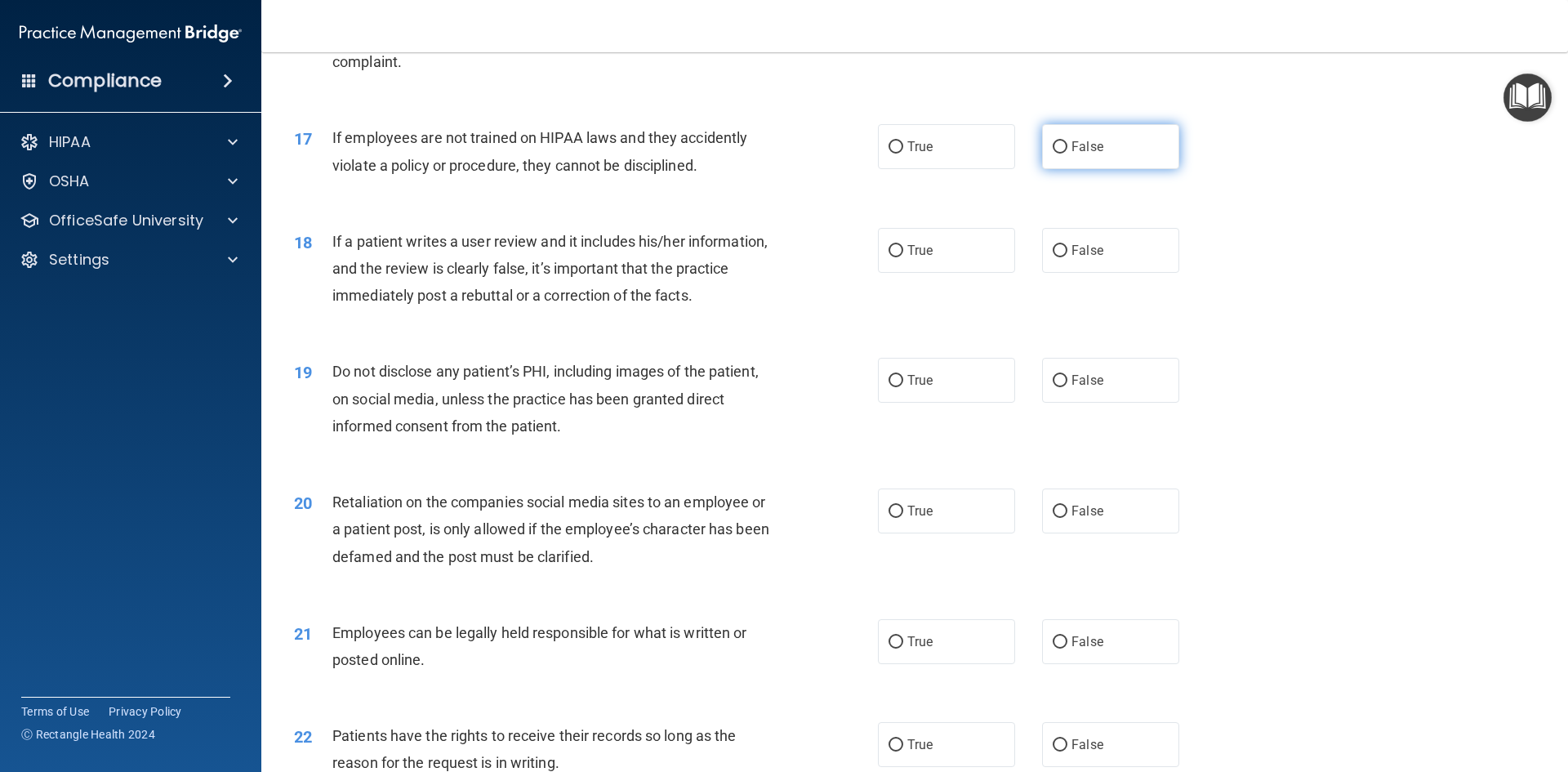
click at [1053, 154] on input "False" at bounding box center [1059, 147] width 15 height 13
radio input "true"
click at [1053, 257] on input "False" at bounding box center [1059, 251] width 15 height 13
radio input "true"
click at [889, 387] on input "True" at bounding box center [896, 381] width 15 height 13
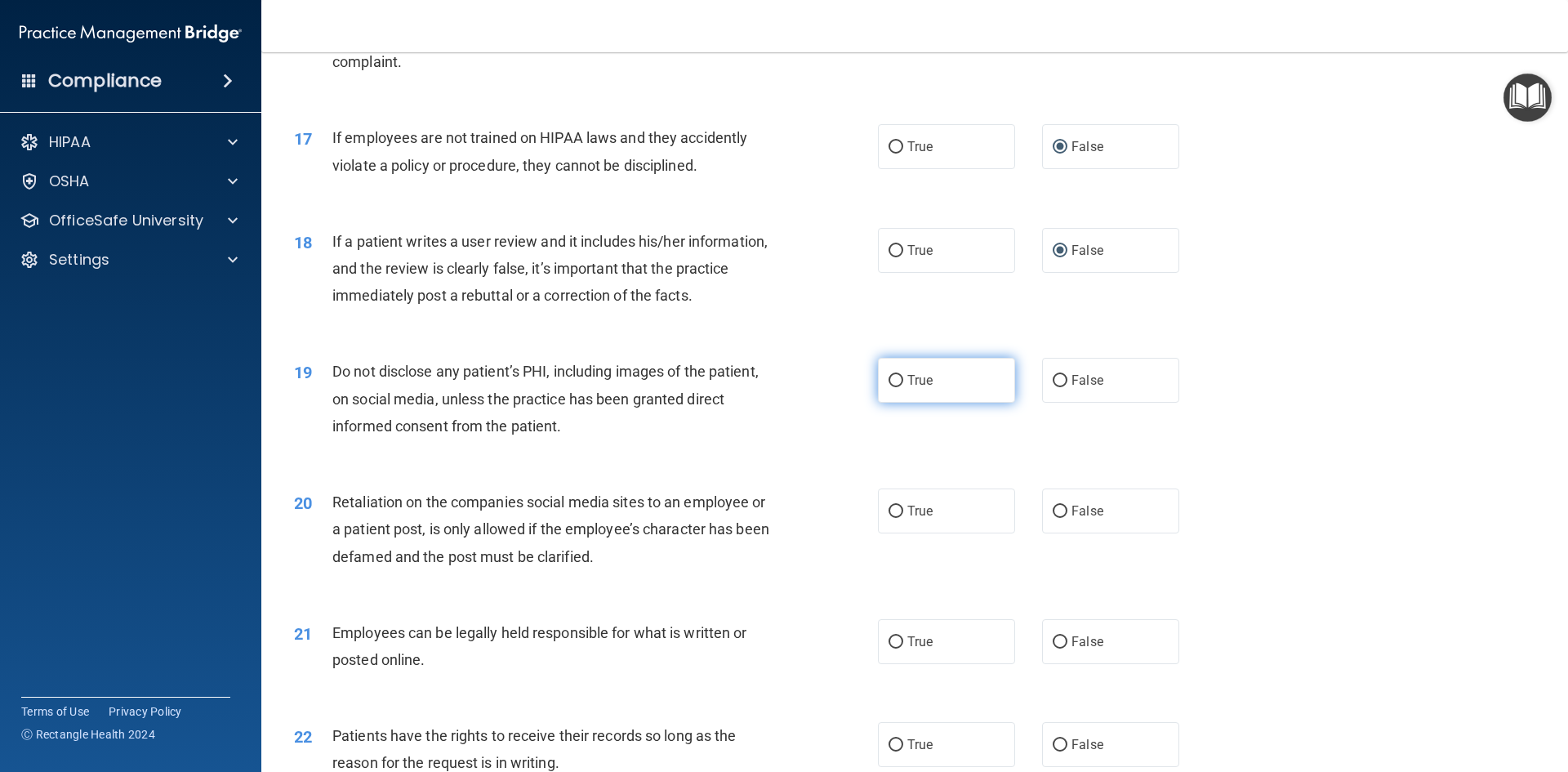
radio input "true"
click at [1052, 526] on label "False" at bounding box center [1110, 511] width 137 height 45
click at [1053, 518] on input "False" at bounding box center [1059, 512] width 15 height 13
radio input "true"
click at [892, 649] on input "True" at bounding box center [896, 642] width 15 height 13
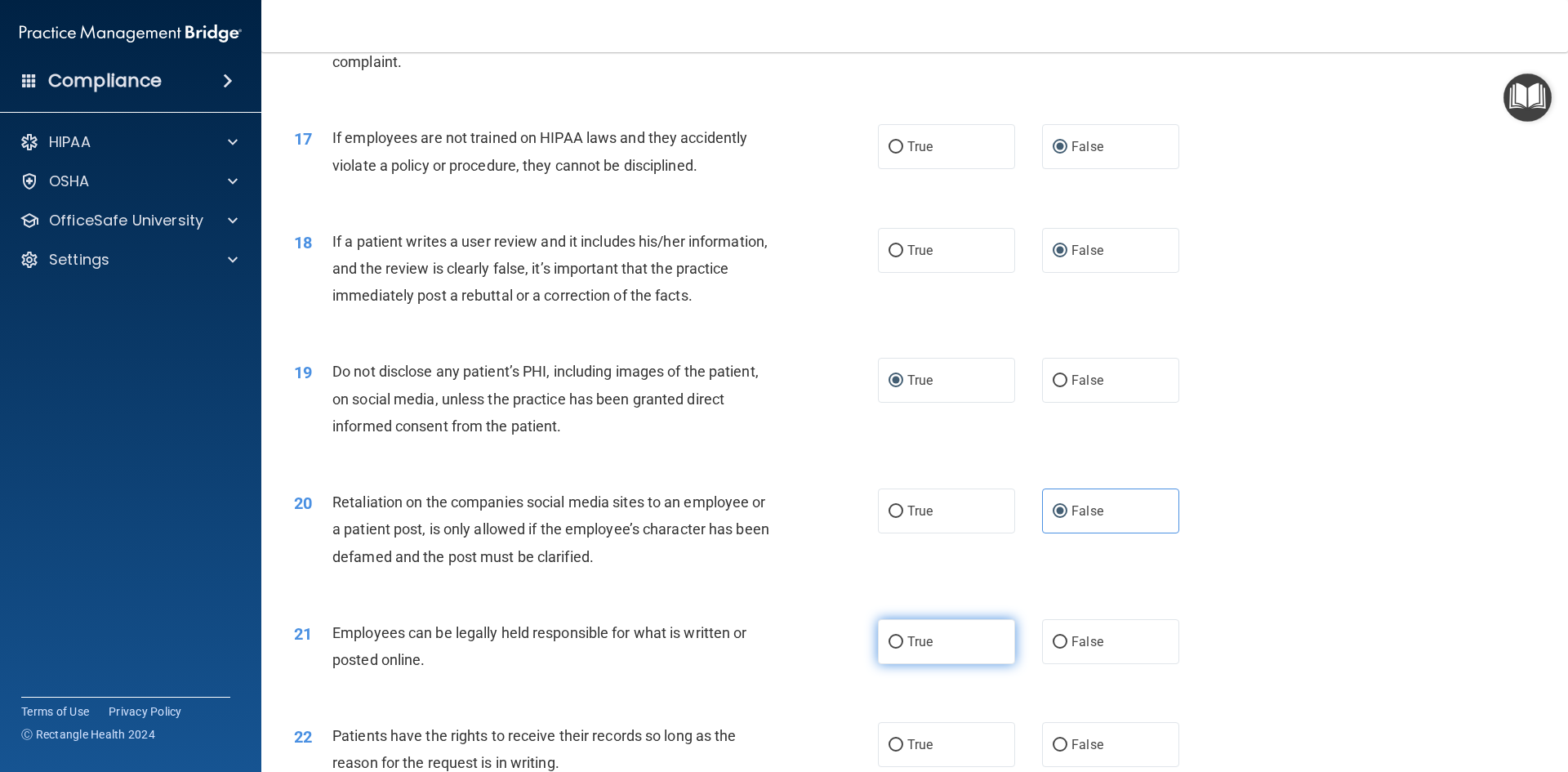
radio input "true"
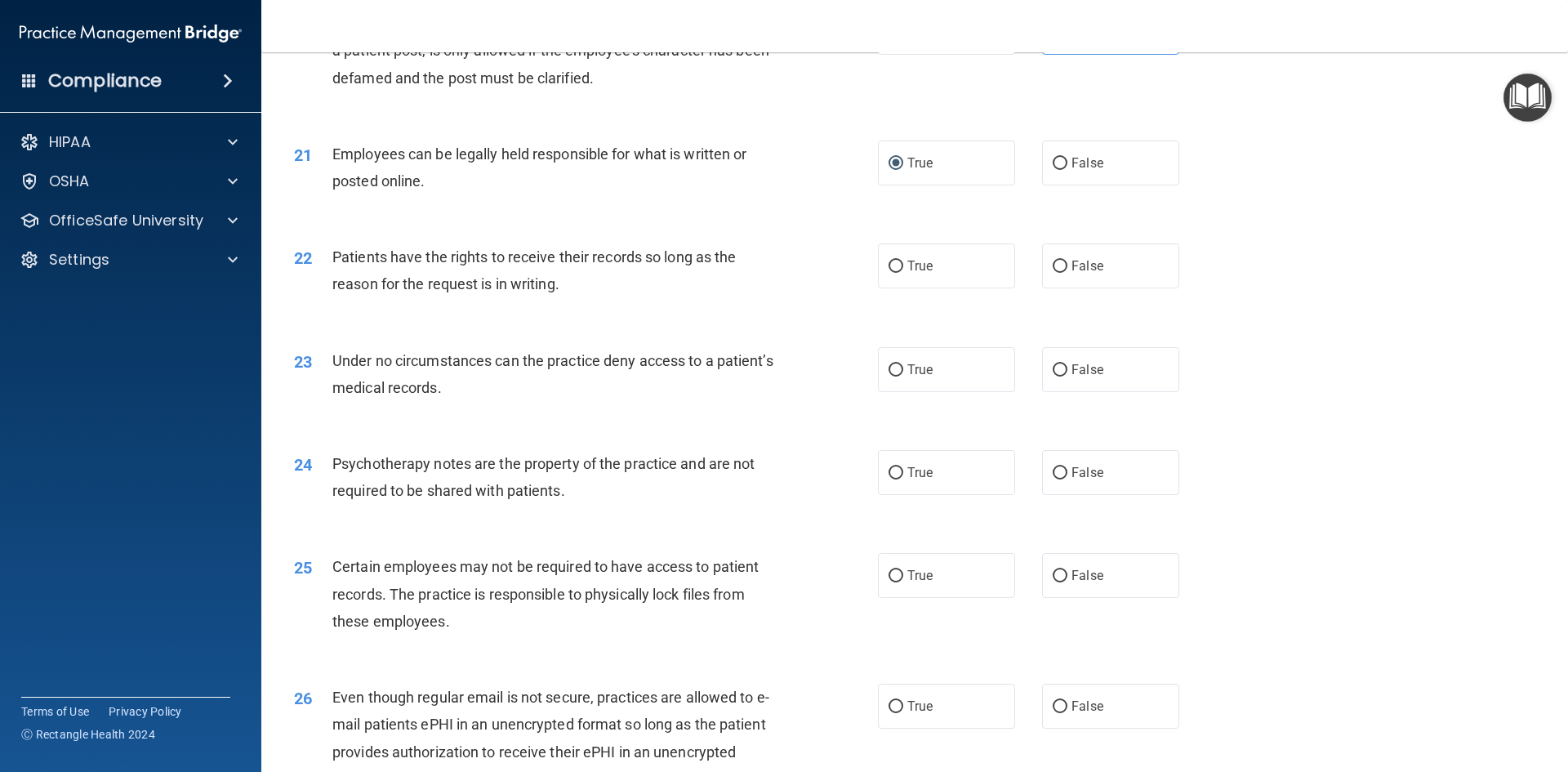
scroll to position [2702, 0]
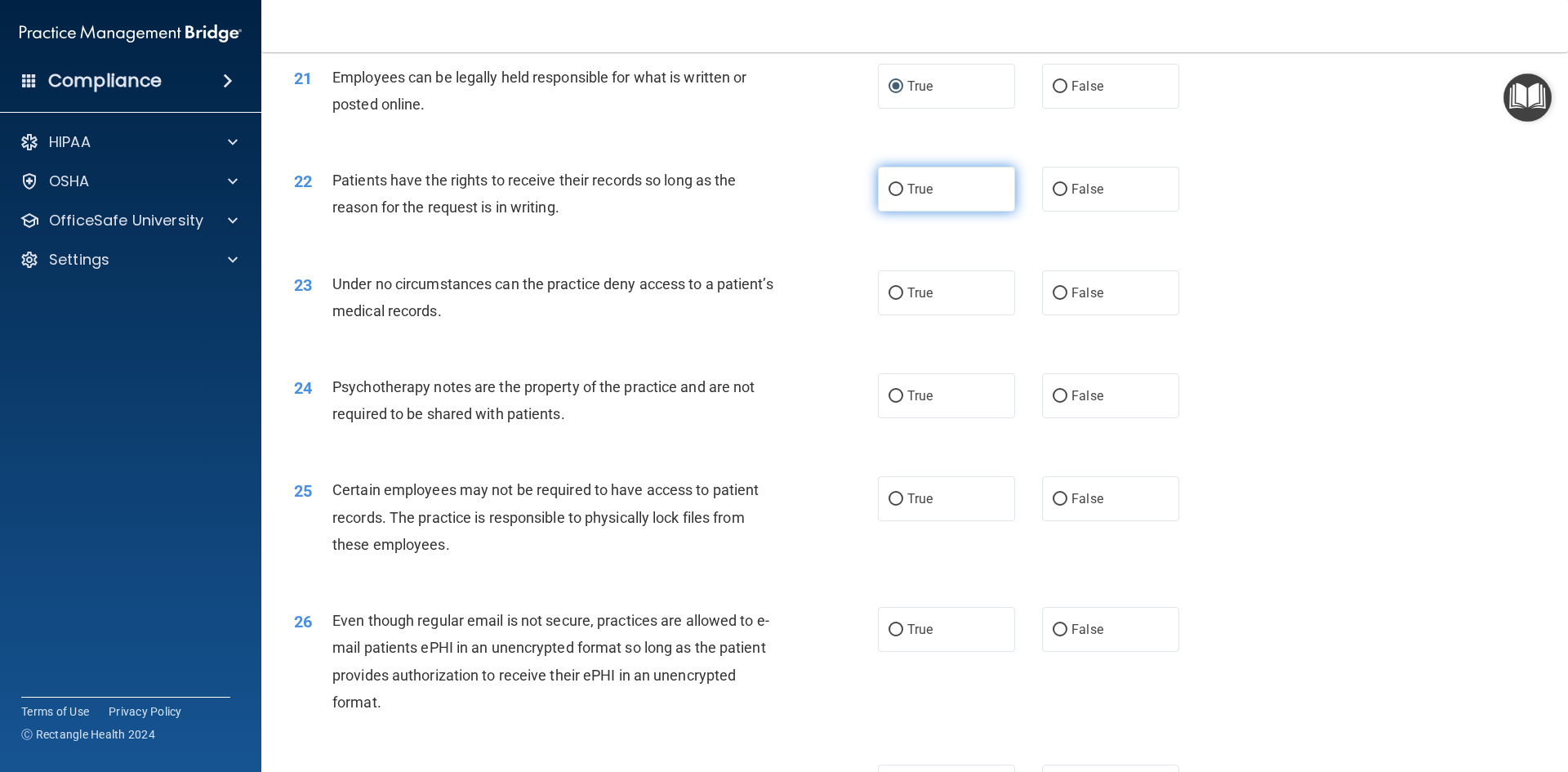
click at [894, 196] on input "True" at bounding box center [896, 190] width 15 height 13
radio input "true"
click at [889, 299] on input "True" at bounding box center [896, 294] width 15 height 13
radio input "true"
click at [889, 403] on input "True" at bounding box center [896, 396] width 15 height 13
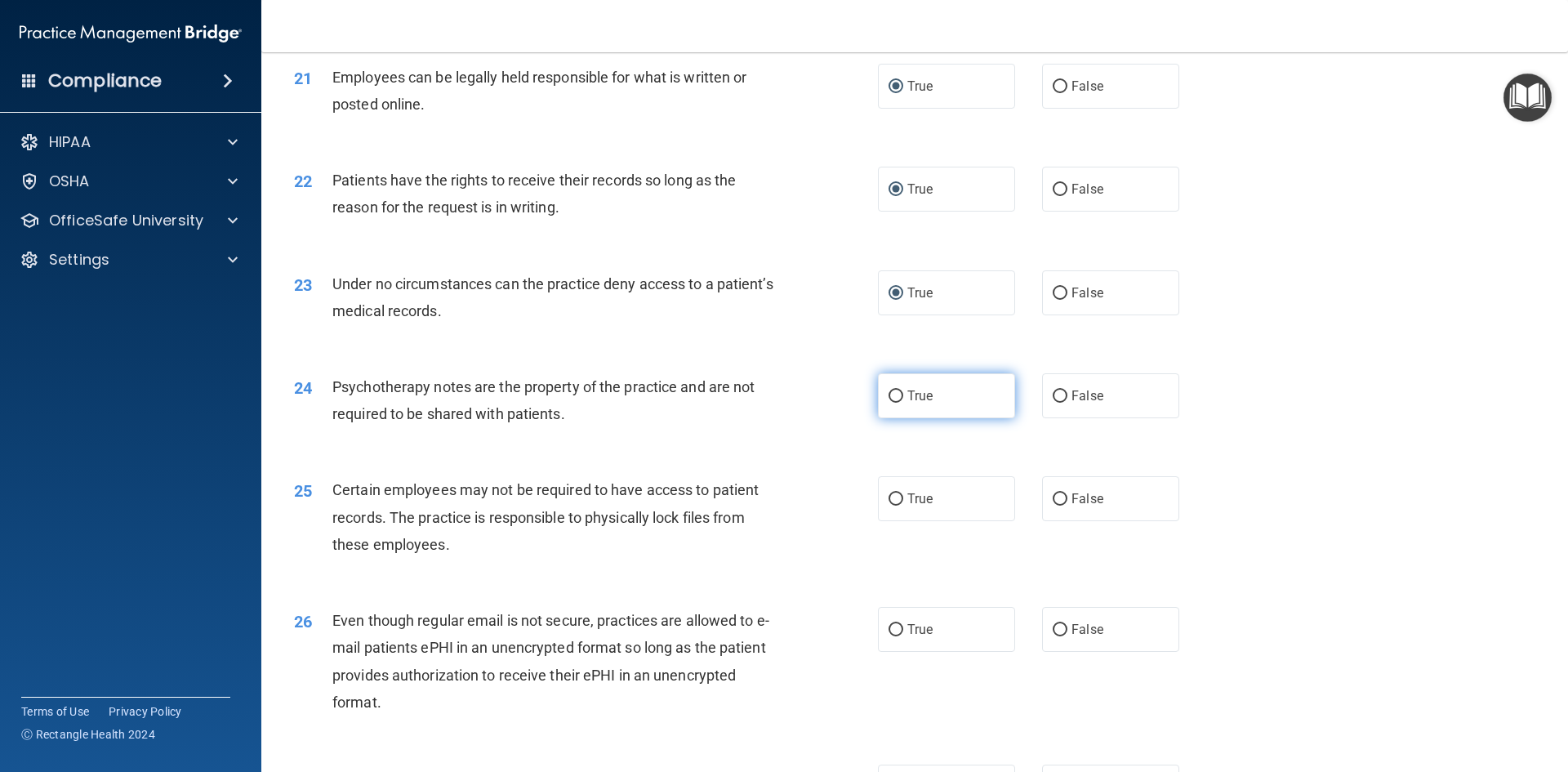
radio input "true"
click at [1054, 506] on input "False" at bounding box center [1059, 499] width 15 height 13
radio input "true"
click at [1058, 651] on label "False" at bounding box center [1110, 629] width 137 height 45
click at [1058, 636] on input "False" at bounding box center [1059, 630] width 15 height 13
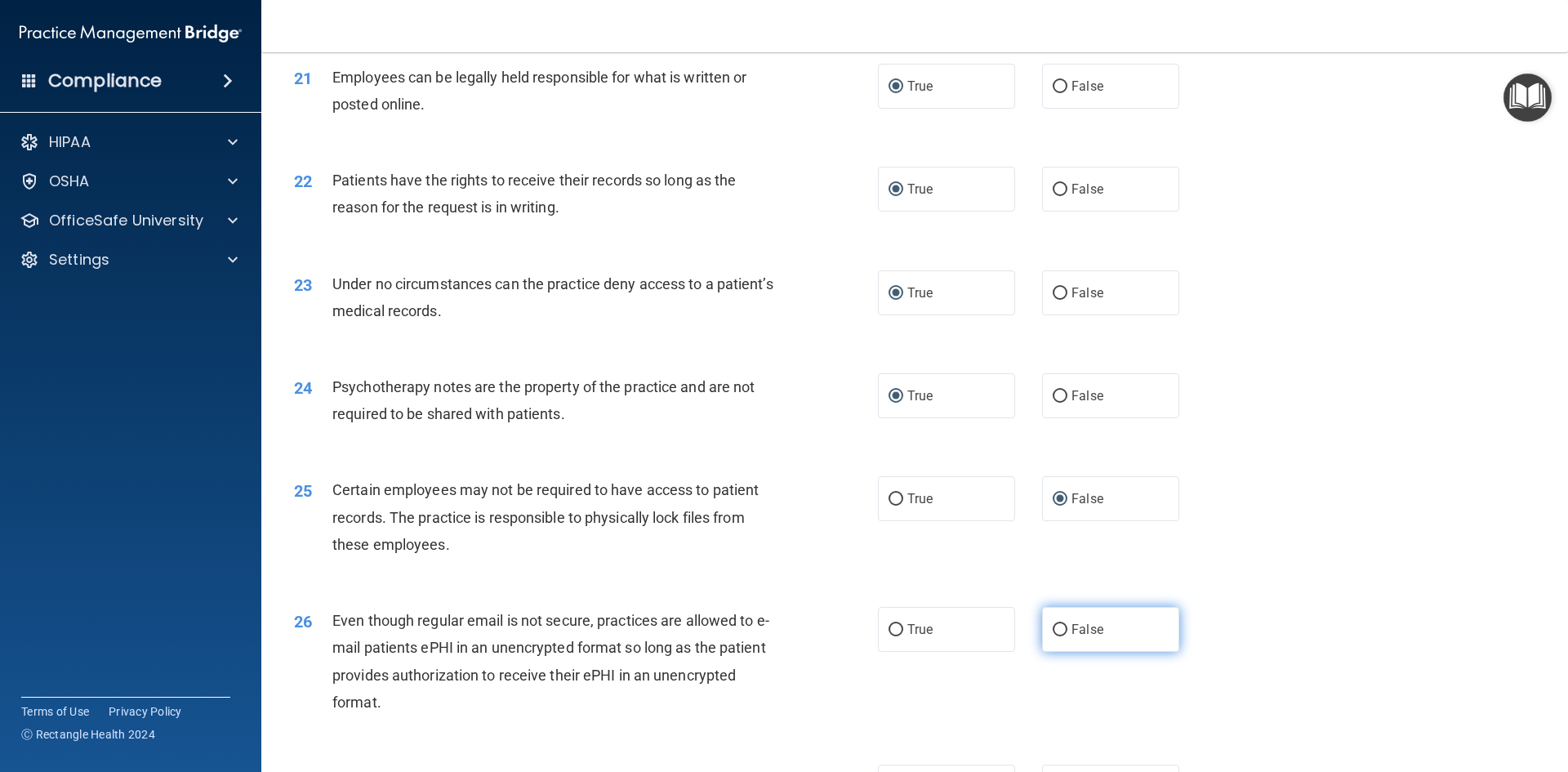
radio input "true"
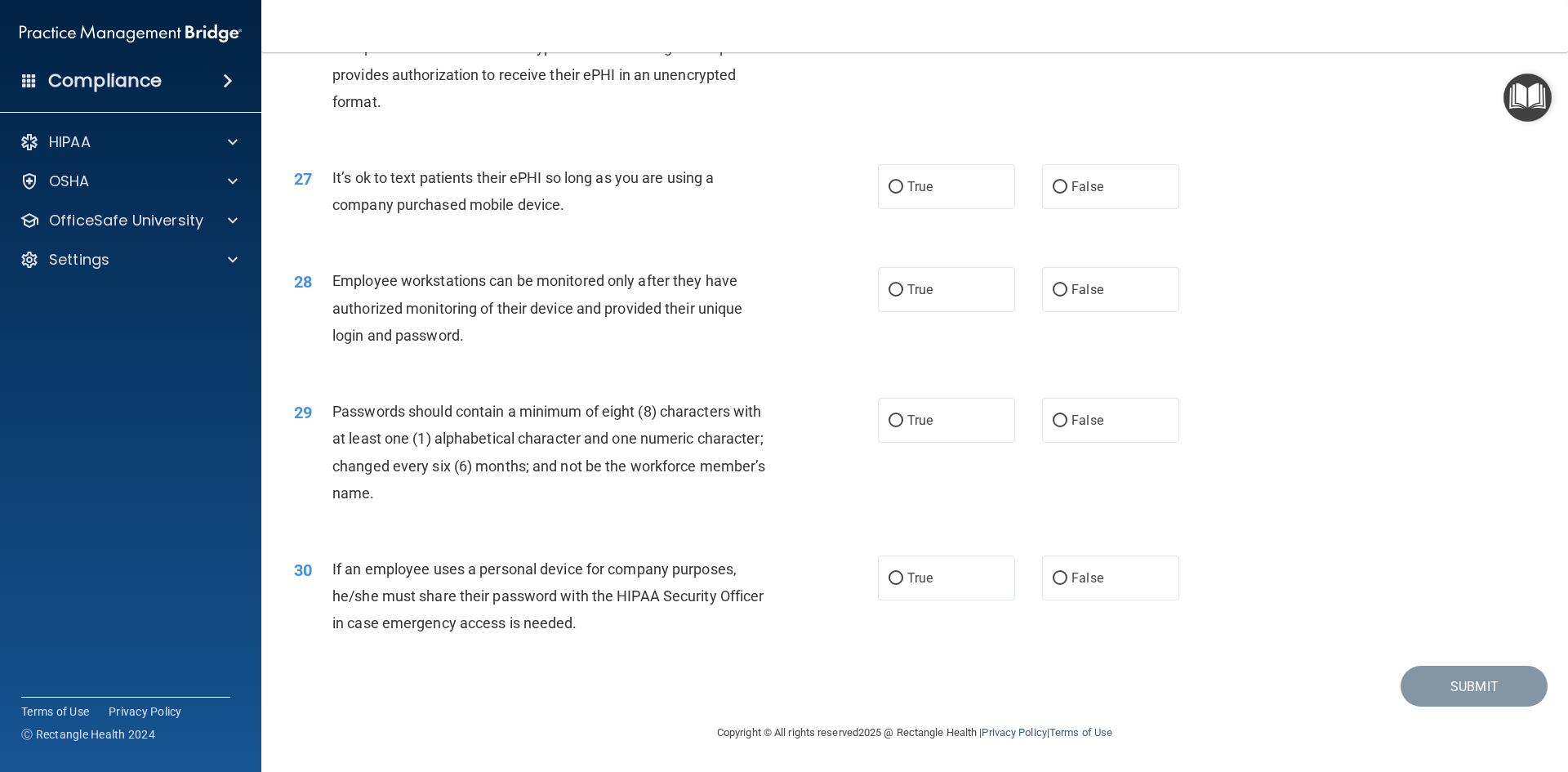
scroll to position [3330, 0]
click at [1053, 185] on input "False" at bounding box center [1059, 187] width 15 height 13
radio input "true"
click at [1055, 289] on input "False" at bounding box center [1059, 291] width 15 height 13
radio input "true"
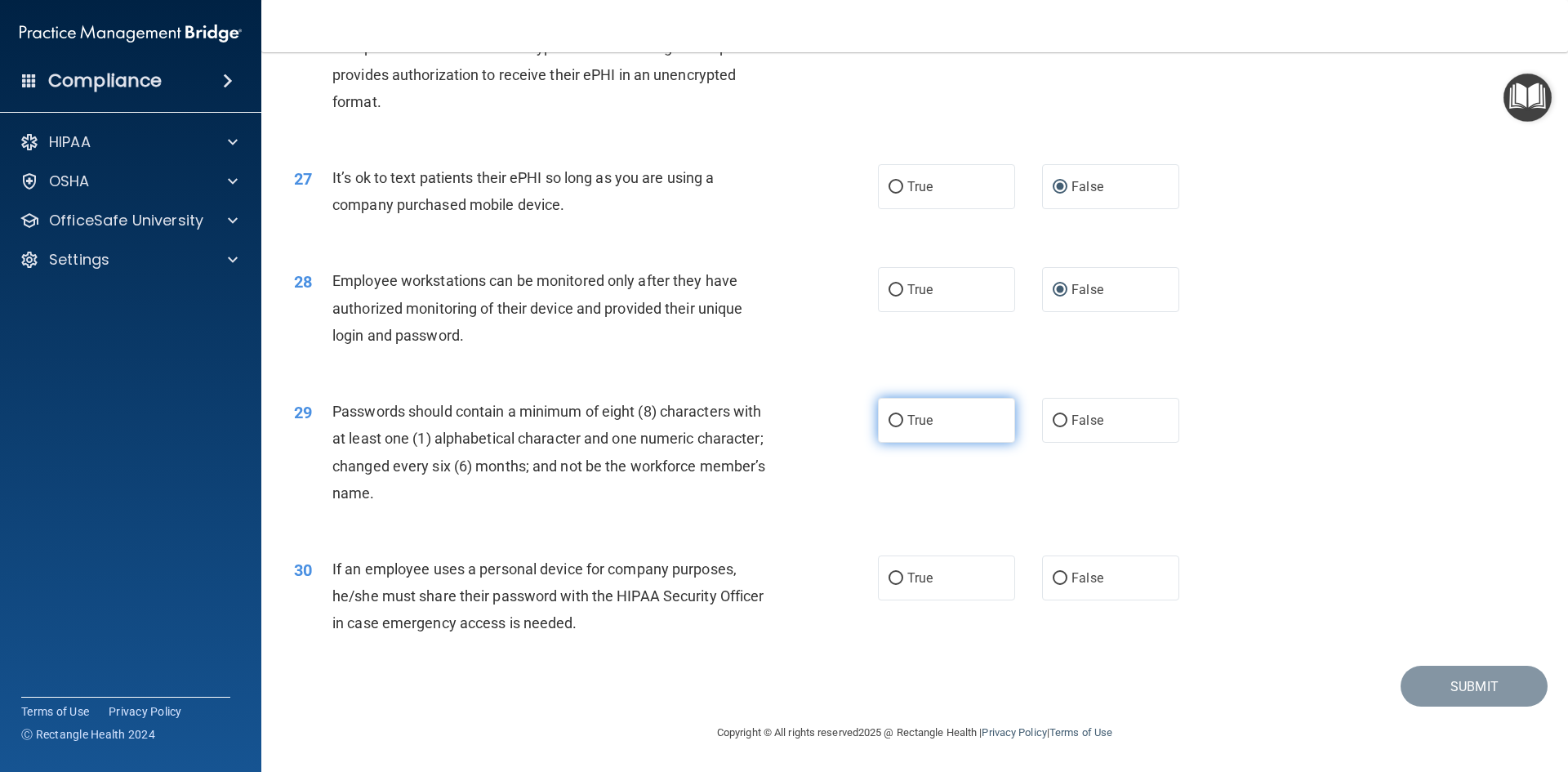
click at [889, 417] on input "True" at bounding box center [896, 421] width 15 height 13
radio input "true"
click at [1053, 577] on input "False" at bounding box center [1059, 578] width 15 height 13
radio input "true"
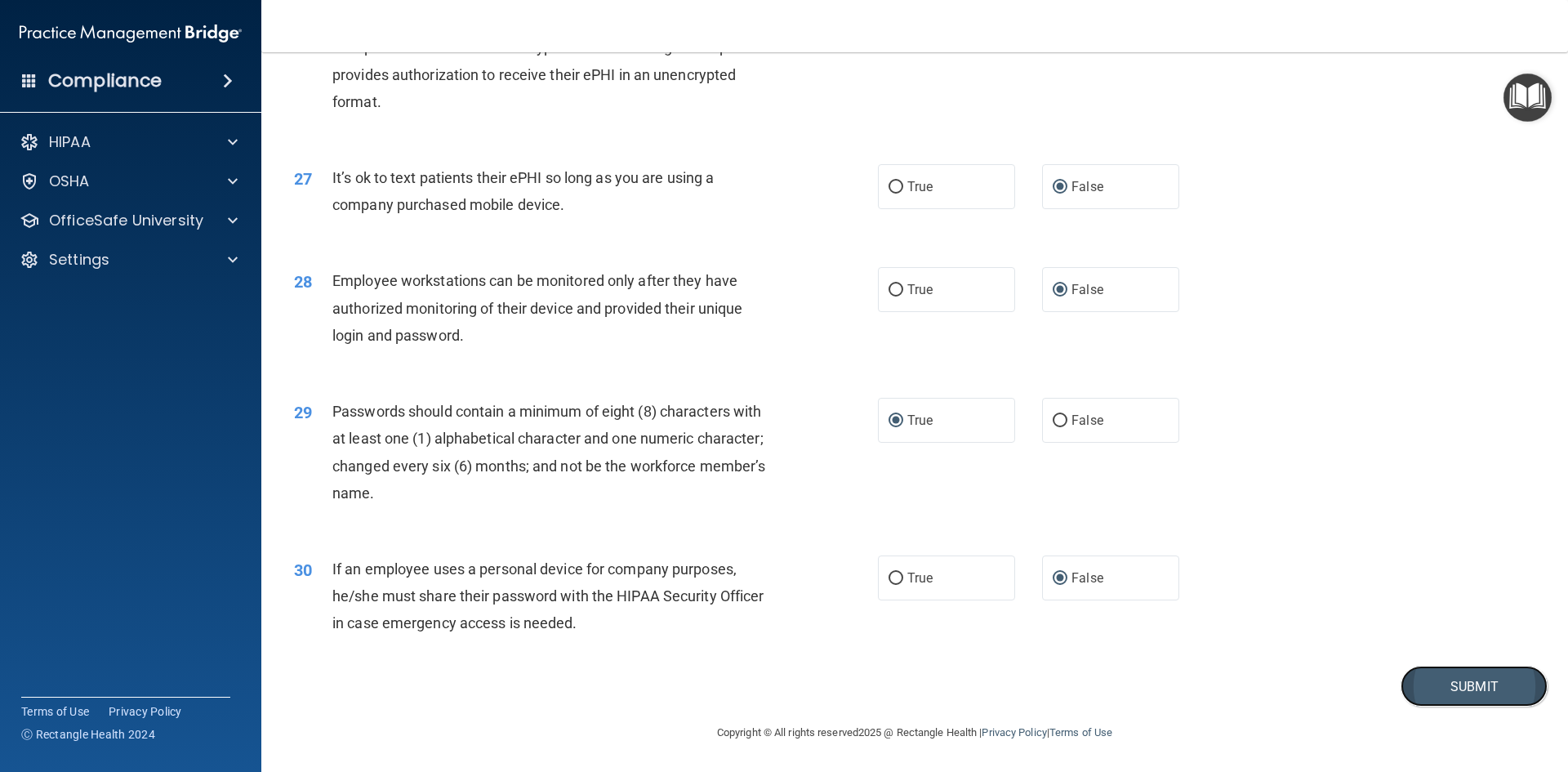
click at [1440, 689] on button "Submit" at bounding box center [1474, 687] width 147 height 42
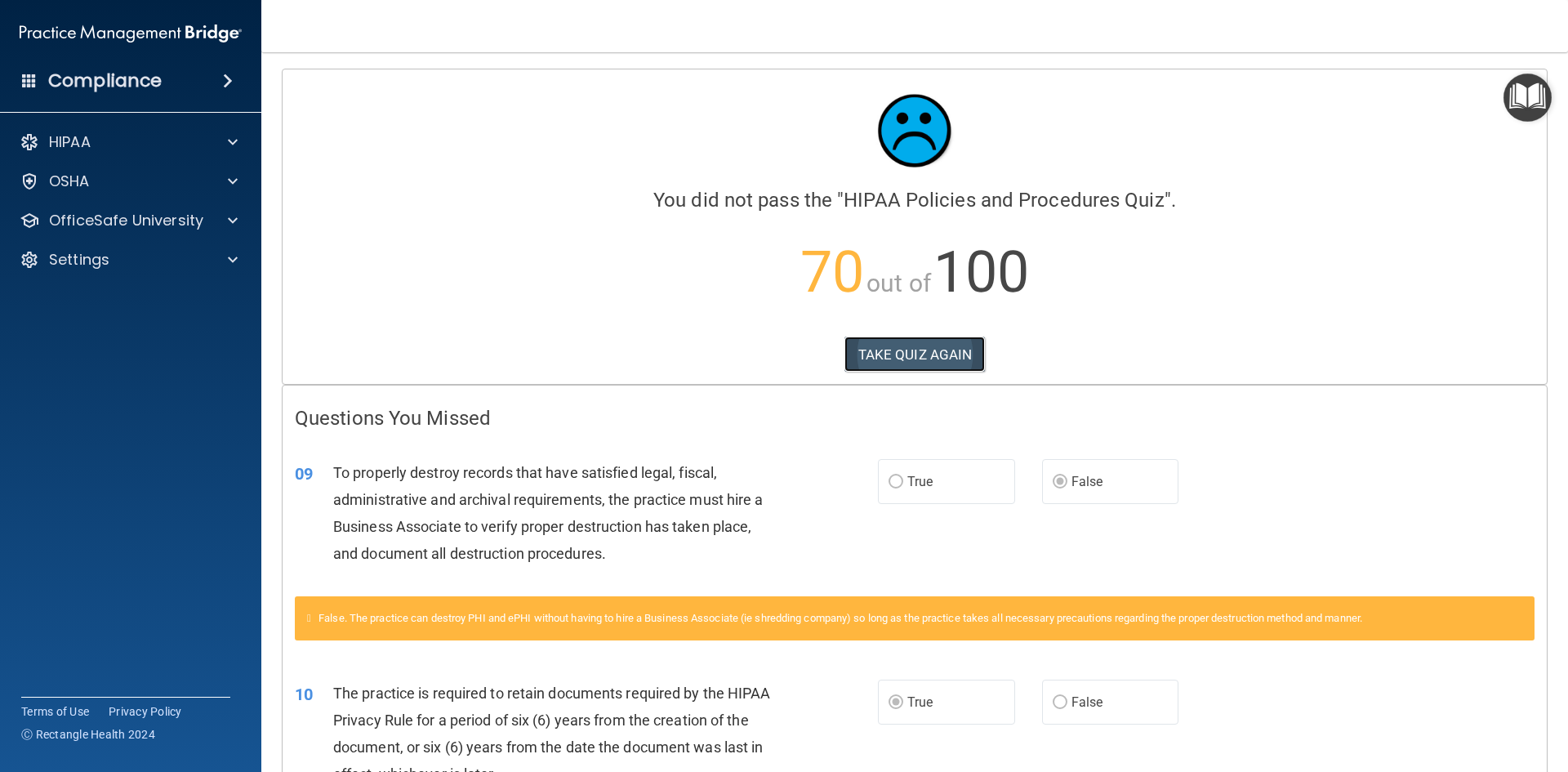
click at [943, 357] on button "TAKE QUIZ AGAIN" at bounding box center [915, 354] width 141 height 36
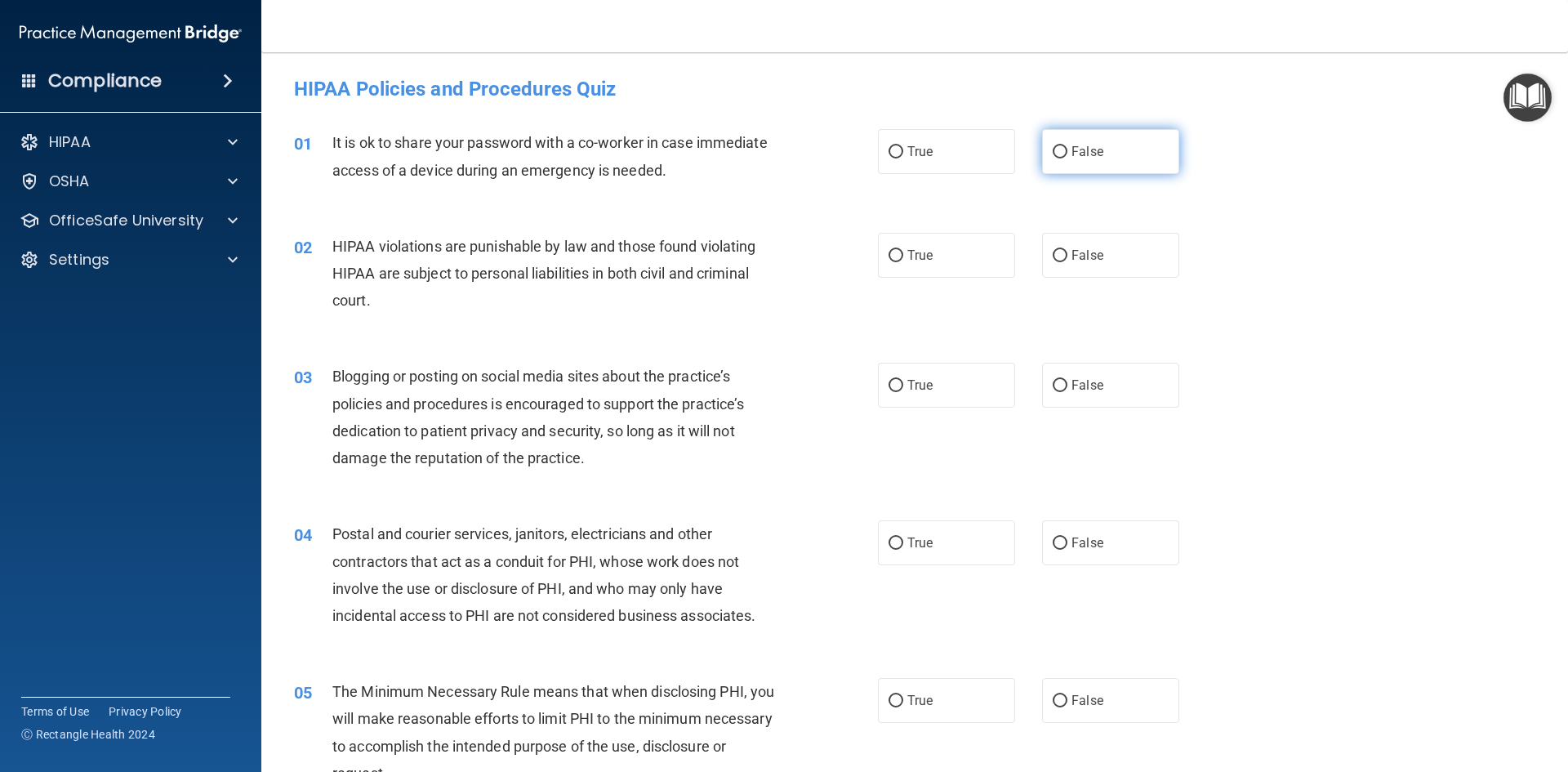
click at [1053, 151] on input "False" at bounding box center [1059, 152] width 15 height 13
radio input "true"
click at [878, 251] on label "True" at bounding box center [947, 255] width 137 height 45
click at [889, 251] on input "True" at bounding box center [896, 256] width 15 height 13
radio input "true"
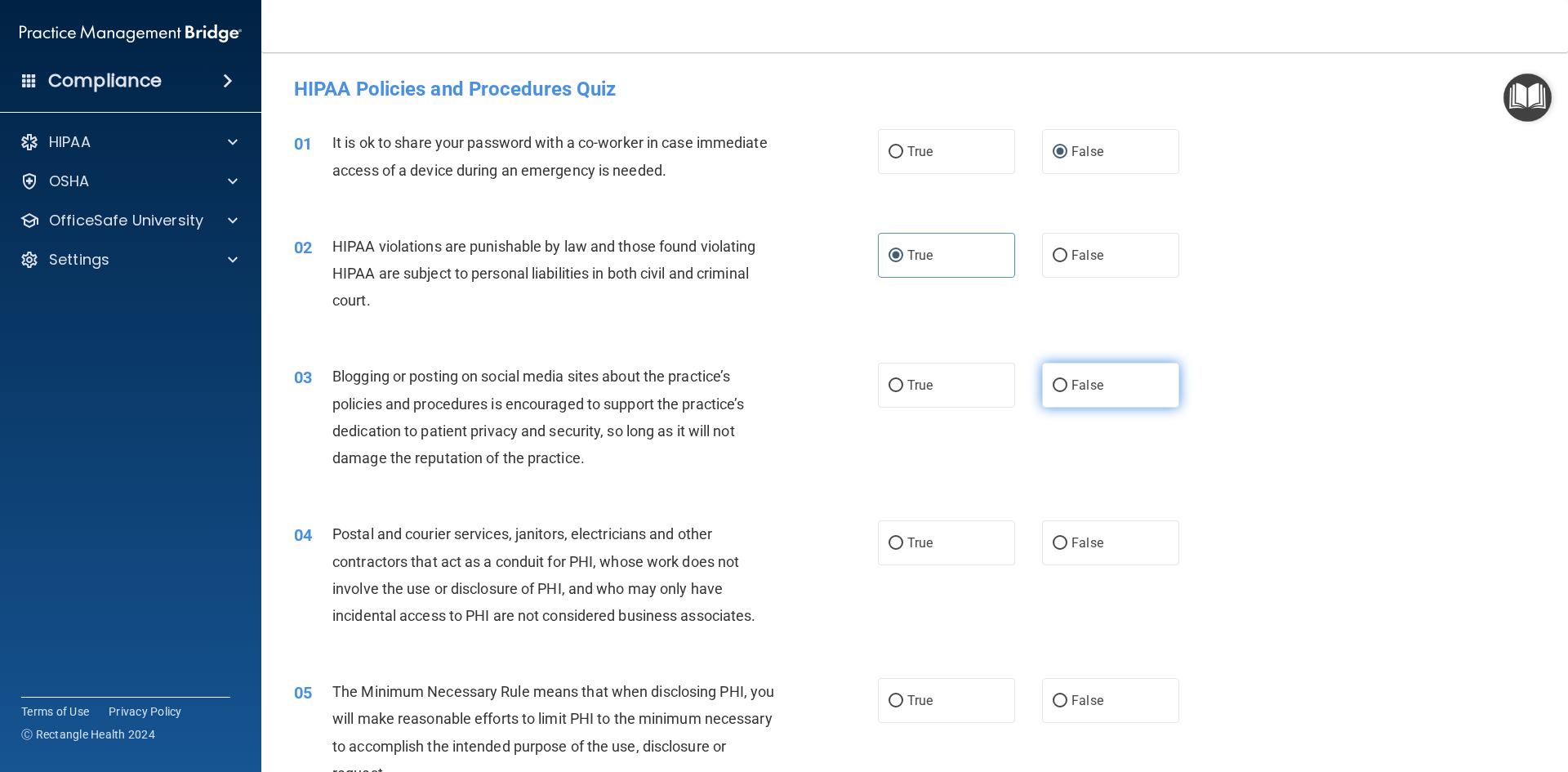
click at [1053, 386] on input "False" at bounding box center [1059, 386] width 15 height 13
radio input "true"
click at [878, 547] on label "True" at bounding box center [947, 543] width 137 height 45
click at [889, 547] on input "True" at bounding box center [896, 543] width 15 height 13
radio input "true"
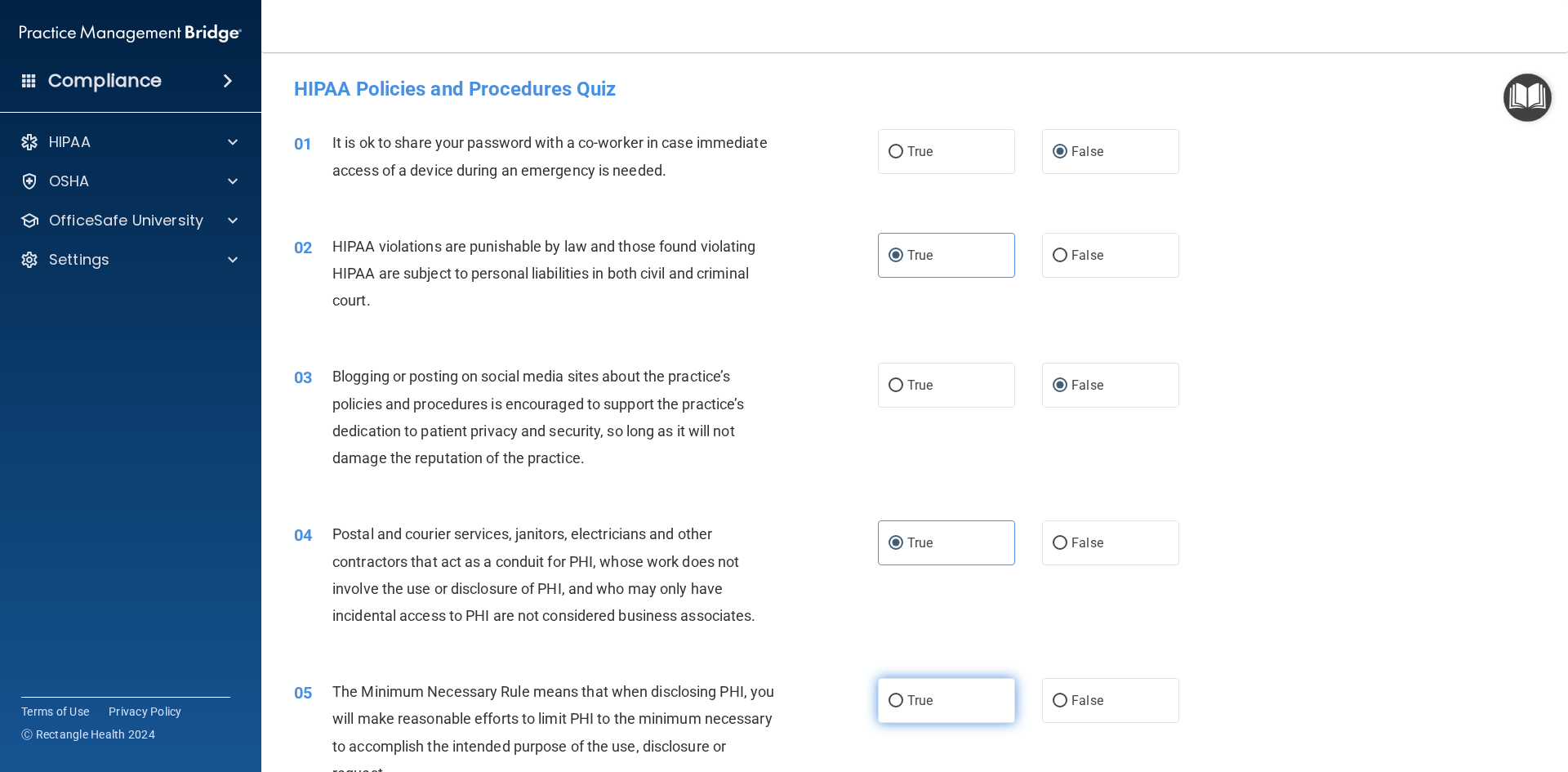
click at [895, 696] on input "True" at bounding box center [896, 702] width 15 height 13
radio input "true"
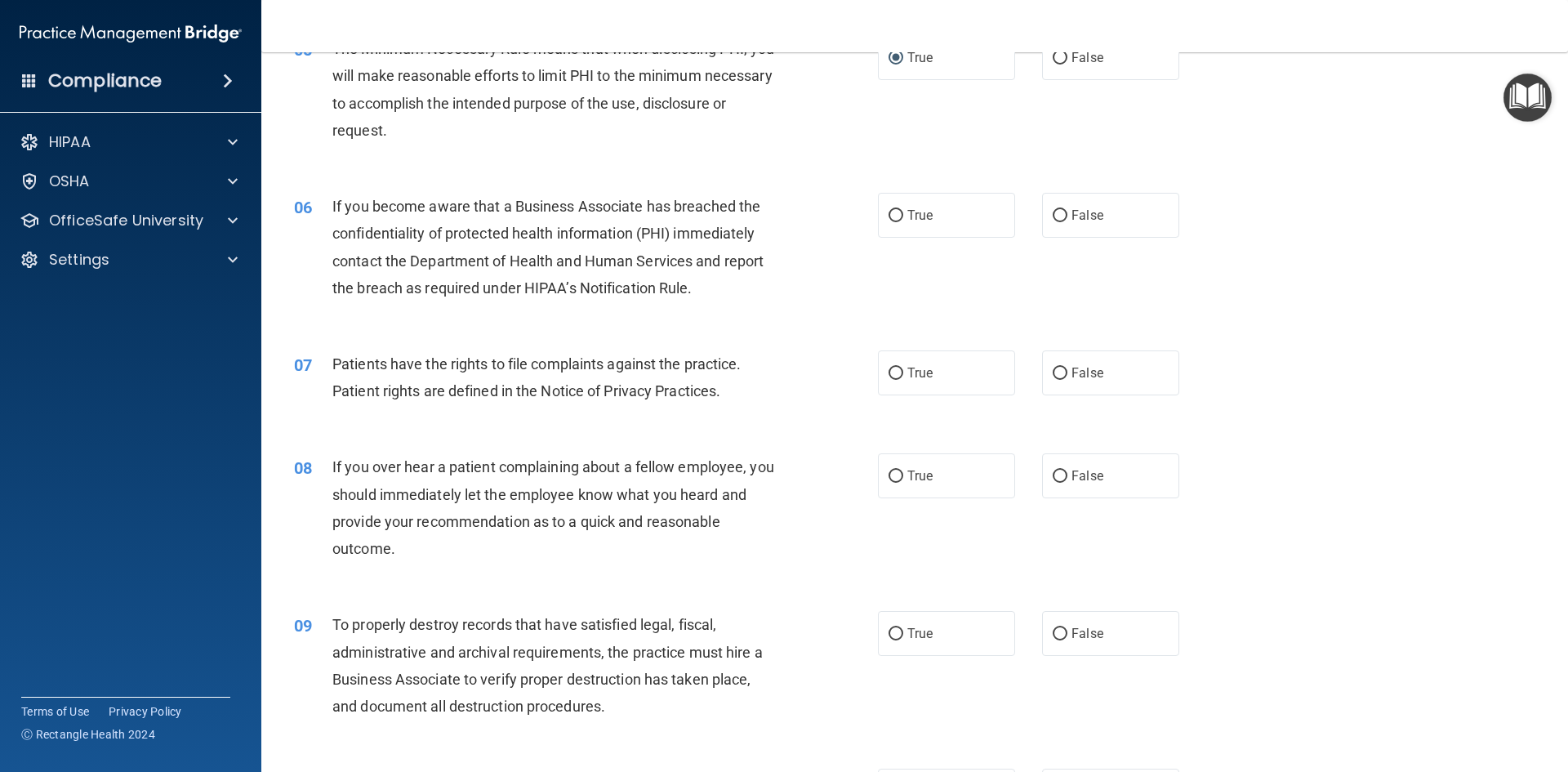
scroll to position [795, 0]
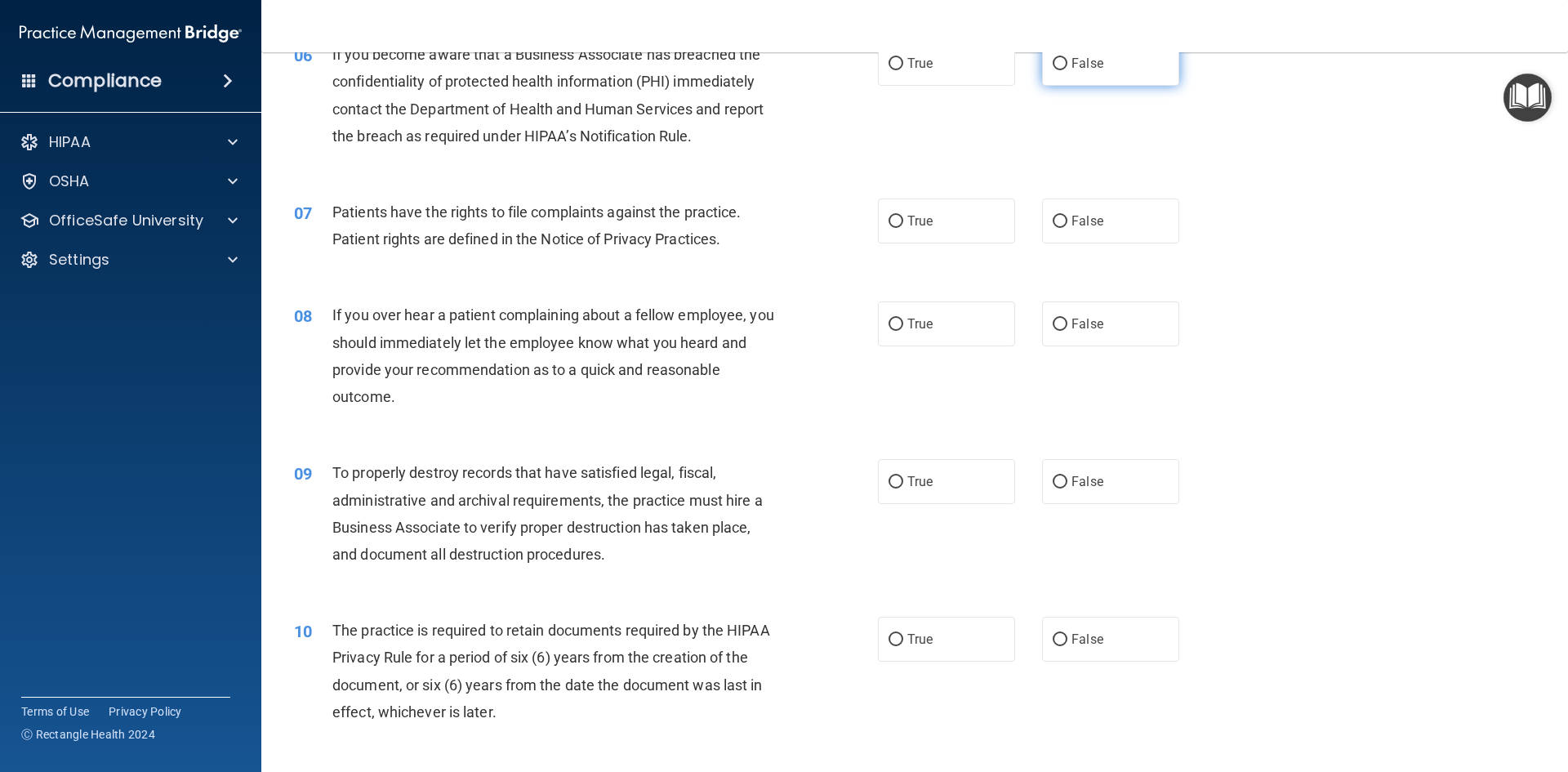
click at [1042, 62] on label "False" at bounding box center [1110, 64] width 137 height 45
click at [1053, 62] on input "False" at bounding box center [1059, 64] width 15 height 13
radio input "true"
click at [892, 221] on input "True" at bounding box center [896, 221] width 15 height 13
radio input "true"
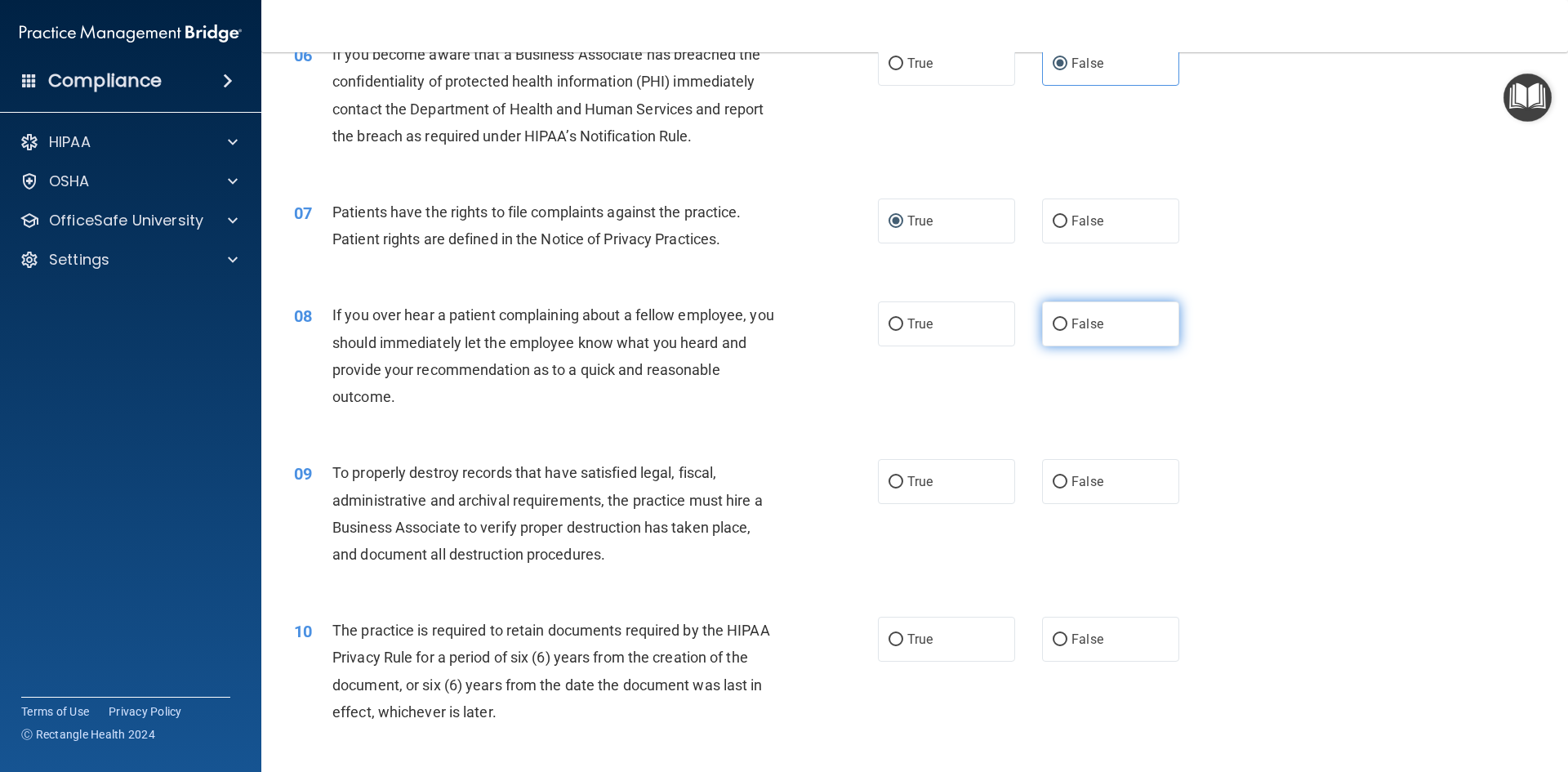
click at [1053, 323] on input "False" at bounding box center [1059, 325] width 15 height 13
radio input "true"
click at [1053, 483] on input "False" at bounding box center [1059, 482] width 15 height 13
radio input "true"
click at [891, 634] on input "True" at bounding box center [896, 640] width 15 height 13
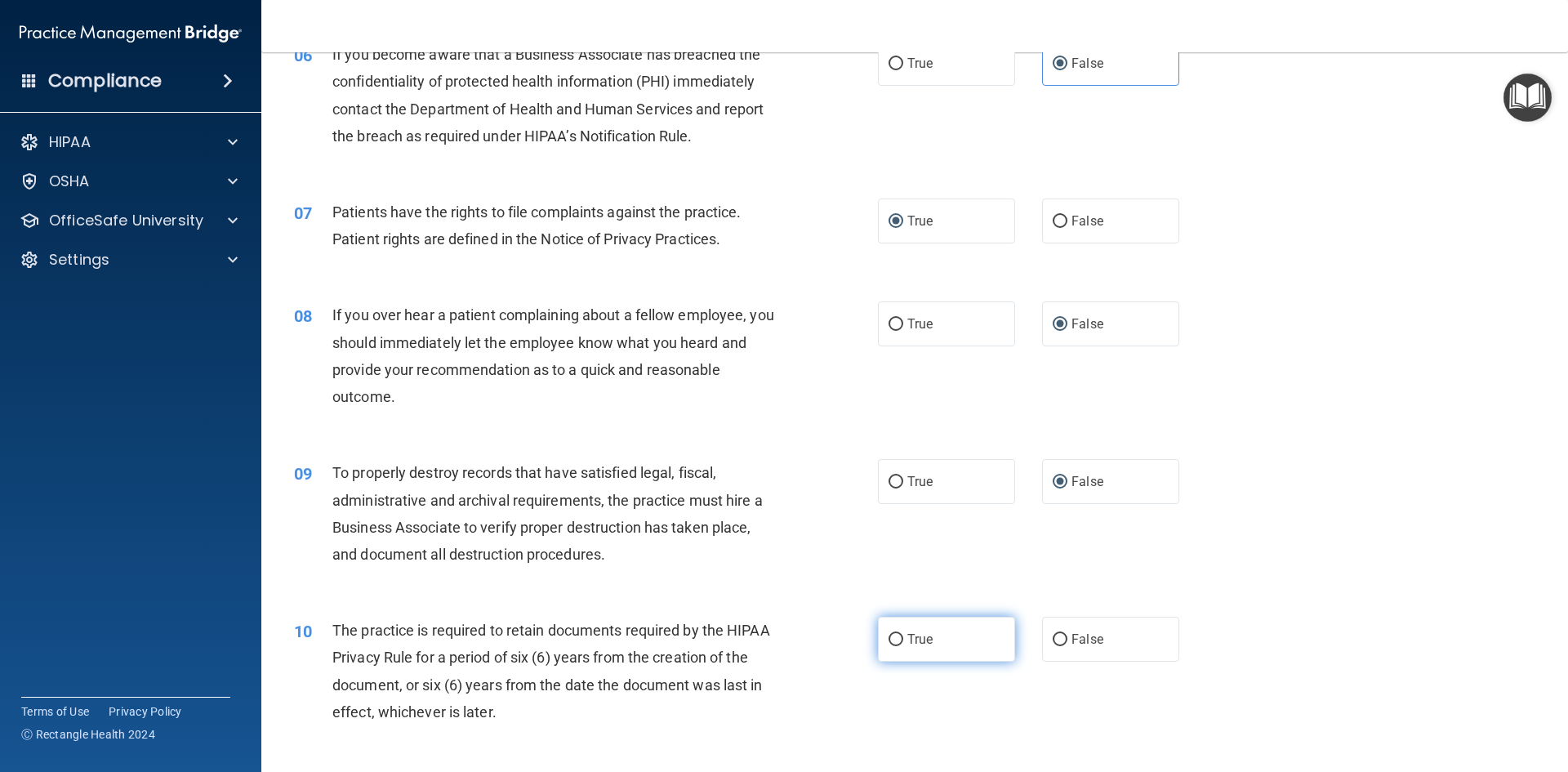
radio input "true"
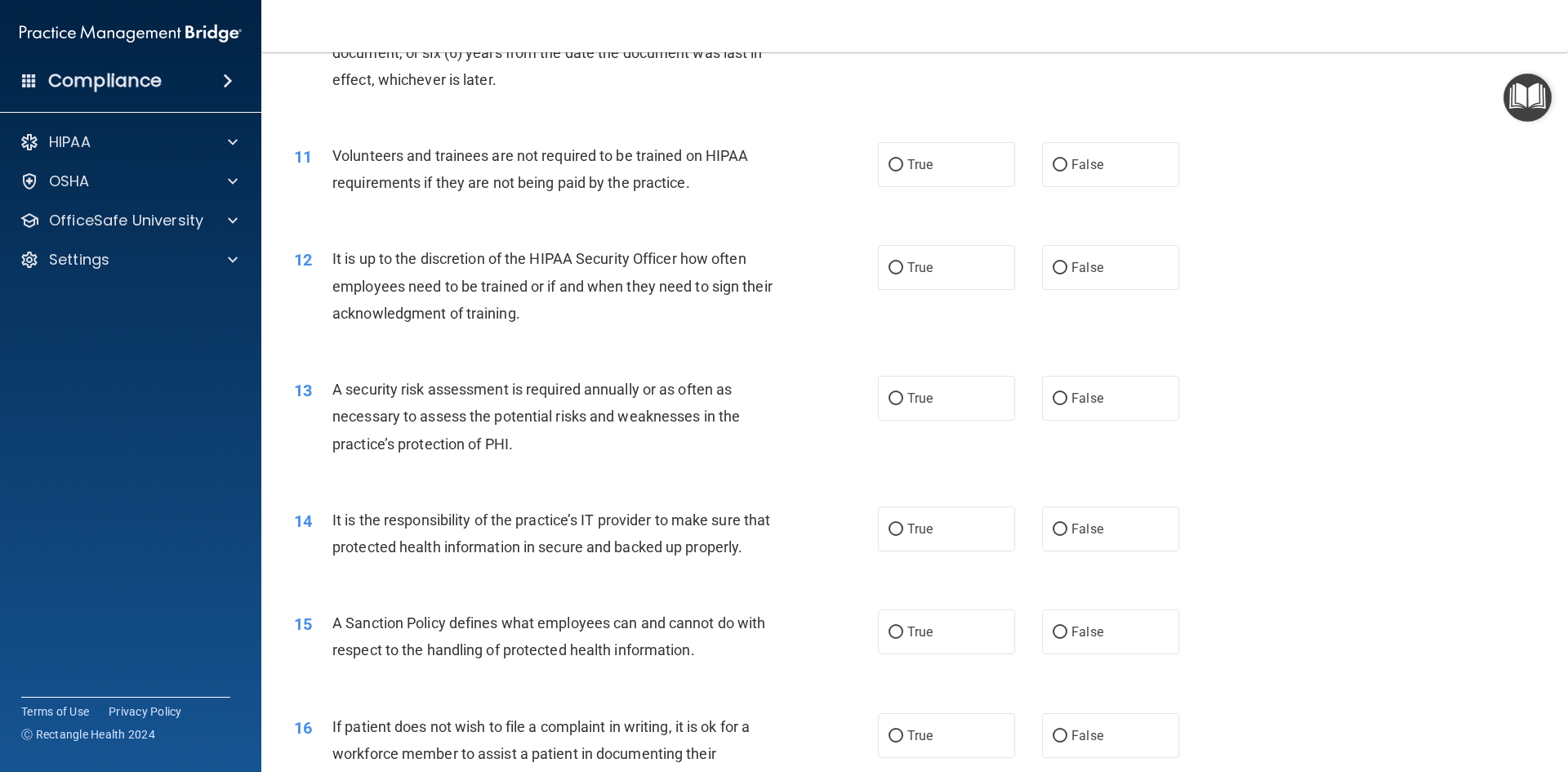
scroll to position [1503, 0]
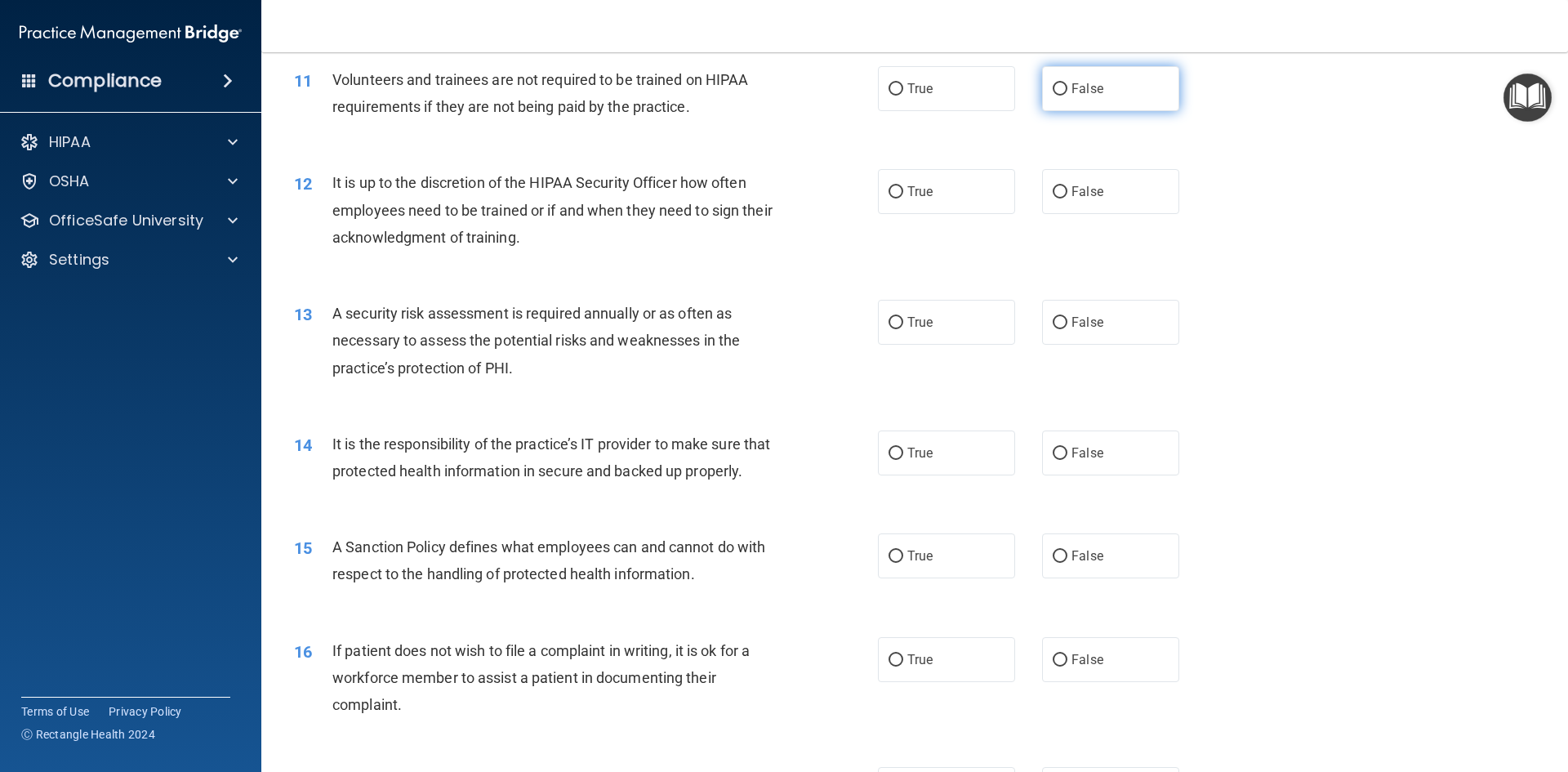
click at [1053, 83] on input "False" at bounding box center [1059, 89] width 15 height 13
radio input "true"
click at [1056, 187] on input "False" at bounding box center [1059, 192] width 15 height 13
radio input "true"
click at [889, 325] on input "True" at bounding box center [896, 323] width 15 height 13
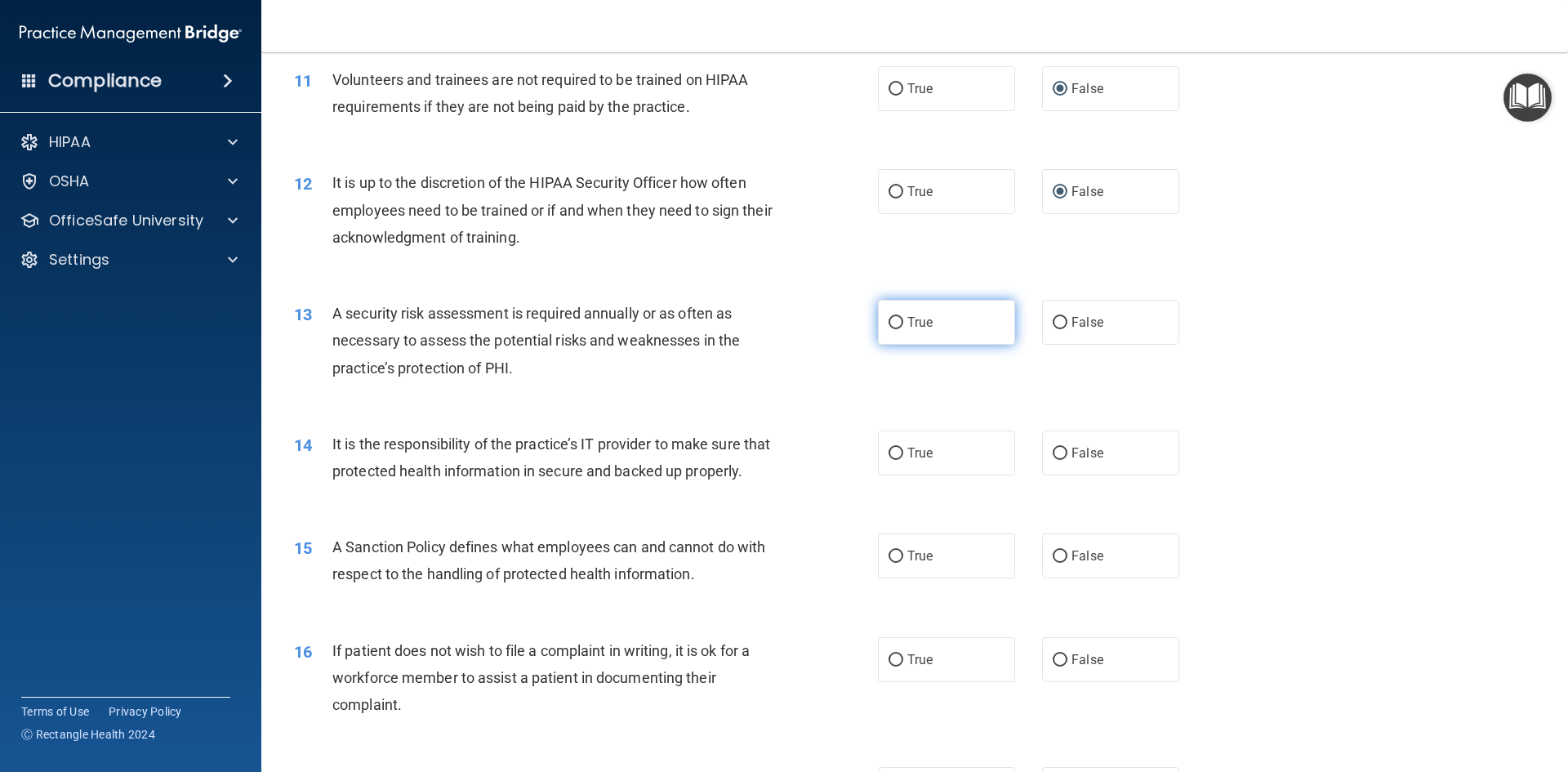
radio input "true"
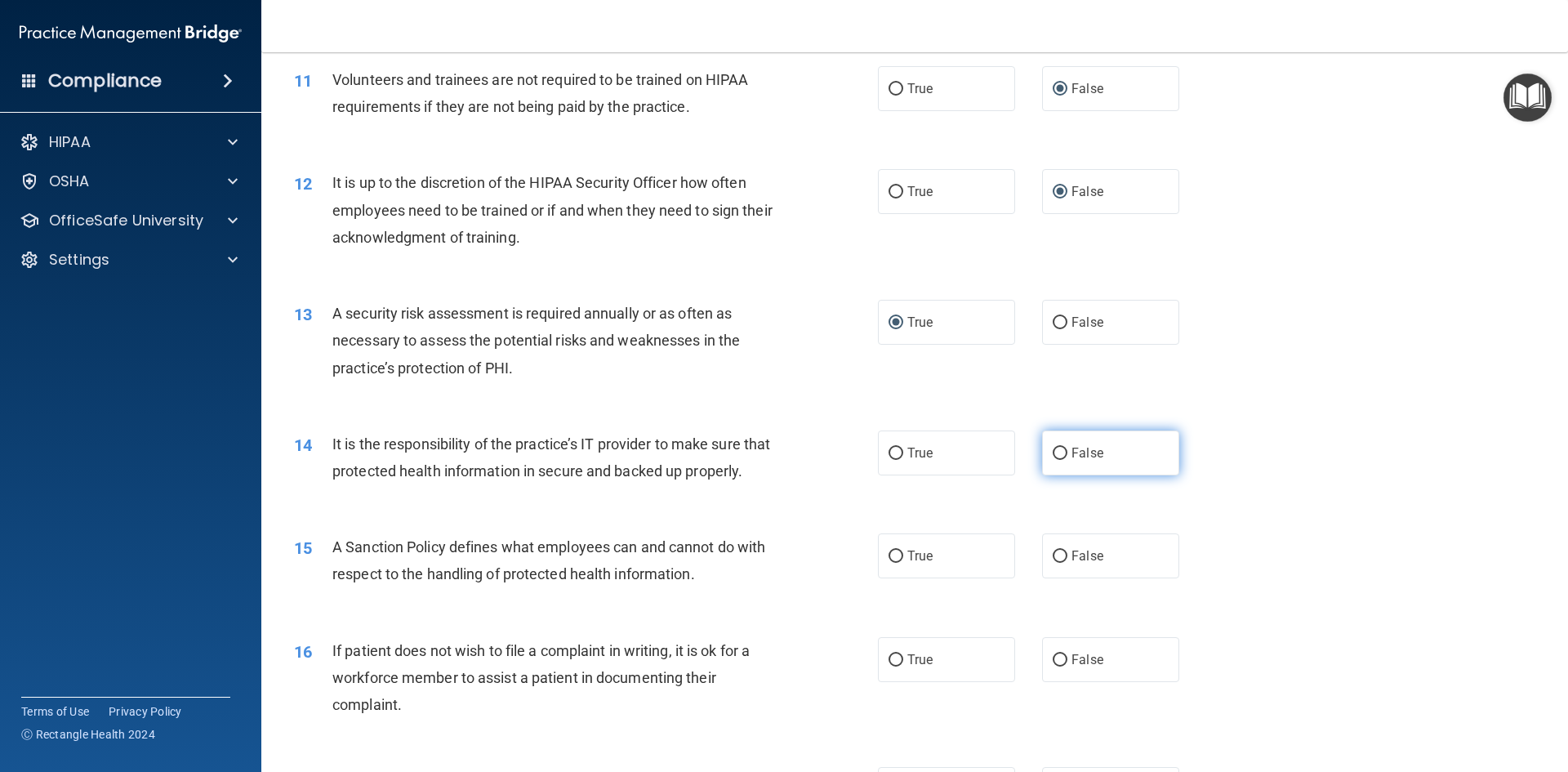
click at [1053, 449] on input "False" at bounding box center [1059, 454] width 15 height 13
radio input "true"
click at [1061, 577] on label "False" at bounding box center [1110, 556] width 137 height 45
click at [1061, 563] on input "False" at bounding box center [1059, 557] width 15 height 13
radio input "true"
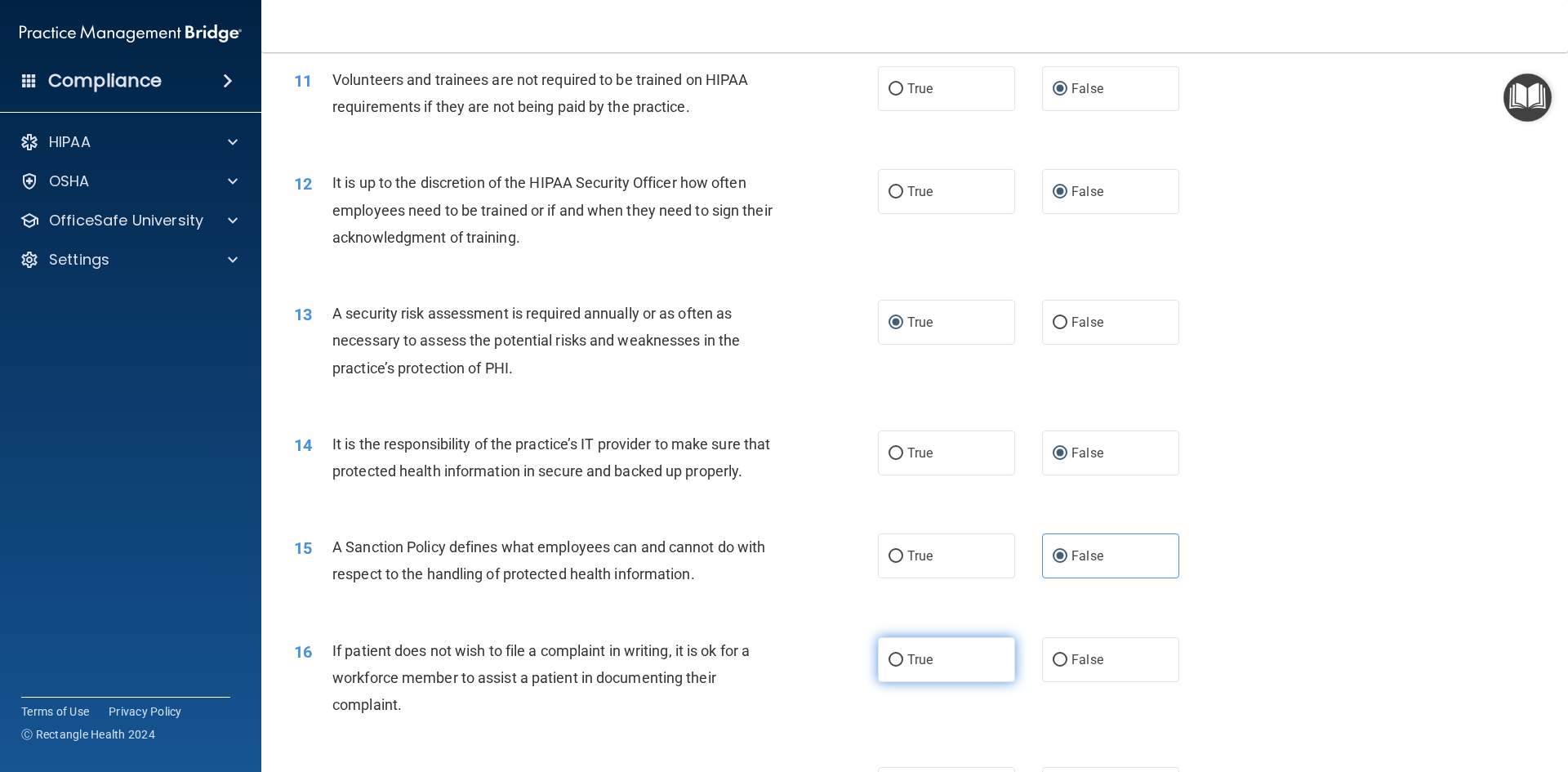
click at [889, 666] on input "True" at bounding box center [896, 660] width 15 height 13
radio input "true"
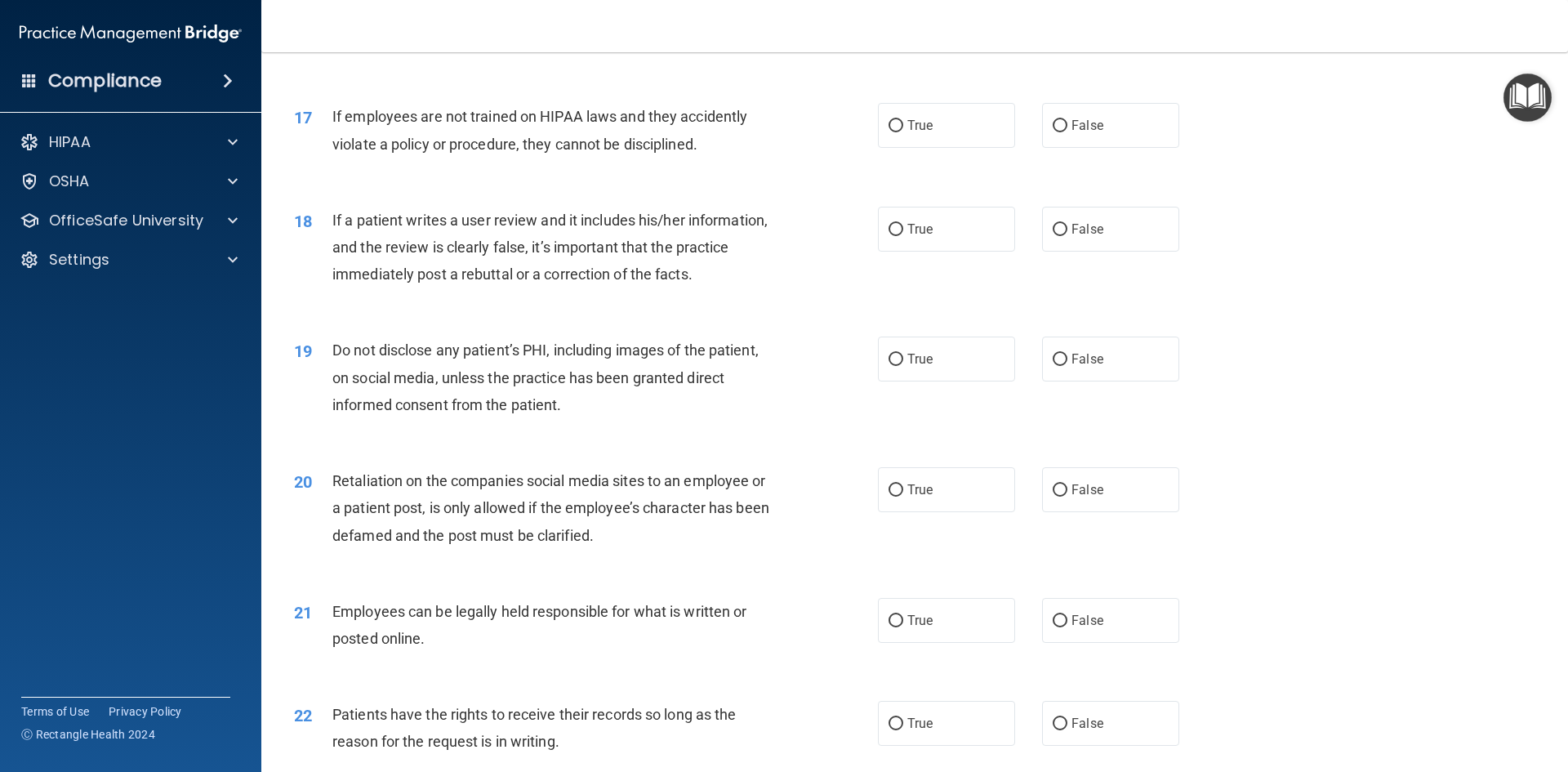
scroll to position [2222, 0]
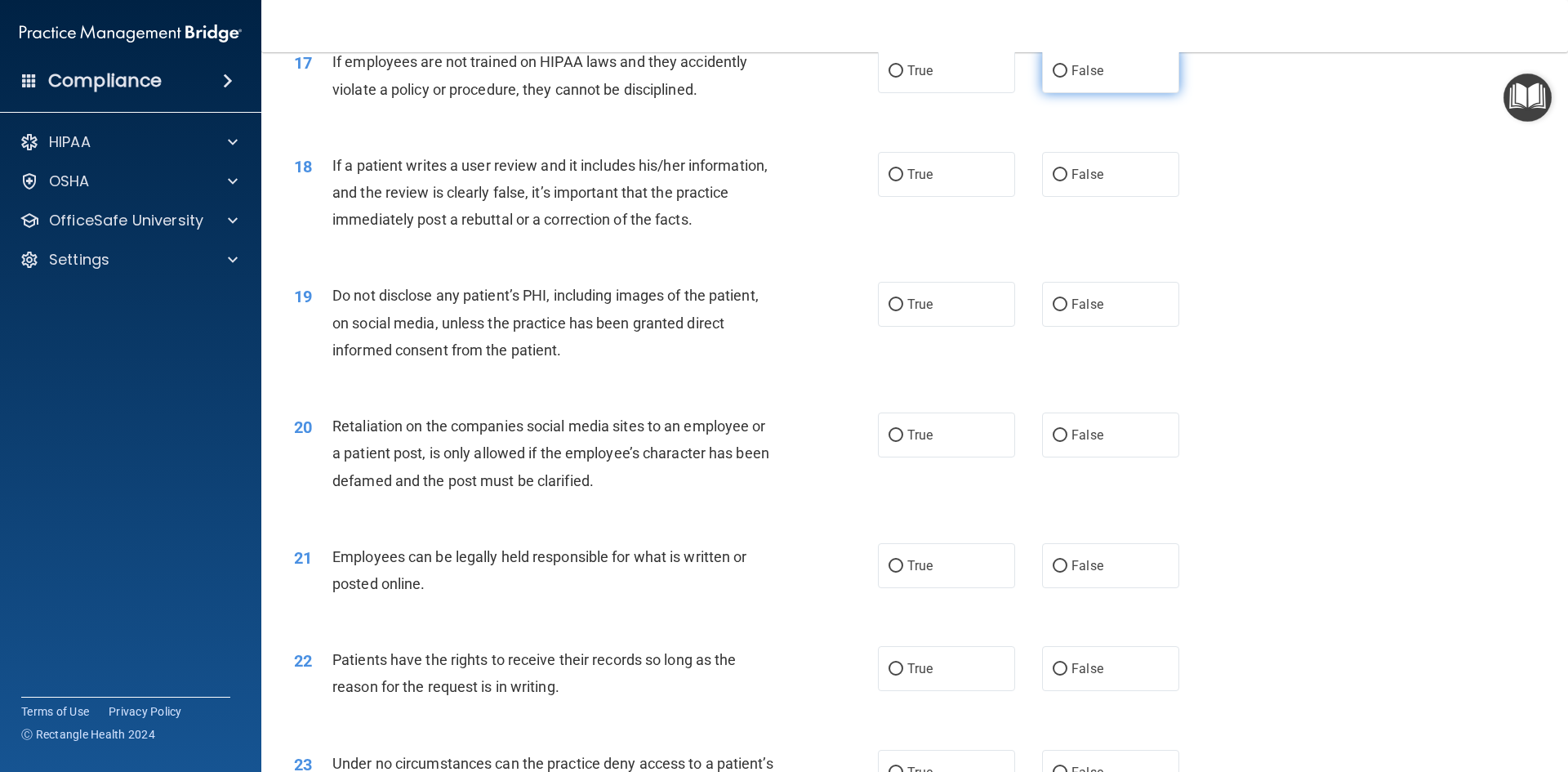
click at [1053, 77] on input "False" at bounding box center [1059, 71] width 15 height 13
radio input "true"
click at [1053, 181] on input "False" at bounding box center [1059, 175] width 15 height 13
radio input "true"
click at [889, 311] on input "True" at bounding box center [896, 305] width 15 height 13
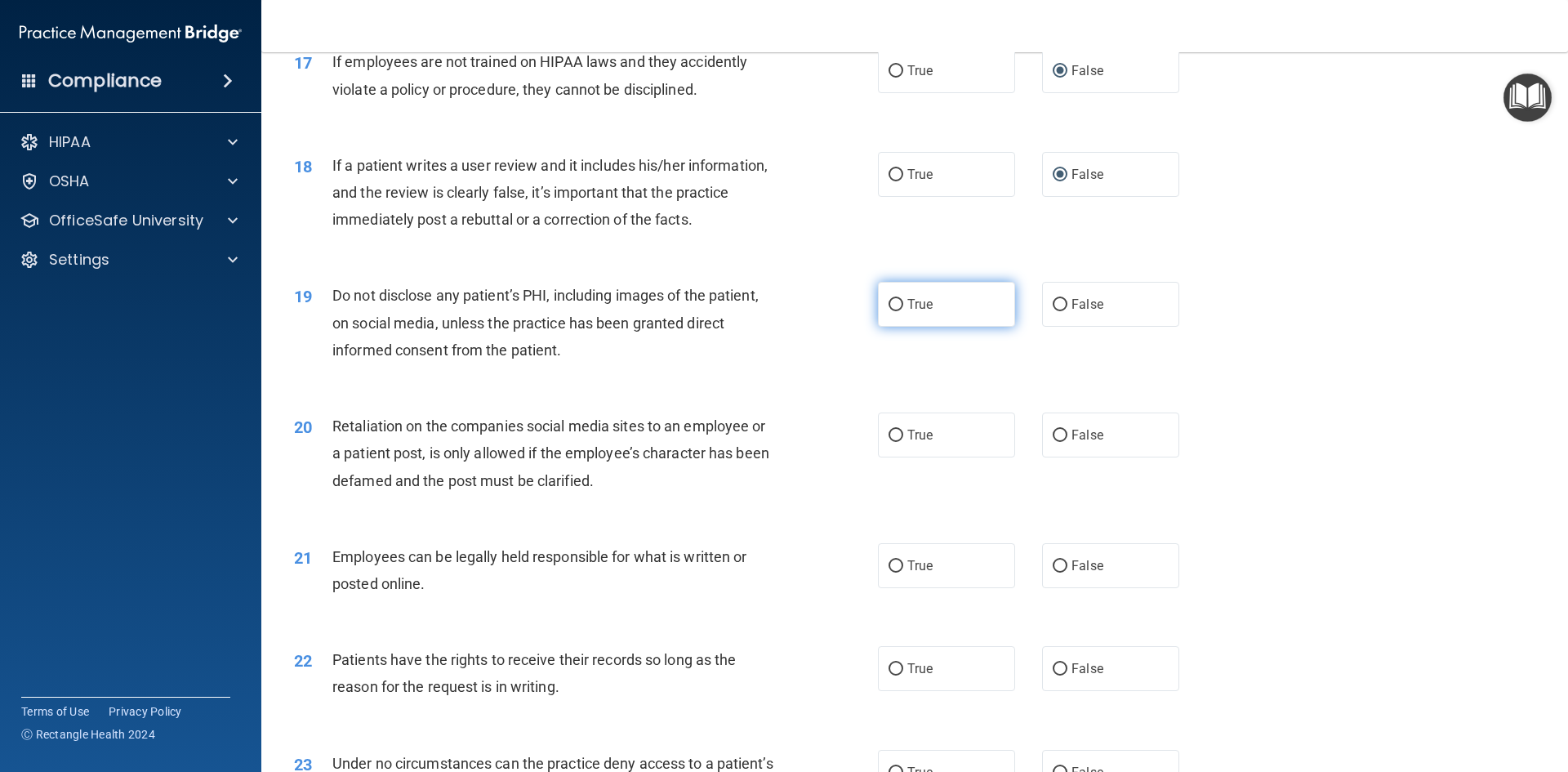
radio input "true"
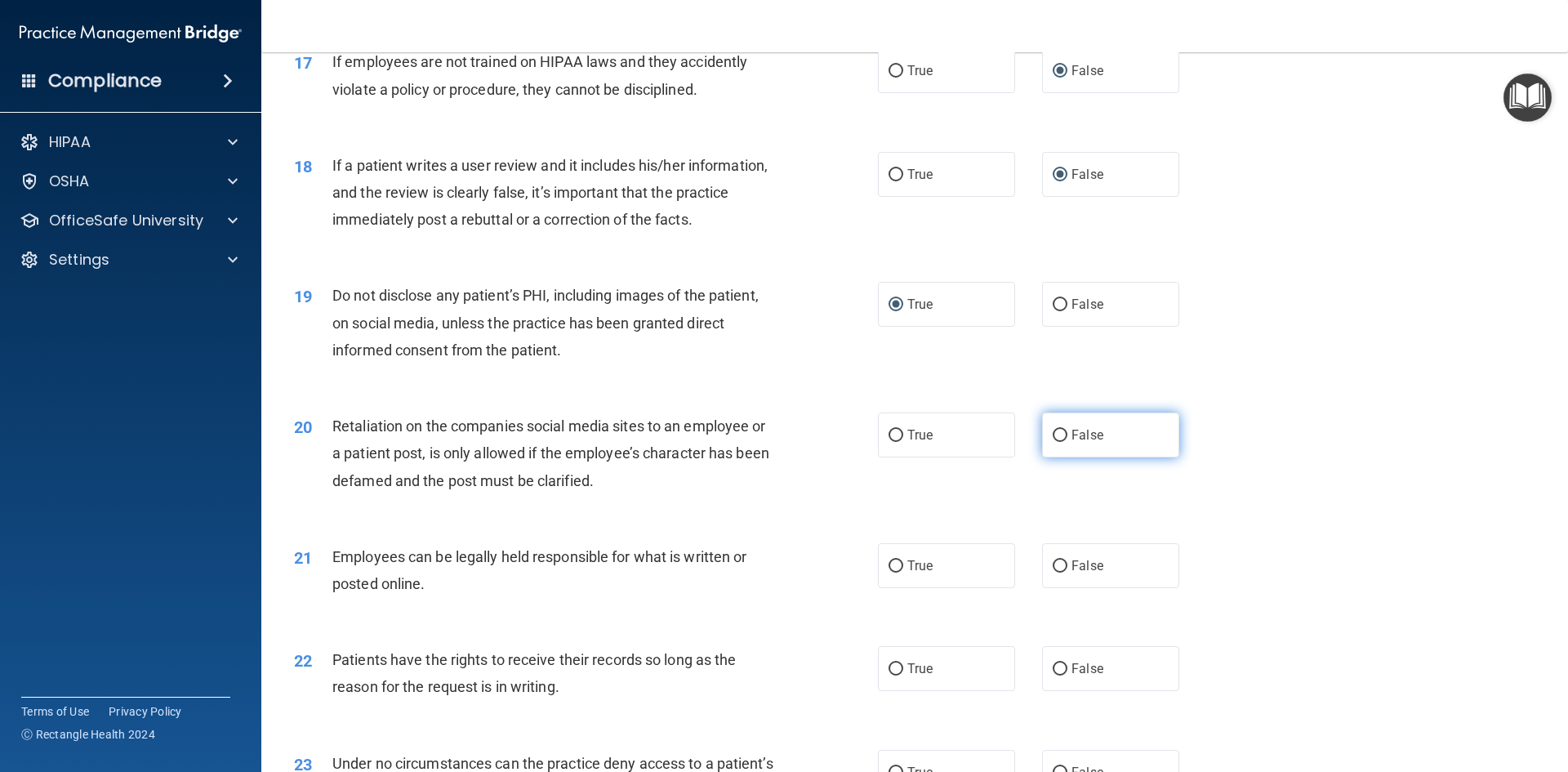
click at [1059, 442] on input "False" at bounding box center [1059, 435] width 15 height 13
radio input "true"
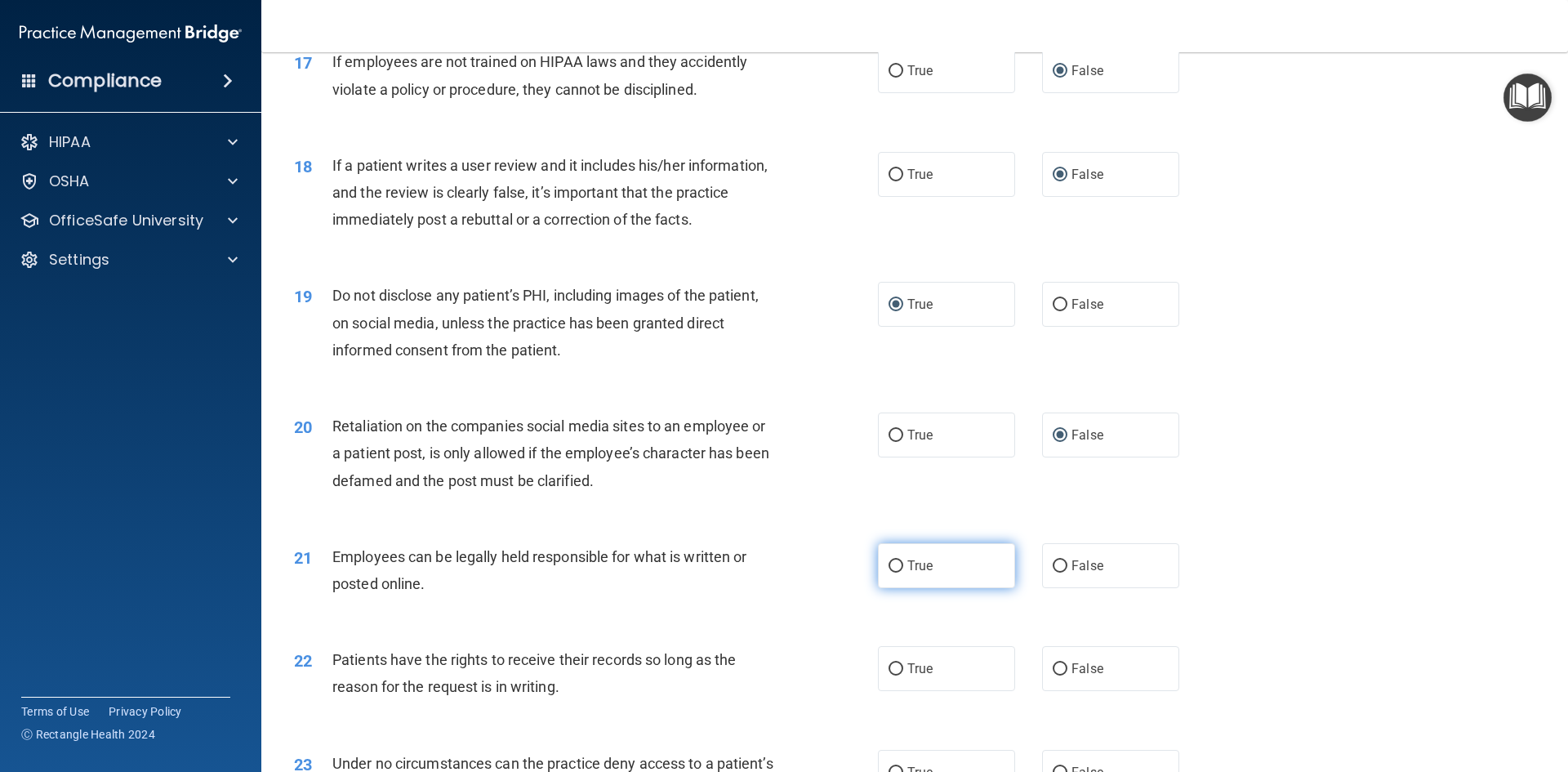
click at [889, 572] on input "True" at bounding box center [896, 567] width 15 height 13
radio input "true"
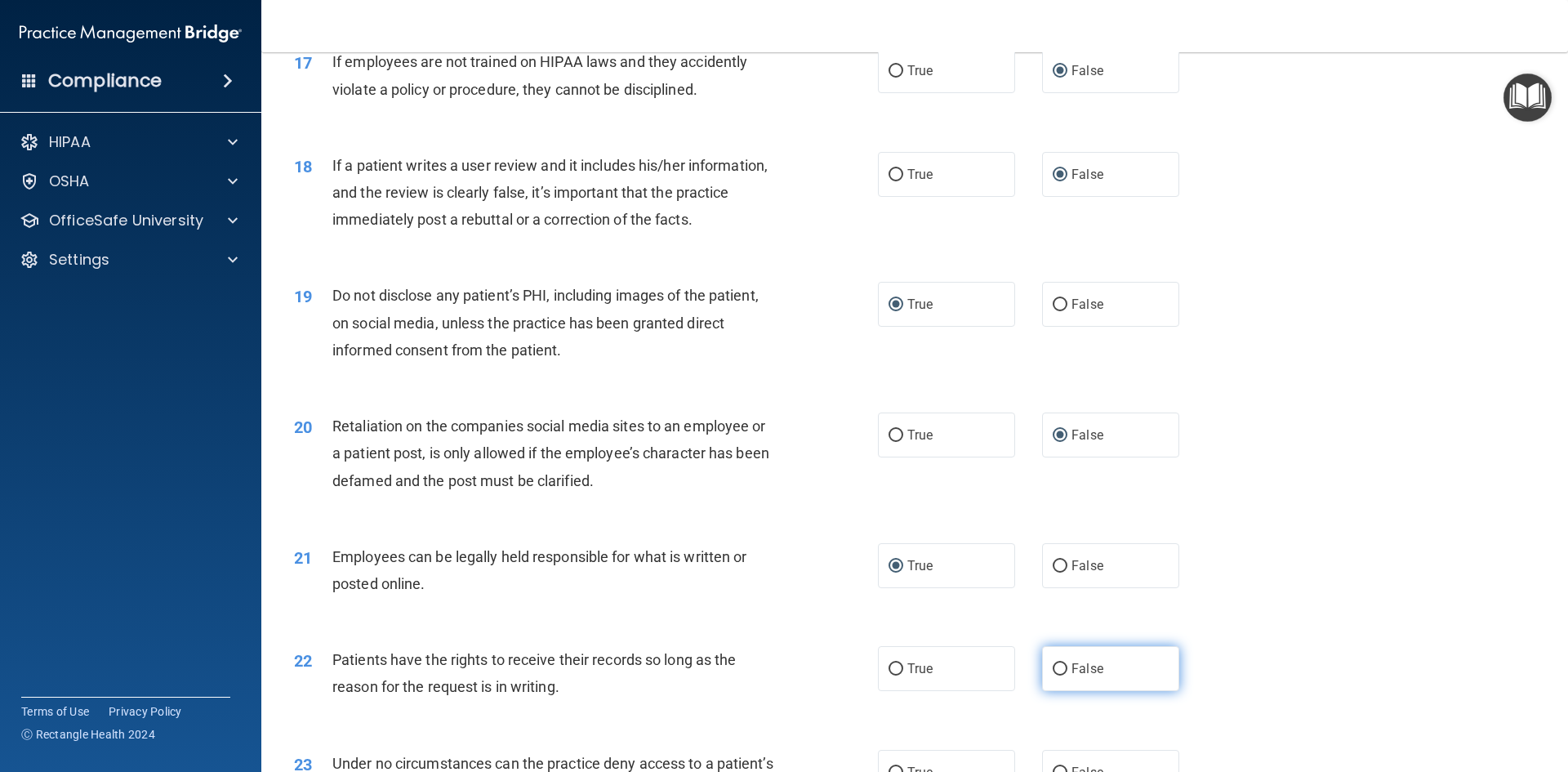
click at [1053, 676] on input "False" at bounding box center [1059, 669] width 15 height 13
radio input "true"
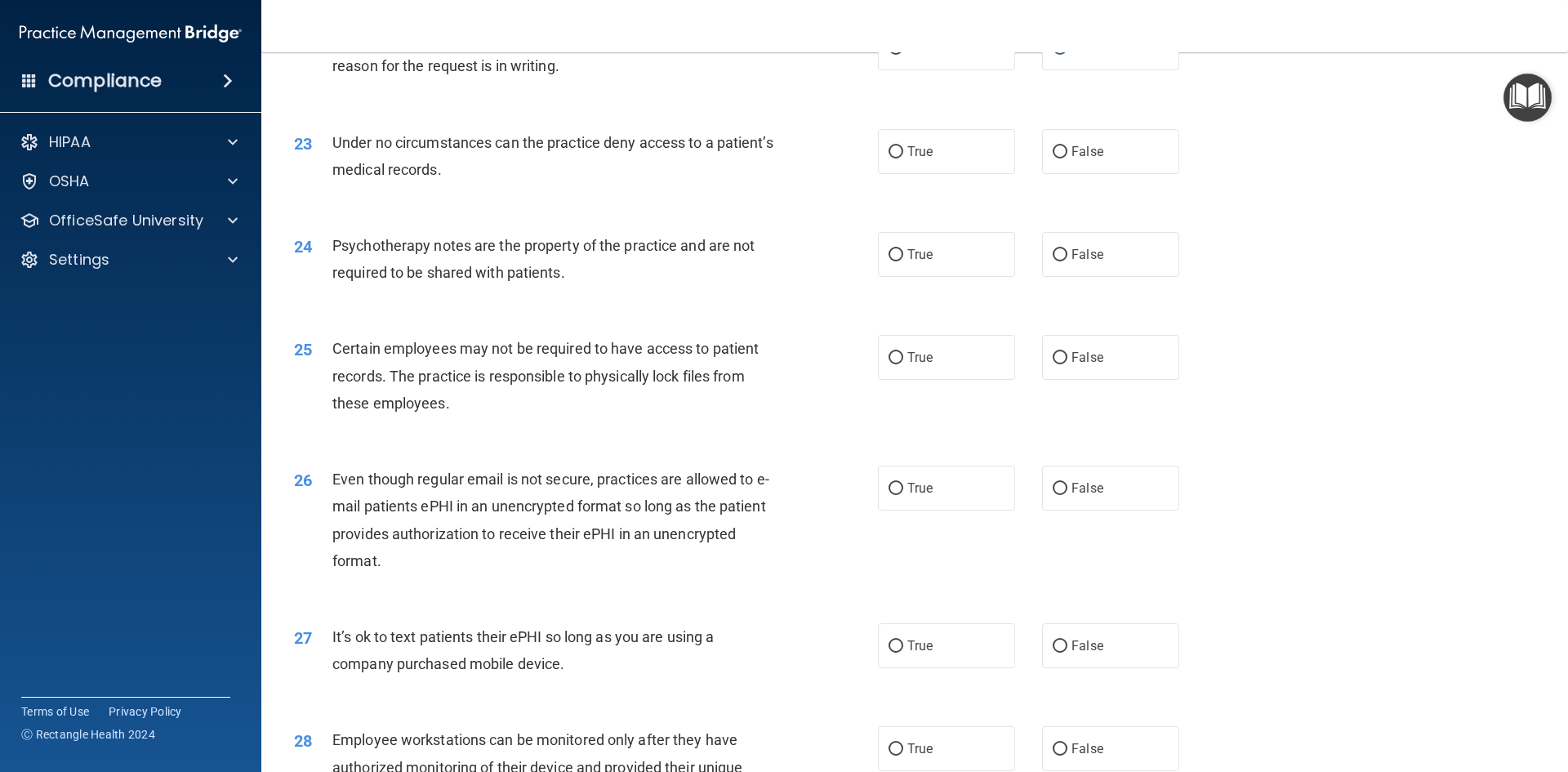
scroll to position [2909, 0]
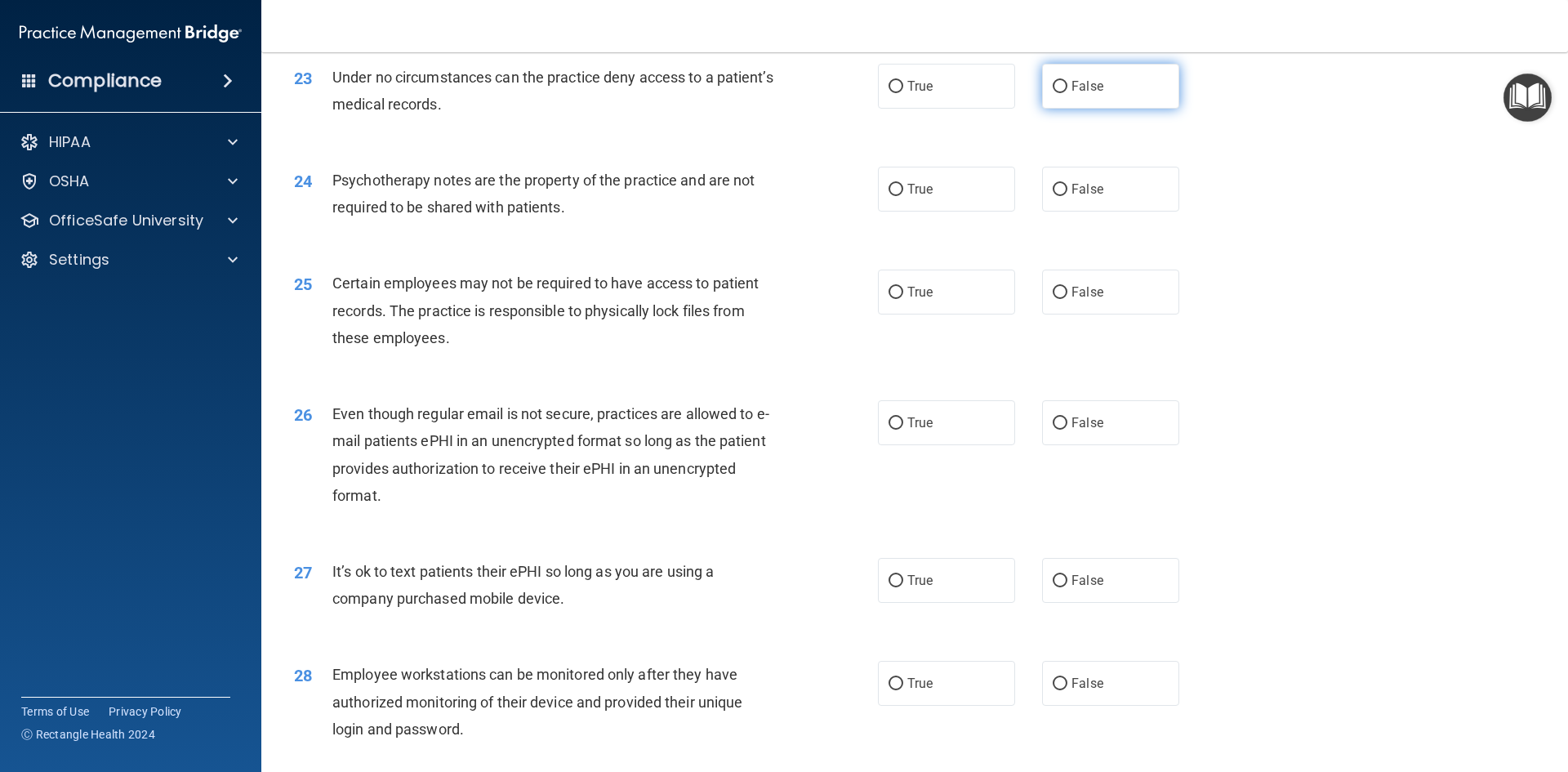
click at [1053, 93] on input "False" at bounding box center [1059, 87] width 15 height 13
radio input "true"
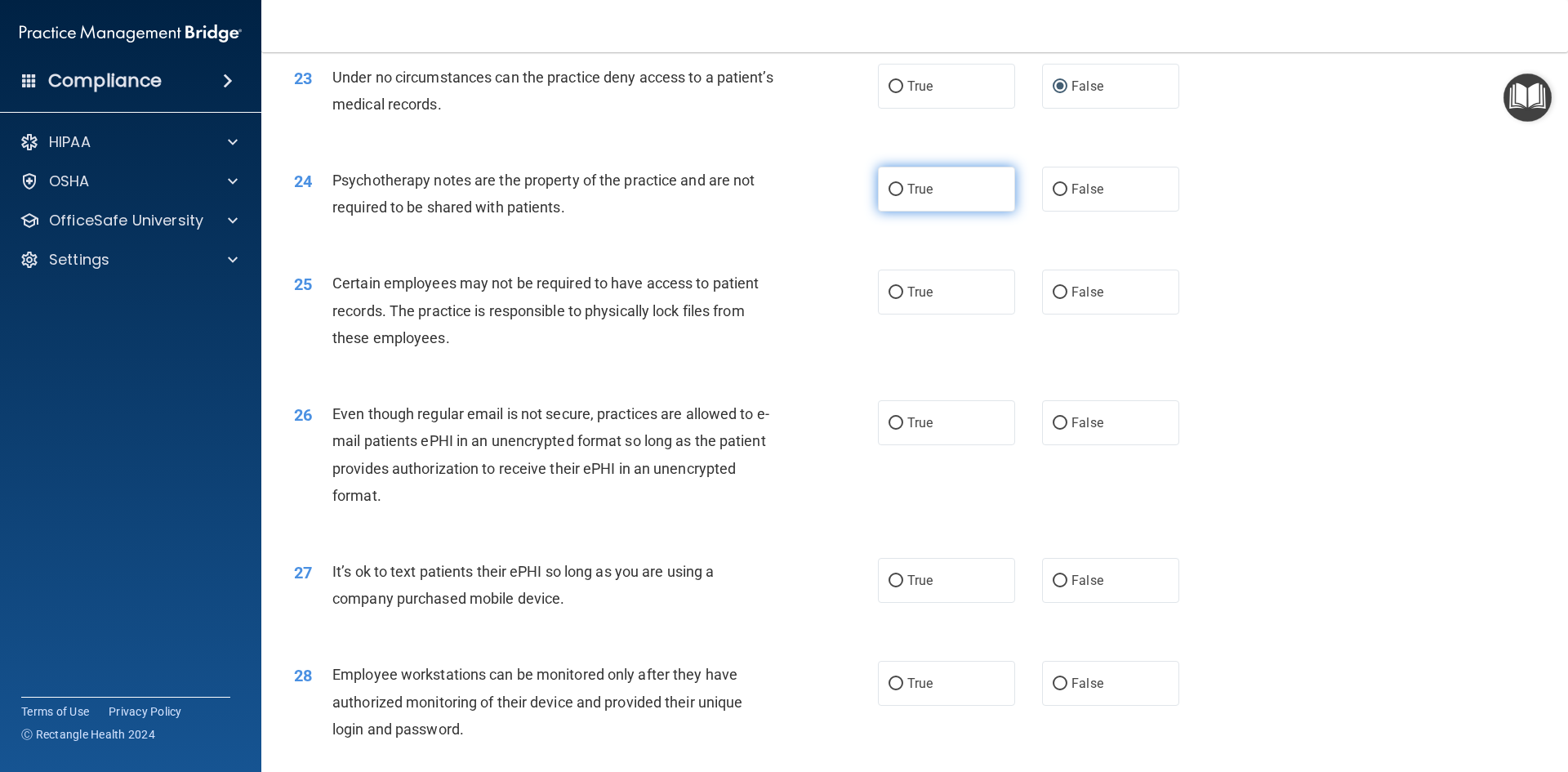
click at [883, 209] on label "True" at bounding box center [947, 189] width 137 height 45
click at [889, 196] on input "True" at bounding box center [896, 190] width 15 height 13
radio input "true"
click at [899, 314] on label "True" at bounding box center [947, 293] width 137 height 45
click at [899, 299] on input "True" at bounding box center [896, 293] width 15 height 13
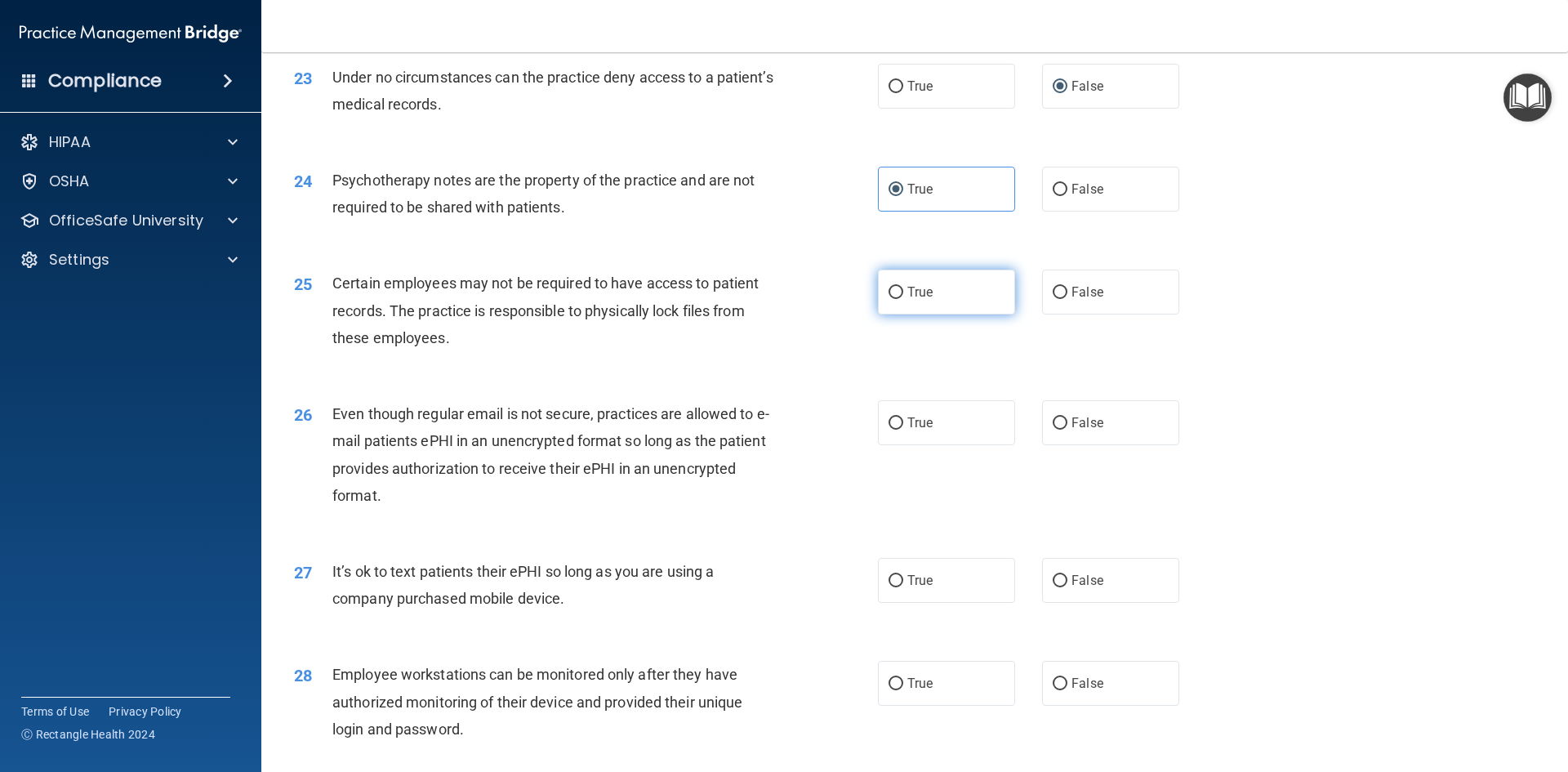
radio input "true"
click at [894, 430] on input "True" at bounding box center [896, 424] width 15 height 13
radio input "true"
click at [1057, 587] on input "False" at bounding box center [1059, 581] width 15 height 13
radio input "true"
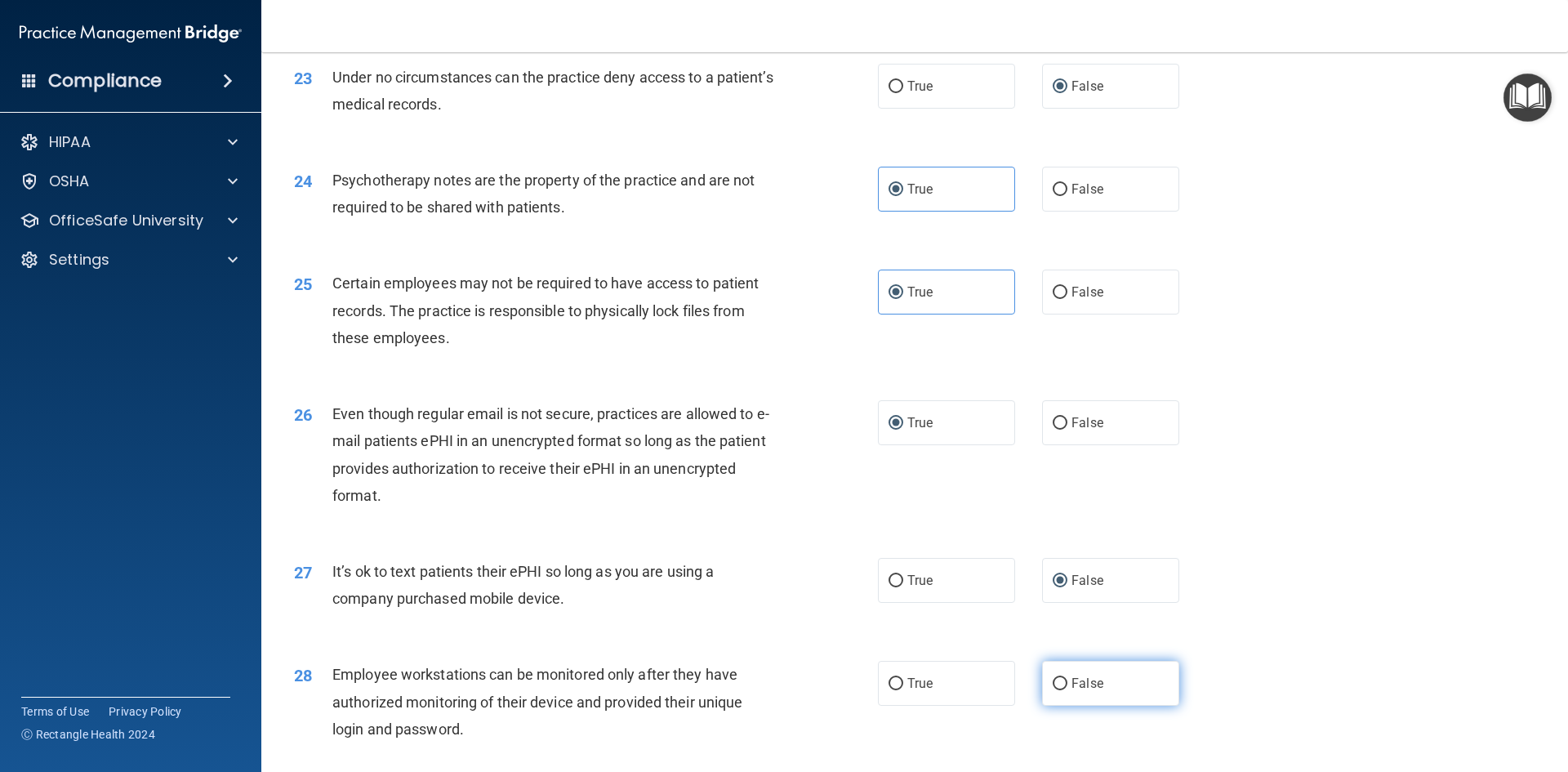
click at [1063, 705] on label "False" at bounding box center [1110, 684] width 137 height 45
click at [1063, 691] on input "False" at bounding box center [1059, 684] width 15 height 13
radio input "true"
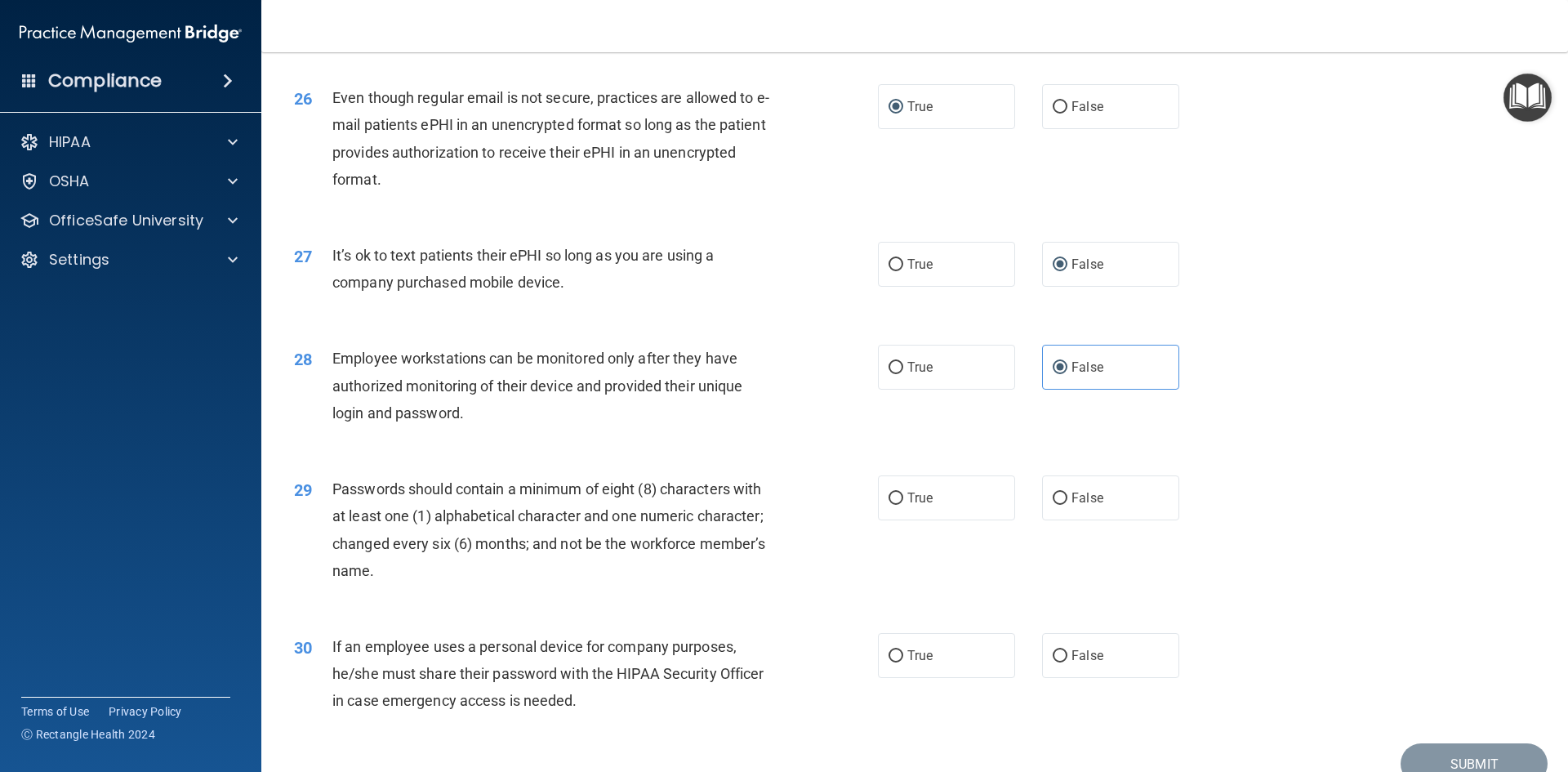
scroll to position [3330, 0]
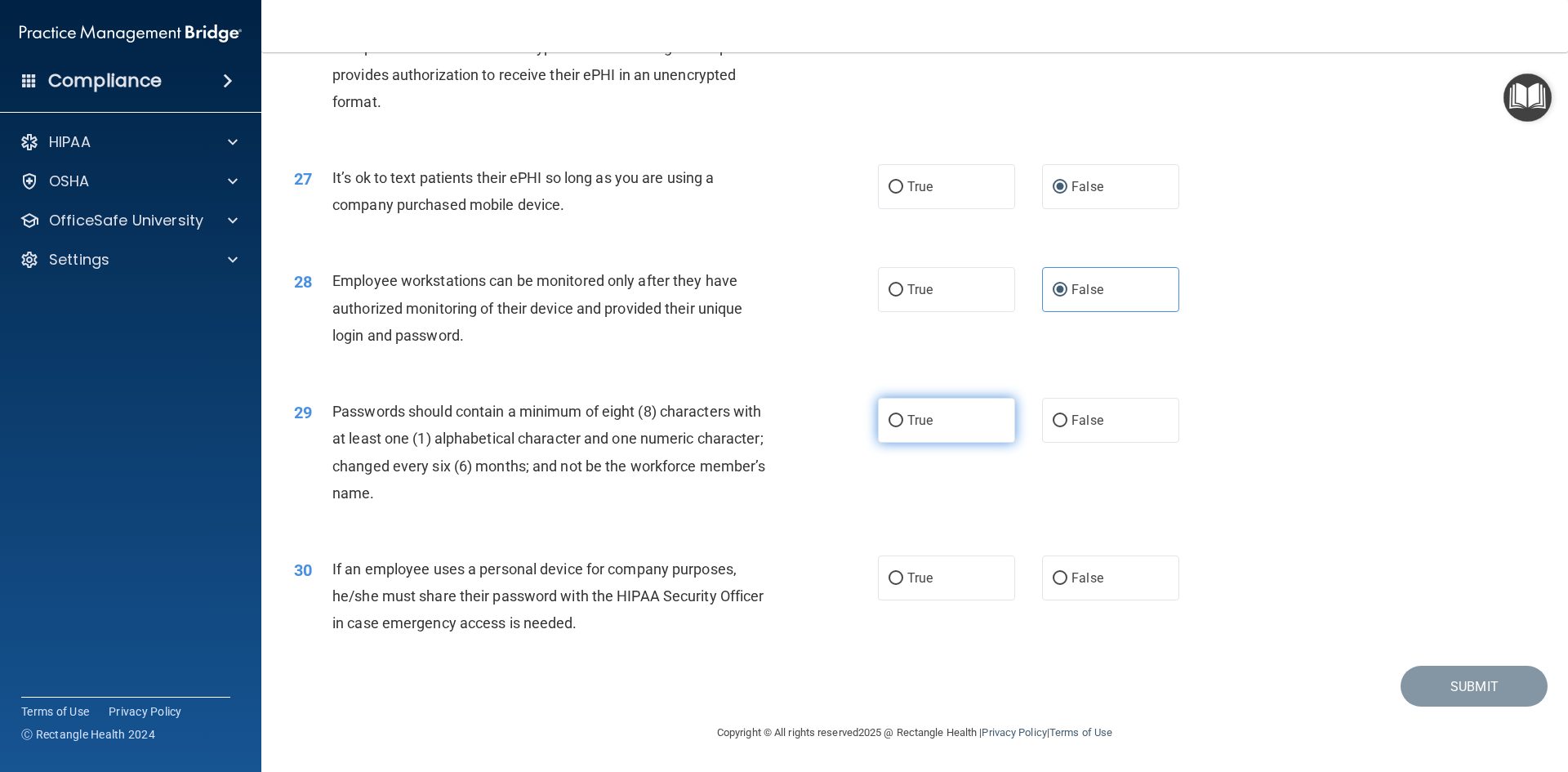
click at [889, 415] on input "True" at bounding box center [896, 421] width 15 height 13
radio input "true"
click at [1072, 577] on span "False" at bounding box center [1088, 578] width 32 height 16
click at [1066, 577] on input "False" at bounding box center [1059, 578] width 15 height 13
radio input "true"
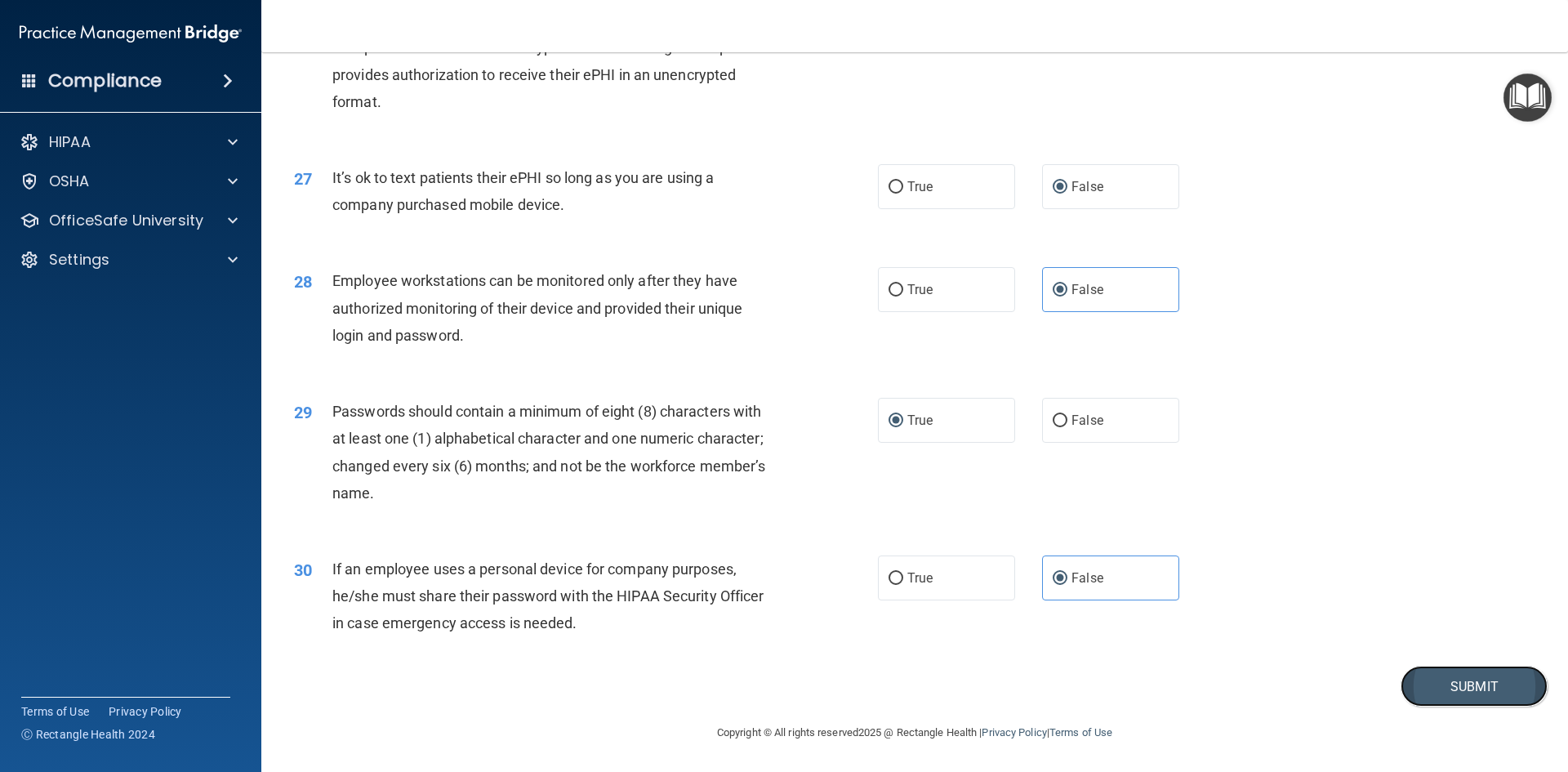
drag, startPoint x: 1418, startPoint y: 694, endPoint x: 1418, endPoint y: 685, distance: 9.0
click at [1418, 690] on button "Submit" at bounding box center [1474, 687] width 147 height 42
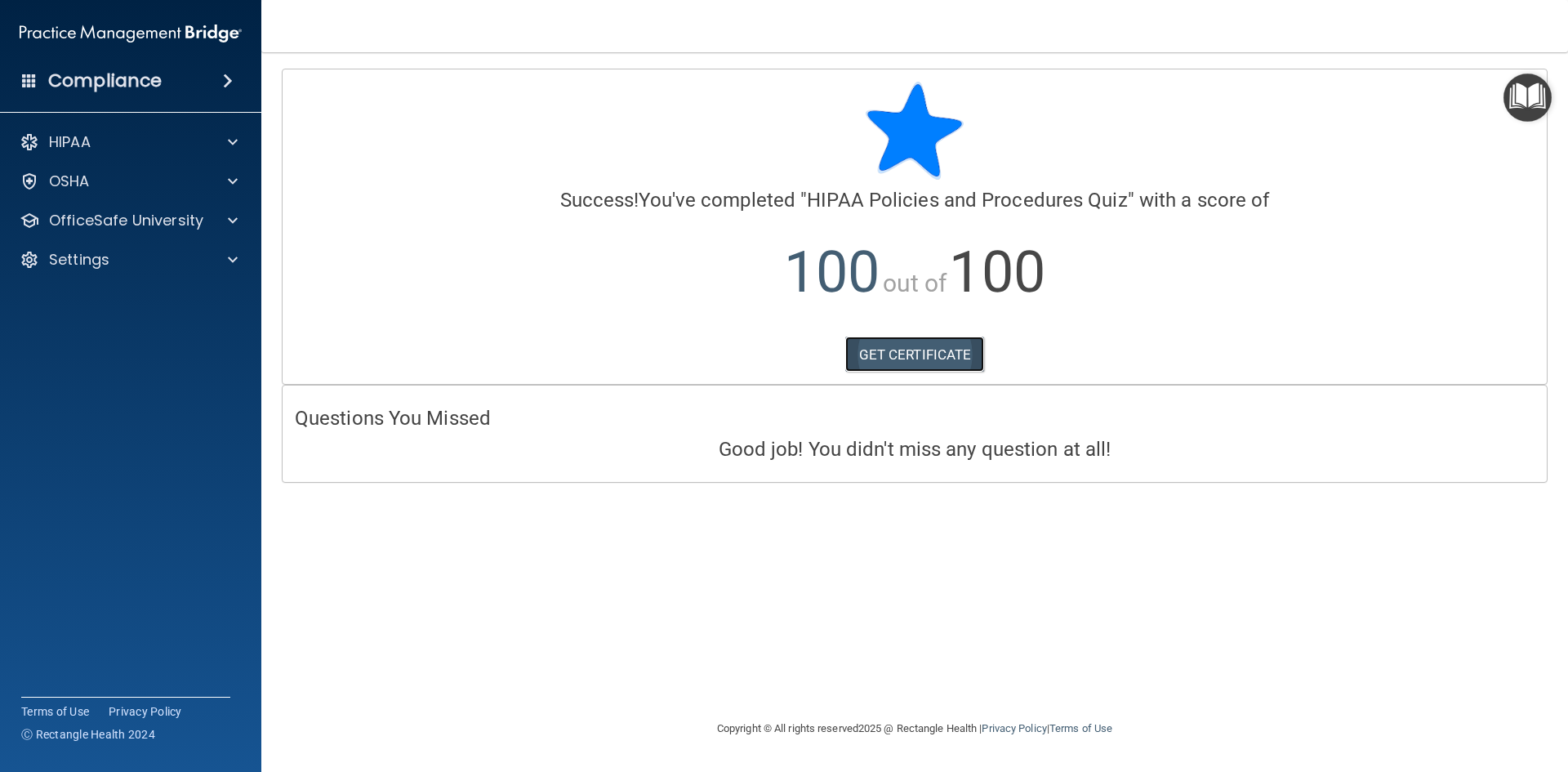
click at [915, 356] on link "GET CERTIFICATE" at bounding box center [915, 354] width 140 height 36
click at [136, 219] on p "OfficeSafe University" at bounding box center [126, 220] width 155 height 20
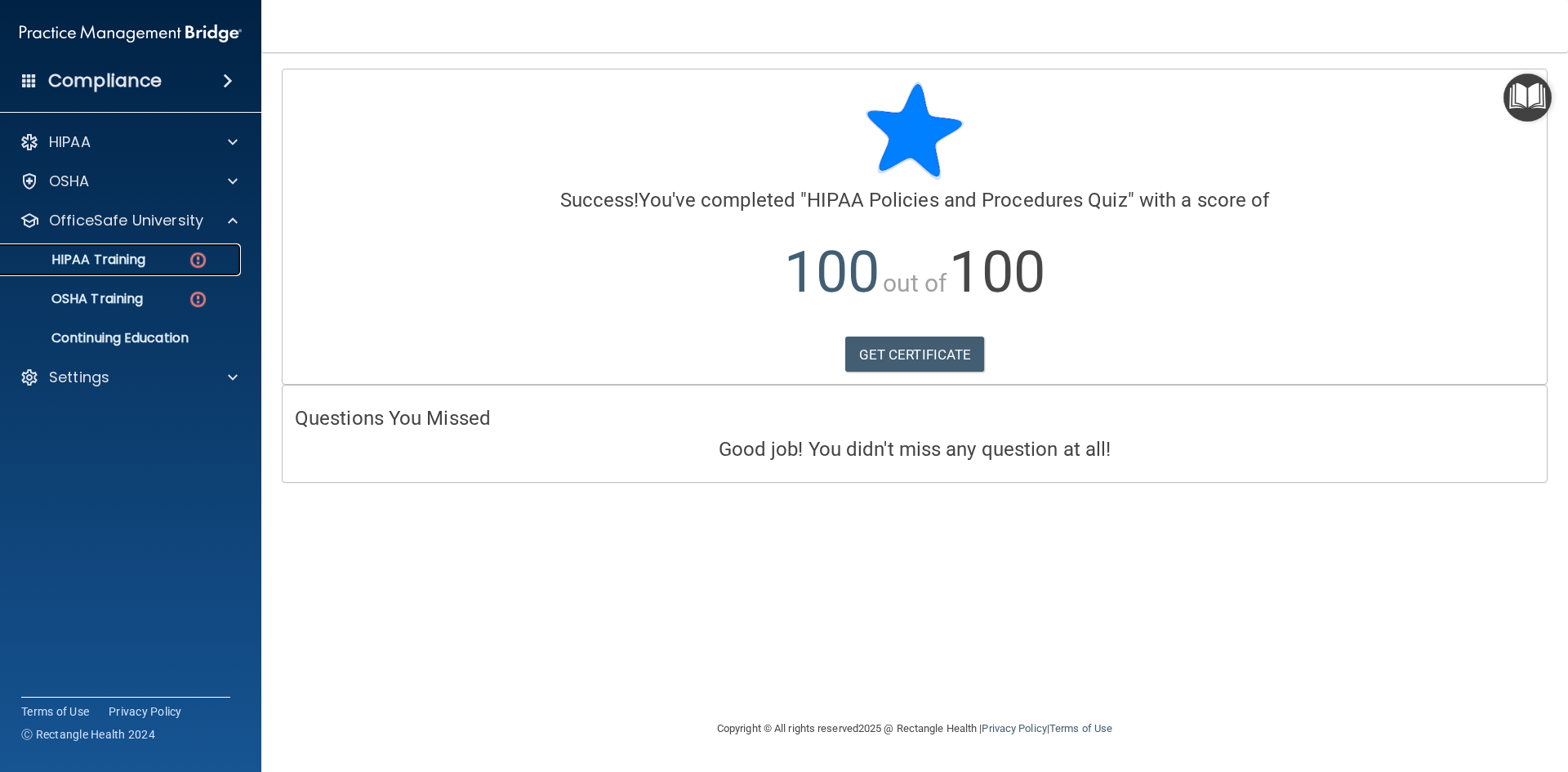
click at [162, 261] on div "HIPAA Training" at bounding box center [122, 259] width 223 height 17
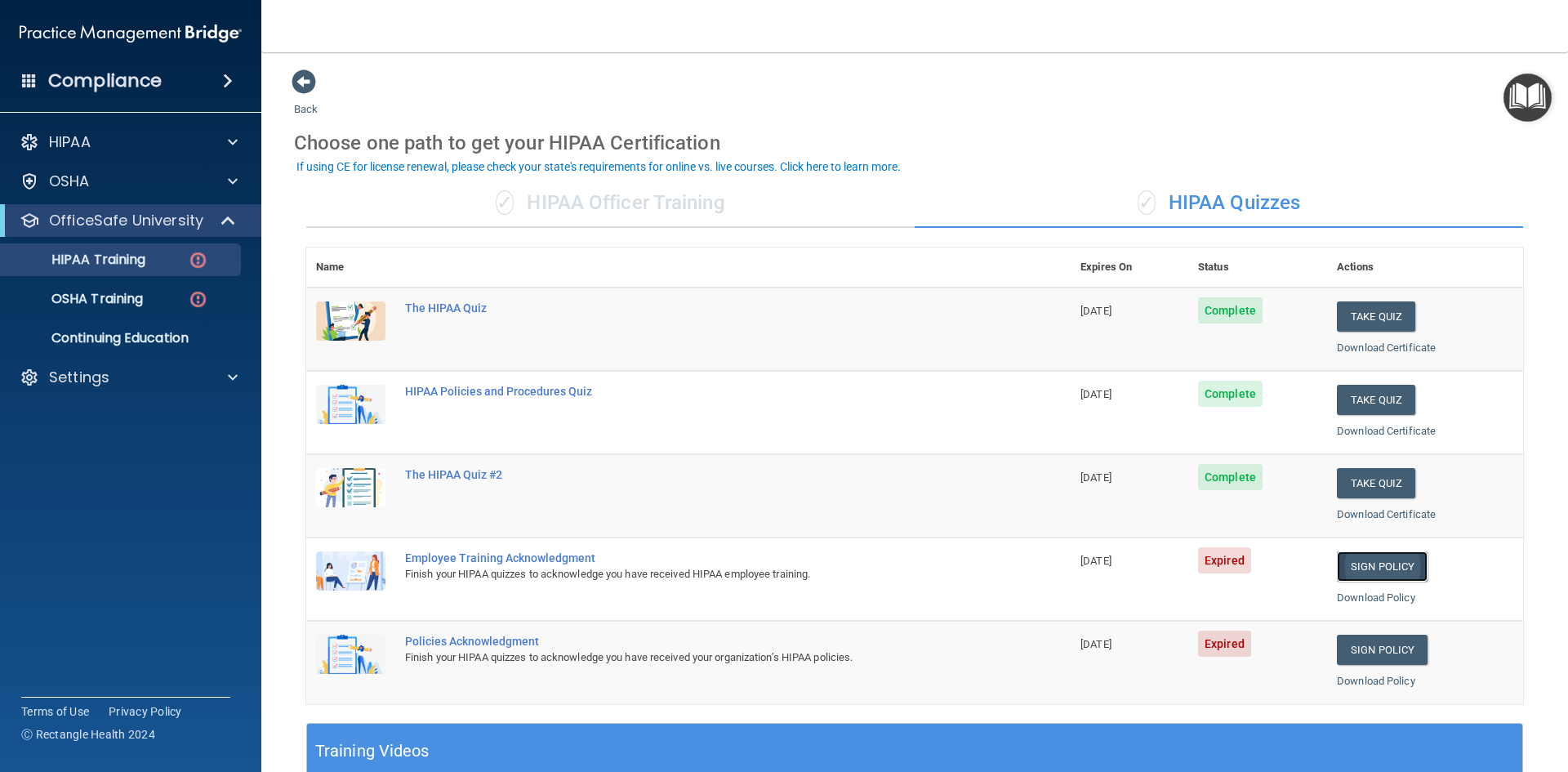
click at [1366, 568] on link "Sign Policy" at bounding box center [1382, 567] width 91 height 30
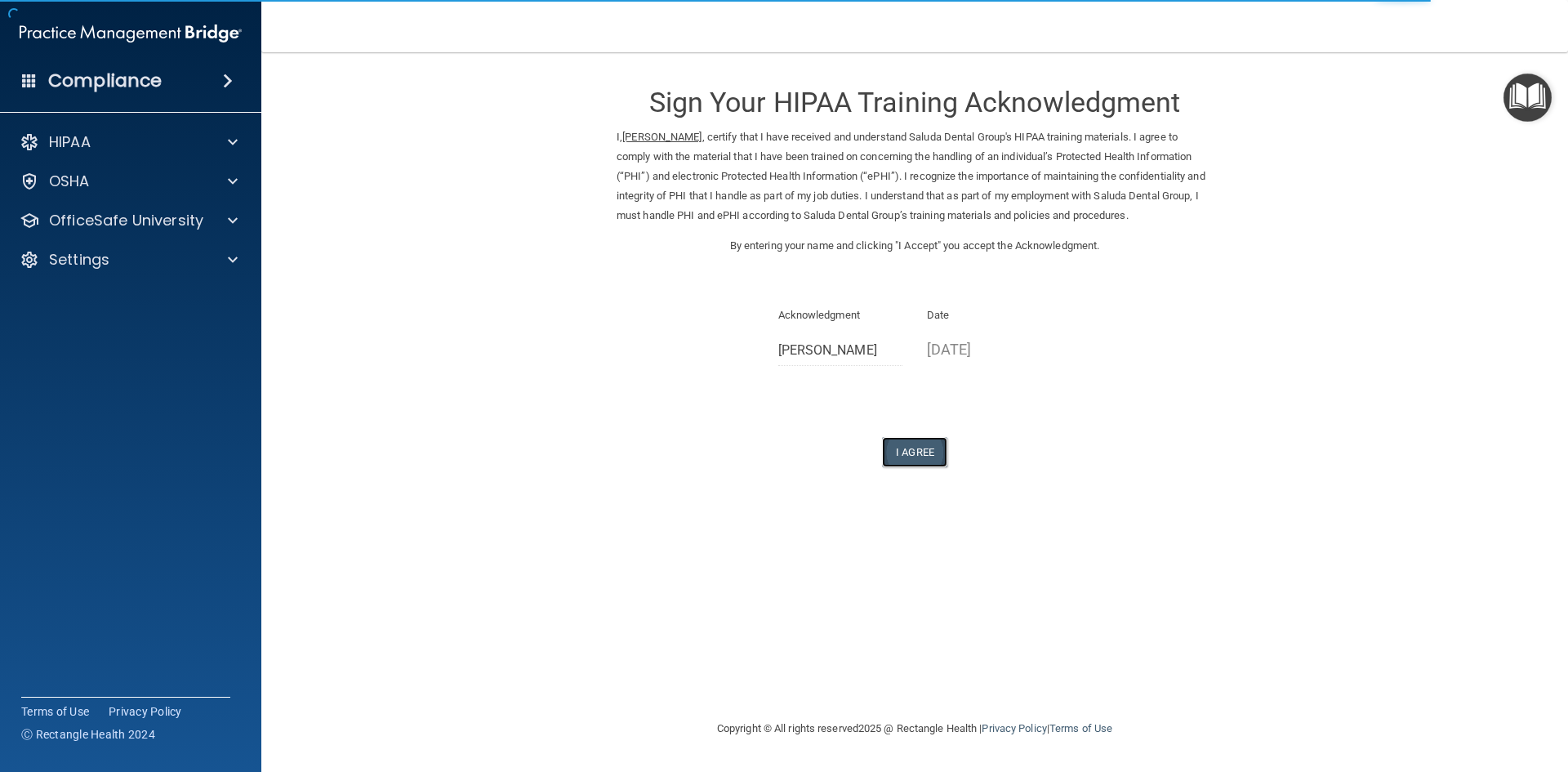
click at [899, 454] on button "I Agree" at bounding box center [915, 452] width 66 height 30
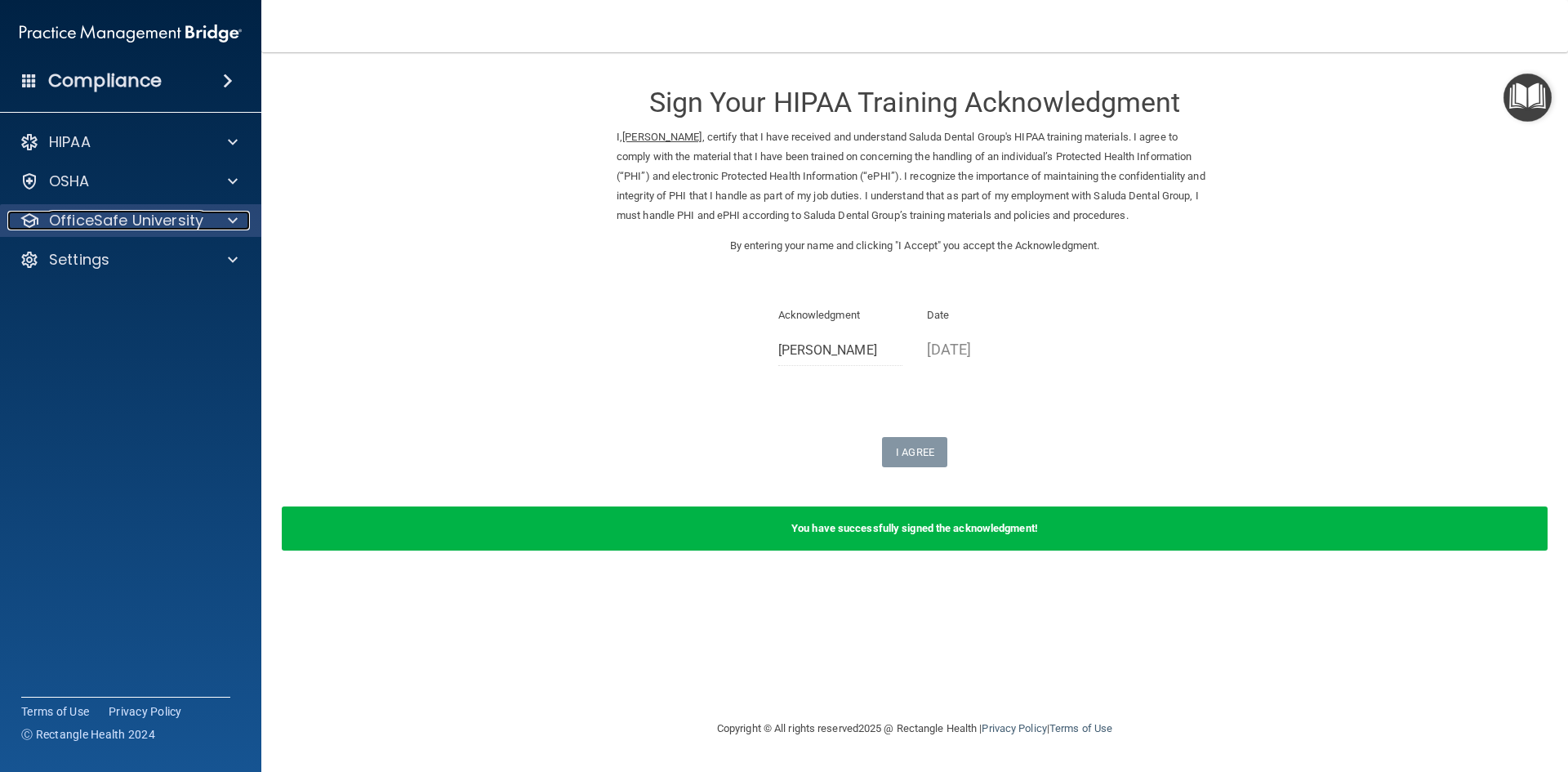
click at [212, 219] on div at bounding box center [231, 220] width 41 height 20
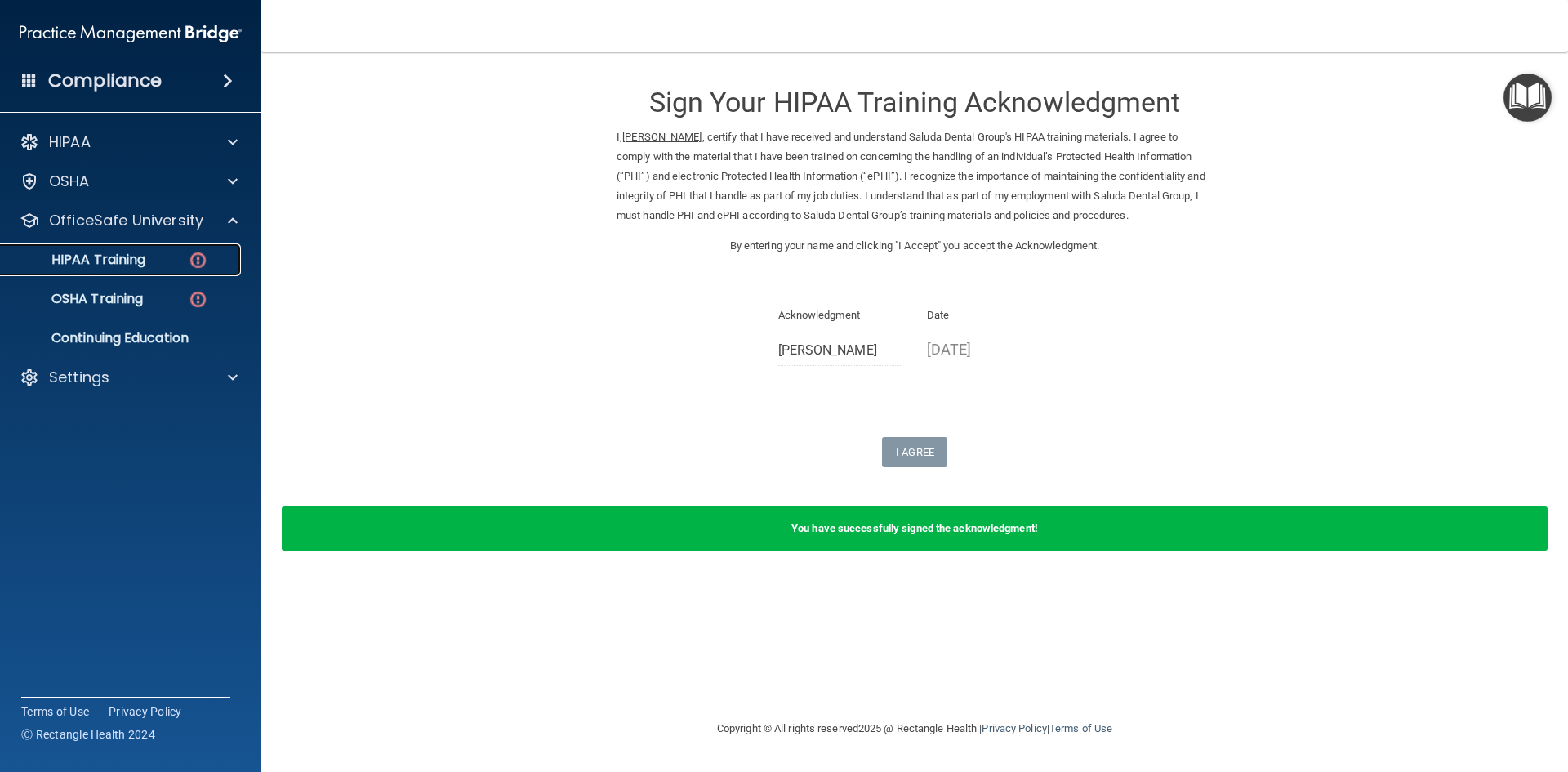
click at [201, 250] on img at bounding box center [198, 260] width 21 height 21
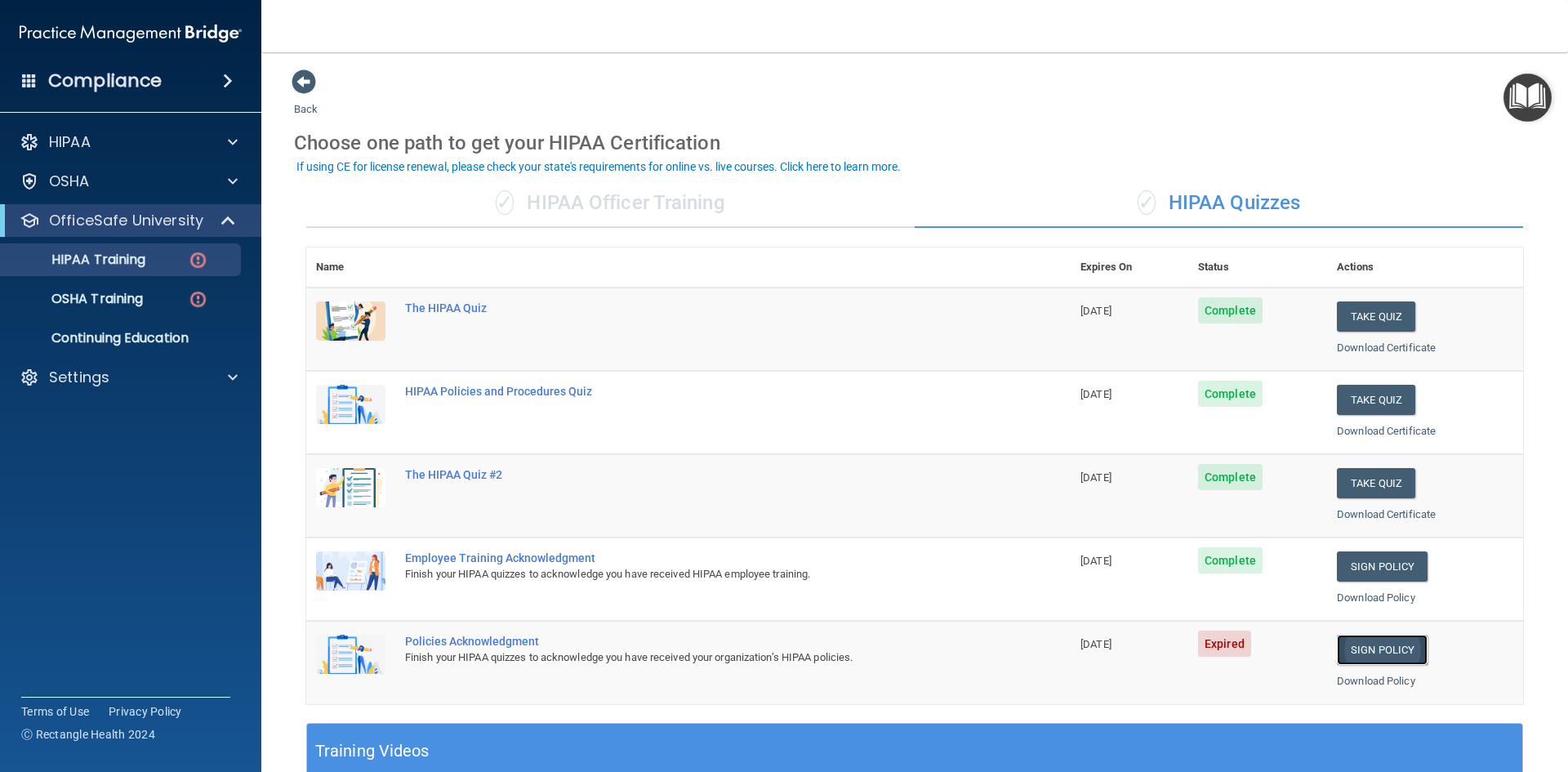
click at [1363, 646] on link "Sign Policy" at bounding box center [1382, 650] width 91 height 30
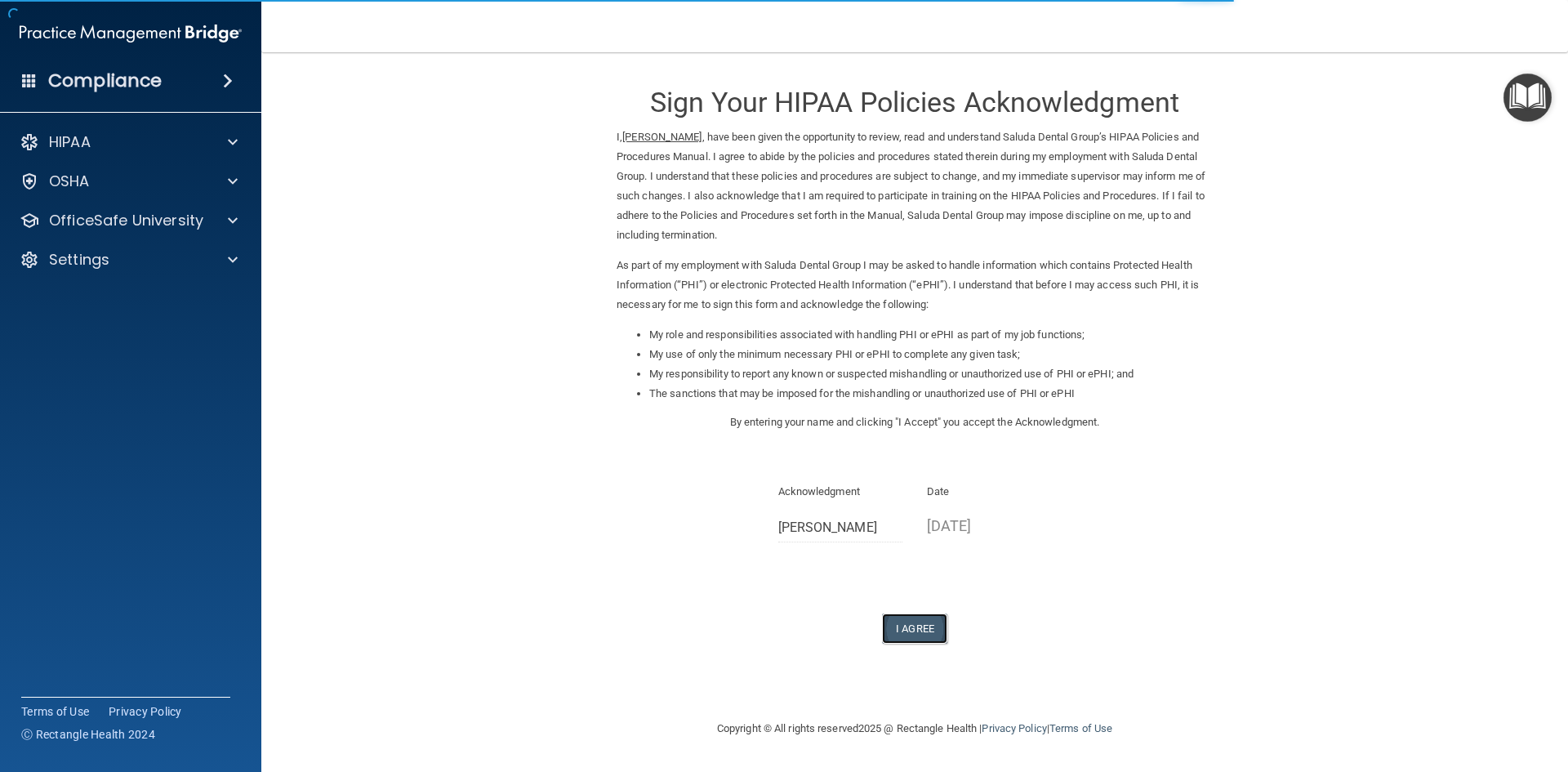
click at [923, 624] on button "I Agree" at bounding box center [915, 628] width 66 height 30
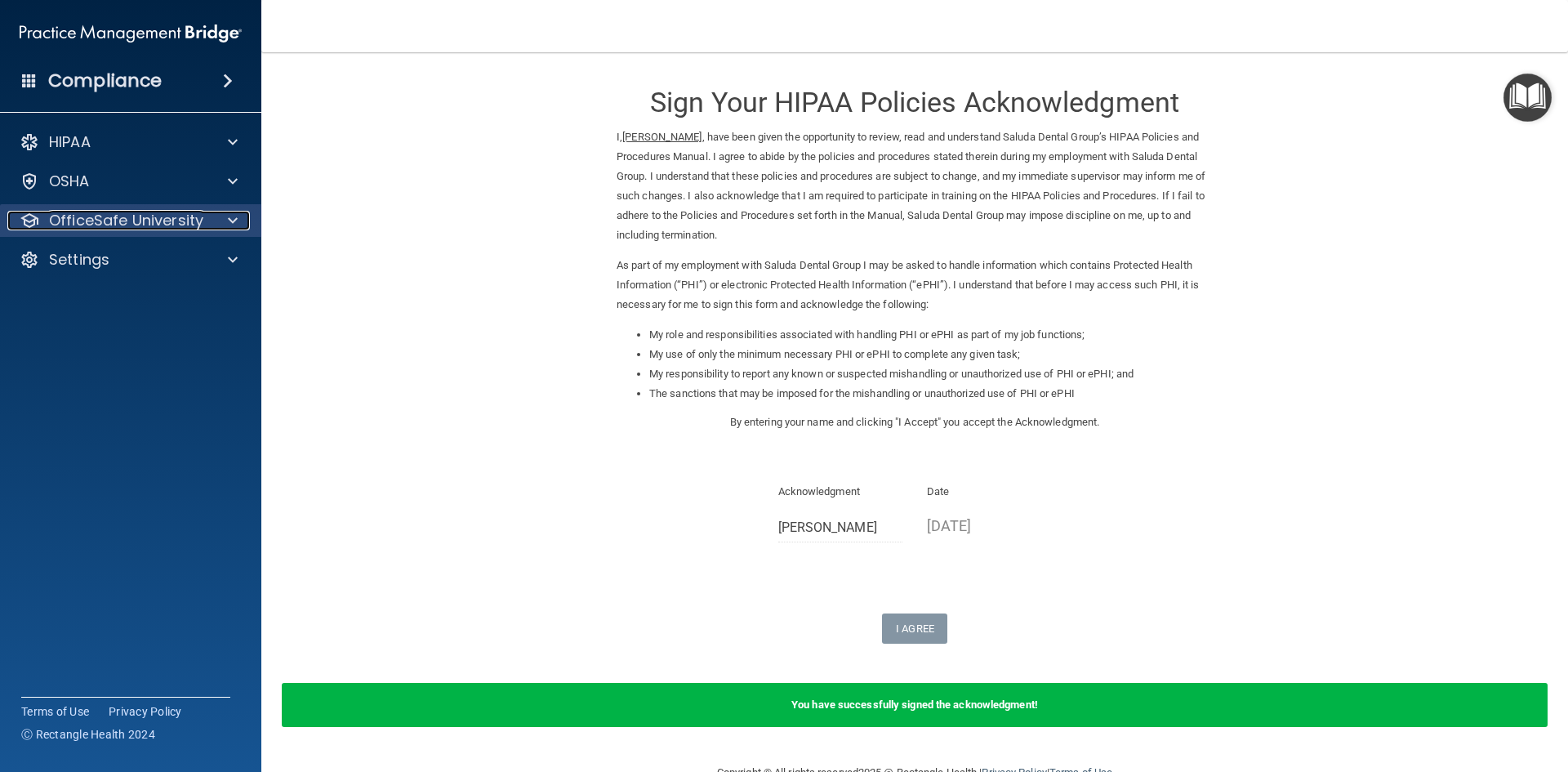
click at [192, 220] on p "OfficeSafe University" at bounding box center [126, 220] width 155 height 20
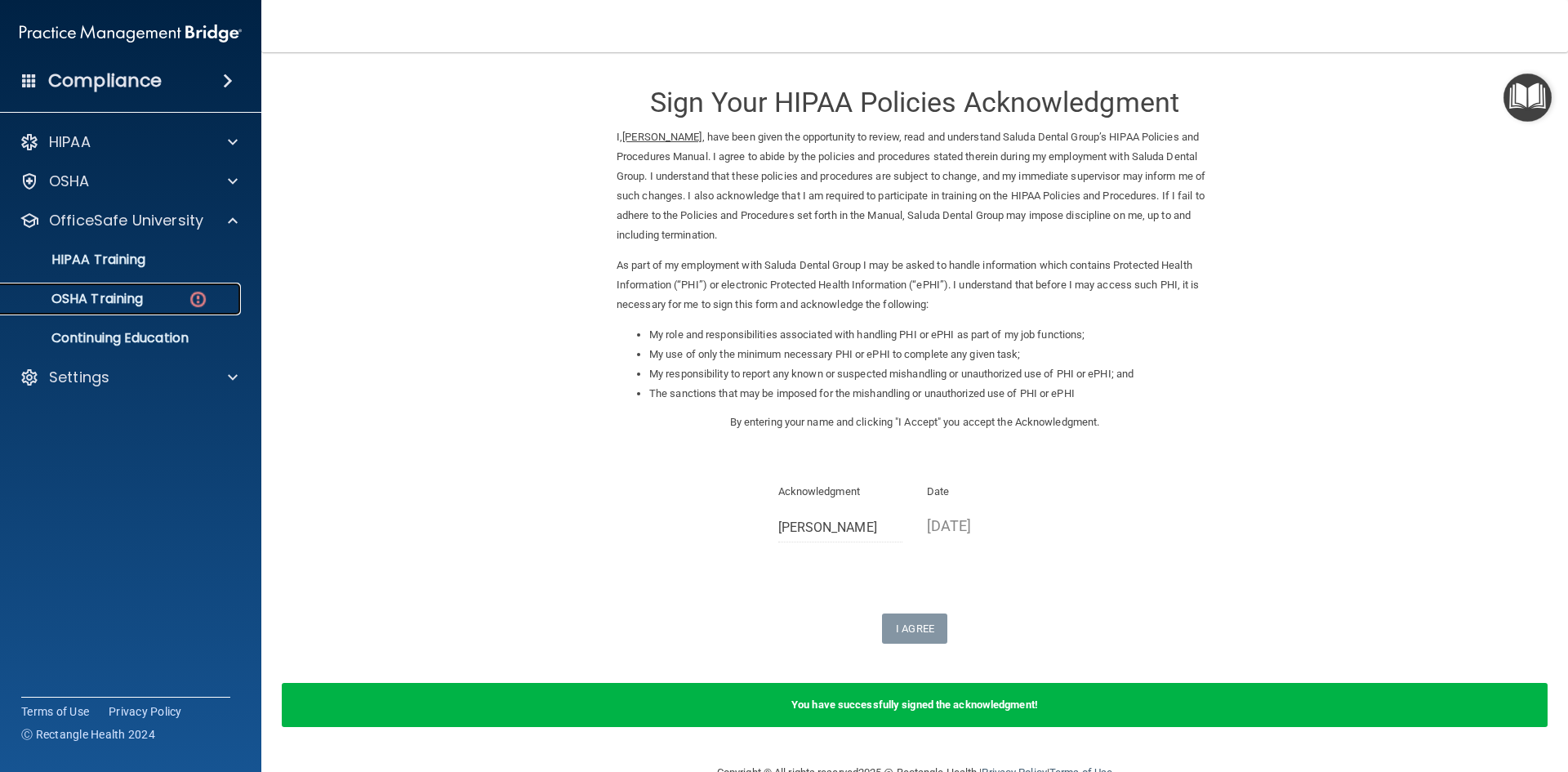
click at [137, 296] on p "OSHA Training" at bounding box center [76, 298] width 132 height 17
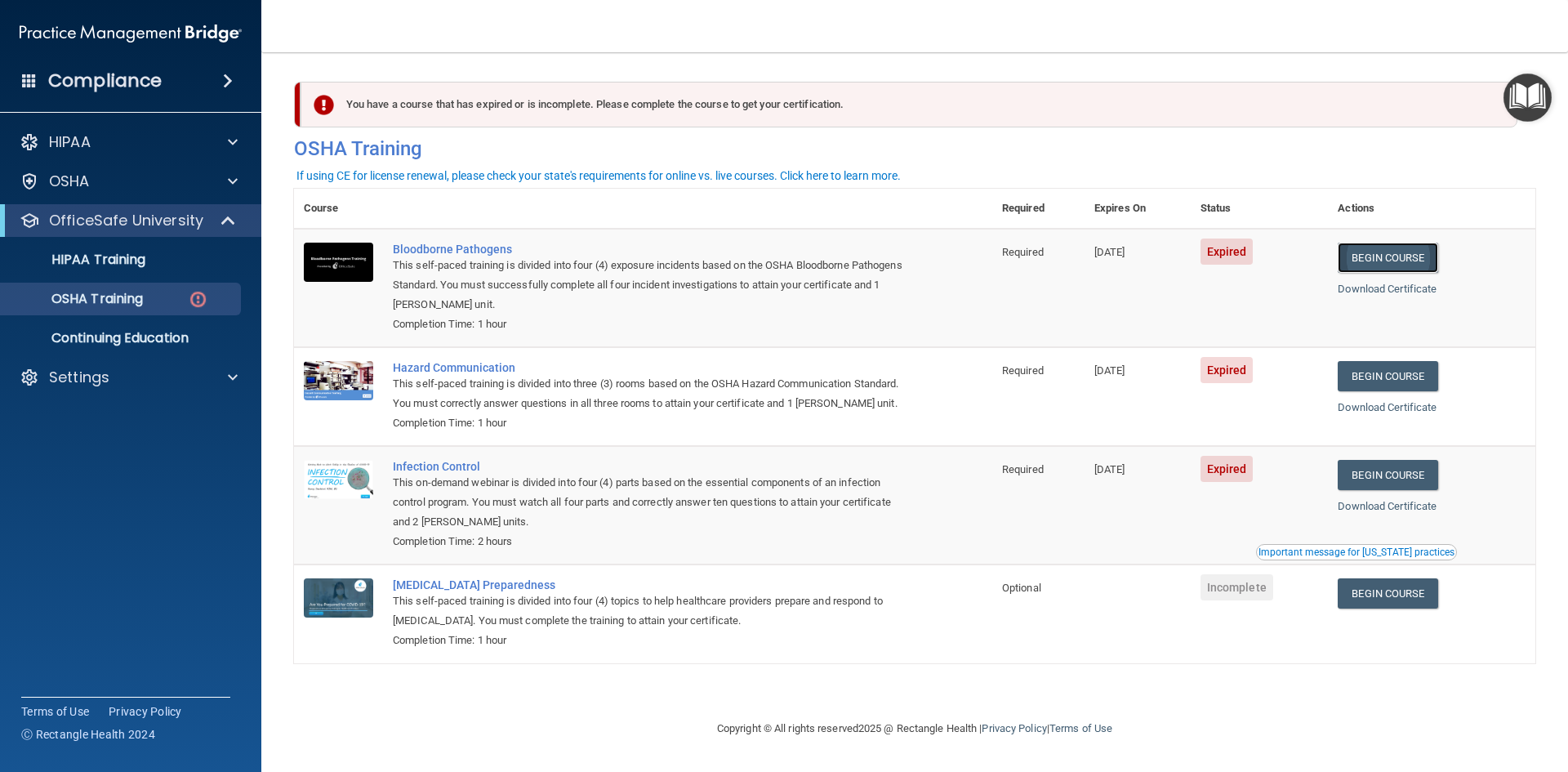
click at [1404, 261] on link "Begin Course" at bounding box center [1388, 257] width 100 height 30
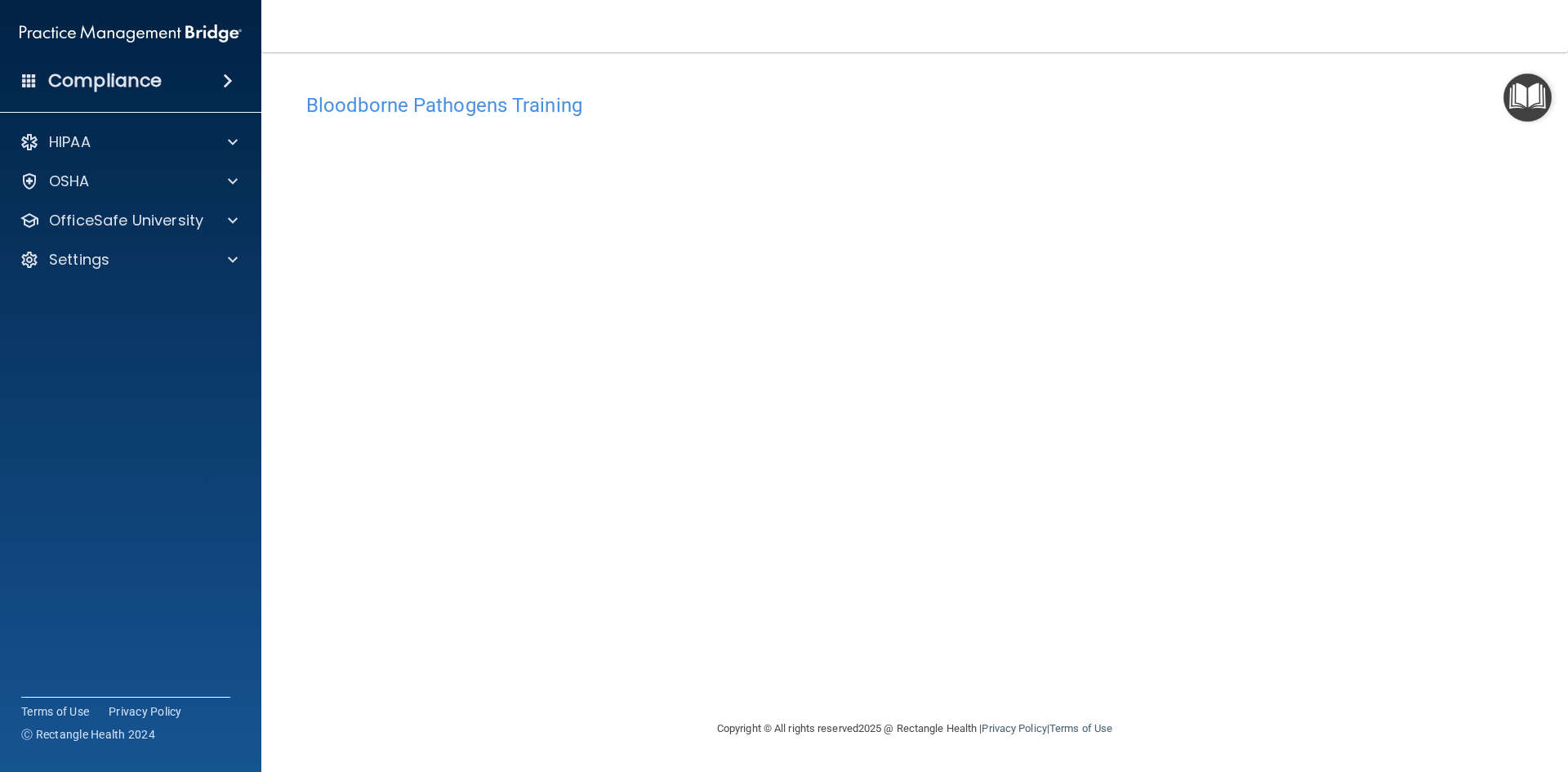
click at [1526, 106] on img "Open Resource Center" at bounding box center [1527, 97] width 48 height 48
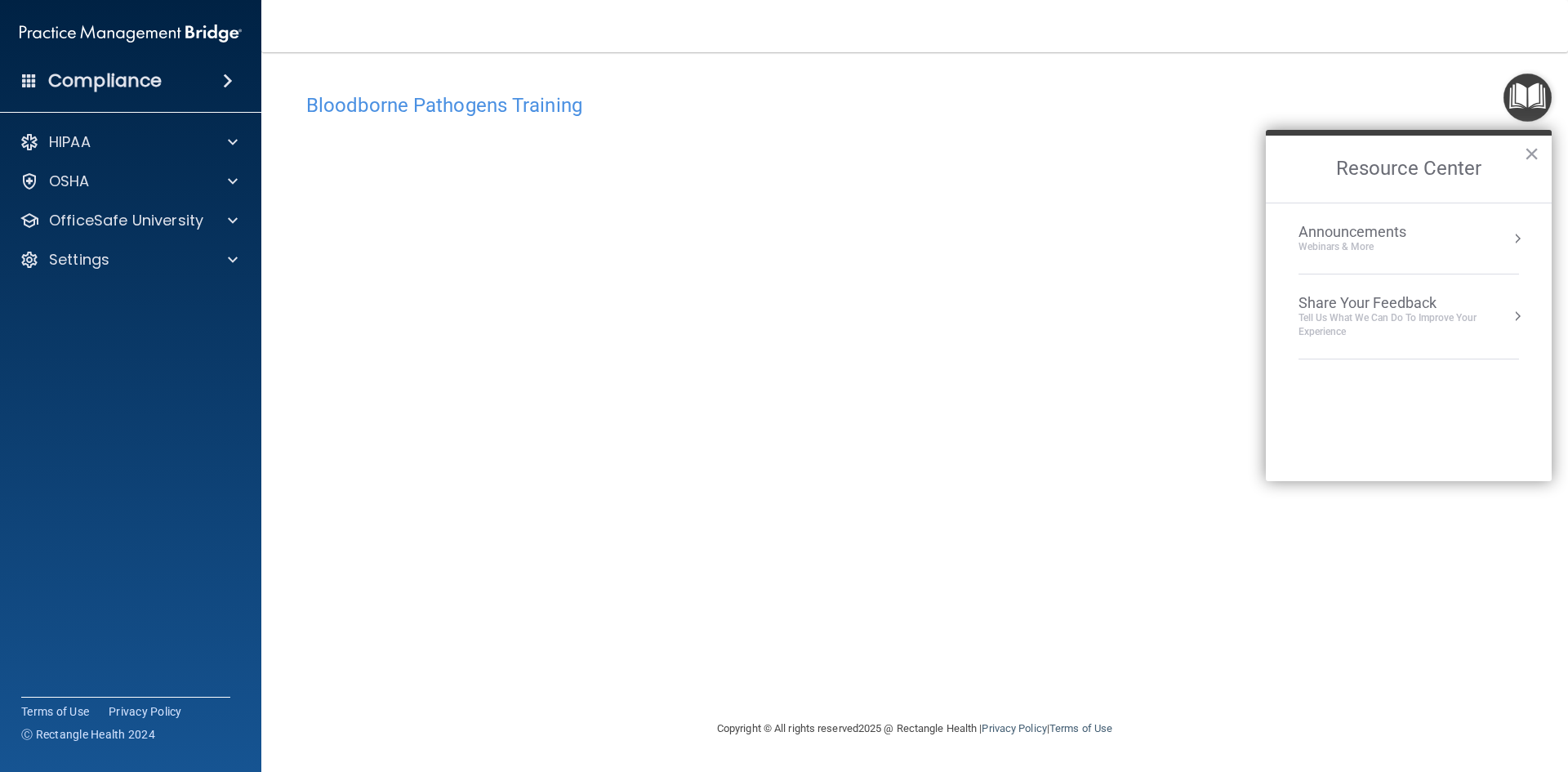
click at [1442, 107] on h4 "Bloodborne Pathogens Training" at bounding box center [915, 106] width 1217 height 22
click at [1087, 114] on h4 "Bloodborne Pathogens Training" at bounding box center [915, 106] width 1217 height 22
click at [1532, 152] on button "×" at bounding box center [1532, 154] width 16 height 26
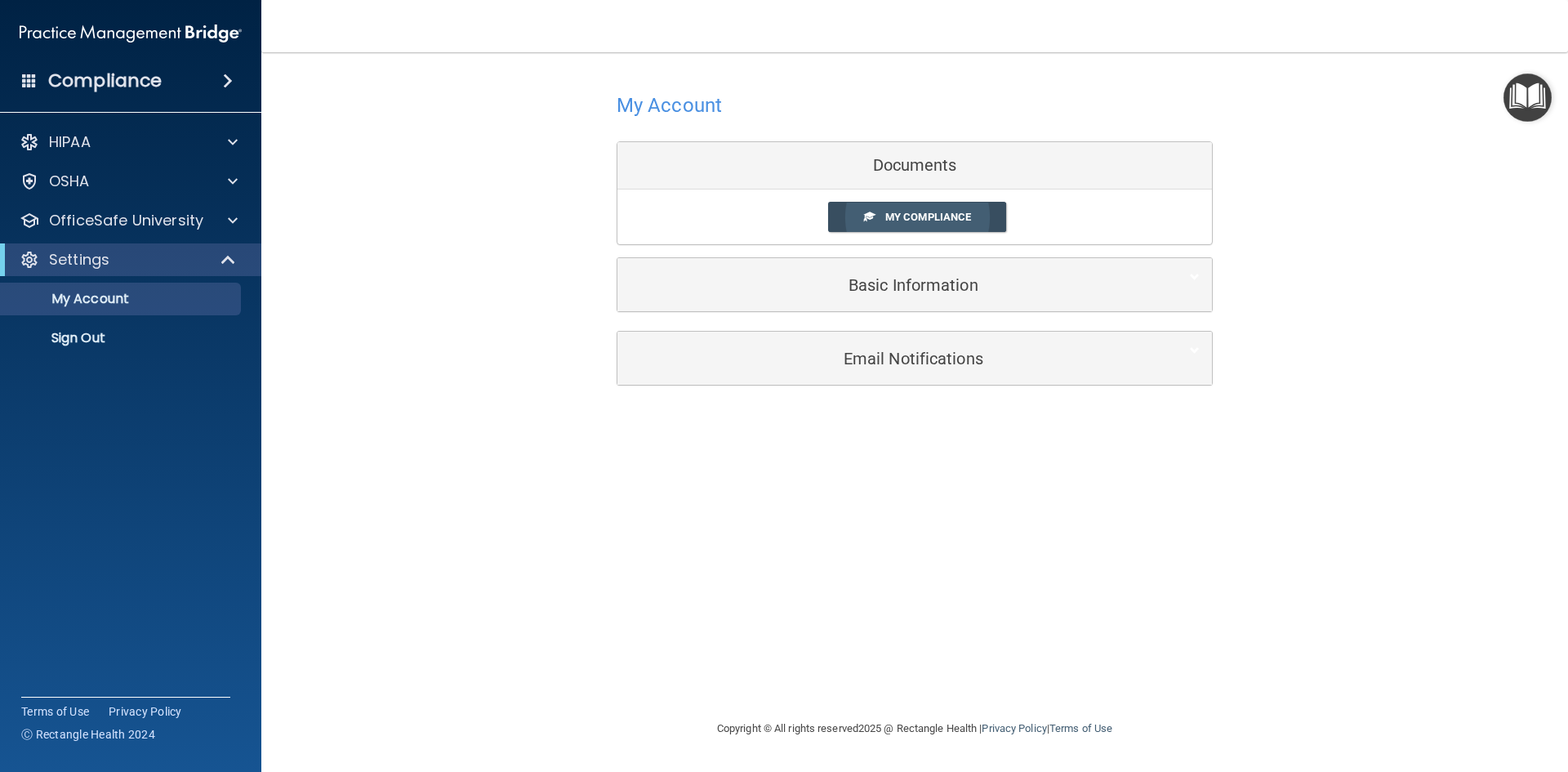
click at [897, 220] on span "My Compliance" at bounding box center [928, 216] width 86 height 13
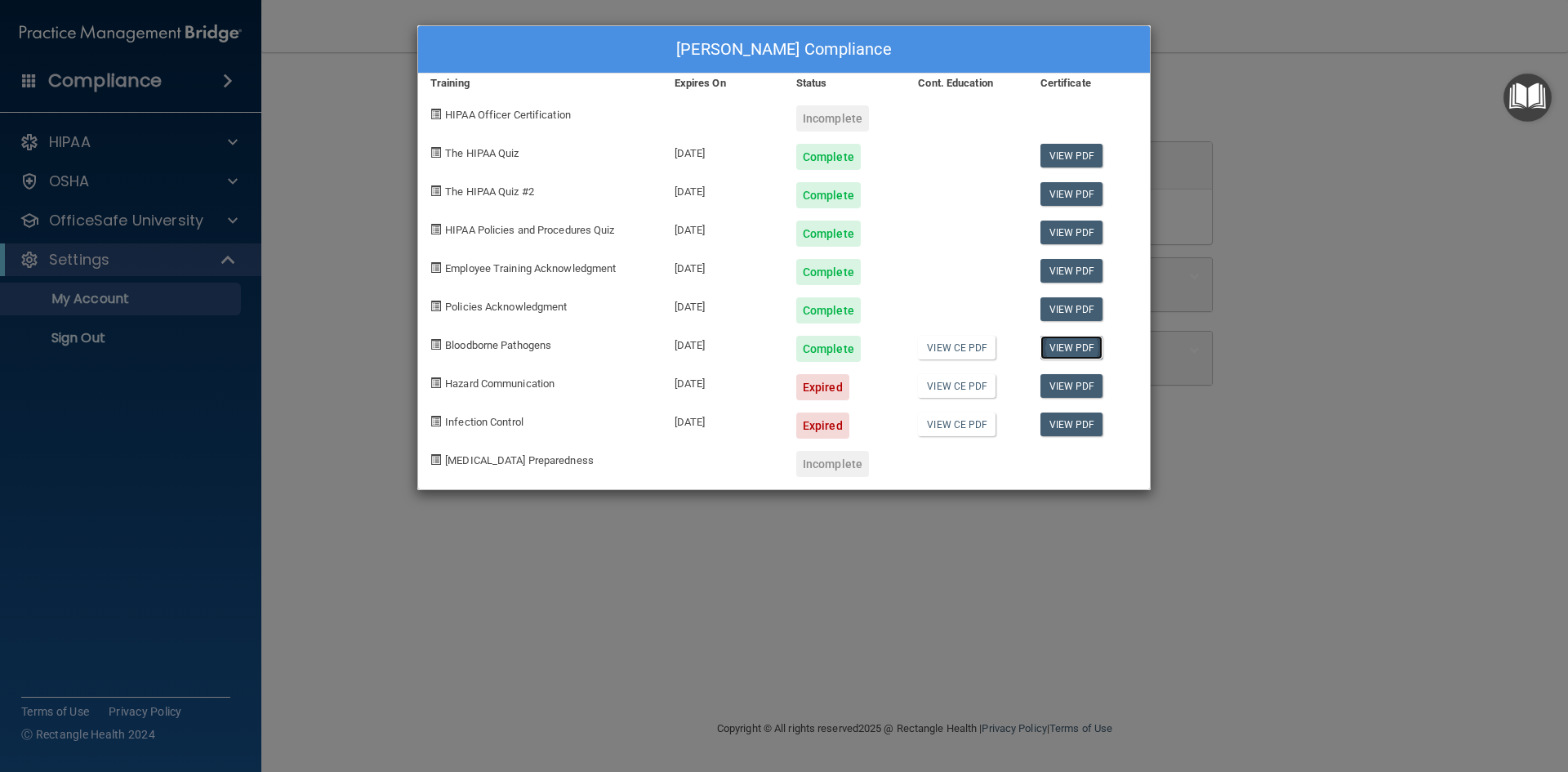
click at [1079, 345] on link "View PDF" at bounding box center [1072, 347] width 63 height 23
drag, startPoint x: 221, startPoint y: 183, endPoint x: 171, endPoint y: 171, distance: 51.4
click at [217, 178] on div "Wanda B Brewer's Compliance Training Expires On Status Cont. Education Certific…" at bounding box center [784, 386] width 1568 height 772
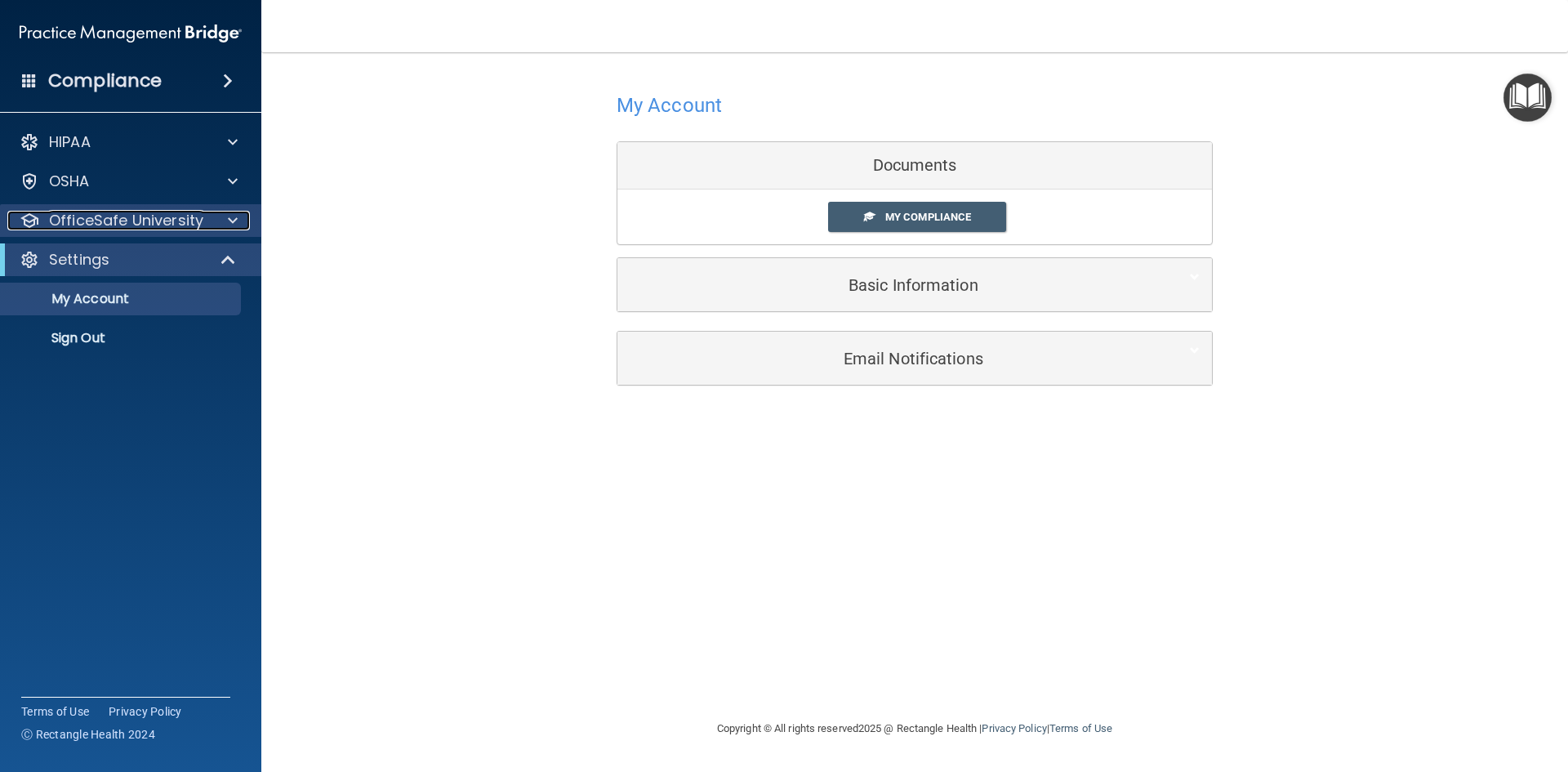
click at [142, 218] on p "OfficeSafe University" at bounding box center [126, 220] width 155 height 20
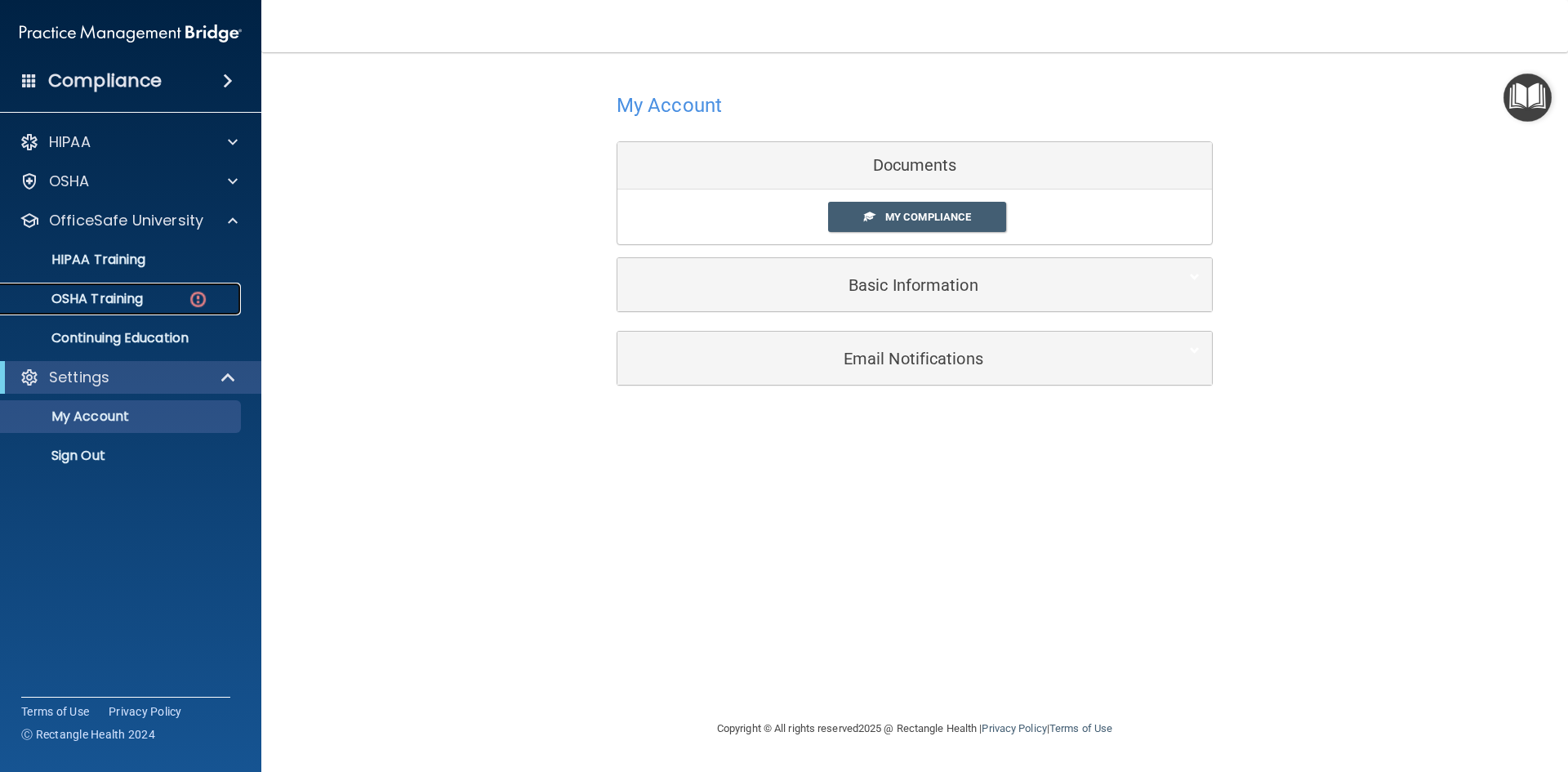
click at [146, 304] on div "OSHA Training" at bounding box center [122, 298] width 223 height 17
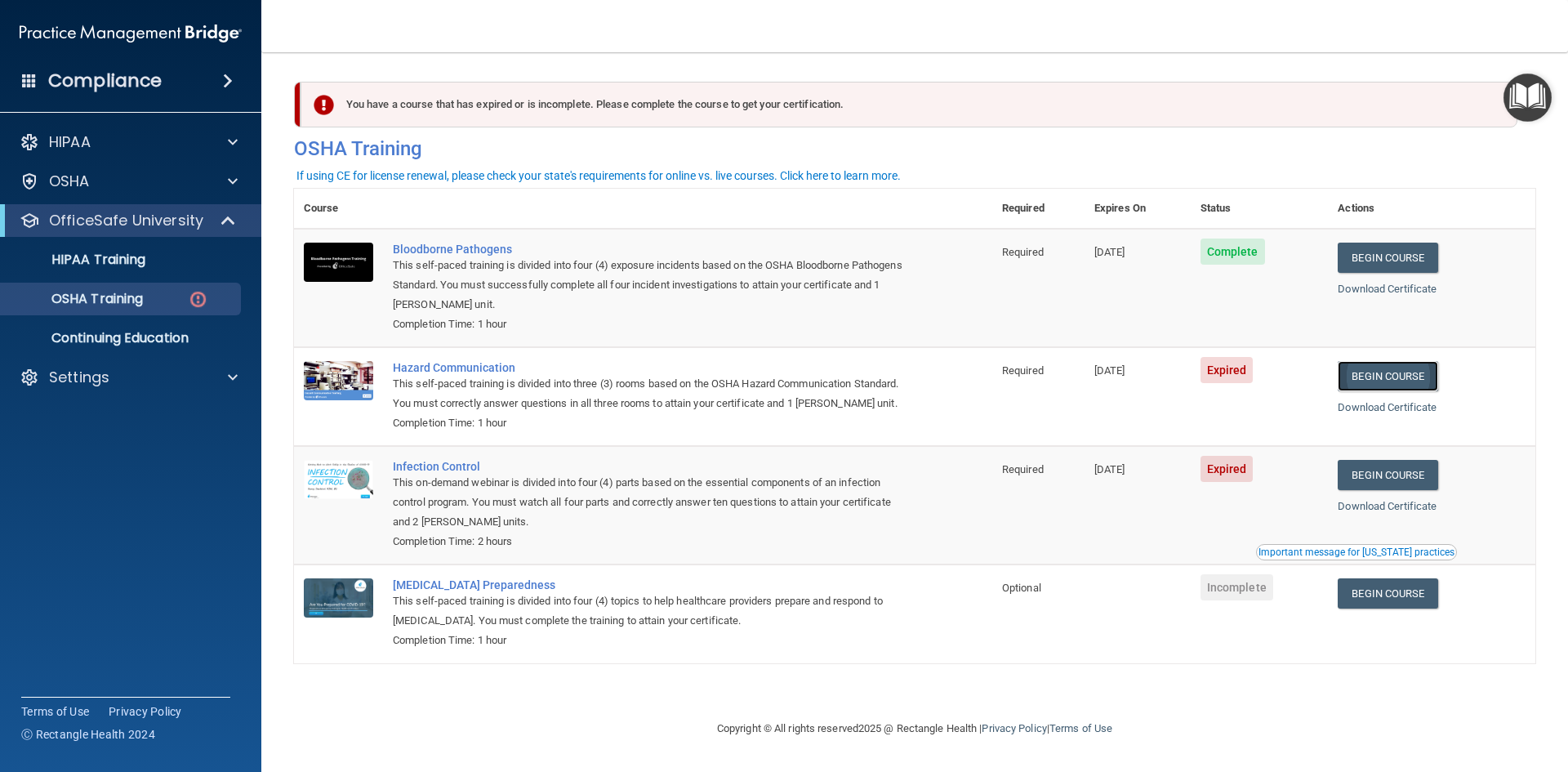
click at [1380, 384] on link "Begin Course" at bounding box center [1388, 376] width 100 height 30
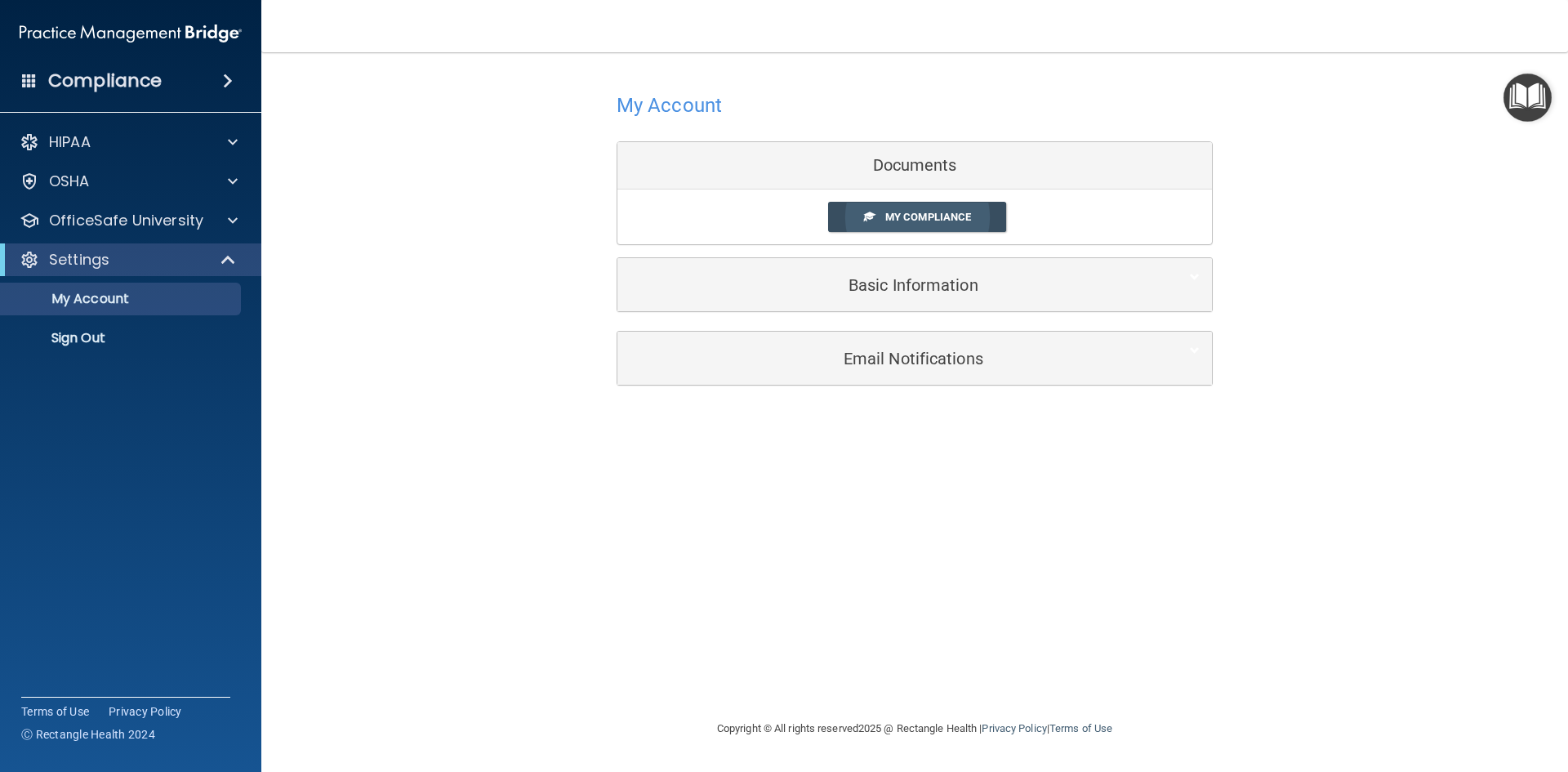
click at [914, 214] on span "My Compliance" at bounding box center [928, 216] width 86 height 13
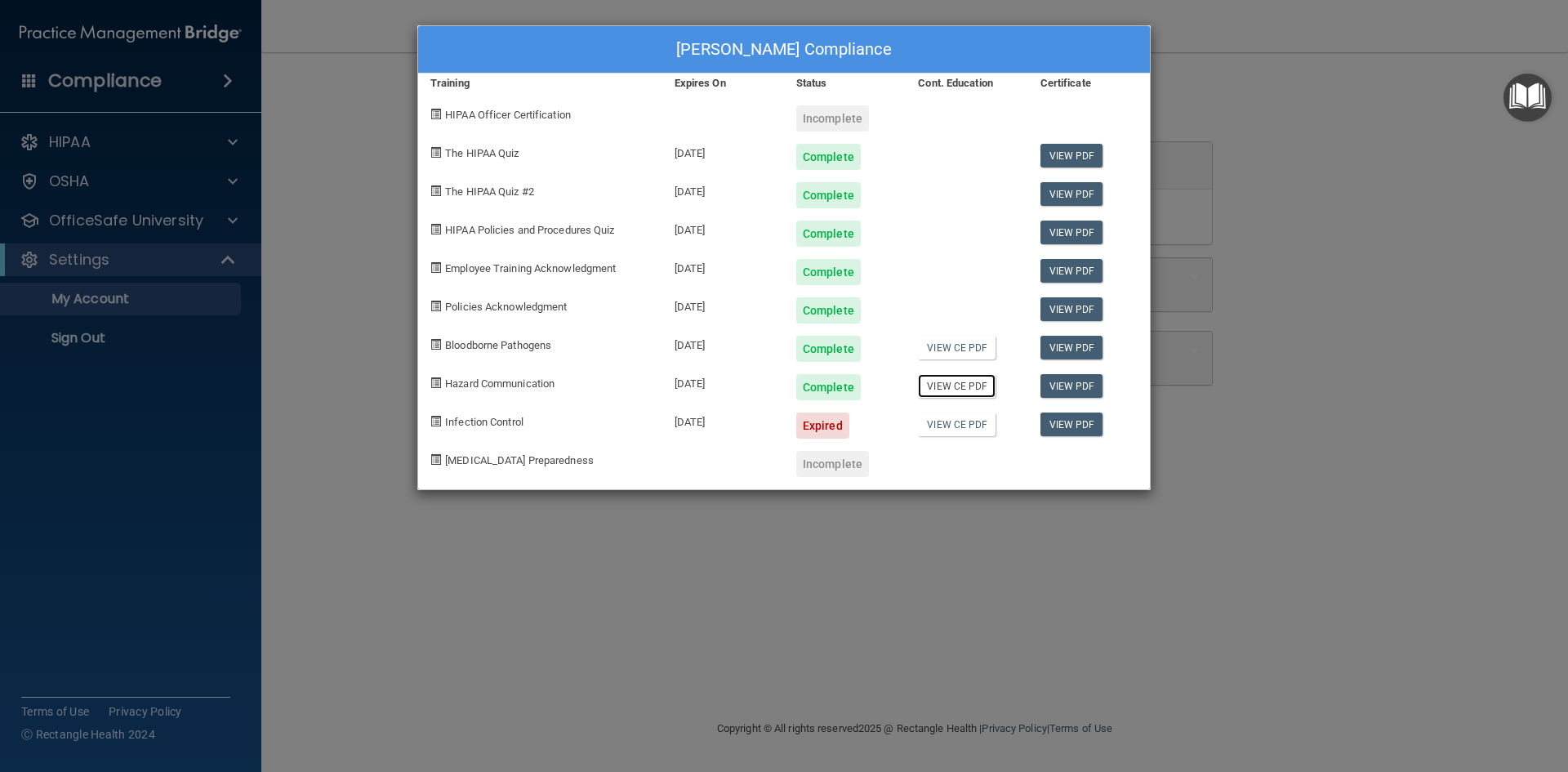
click at [967, 389] on link "View CE PDF" at bounding box center [957, 386] width 77 height 23
click at [112, 370] on div "[PERSON_NAME] Compliance Training Expires On Status Cont. Education Certificate…" at bounding box center [784, 386] width 1568 height 772
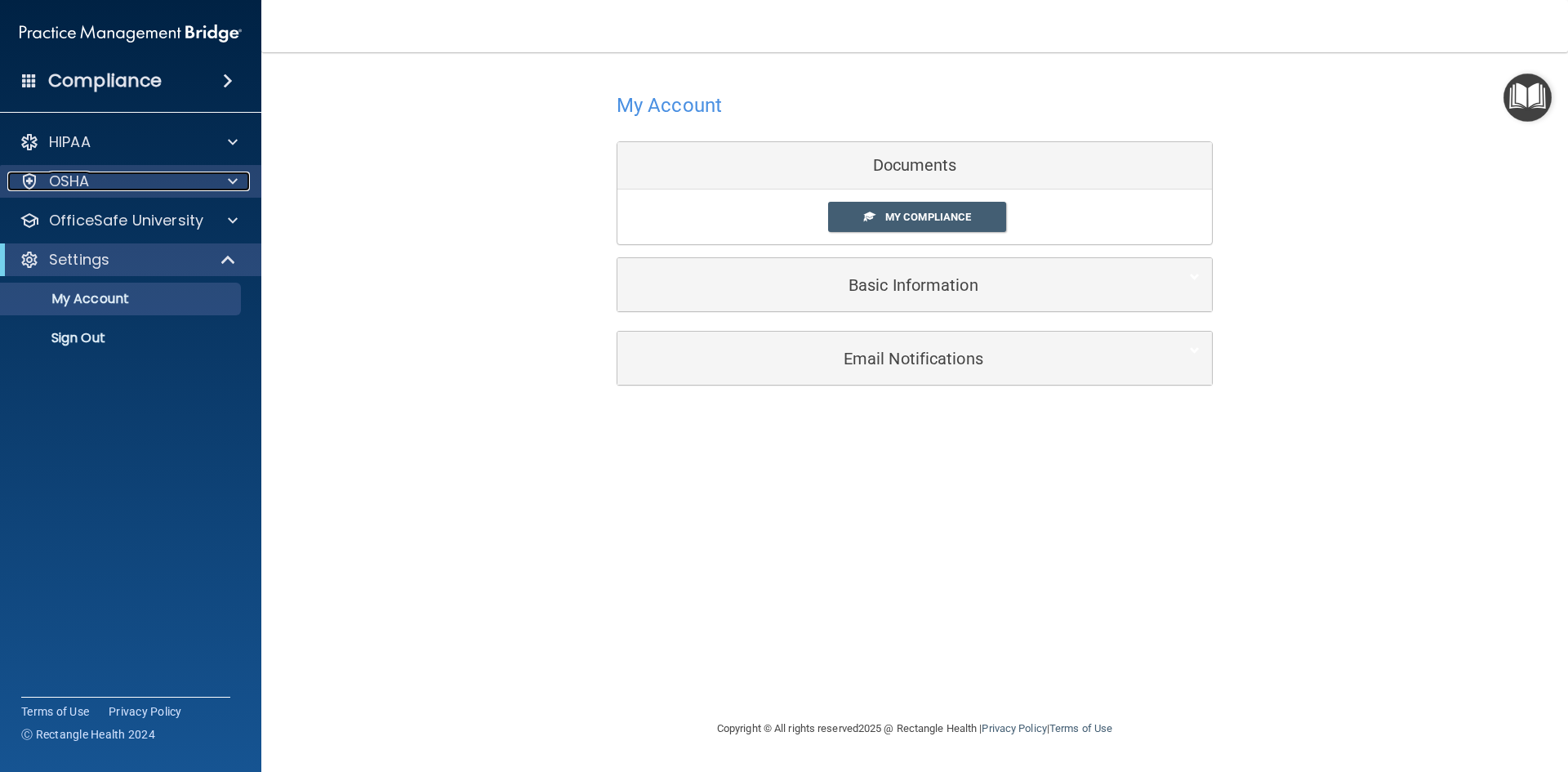
click at [201, 176] on div "OSHA" at bounding box center [109, 181] width 202 height 20
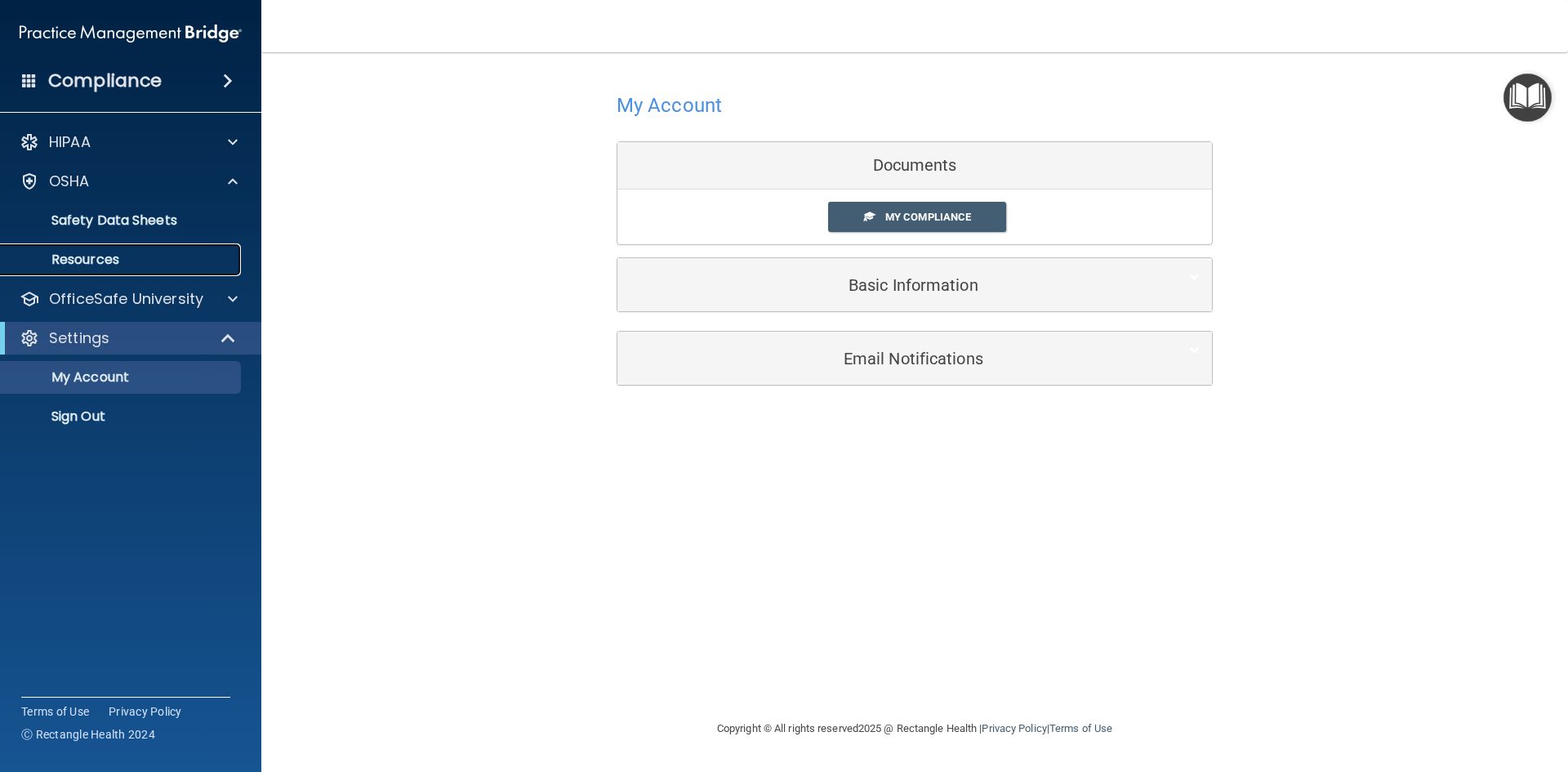
click at [166, 256] on p "Resources" at bounding box center [122, 259] width 223 height 17
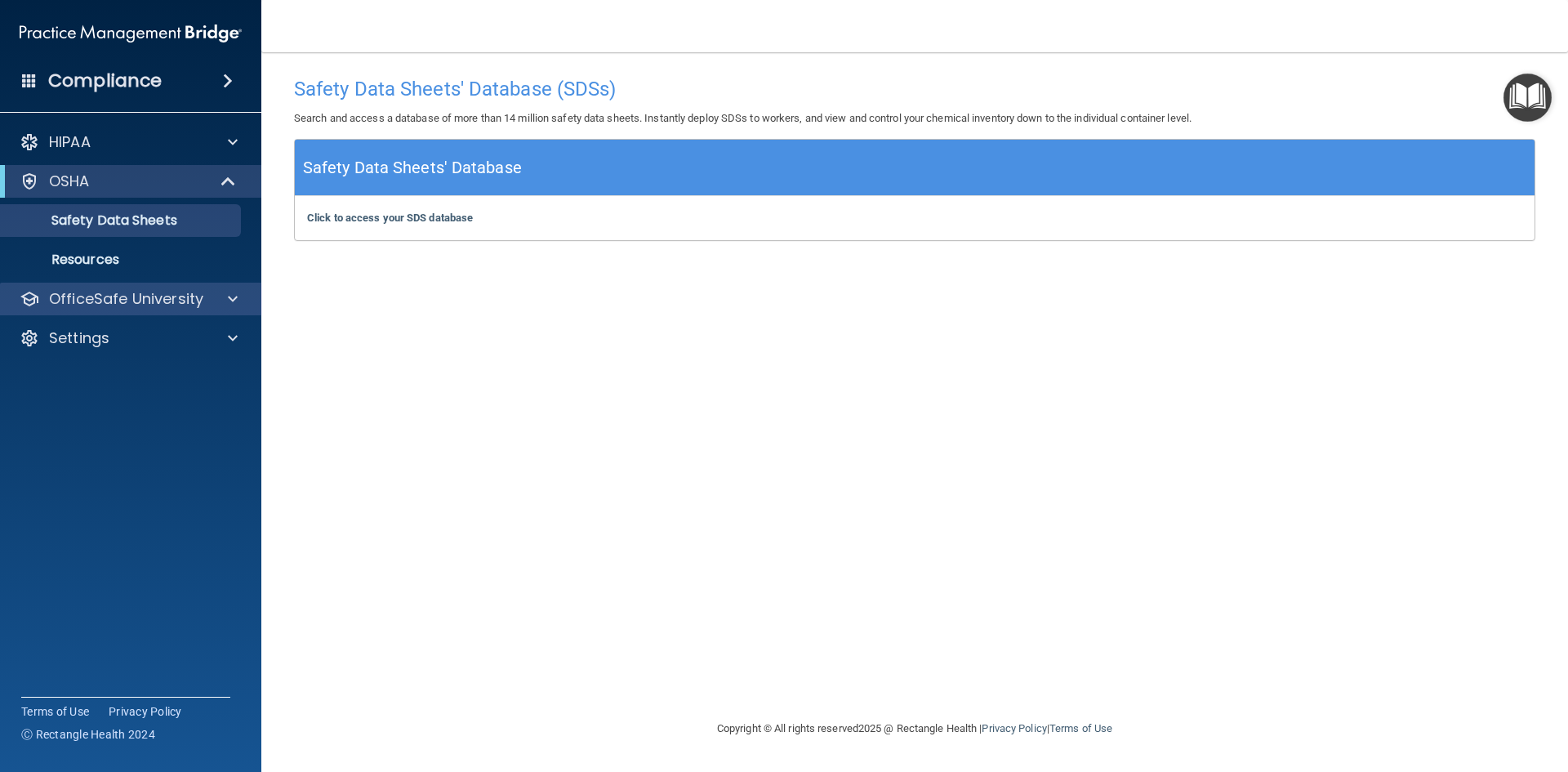
click at [210, 284] on div "OfficeSafe University" at bounding box center [131, 298] width 262 height 32
click at [189, 295] on p "OfficeSafe University" at bounding box center [126, 299] width 155 height 20
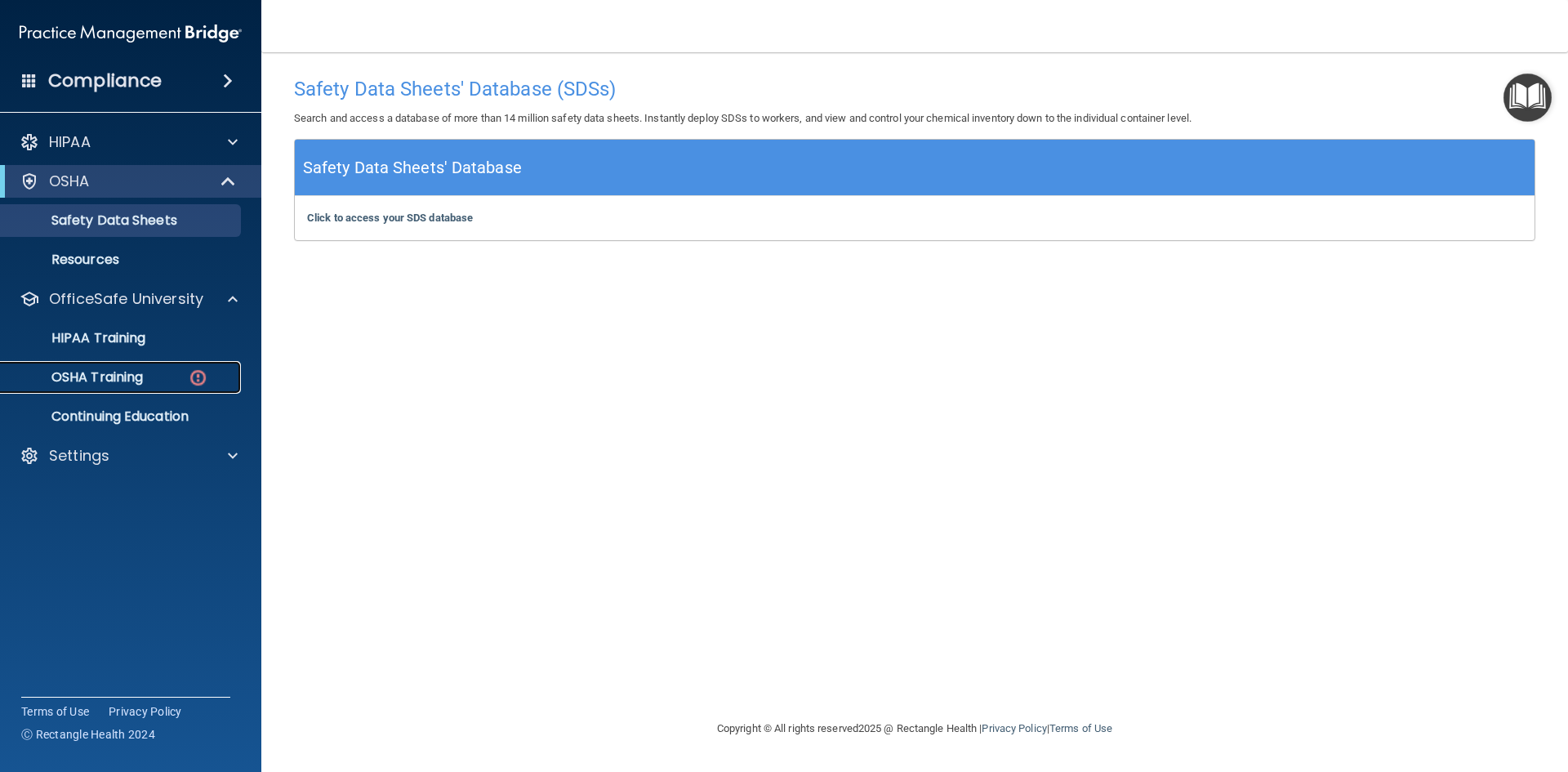
click at [112, 379] on p "OSHA Training" at bounding box center [76, 377] width 132 height 17
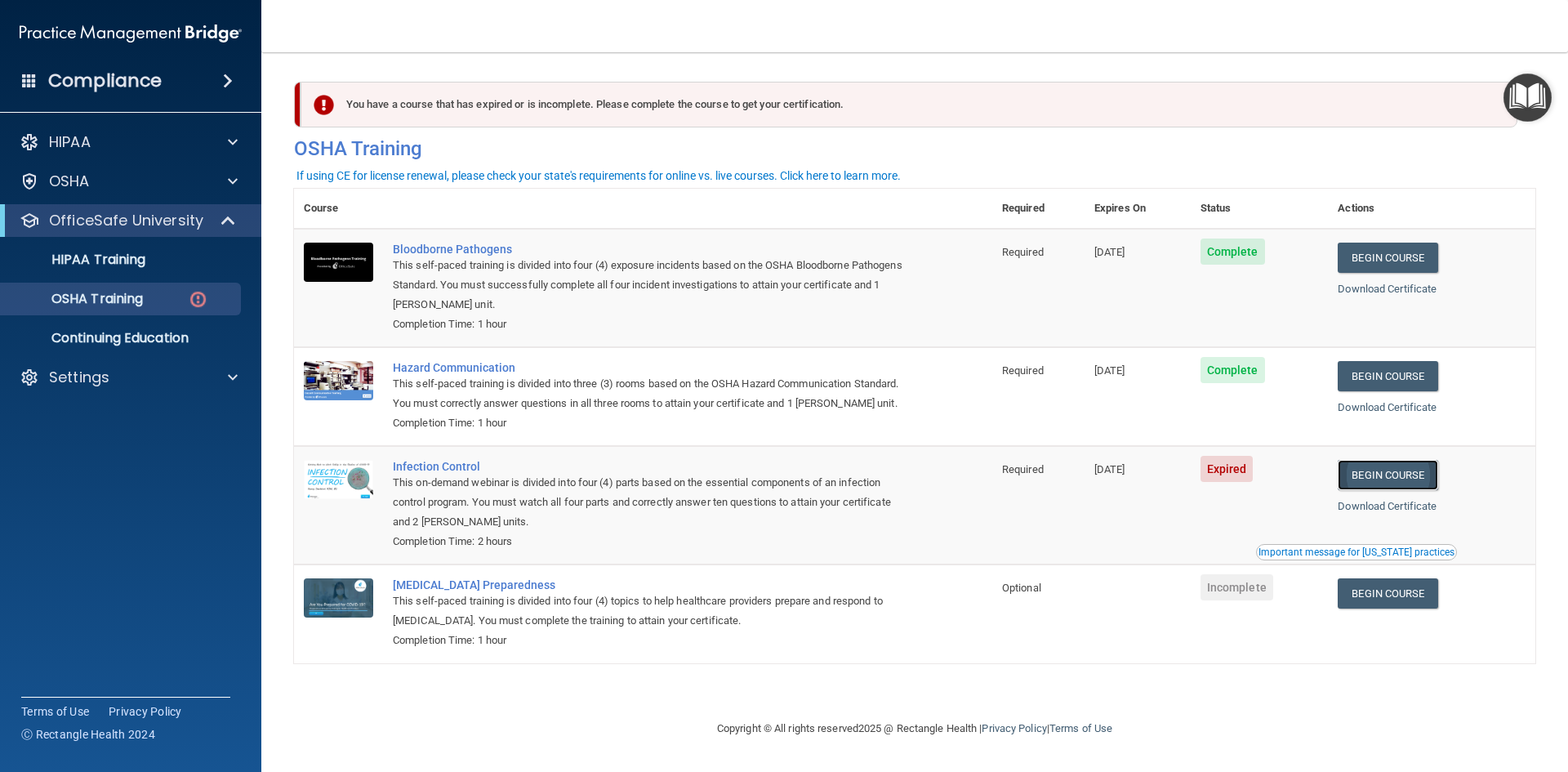
click at [1382, 473] on link "Begin Course" at bounding box center [1388, 475] width 100 height 30
click at [1391, 477] on link "Begin Course" at bounding box center [1388, 475] width 100 height 30
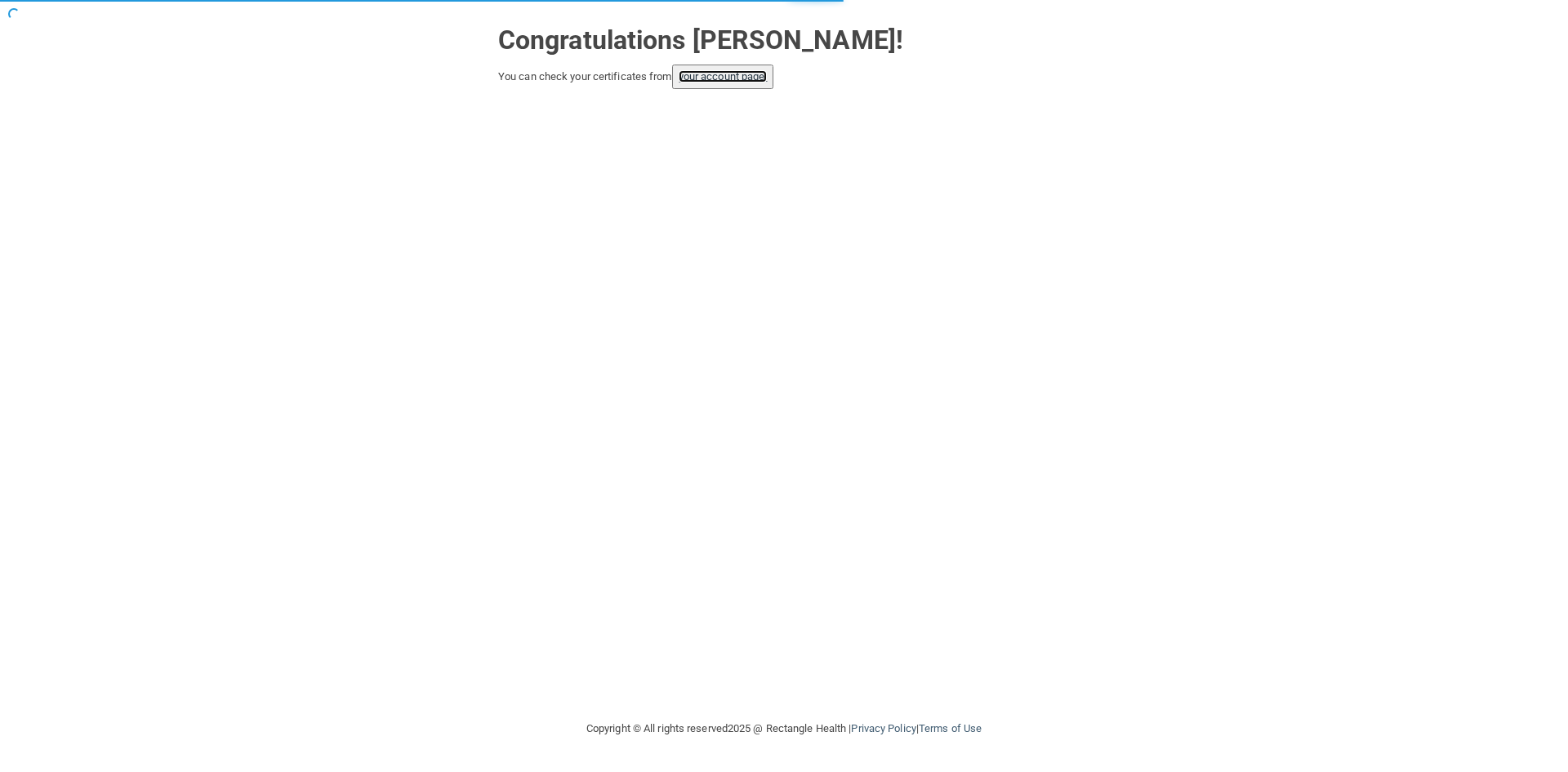
click at [706, 78] on link "your account page!" at bounding box center [723, 76] width 89 height 13
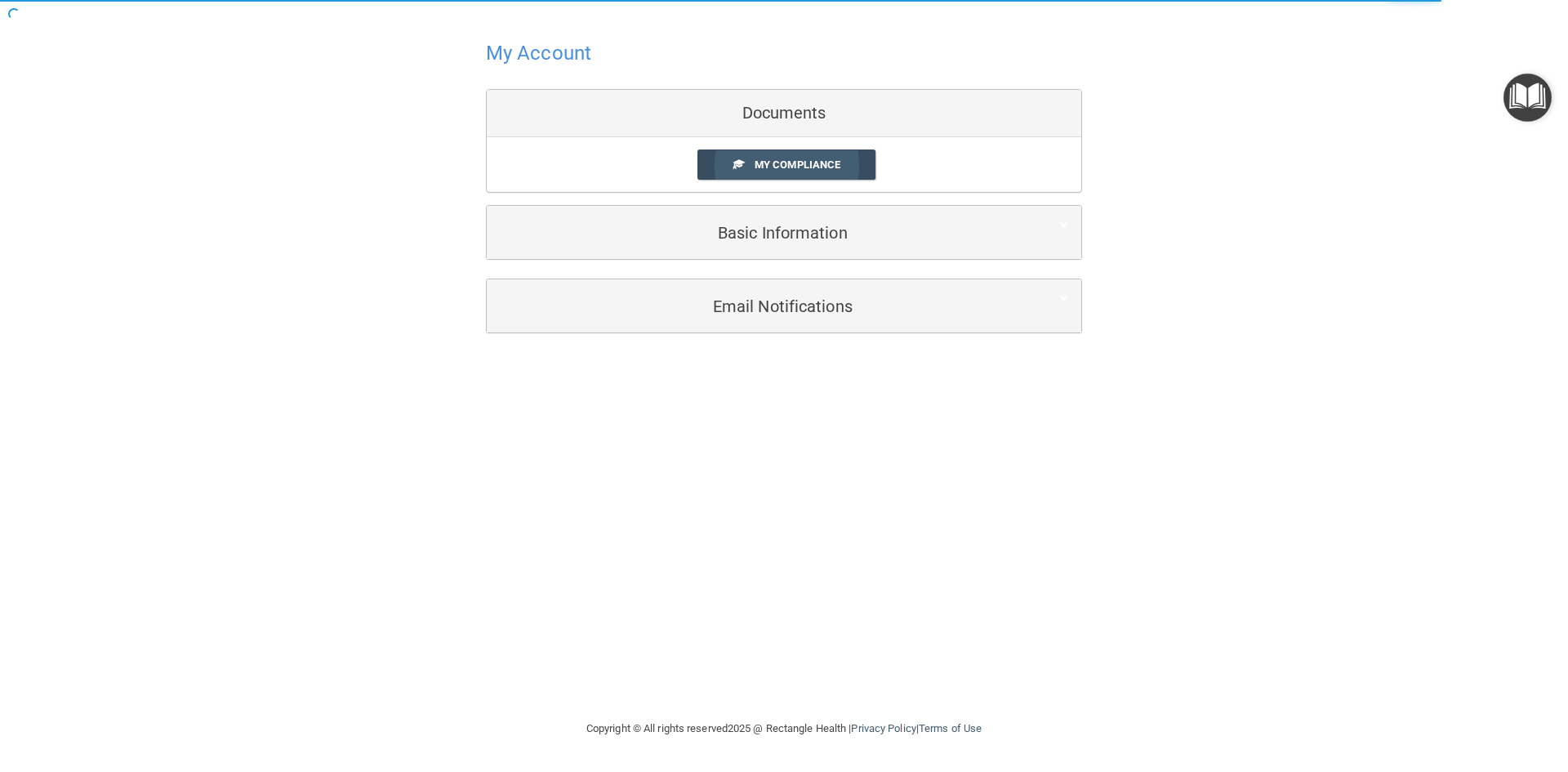
click at [793, 160] on span "My Compliance" at bounding box center [798, 164] width 86 height 13
click at [788, 155] on link "My Compliance" at bounding box center [786, 164] width 179 height 30
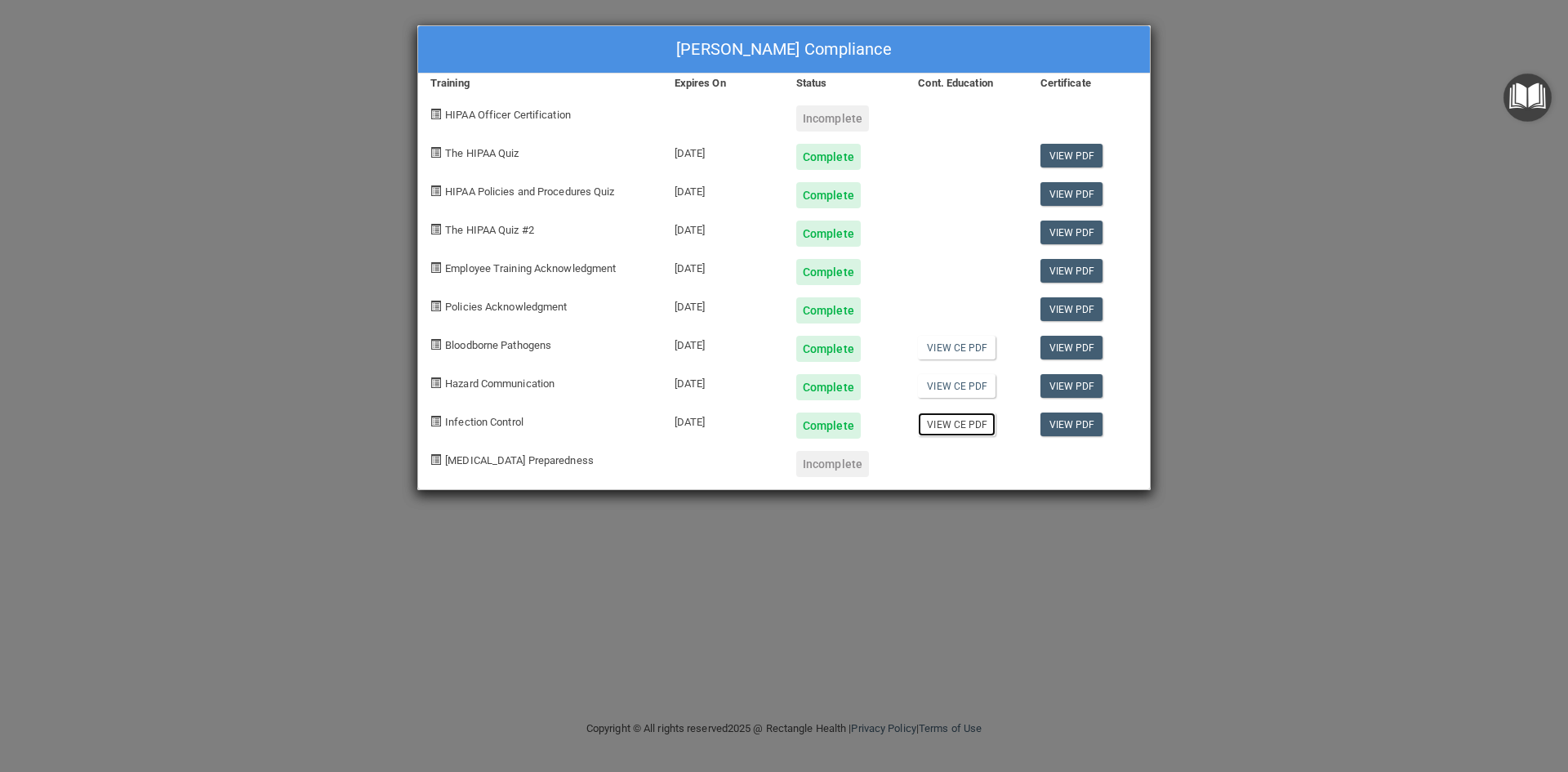
click at [960, 429] on link "View CE PDF" at bounding box center [957, 425] width 77 height 23
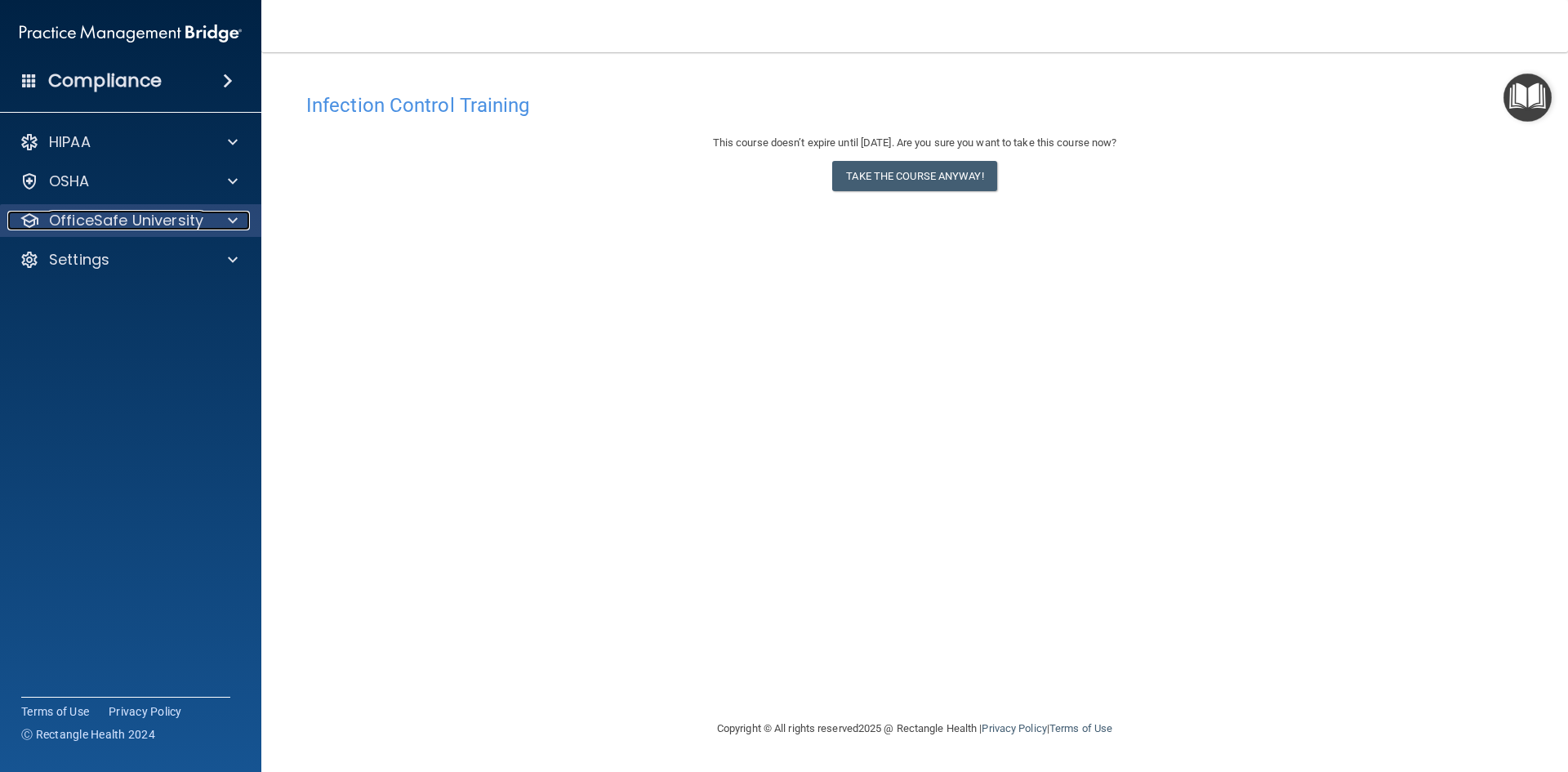
click at [78, 214] on p "OfficeSafe University" at bounding box center [126, 220] width 155 height 20
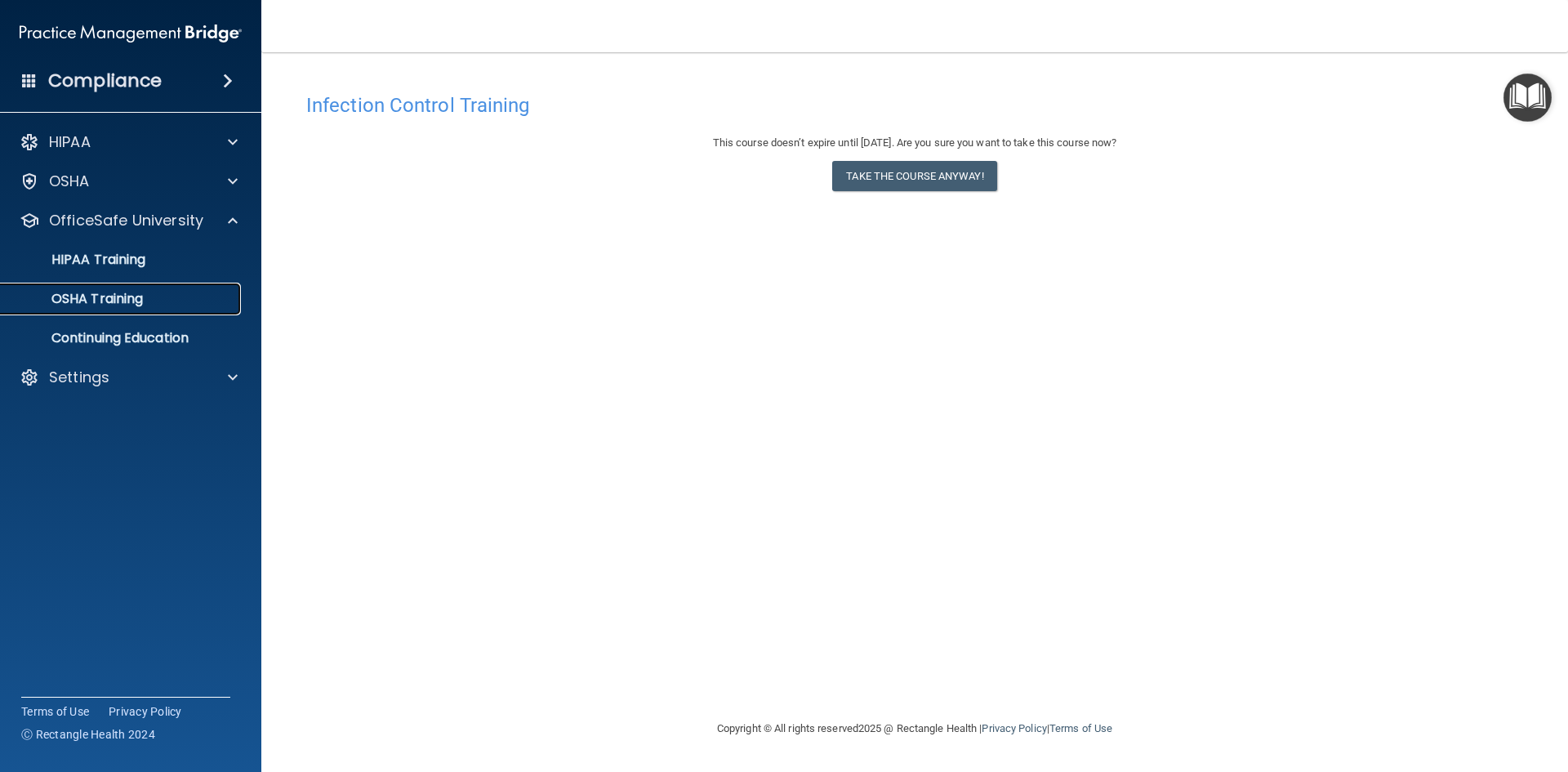
click at [77, 291] on p "OSHA Training" at bounding box center [76, 298] width 132 height 17
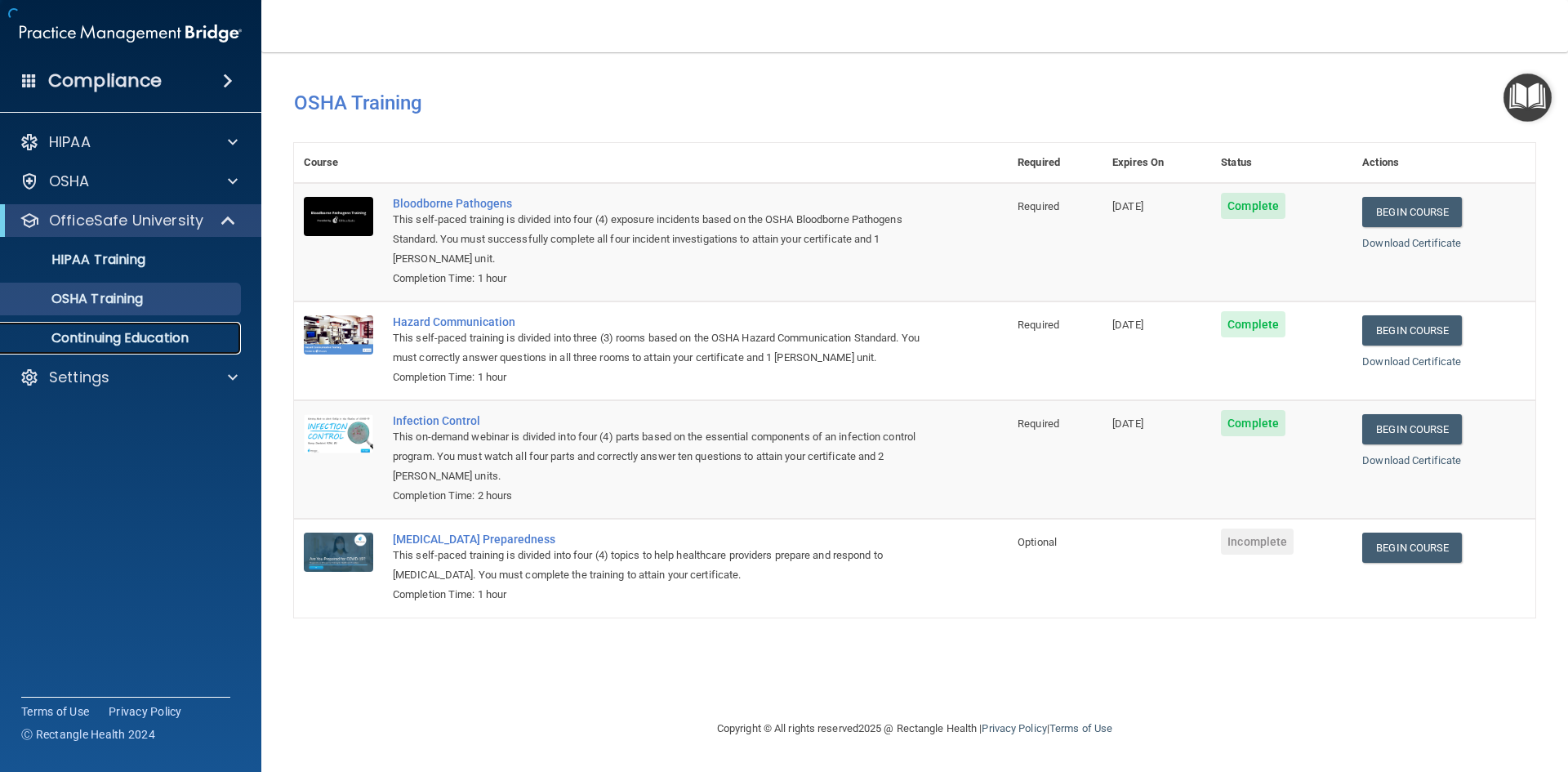
click at [89, 333] on p "Continuing Education" at bounding box center [122, 338] width 223 height 17
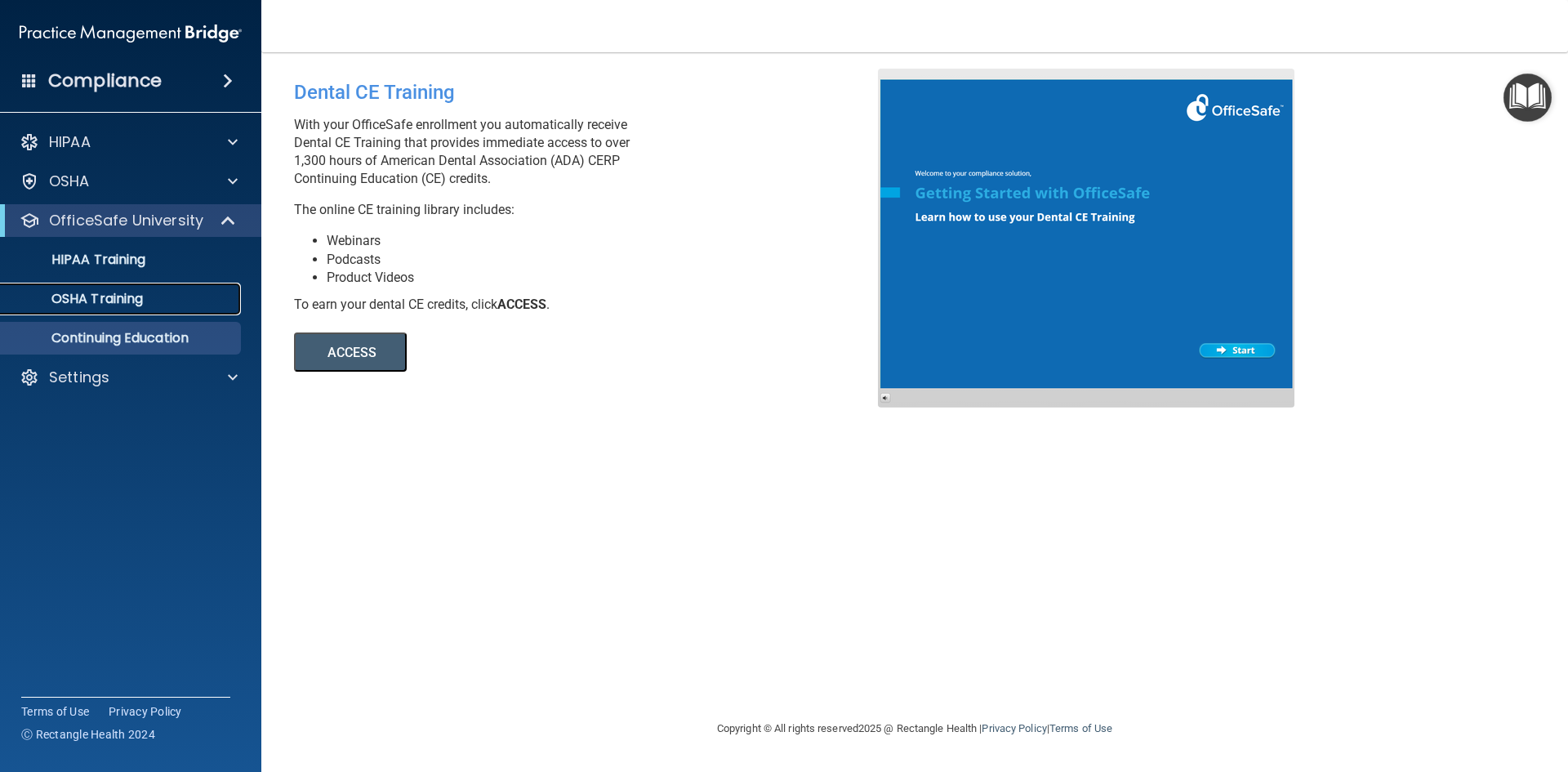
click at [143, 305] on p "OSHA Training" at bounding box center [76, 298] width 132 height 17
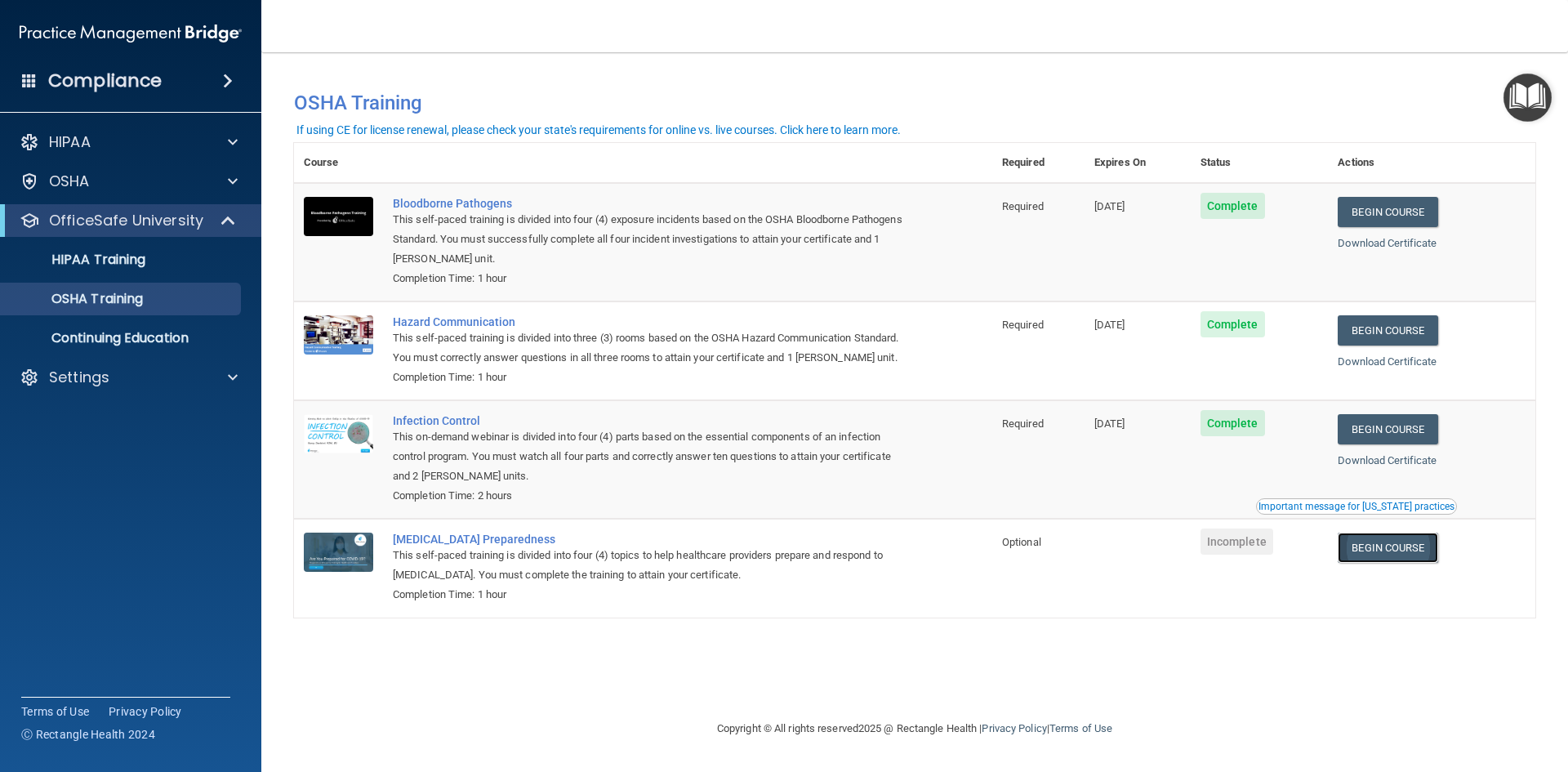
click at [1411, 547] on link "Begin Course" at bounding box center [1388, 547] width 100 height 30
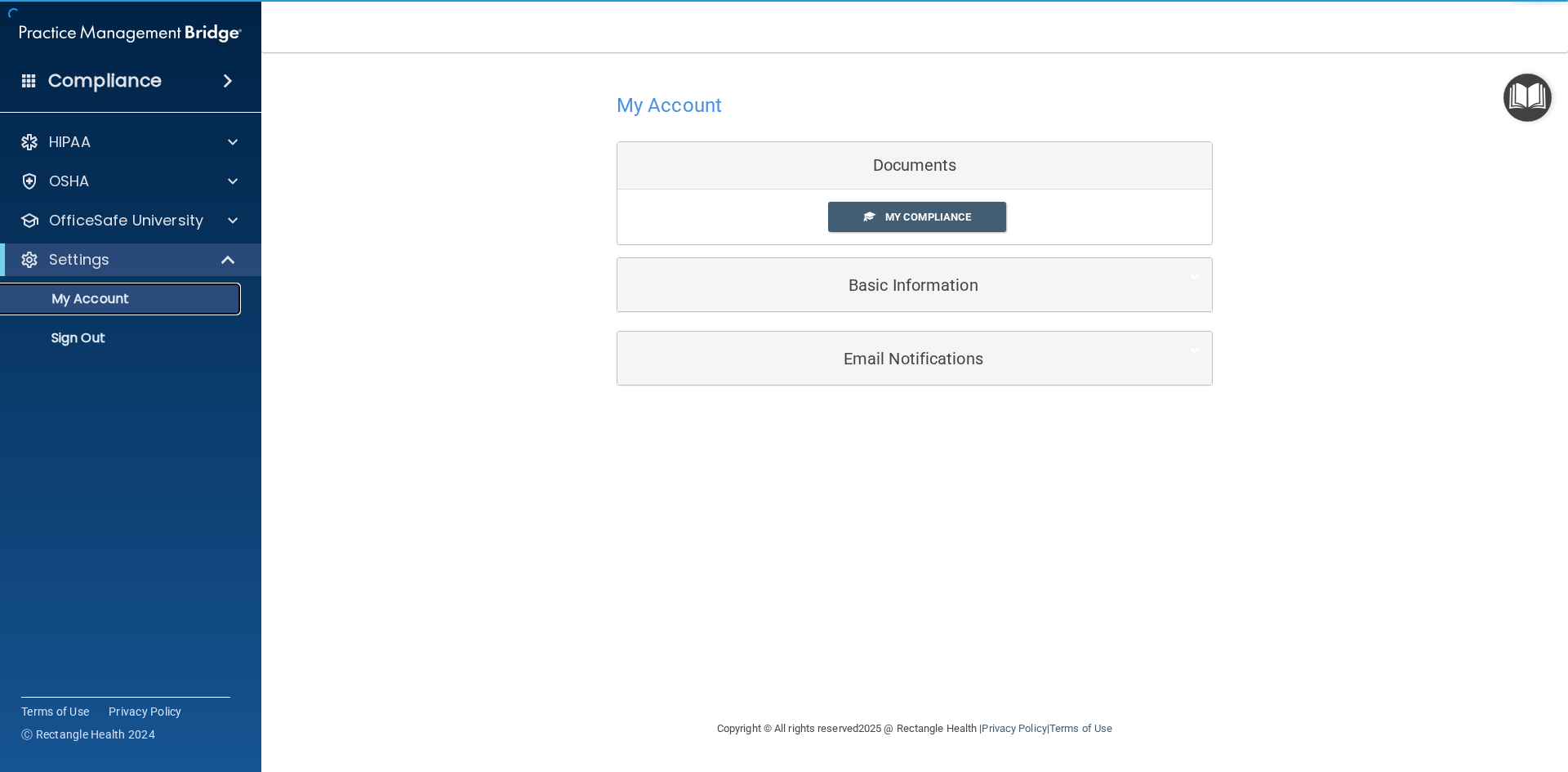
click at [168, 294] on p "My Account" at bounding box center [122, 298] width 223 height 17
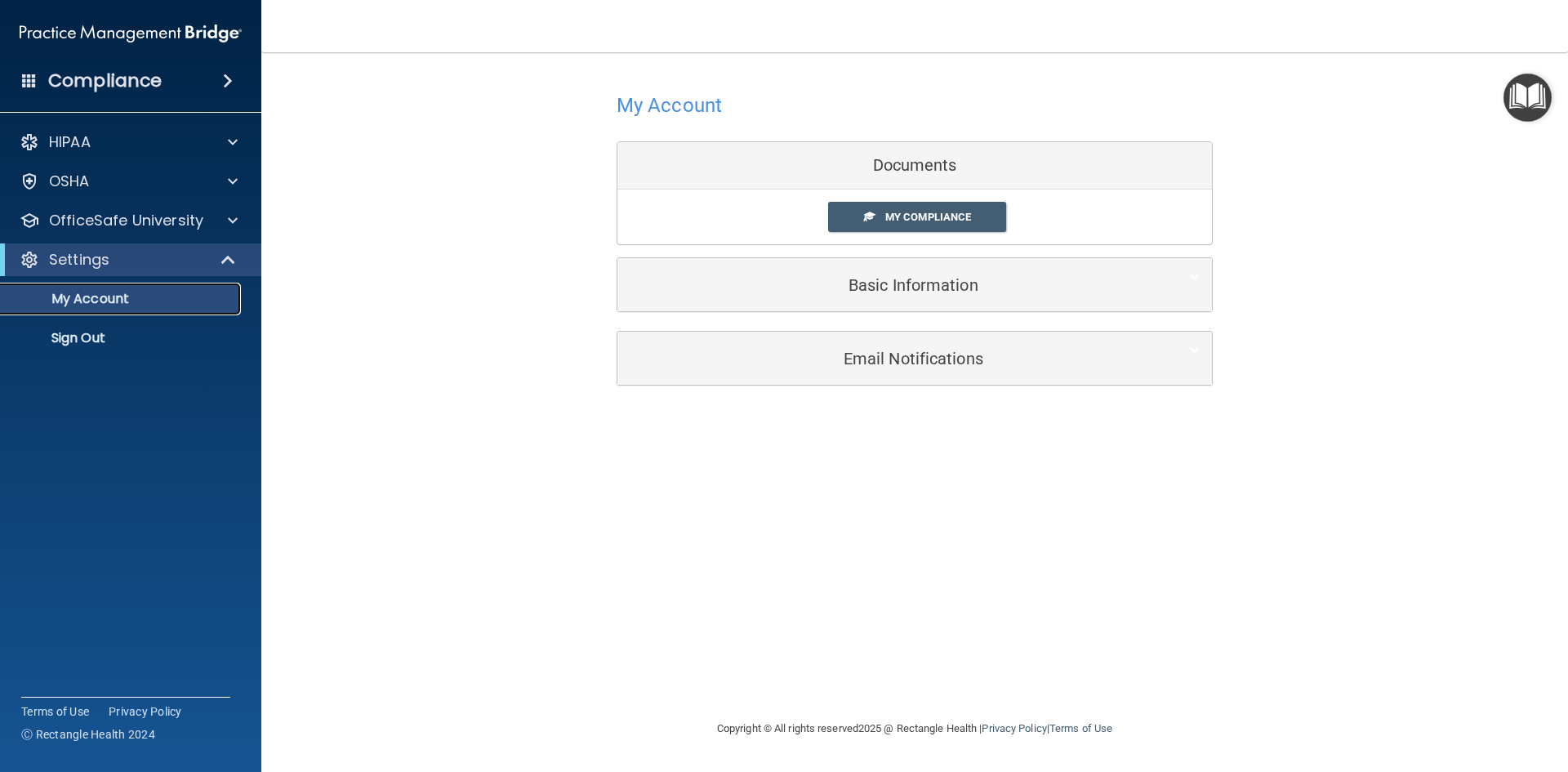
click at [149, 299] on p "My Account" at bounding box center [122, 298] width 223 height 17
click at [943, 220] on span "My Compliance" at bounding box center [928, 216] width 86 height 13
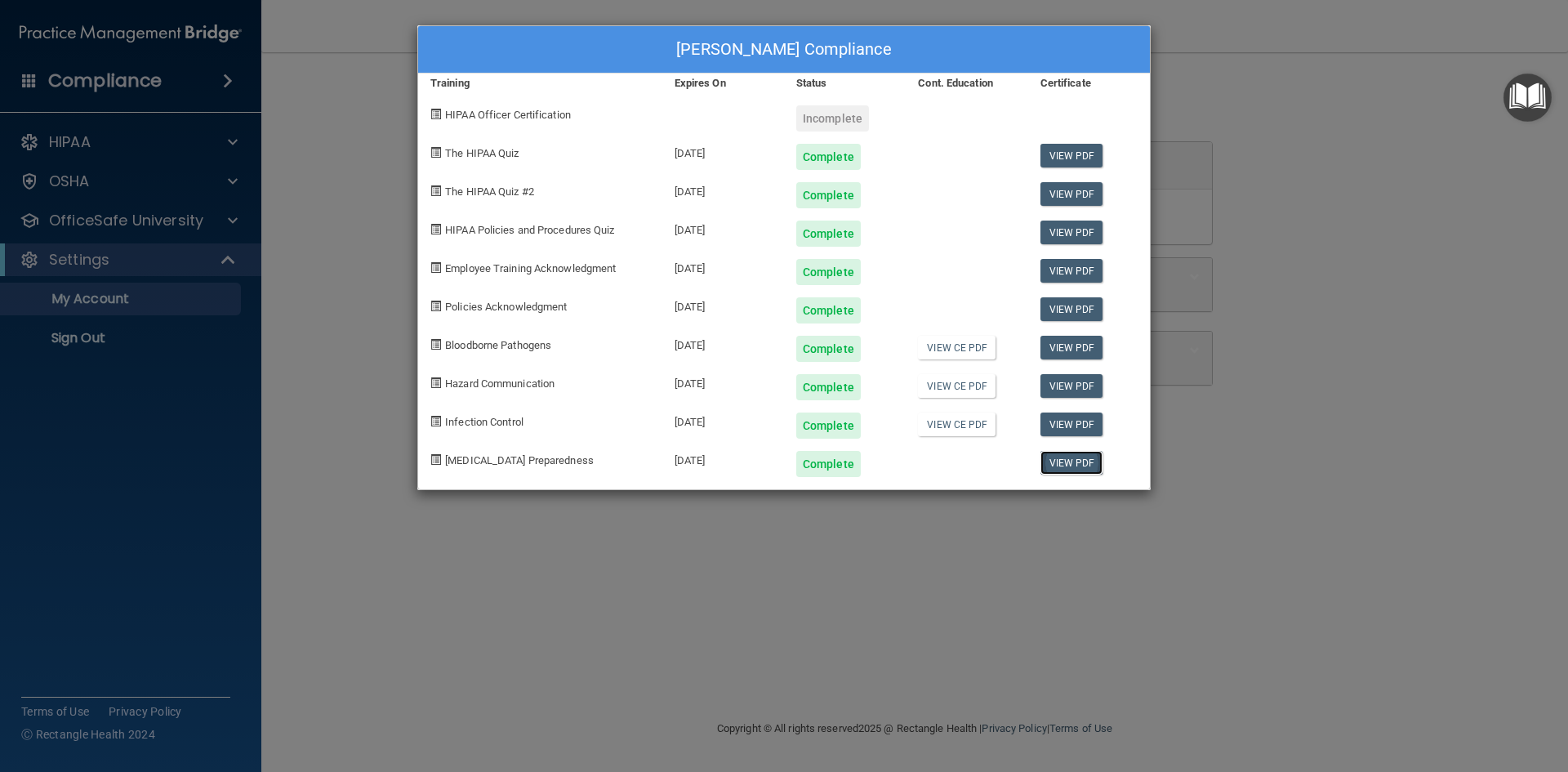
click at [1072, 462] on link "View PDF" at bounding box center [1072, 463] width 63 height 23
